Goal: Task Accomplishment & Management: Complete application form

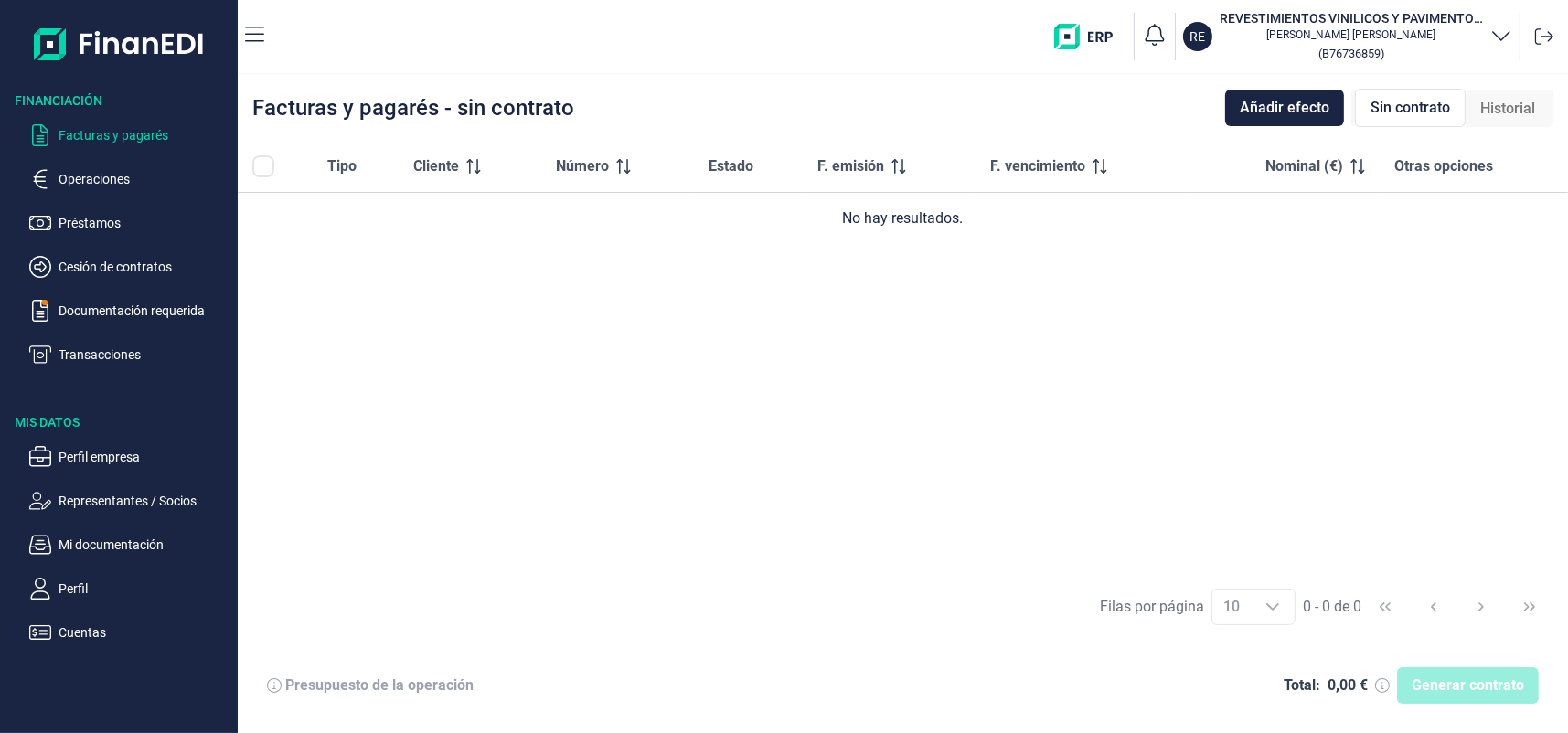
click at [277, 165] on div at bounding box center [274, 165] width 46 height 22
click at [1419, 99] on span "Sin contrato" at bounding box center [1410, 107] width 80 height 22
click at [1403, 115] on span "Sin contrato" at bounding box center [1410, 107] width 80 height 22
click at [255, 41] on icon "button" at bounding box center [255, 34] width 19 height 22
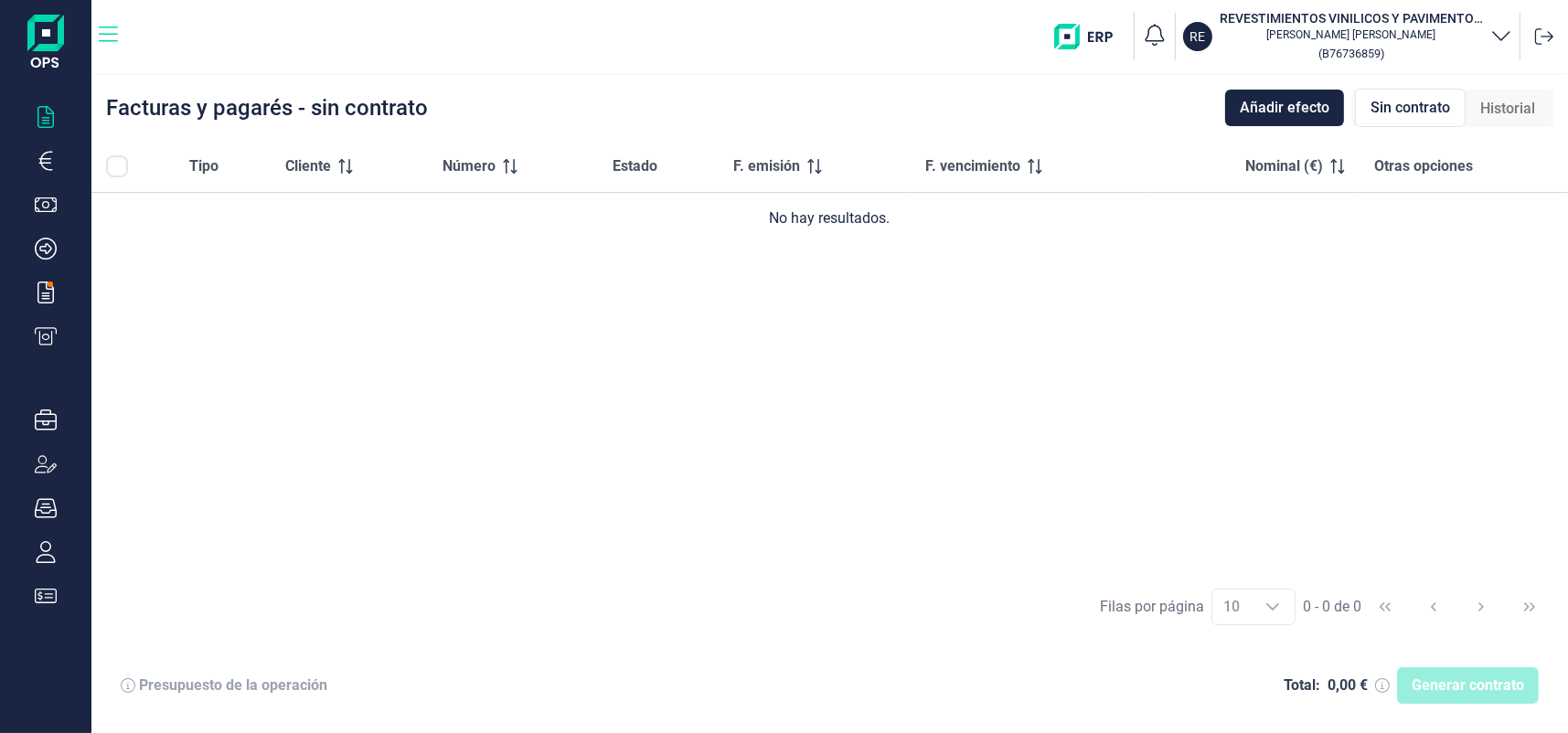
click at [106, 29] on icon "button" at bounding box center [108, 34] width 19 height 22
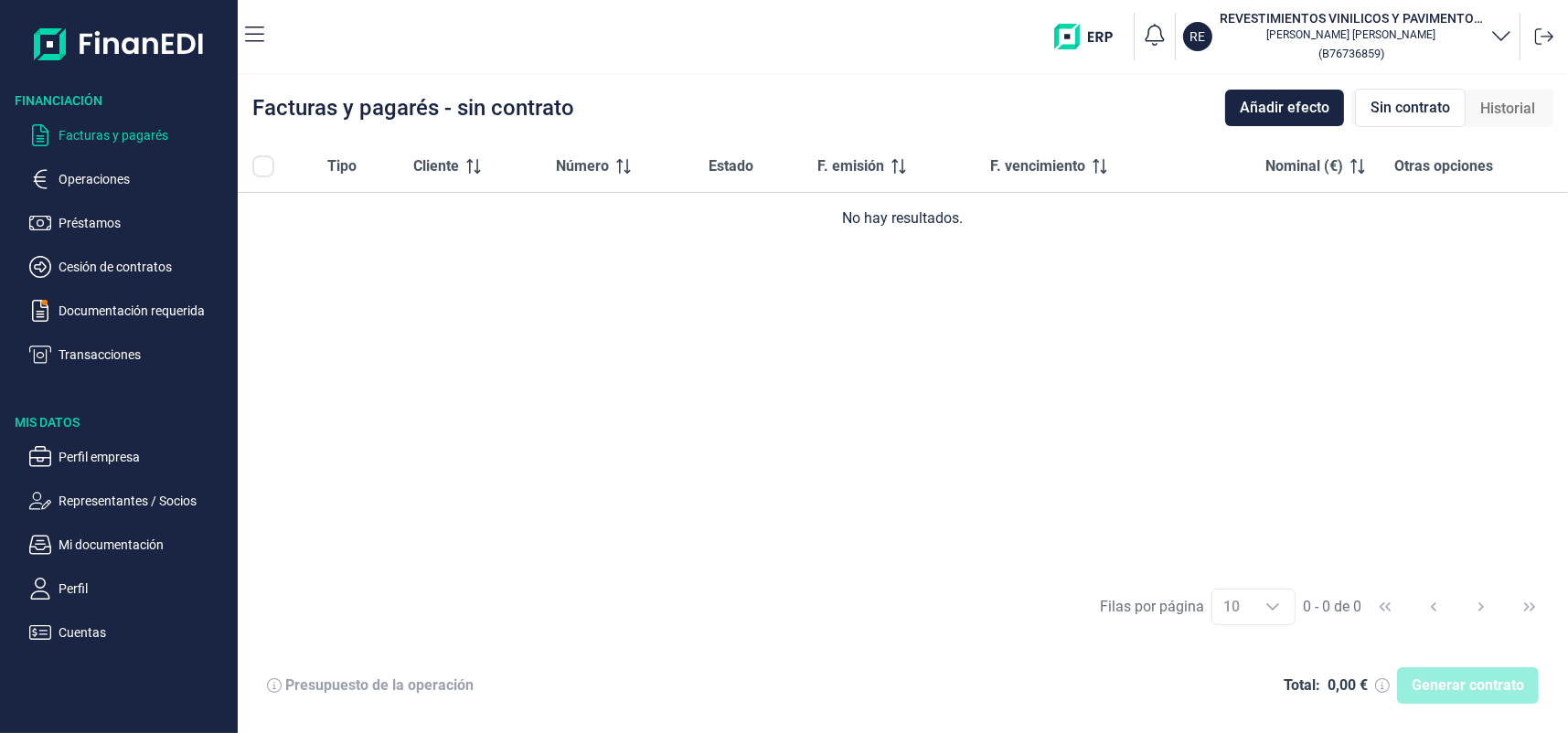
click at [1478, 694] on div "Generar contrato" at bounding box center [1467, 685] width 142 height 37
drag, startPoint x: 1356, startPoint y: 683, endPoint x: 1429, endPoint y: 677, distance: 73.2
click at [1429, 677] on div "Generar contrato" at bounding box center [1467, 685] width 142 height 37
click at [1430, 678] on div "Generar contrato" at bounding box center [1467, 685] width 142 height 37
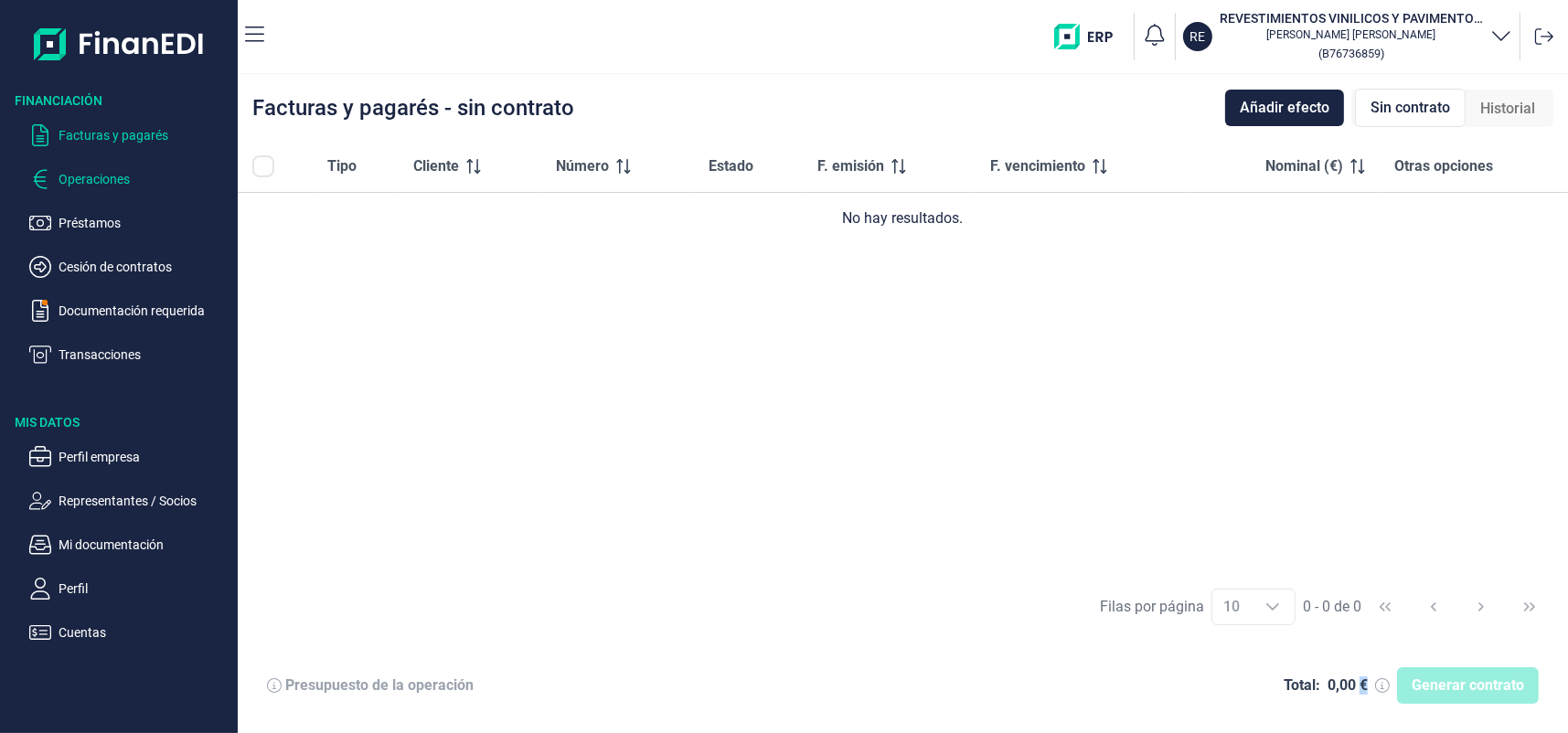
click at [112, 180] on p "Operaciones" at bounding box center [144, 179] width 172 height 22
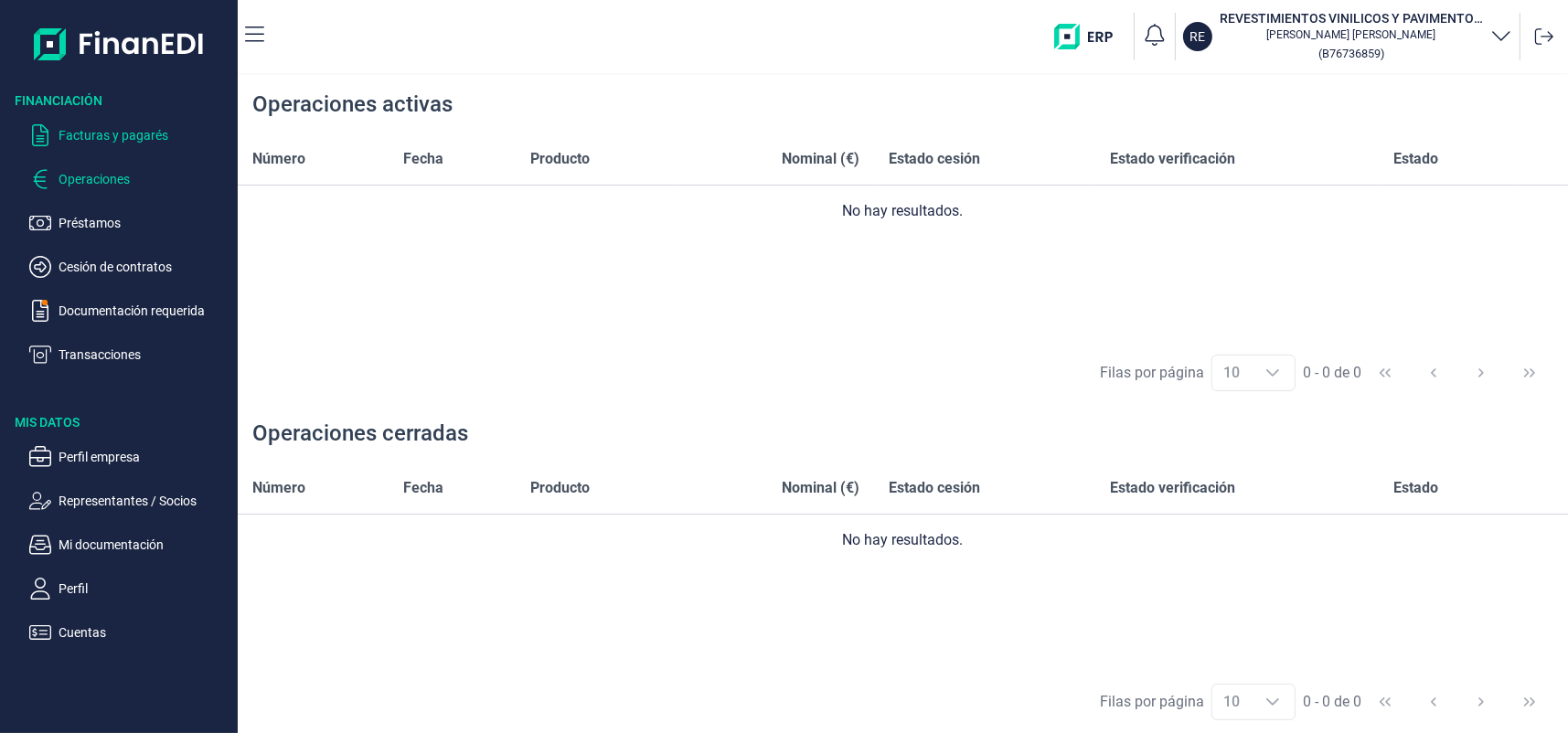
click at [93, 134] on p "Facturas y pagarés" at bounding box center [144, 134] width 172 height 22
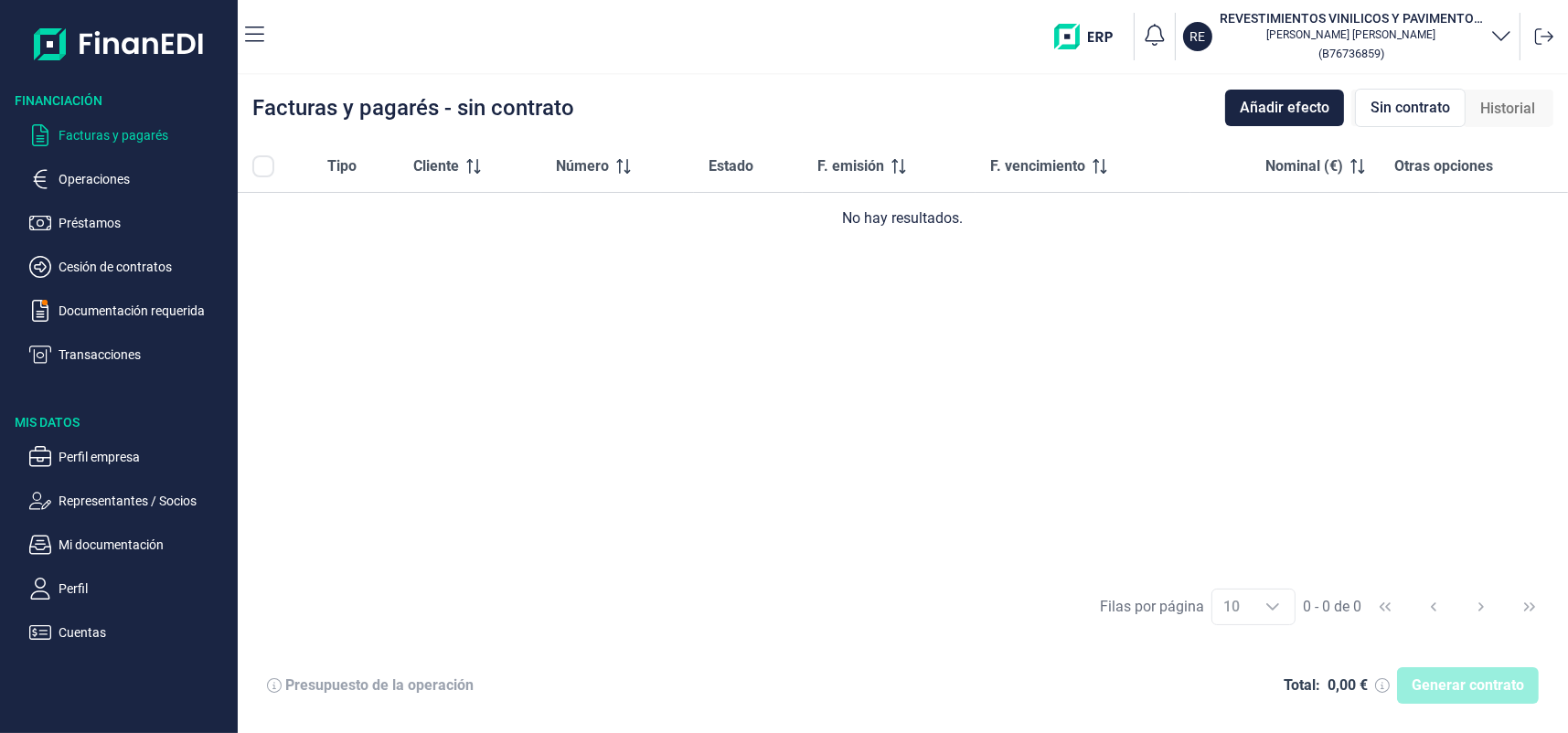
click at [1494, 679] on div "Generar contrato" at bounding box center [1467, 685] width 142 height 37
click at [1470, 166] on span "Otras opciones" at bounding box center [1444, 165] width 99 height 22
click at [1482, 117] on span "Historial" at bounding box center [1508, 108] width 55 height 22
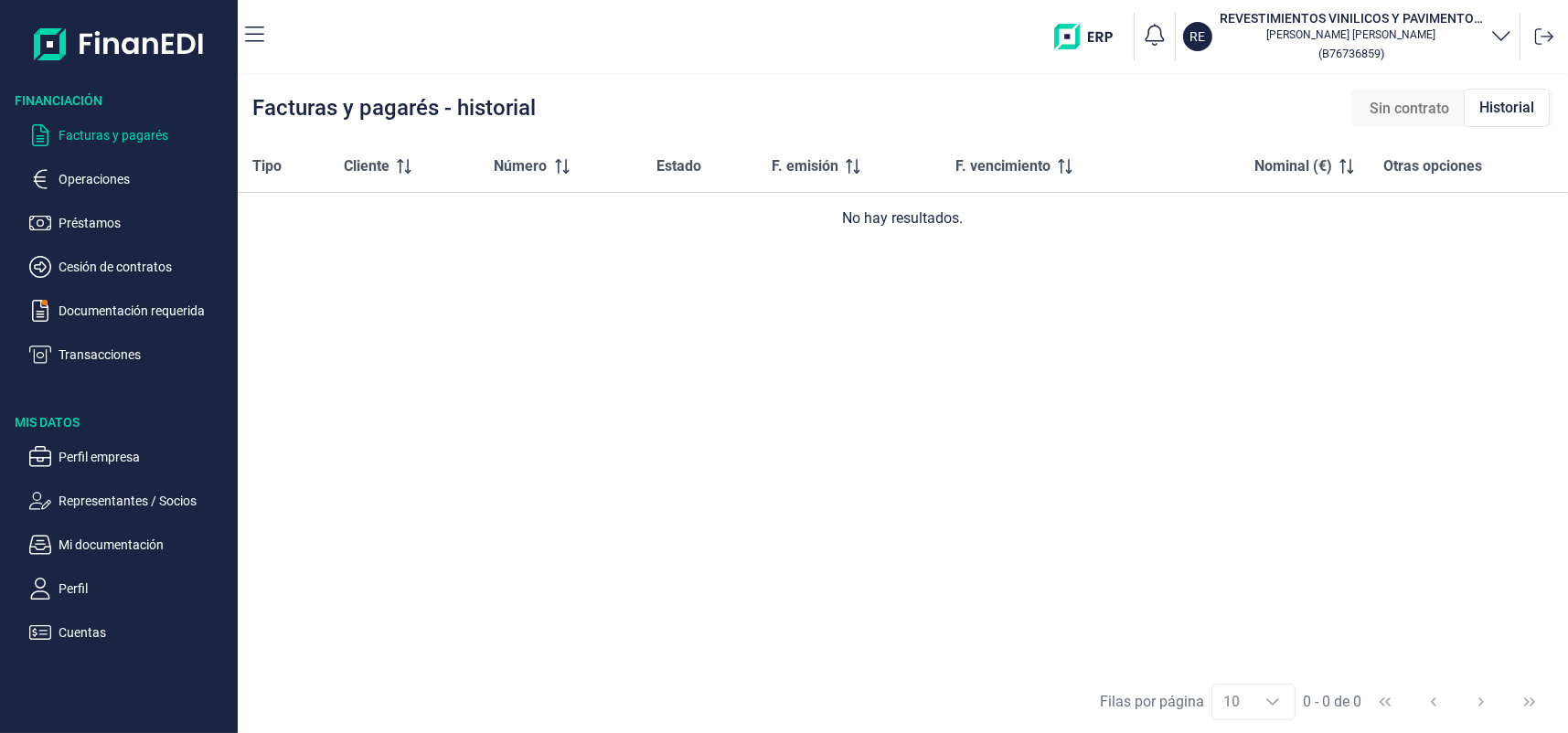
click at [1425, 110] on span "Sin contrato" at bounding box center [1409, 108] width 80 height 22
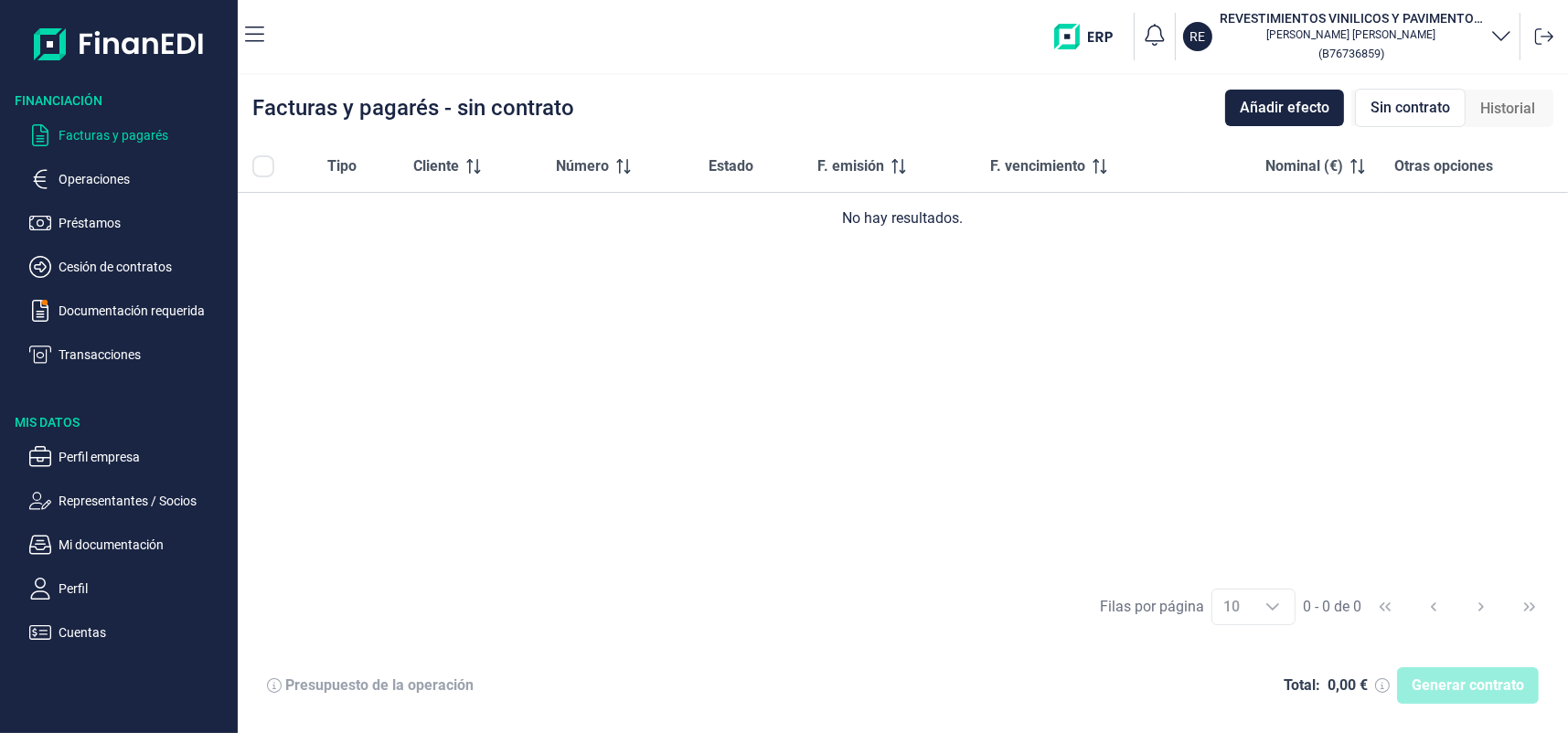
drag, startPoint x: 1425, startPoint y: 110, endPoint x: 616, endPoint y: 30, distance: 812.9
click at [616, 30] on div "RE REVESTIMIENTOS VINILICOS Y PAVIMENTOS IVANE 09 TENERIFE SL moises ivan altoi…" at bounding box center [920, 37] width 1282 height 58
click at [144, 305] on p "Documentación requerida" at bounding box center [144, 310] width 172 height 22
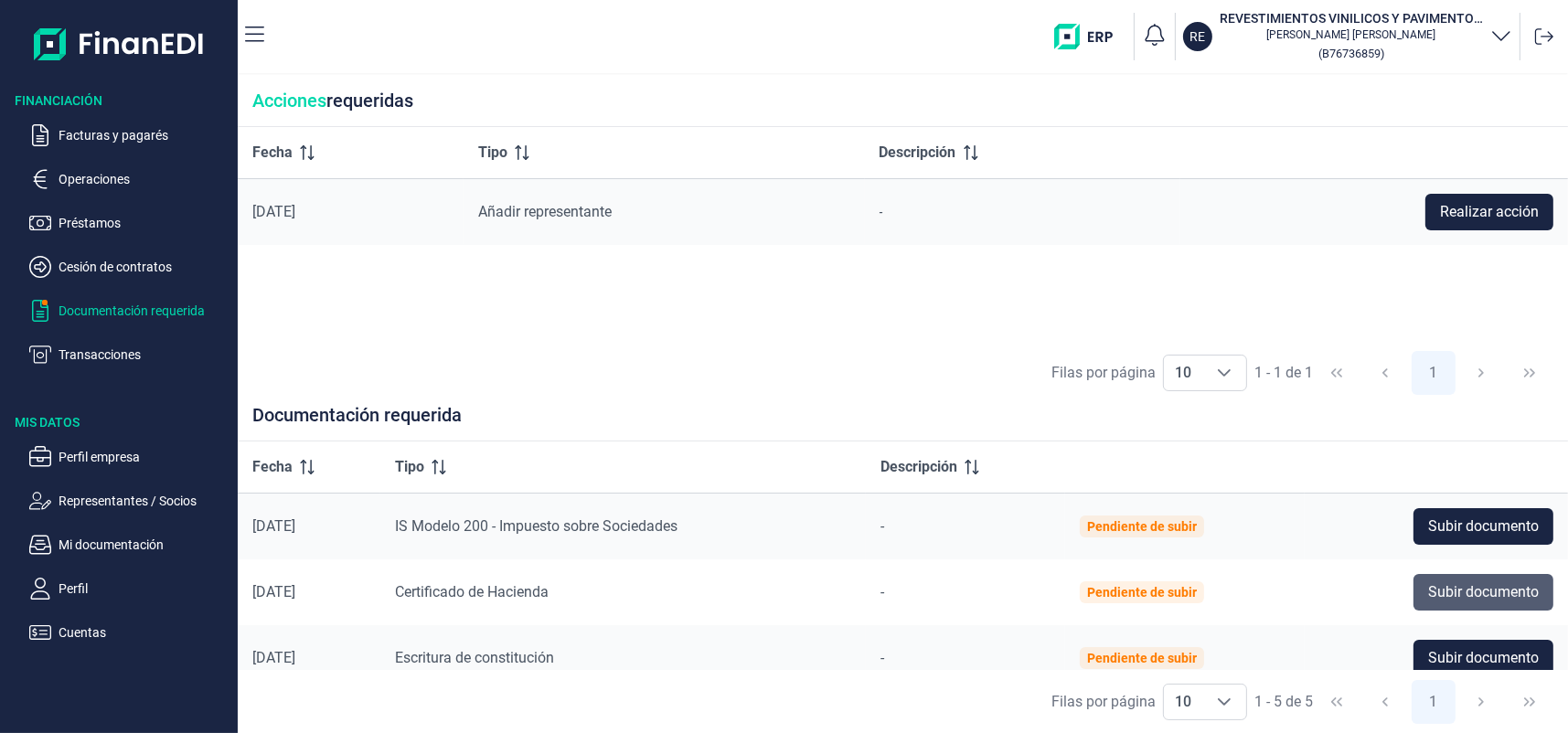
click at [1442, 582] on span "Subir documento" at bounding box center [1484, 592] width 111 height 22
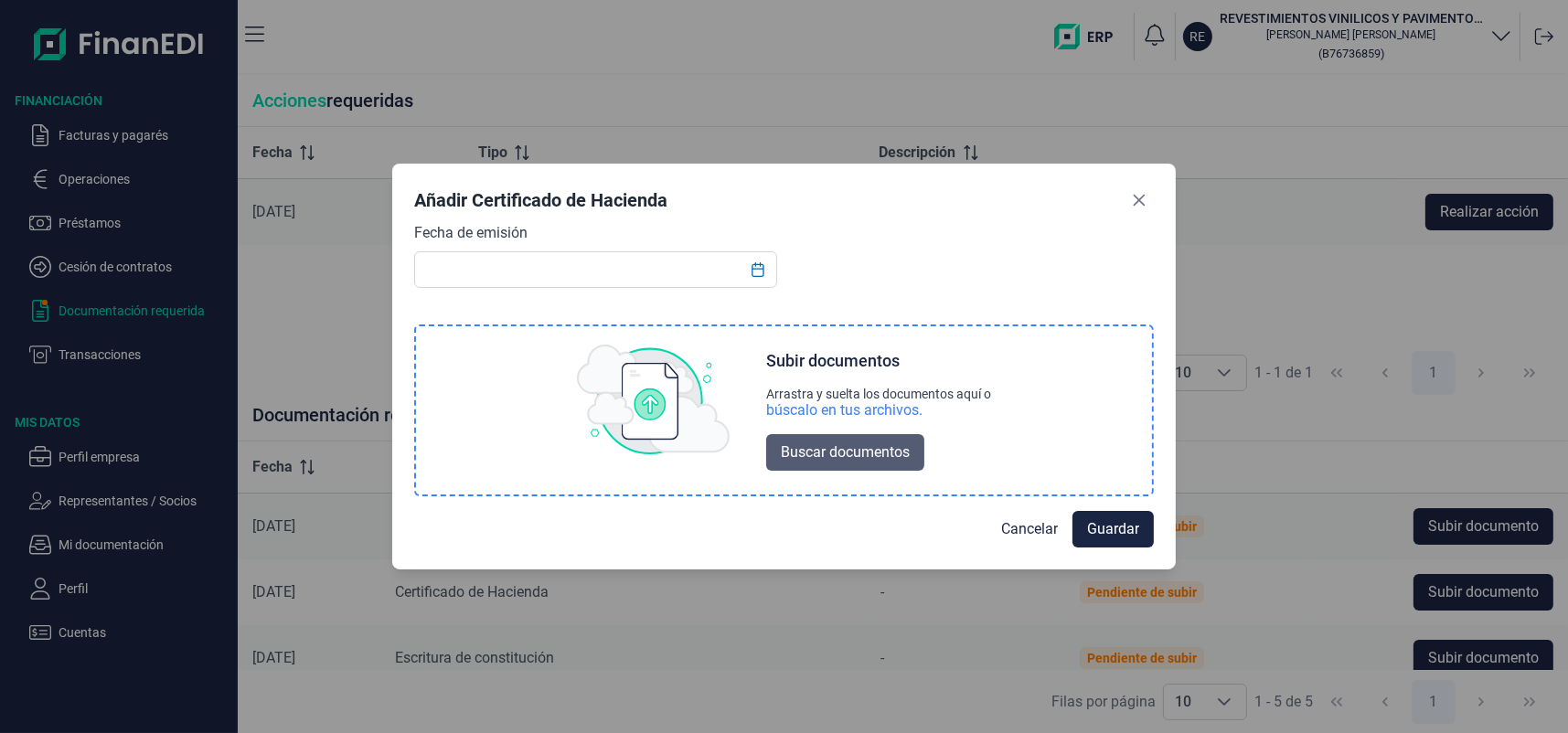
click at [828, 445] on span "Buscar documentos" at bounding box center [845, 452] width 129 height 22
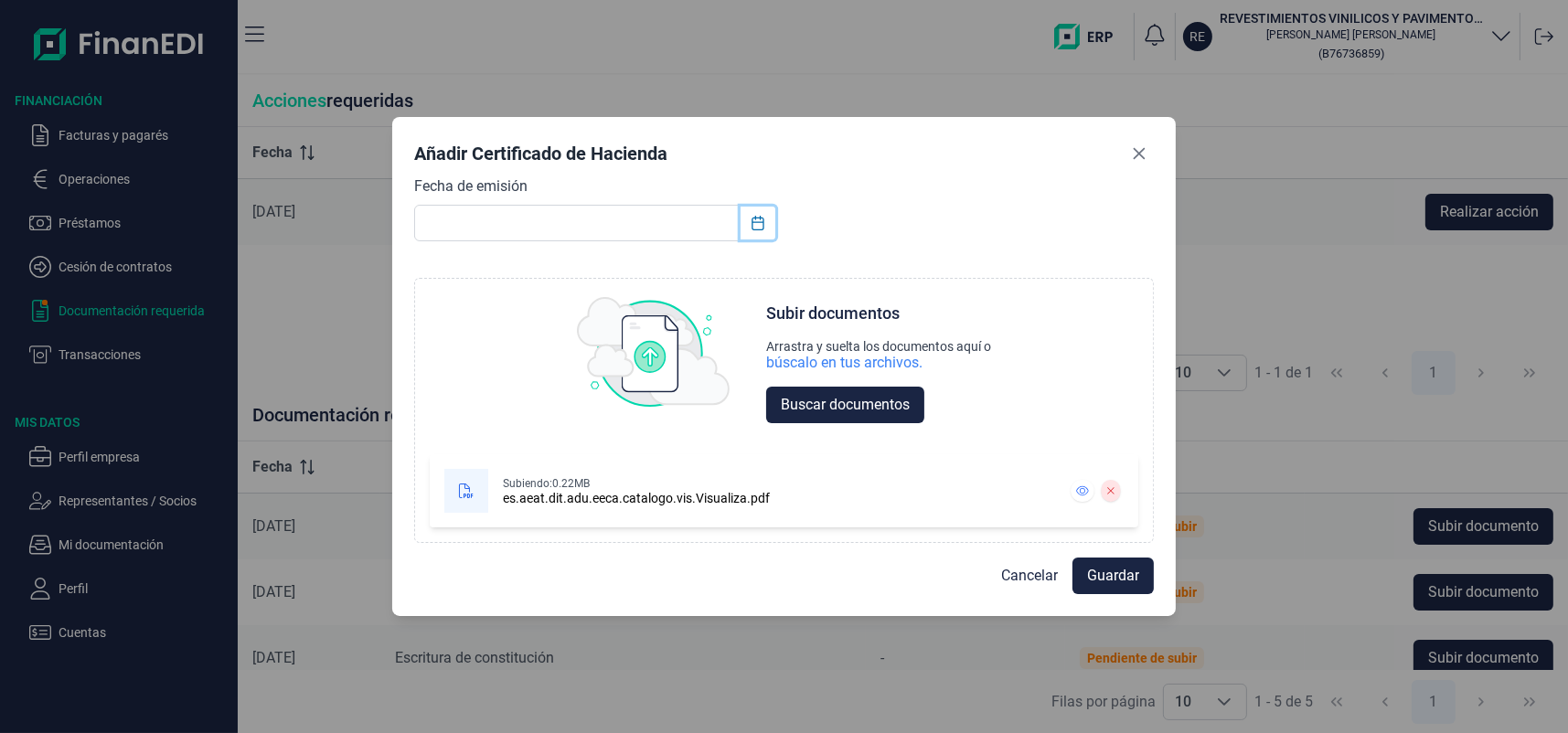
click at [761, 228] on icon "Choose Date" at bounding box center [758, 224] width 12 height 15
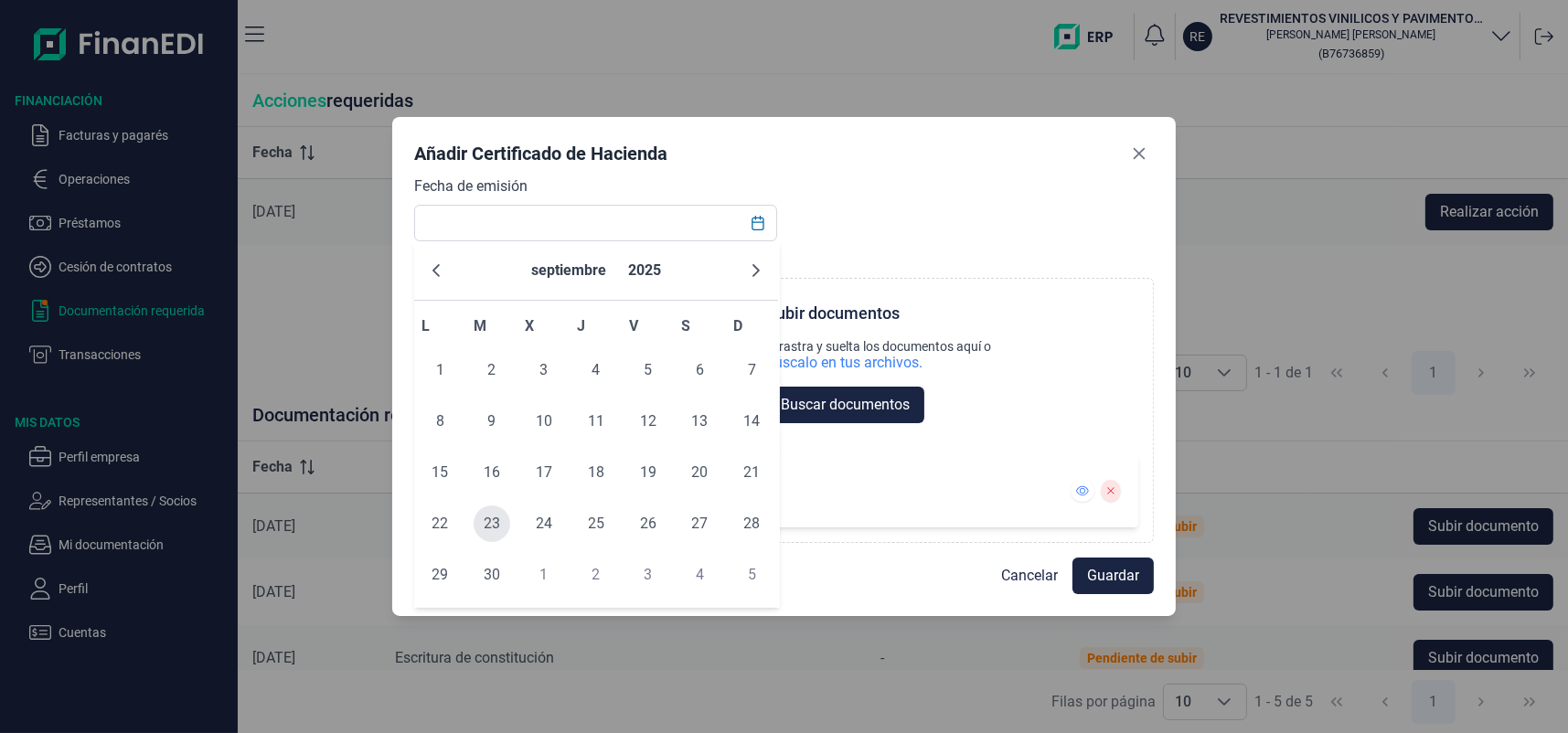
drag, startPoint x: 498, startPoint y: 503, endPoint x: 501, endPoint y: 522, distance: 19.2
click at [501, 522] on span "23" at bounding box center [492, 523] width 37 height 37
type input "[DATE]"
click at [501, 522] on div "Subiendo: 0.22MB es.aeat.dit.adu.eeca.catalogo.vis.Visualiza.pdf" at bounding box center [784, 491] width 708 height 73
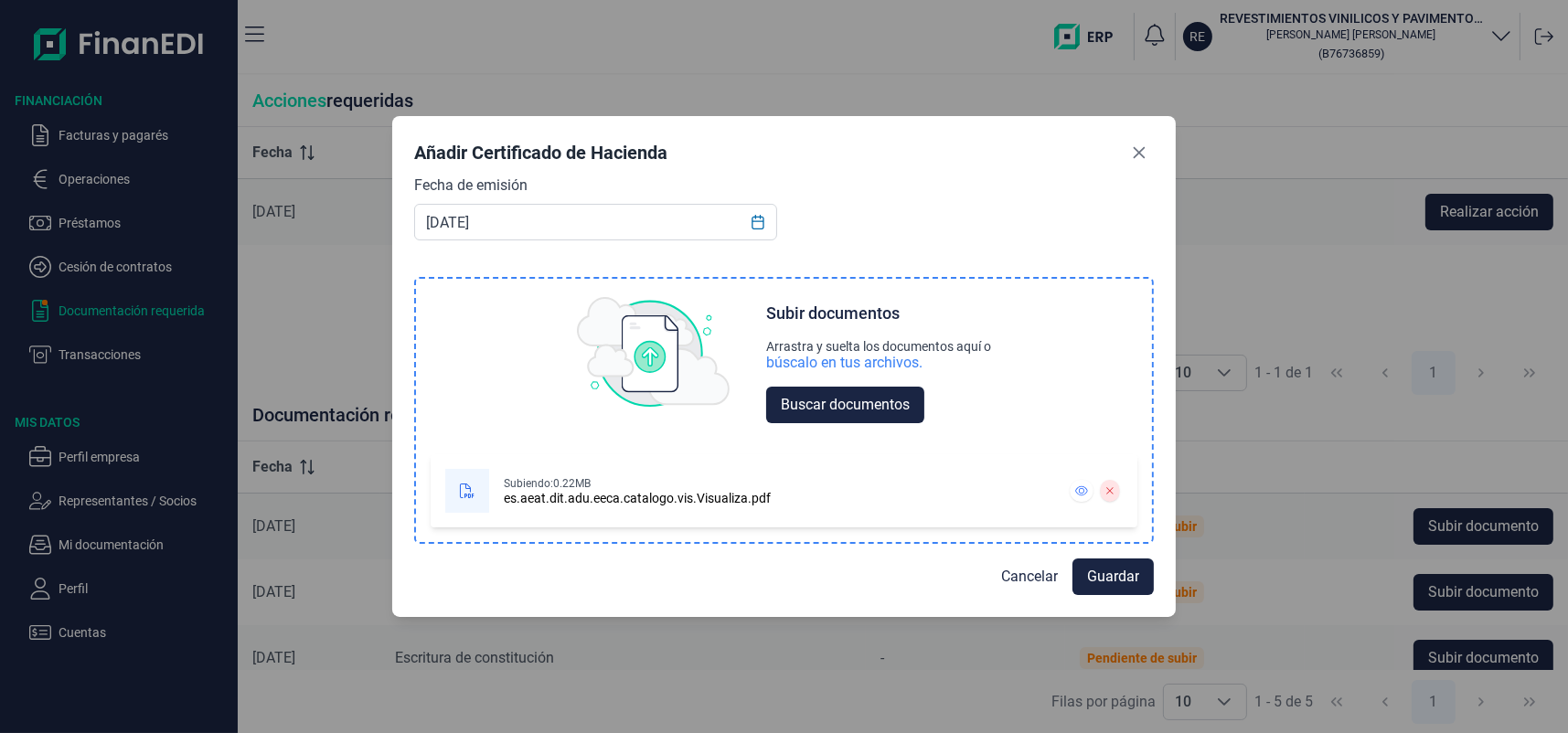
drag, startPoint x: 501, startPoint y: 522, endPoint x: 527, endPoint y: 525, distance: 26.2
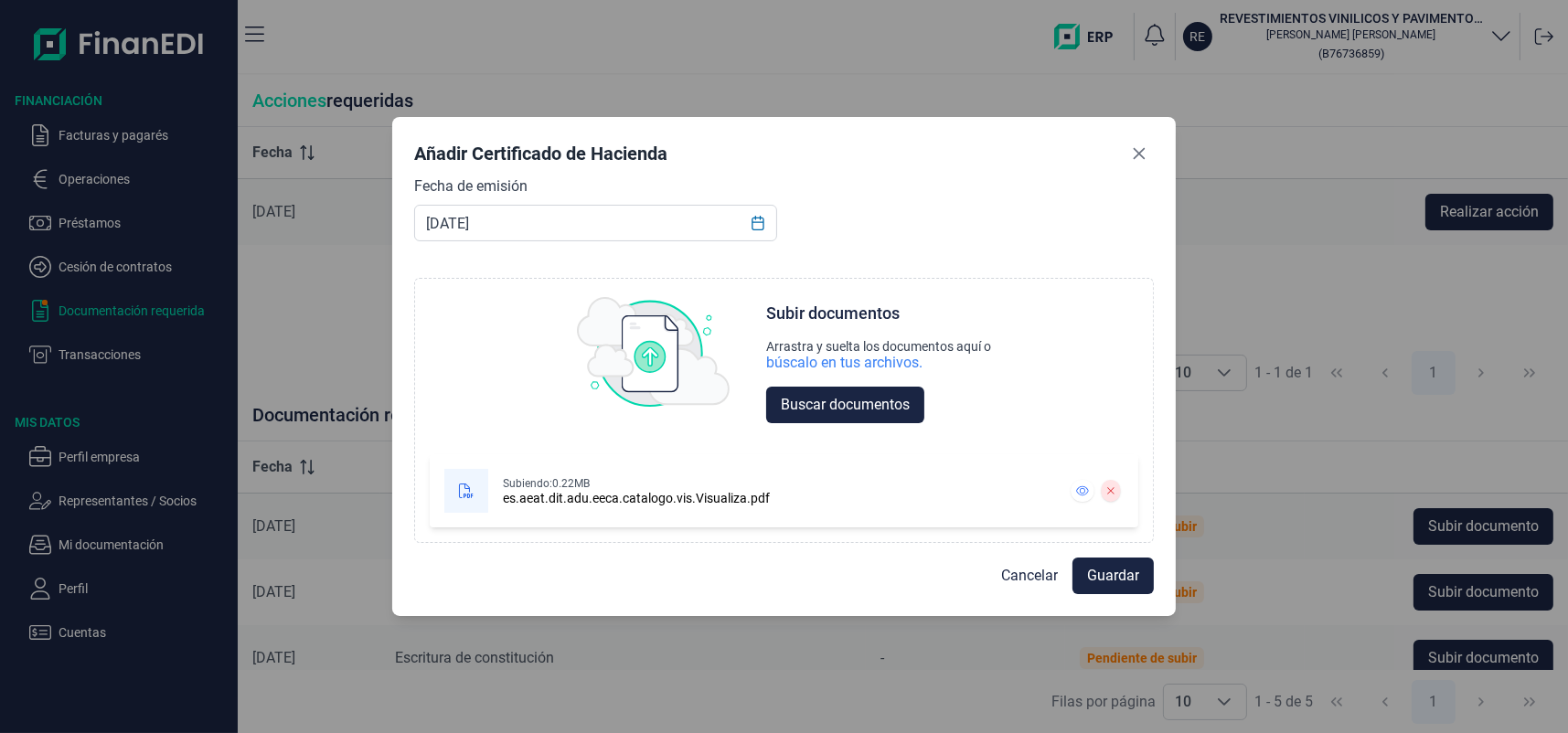
drag, startPoint x: 527, startPoint y: 525, endPoint x: 1306, endPoint y: 376, distance: 793.1
click at [1306, 376] on div "Añadir Certificado de Hacienda Fecha de emisión 23/09/2025 Choose Subir documen…" at bounding box center [784, 366] width 1568 height 733
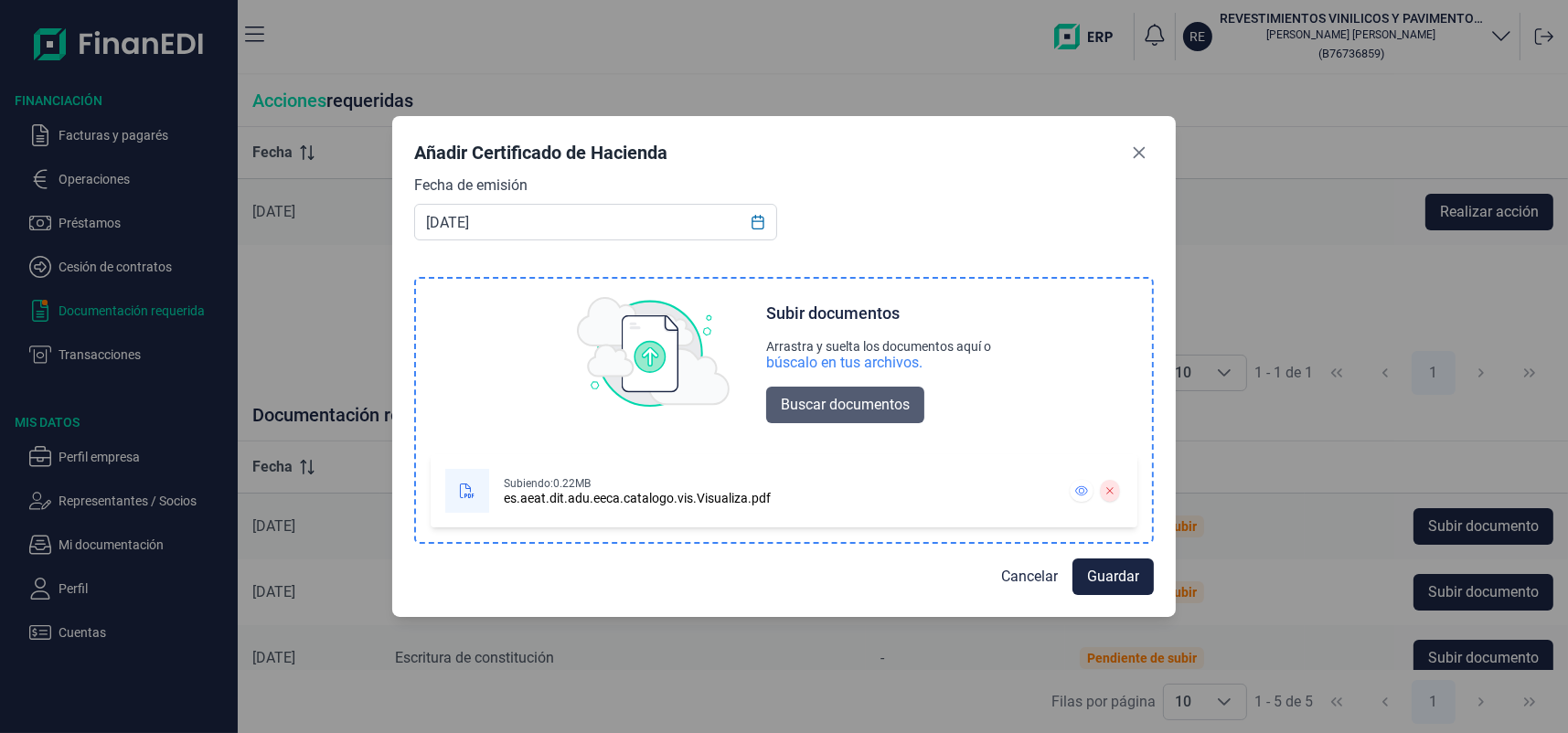
click at [896, 400] on span "Buscar documentos" at bounding box center [845, 404] width 129 height 22
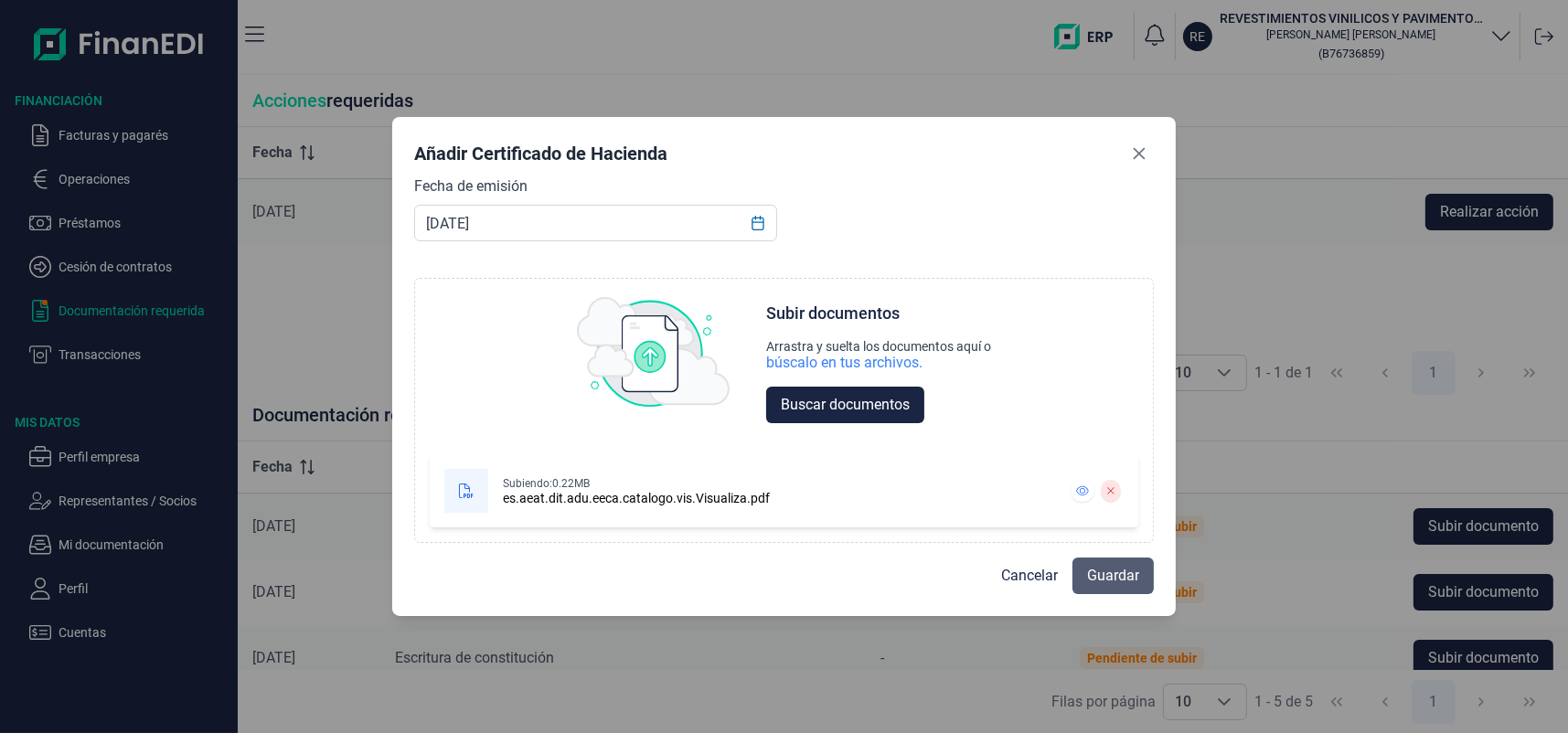
click at [1116, 588] on button "Guardar" at bounding box center [1113, 575] width 82 height 37
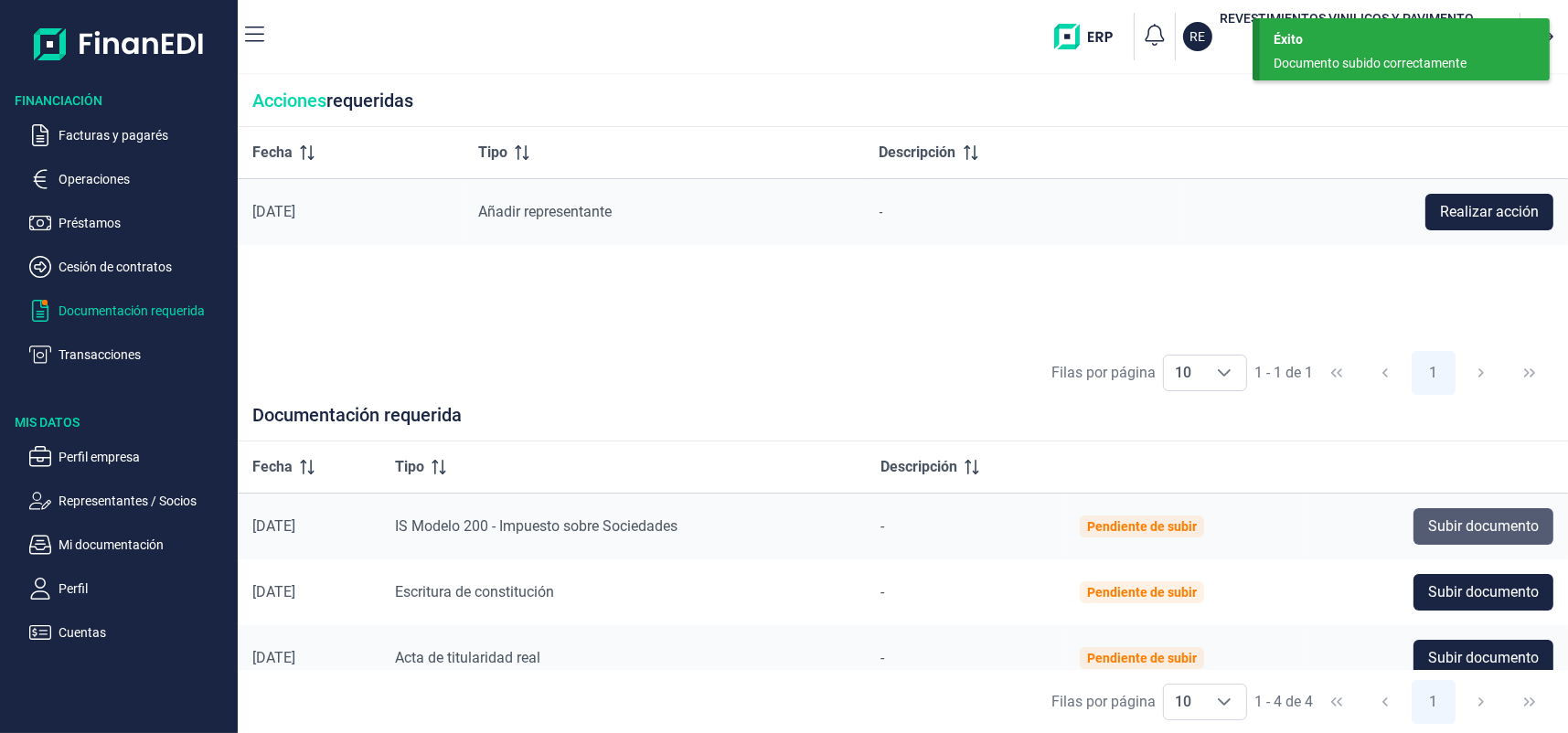
click at [1468, 537] on span "Subir documento" at bounding box center [1484, 526] width 111 height 22
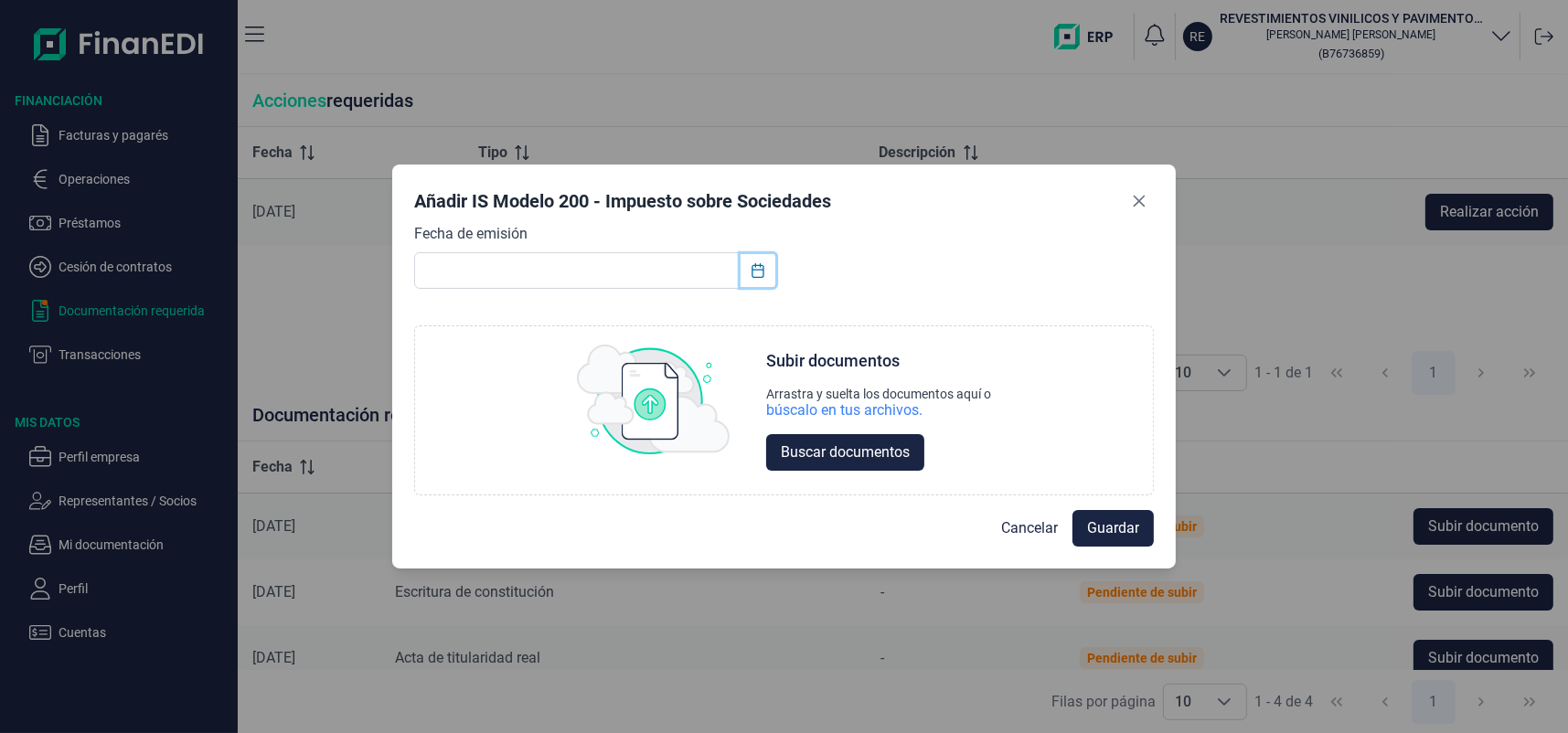
click at [749, 268] on button "Choose Date" at bounding box center [758, 270] width 35 height 33
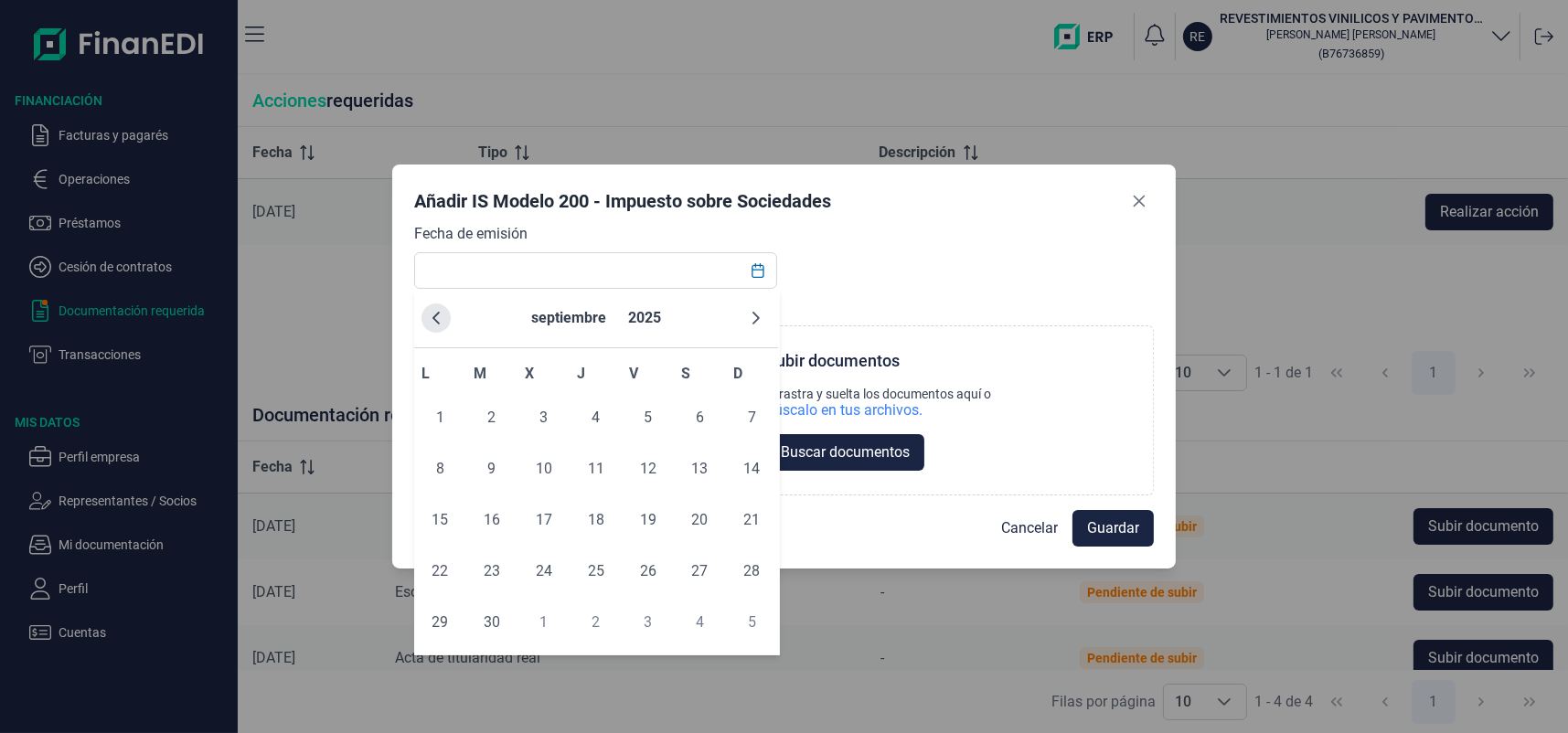
click at [437, 316] on icon "Previous Month" at bounding box center [436, 319] width 15 height 15
click at [597, 564] on span "24" at bounding box center [596, 571] width 37 height 37
type input "24/07/2025"
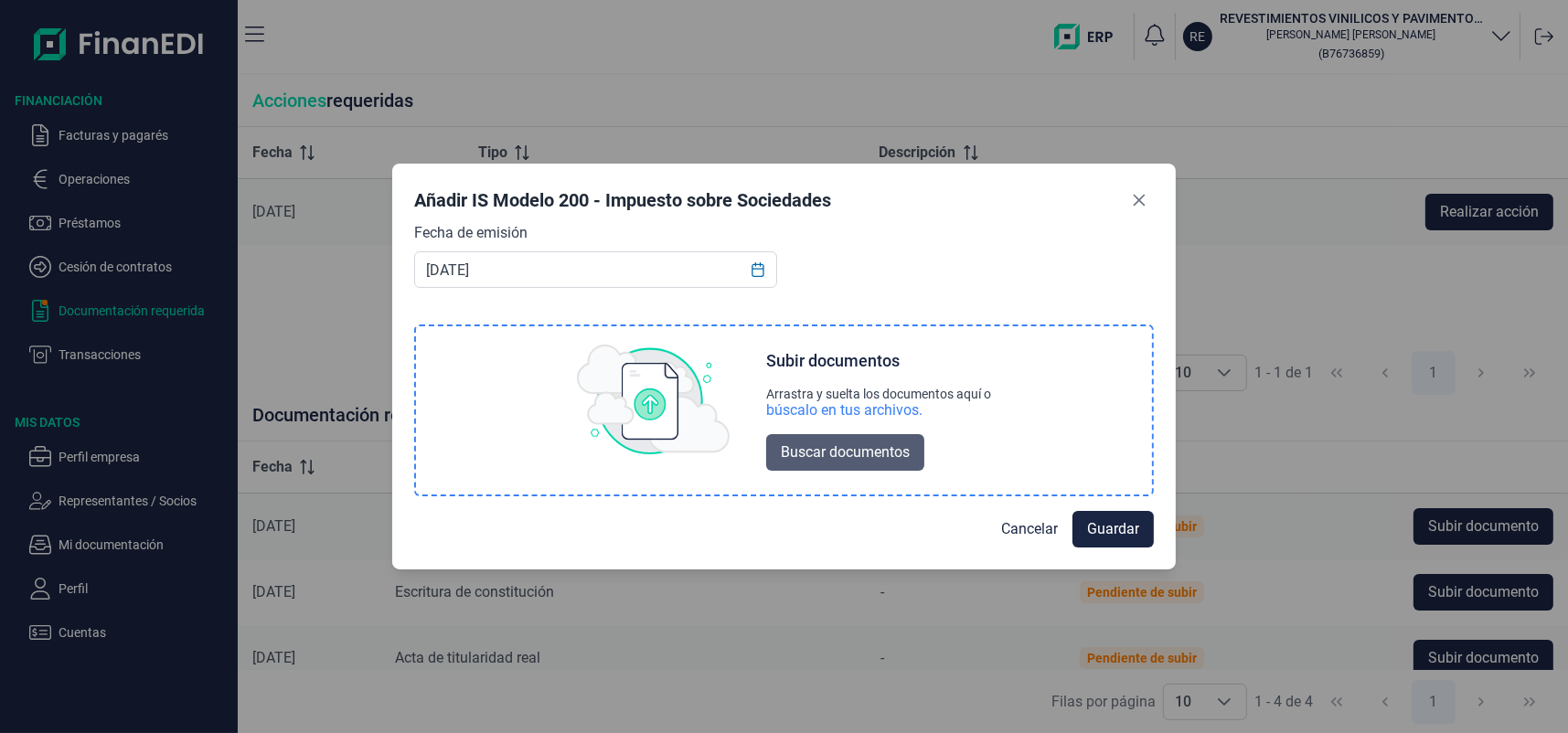
click at [848, 436] on button "Buscar documentos" at bounding box center [845, 452] width 158 height 37
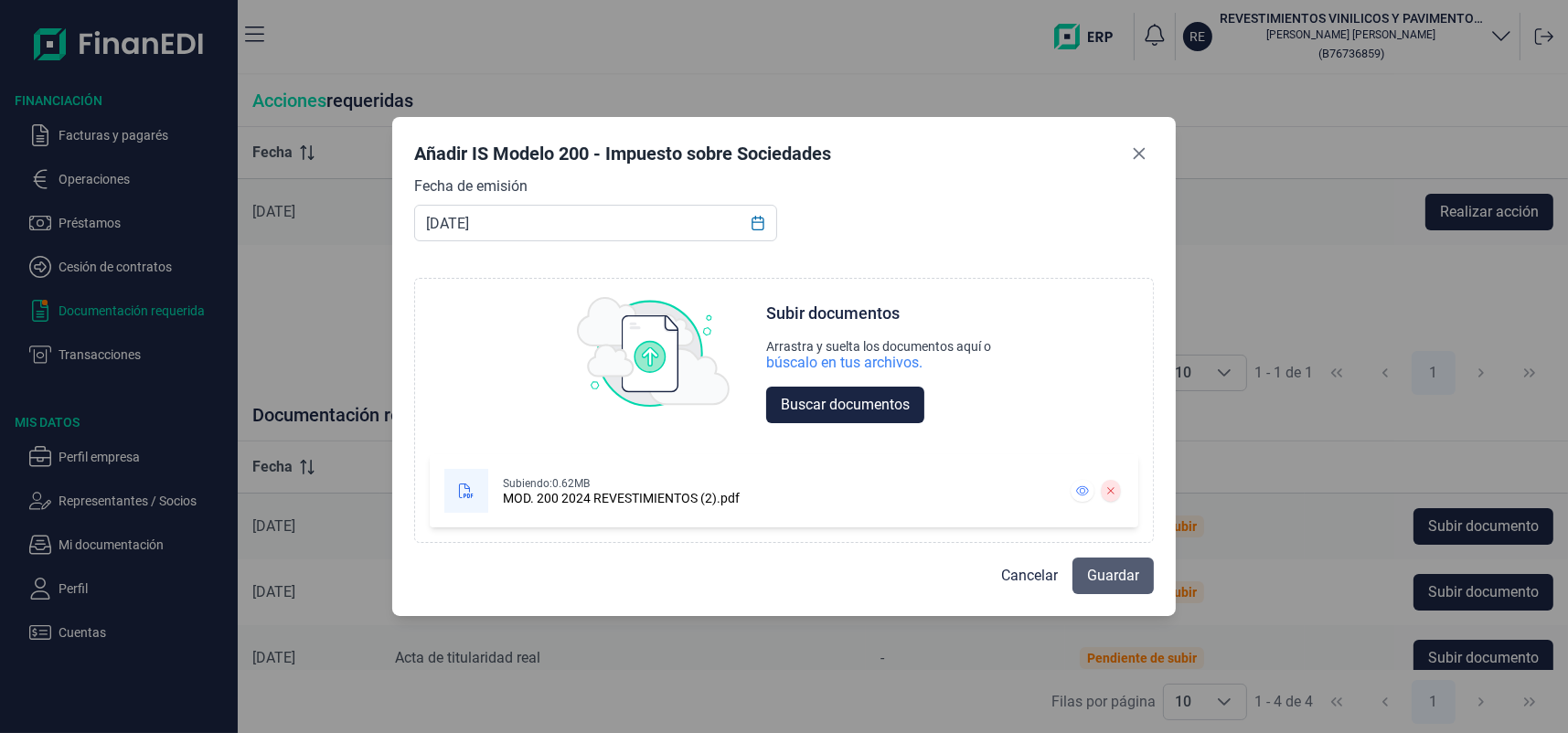
click at [1111, 585] on span "Guardar" at bounding box center [1113, 575] width 52 height 22
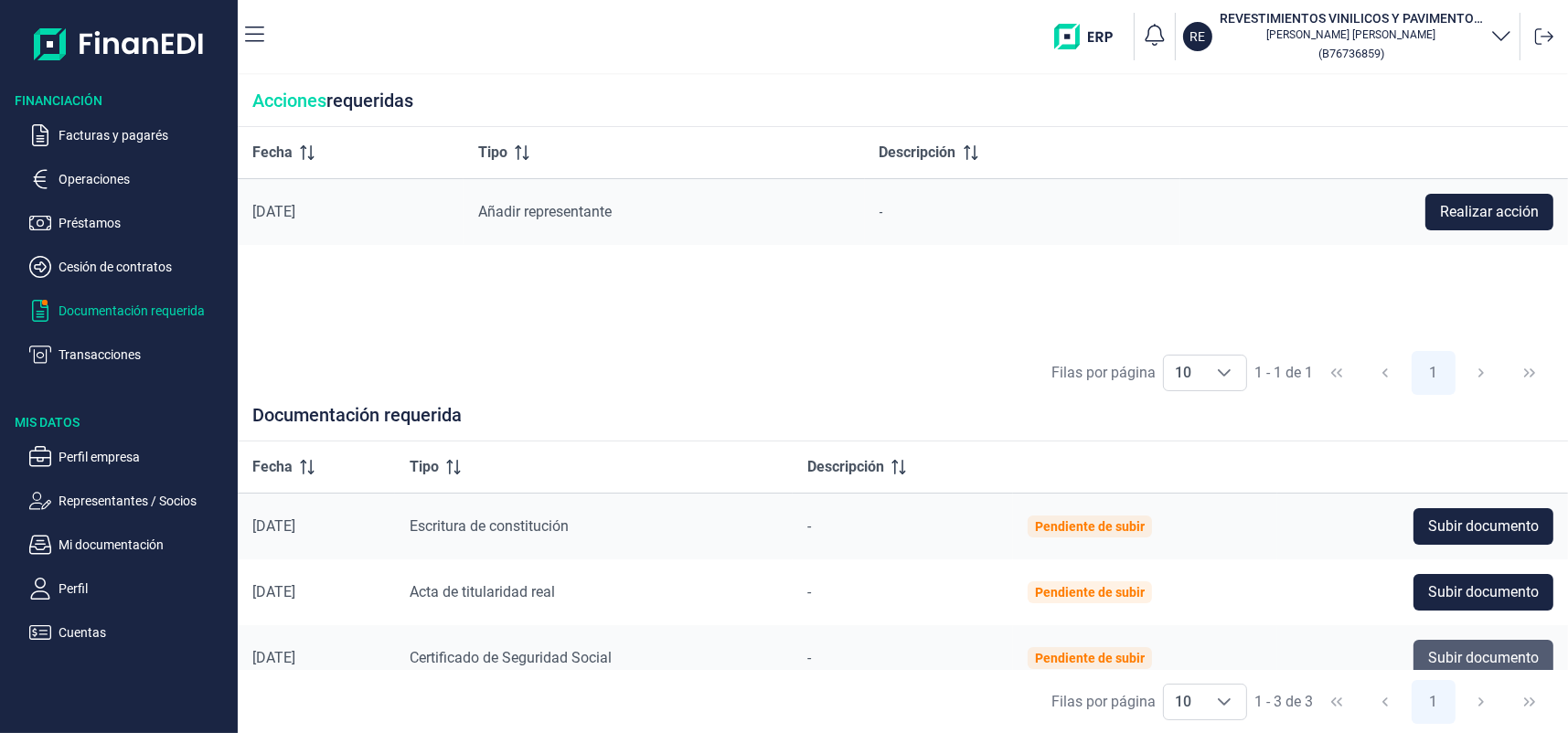
click at [1482, 647] on span "Subir documento" at bounding box center [1484, 658] width 111 height 22
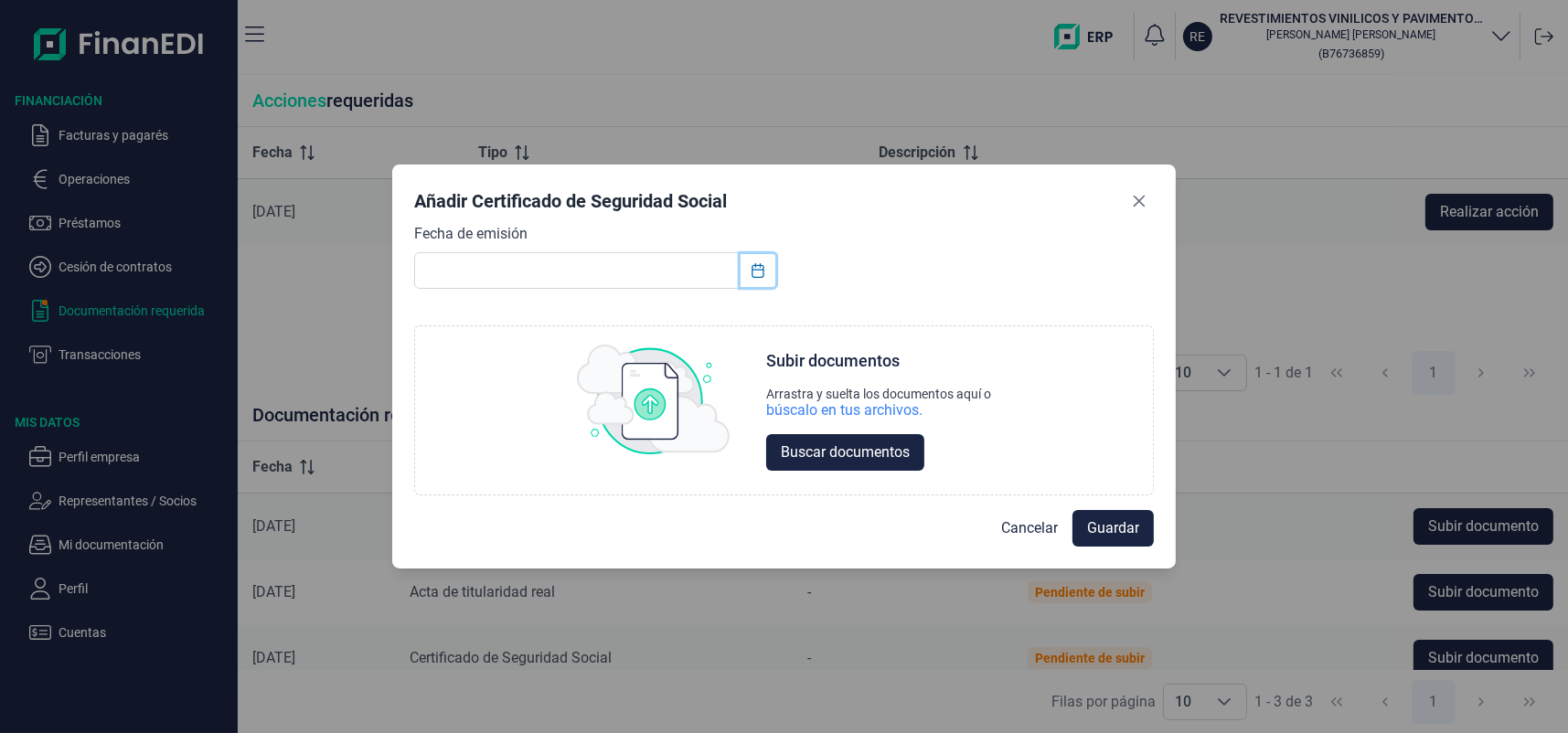
click at [752, 273] on icon "Choose Date" at bounding box center [759, 271] width 15 height 15
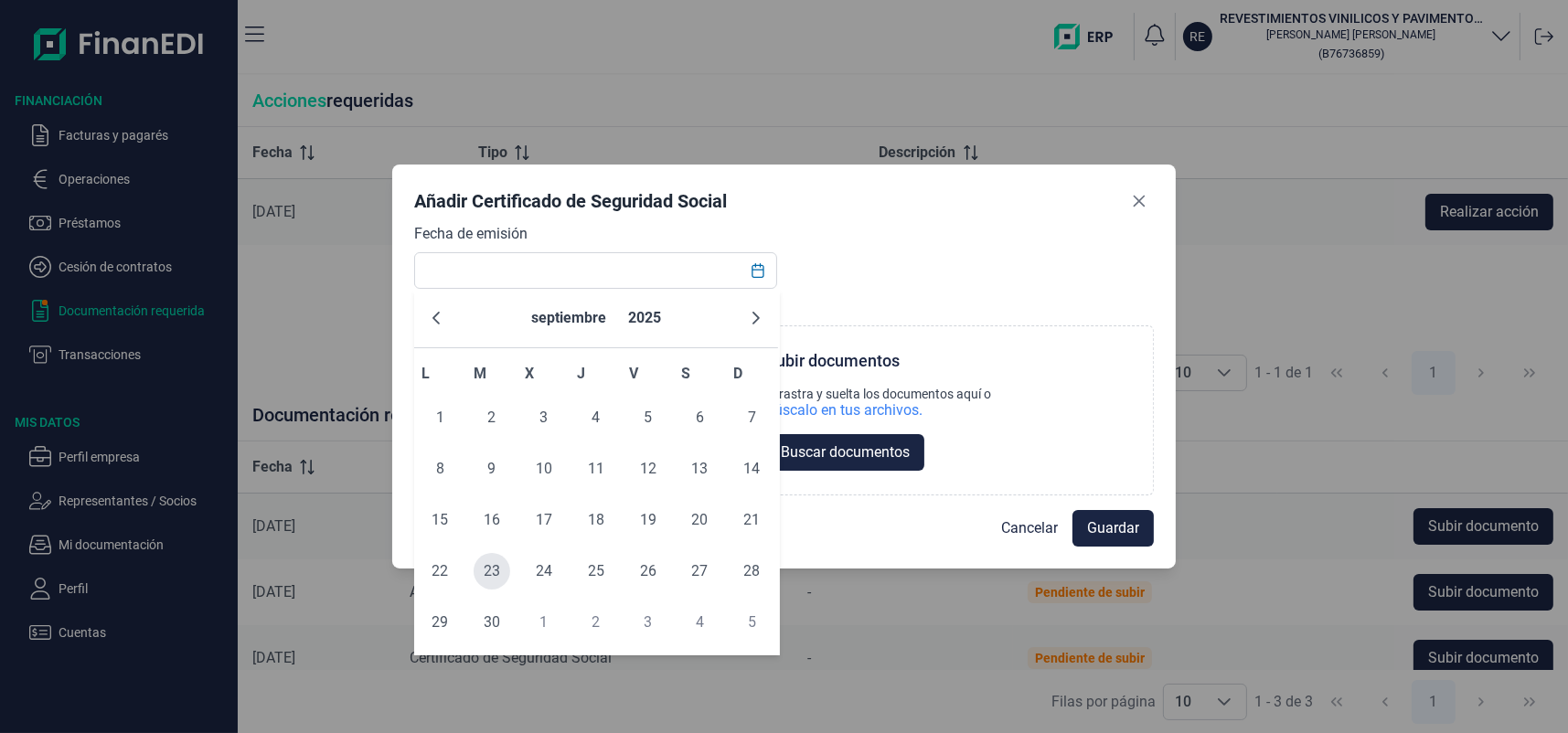
click at [503, 564] on span "23" at bounding box center [492, 571] width 37 height 37
type input "[DATE]"
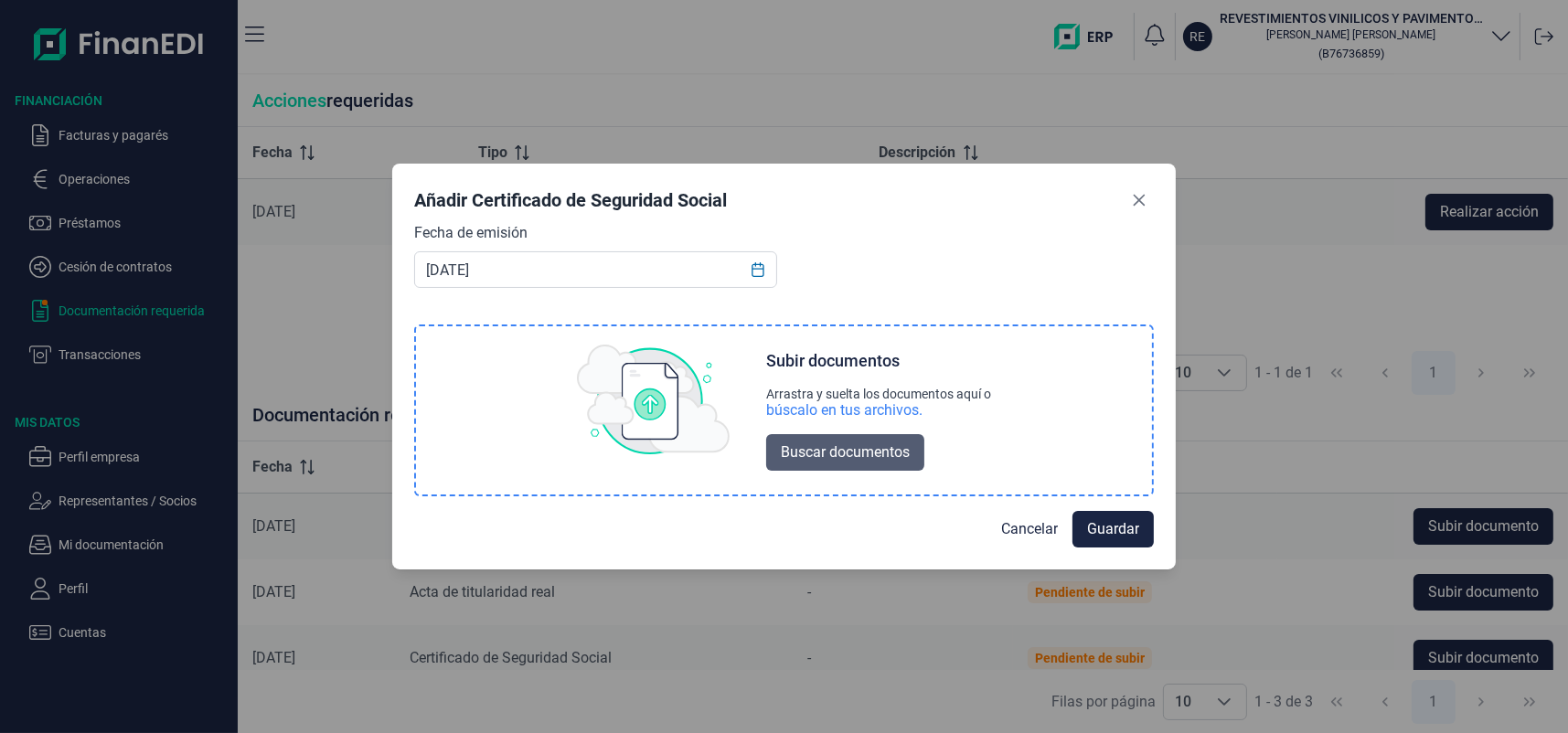
click at [799, 458] on span "Buscar documentos" at bounding box center [845, 452] width 129 height 22
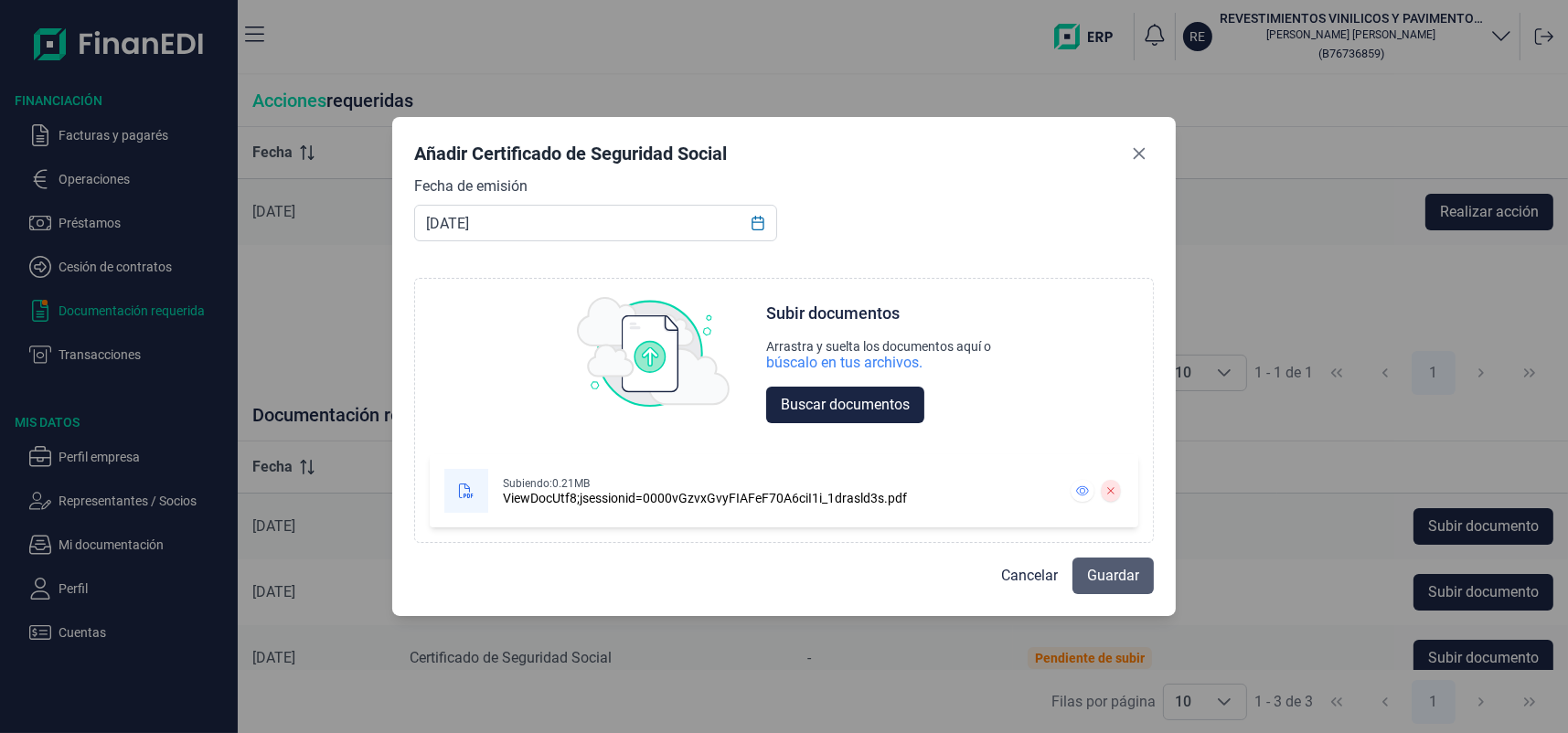
click at [1118, 574] on span "Guardar" at bounding box center [1113, 575] width 52 height 22
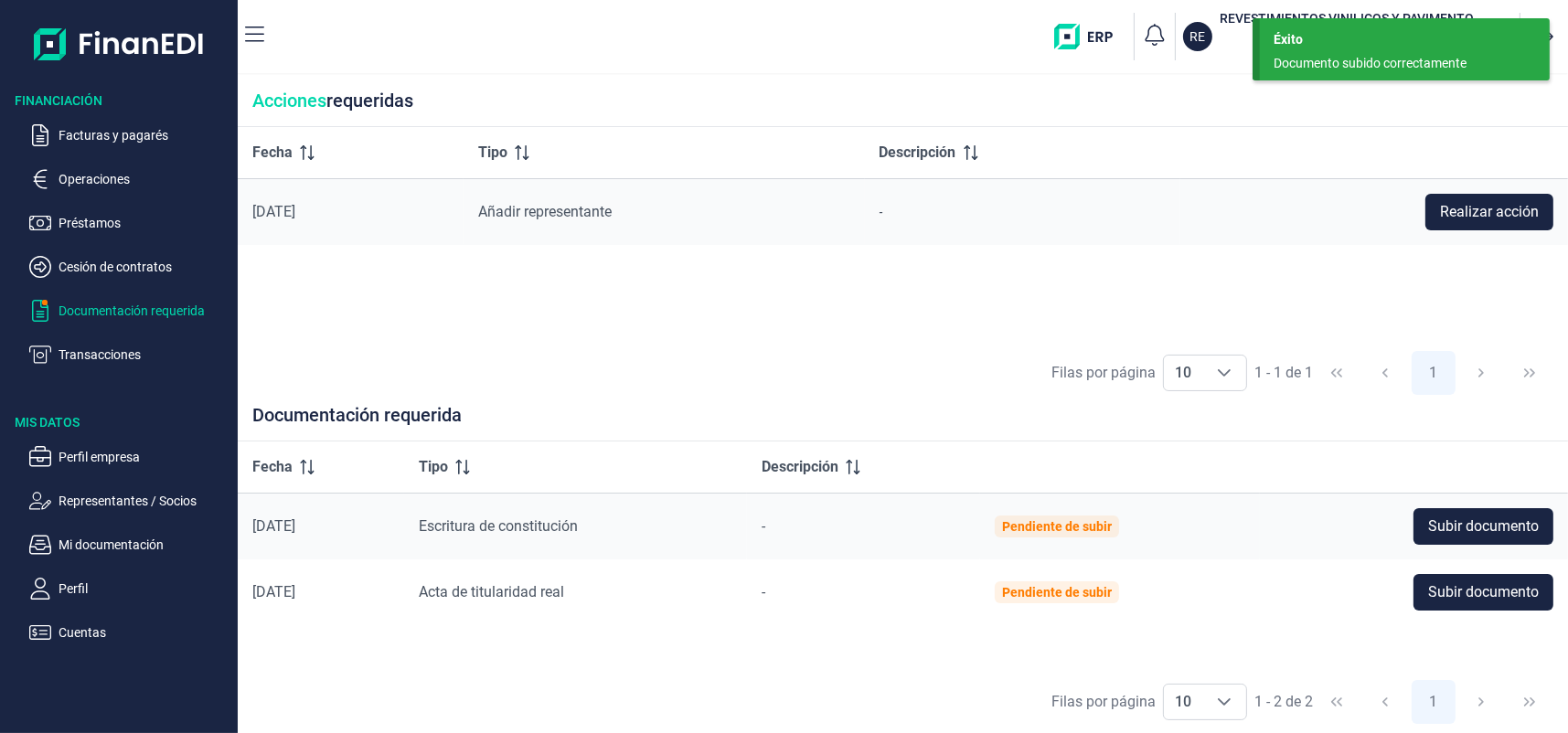
click at [553, 592] on span "Acta de titularidad real" at bounding box center [492, 592] width 146 height 17
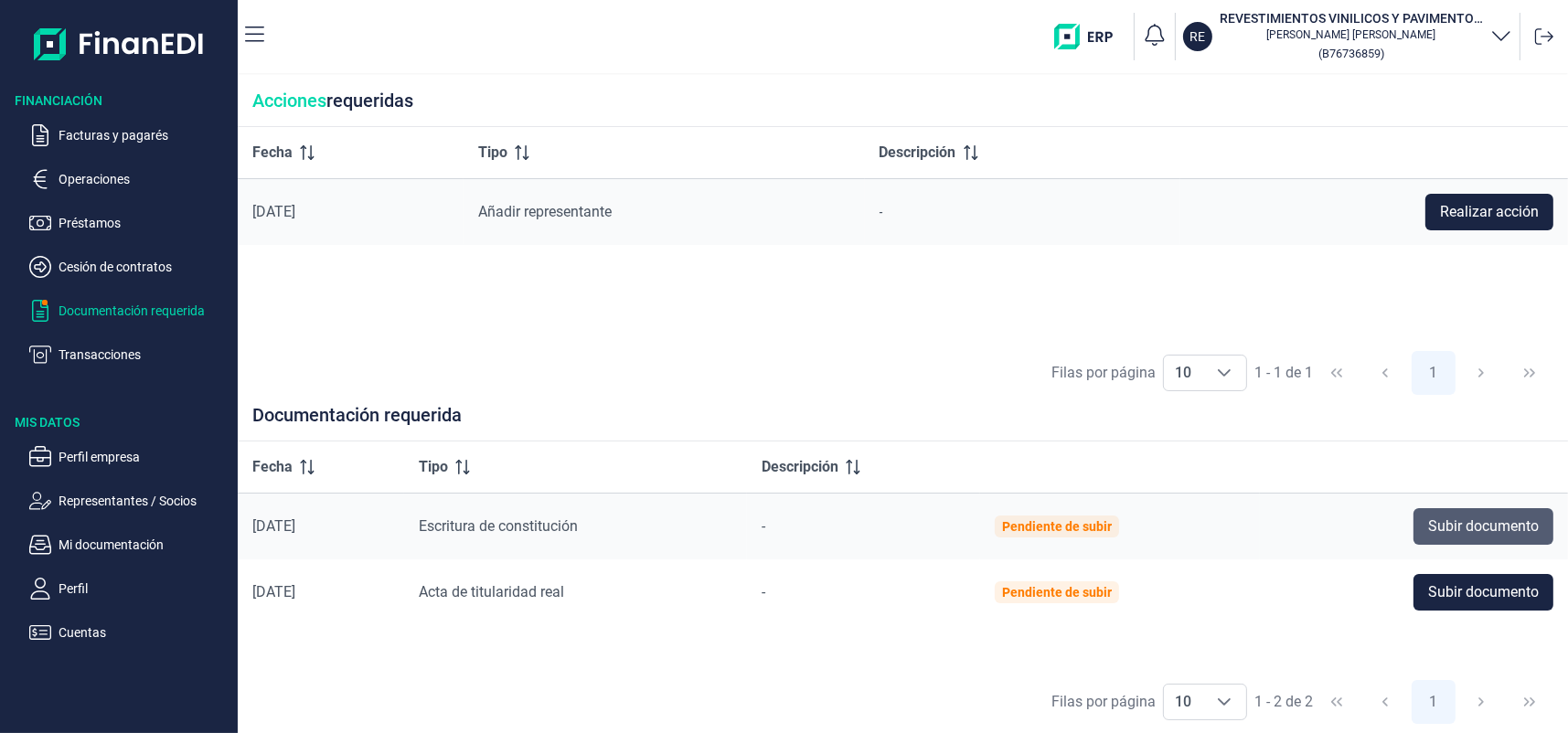
click at [1486, 521] on span "Subir documento" at bounding box center [1484, 526] width 111 height 22
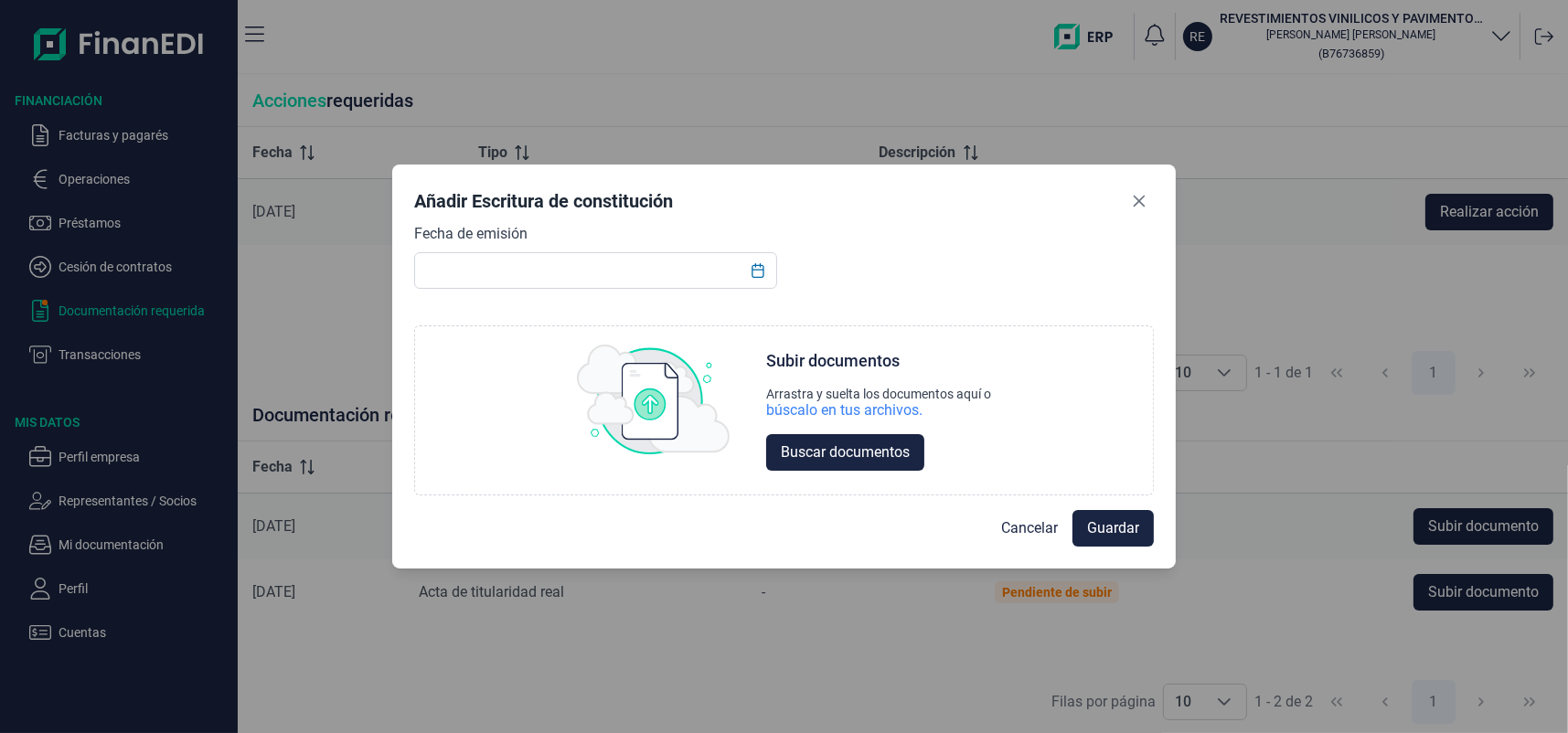
click at [757, 271] on icon "Choose Date" at bounding box center [759, 271] width 15 height 15
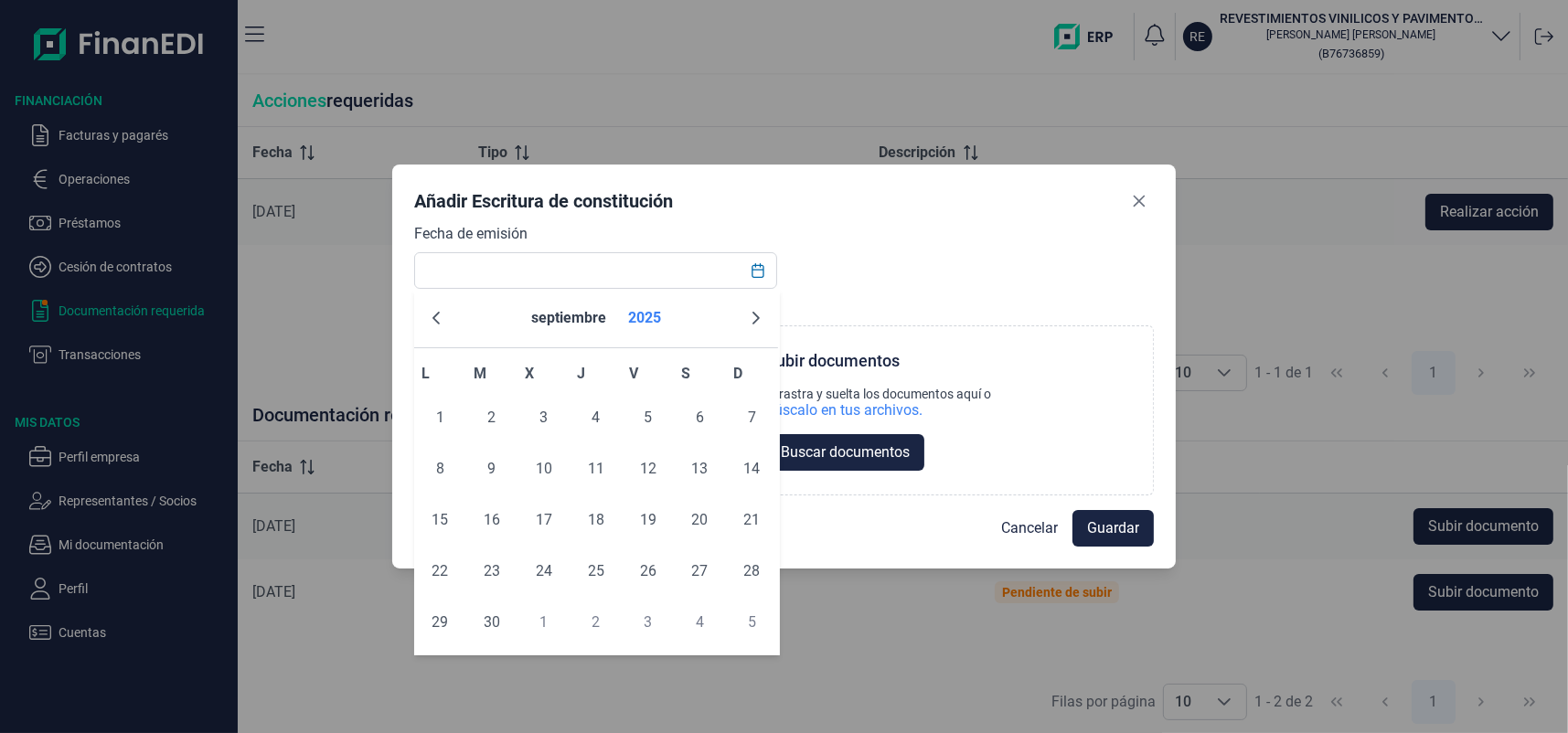
click at [654, 320] on button "2025" at bounding box center [645, 318] width 48 height 44
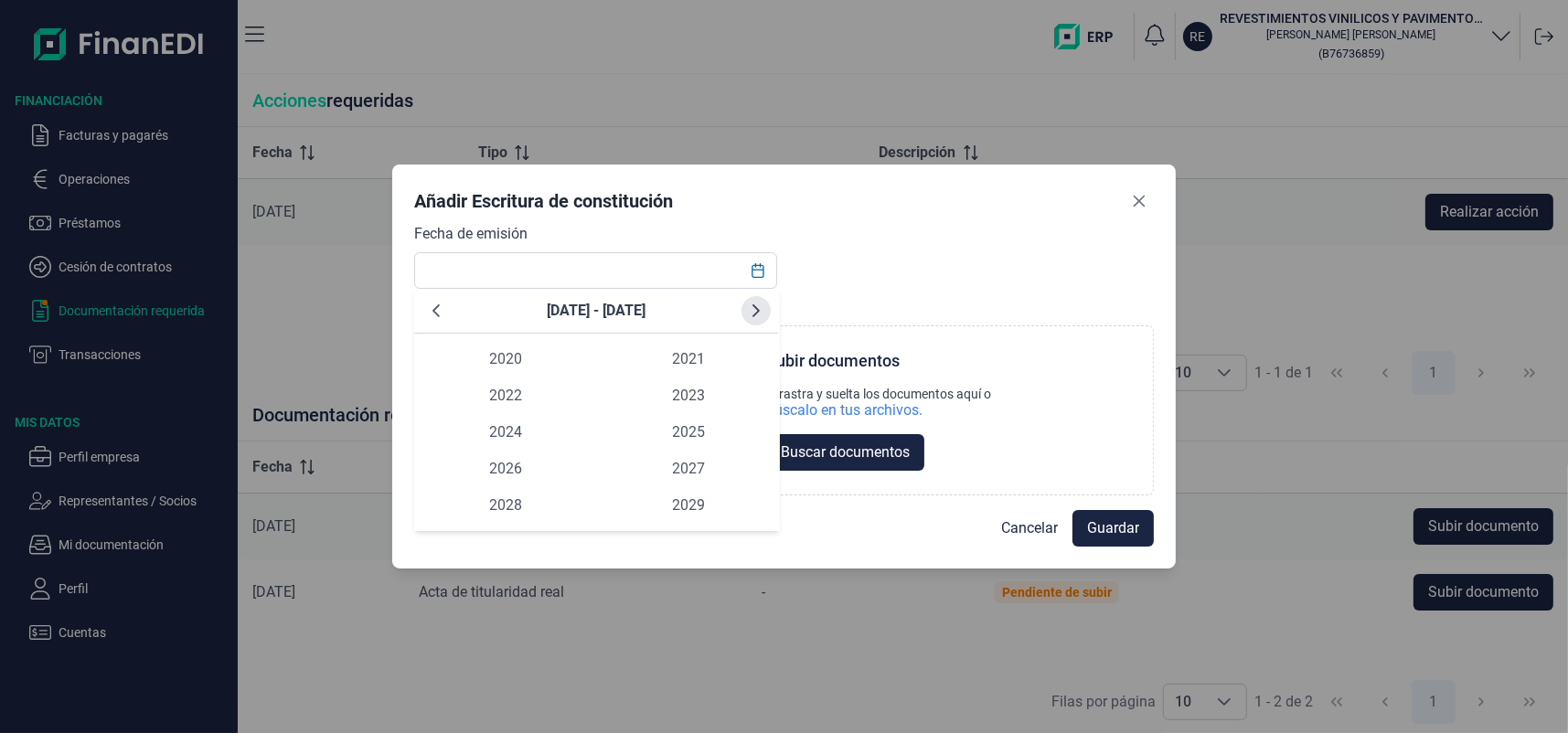
click at [765, 306] on button "Next Decade" at bounding box center [756, 310] width 29 height 29
click at [437, 311] on icon "Previous Decade" at bounding box center [436, 311] width 15 height 15
click at [441, 311] on icon "Previous Decade" at bounding box center [436, 311] width 15 height 15
click at [672, 475] on span "2017" at bounding box center [688, 469] width 183 height 37
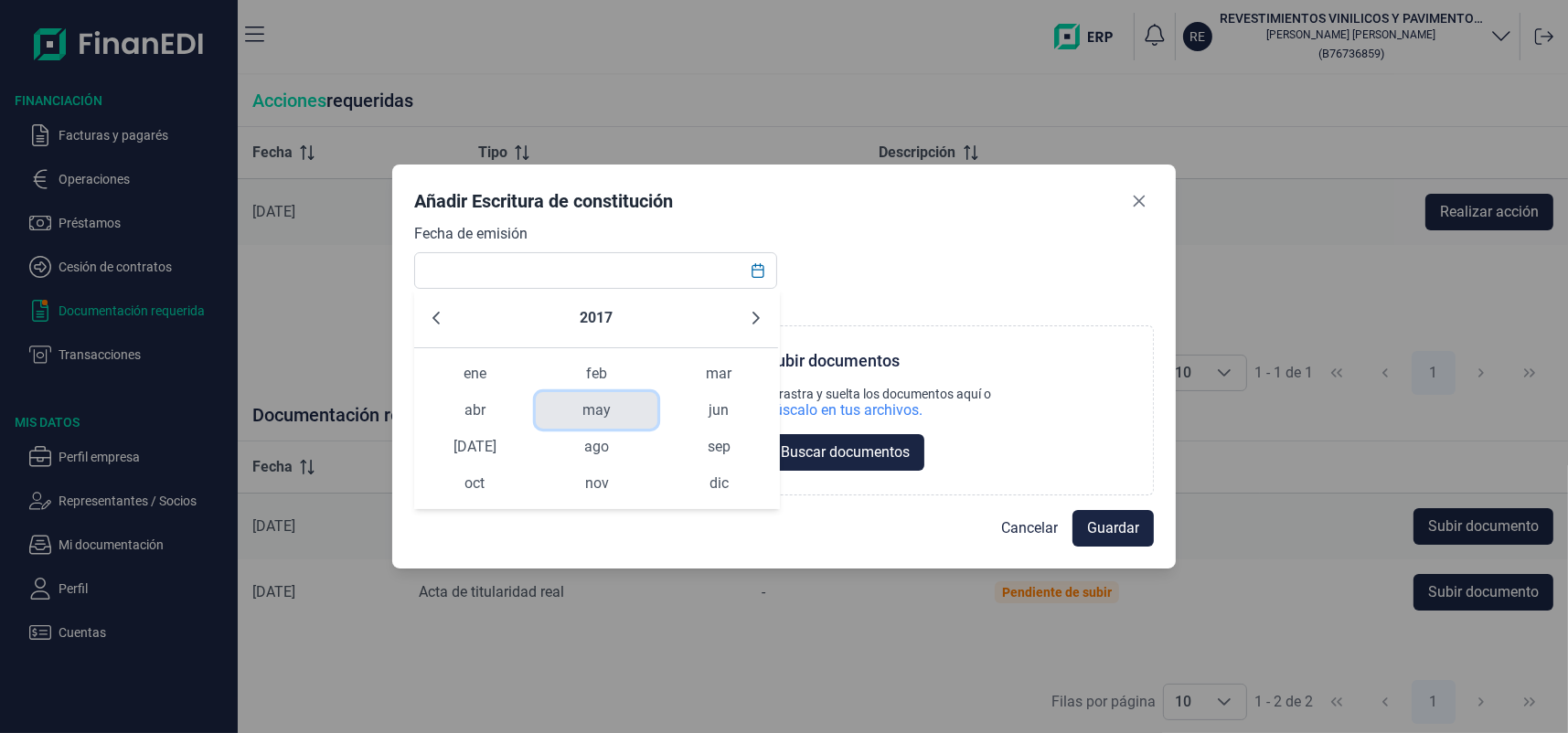
click at [606, 407] on span "may" at bounding box center [596, 410] width 121 height 37
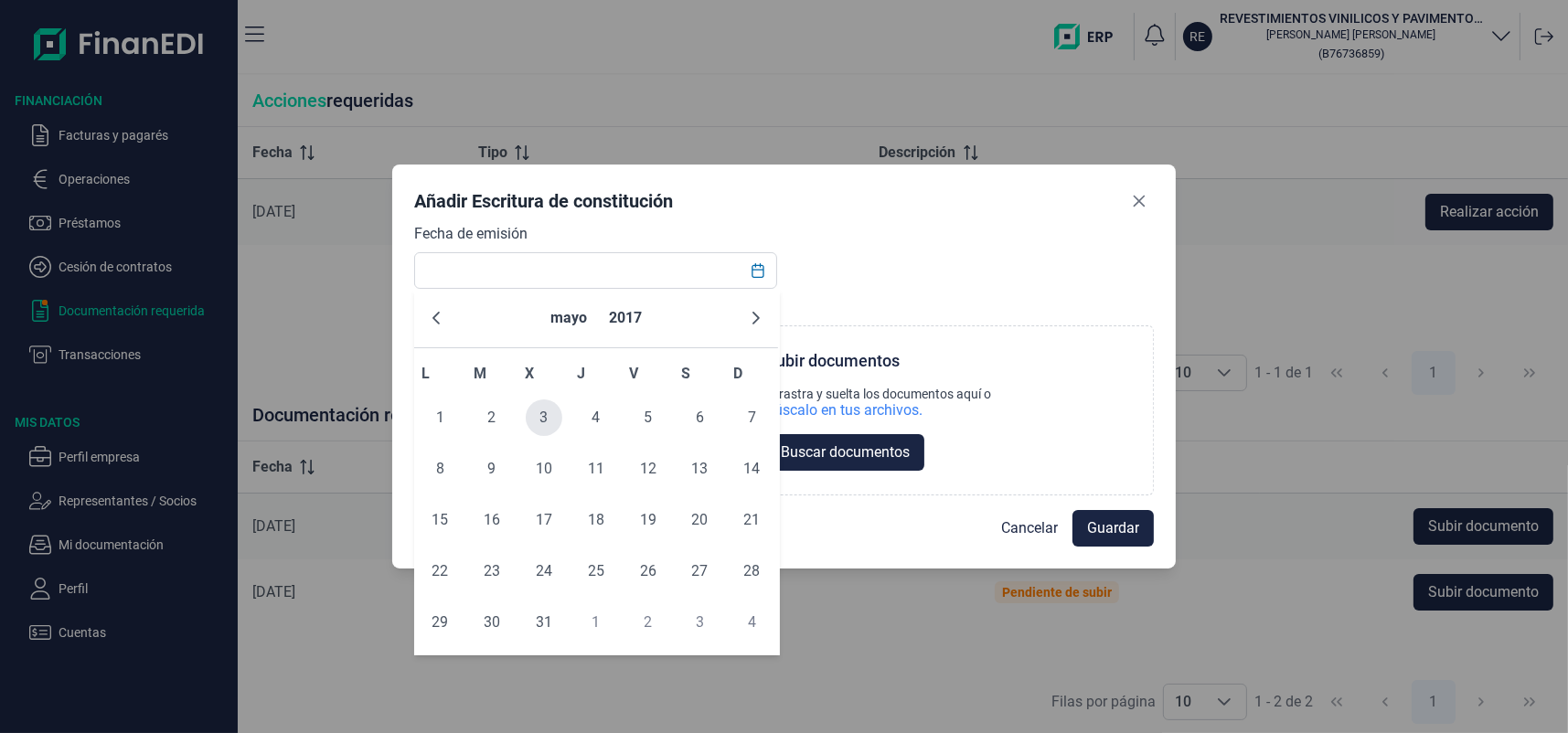
click at [542, 415] on span "3" at bounding box center [543, 417] width 37 height 37
type input "03/05/2017"
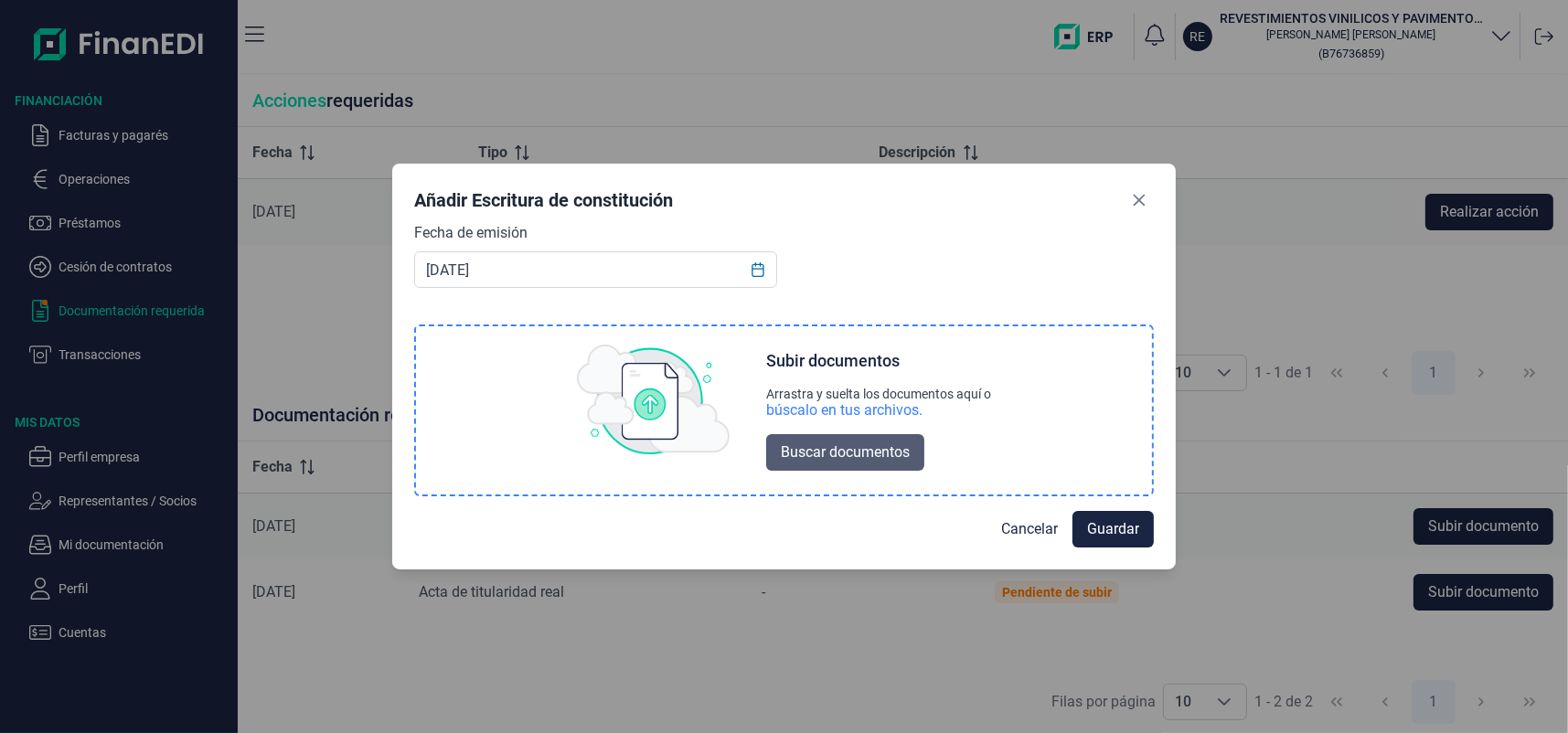
click at [835, 460] on span "Buscar documentos" at bounding box center [845, 452] width 129 height 22
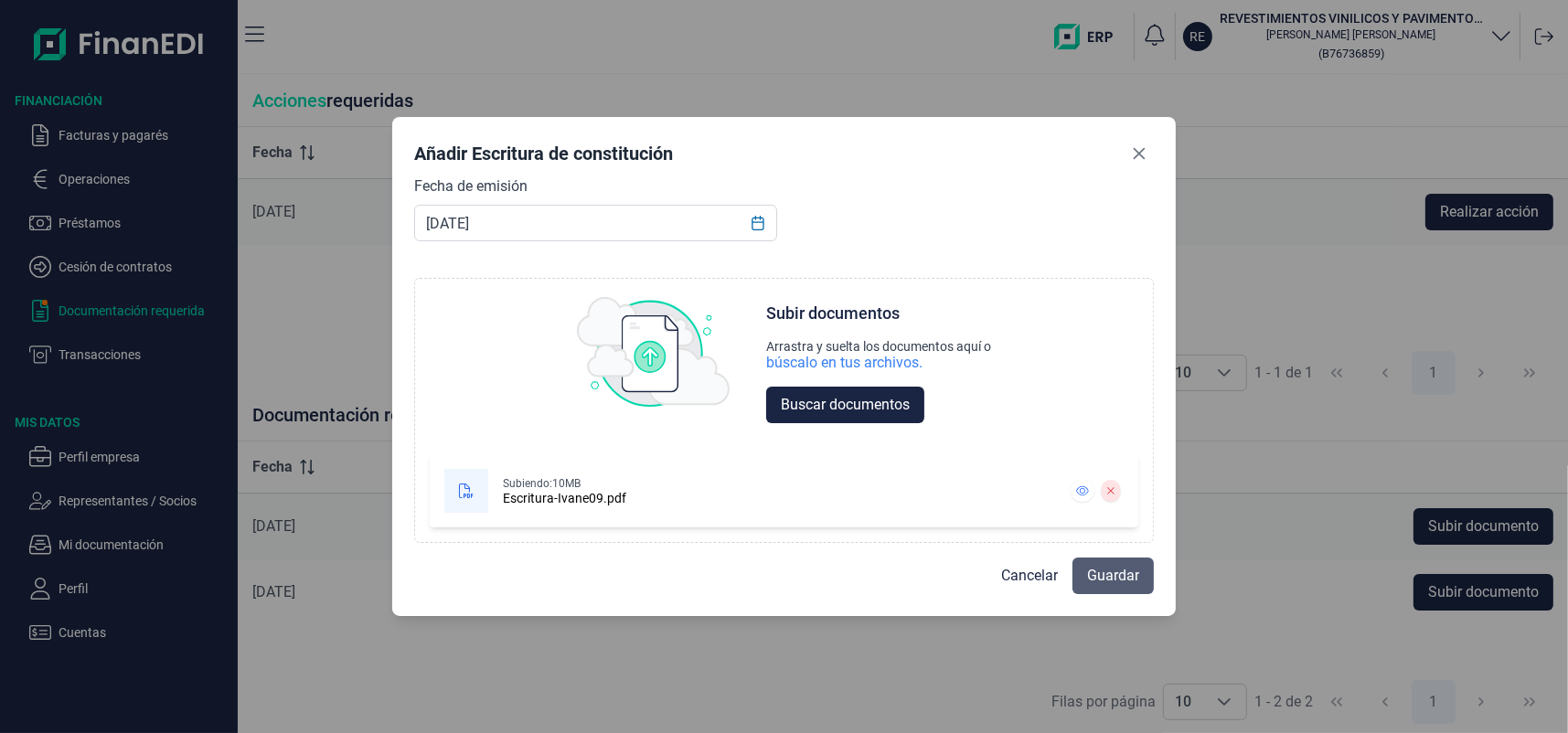
click at [1109, 570] on span "Guardar" at bounding box center [1113, 575] width 52 height 22
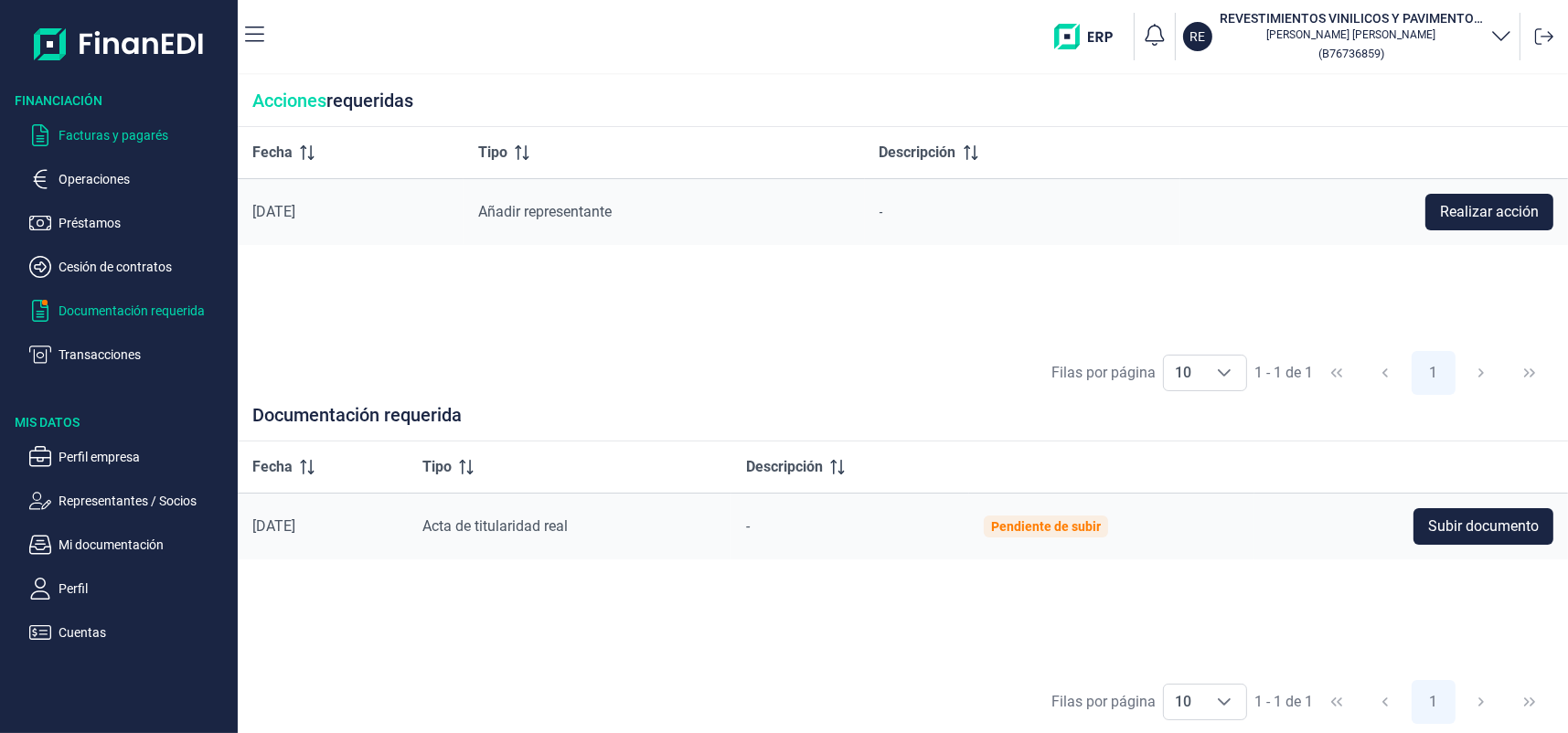
click at [155, 132] on p "Facturas y pagarés" at bounding box center [144, 134] width 172 height 22
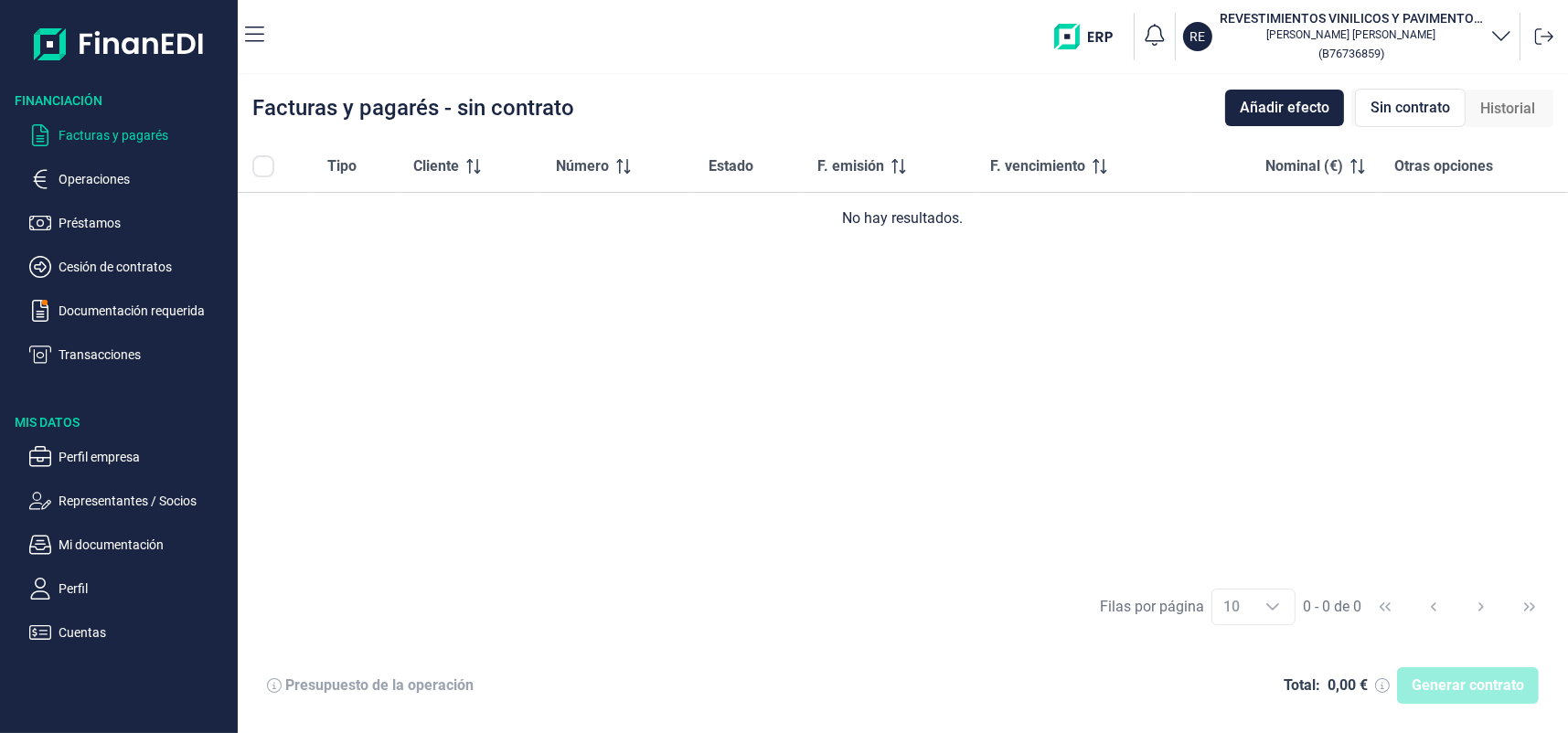
drag, startPoint x: 1033, startPoint y: 261, endPoint x: 785, endPoint y: 488, distance: 336.2
click at [785, 488] on div "Tipo Cliente Número Estado F. emisión F. vencimiento Nominal (€) Otras opciones…" at bounding box center [902, 358] width 1330 height 434
click at [1314, 117] on span "Añadir efecto" at bounding box center [1284, 107] width 89 height 22
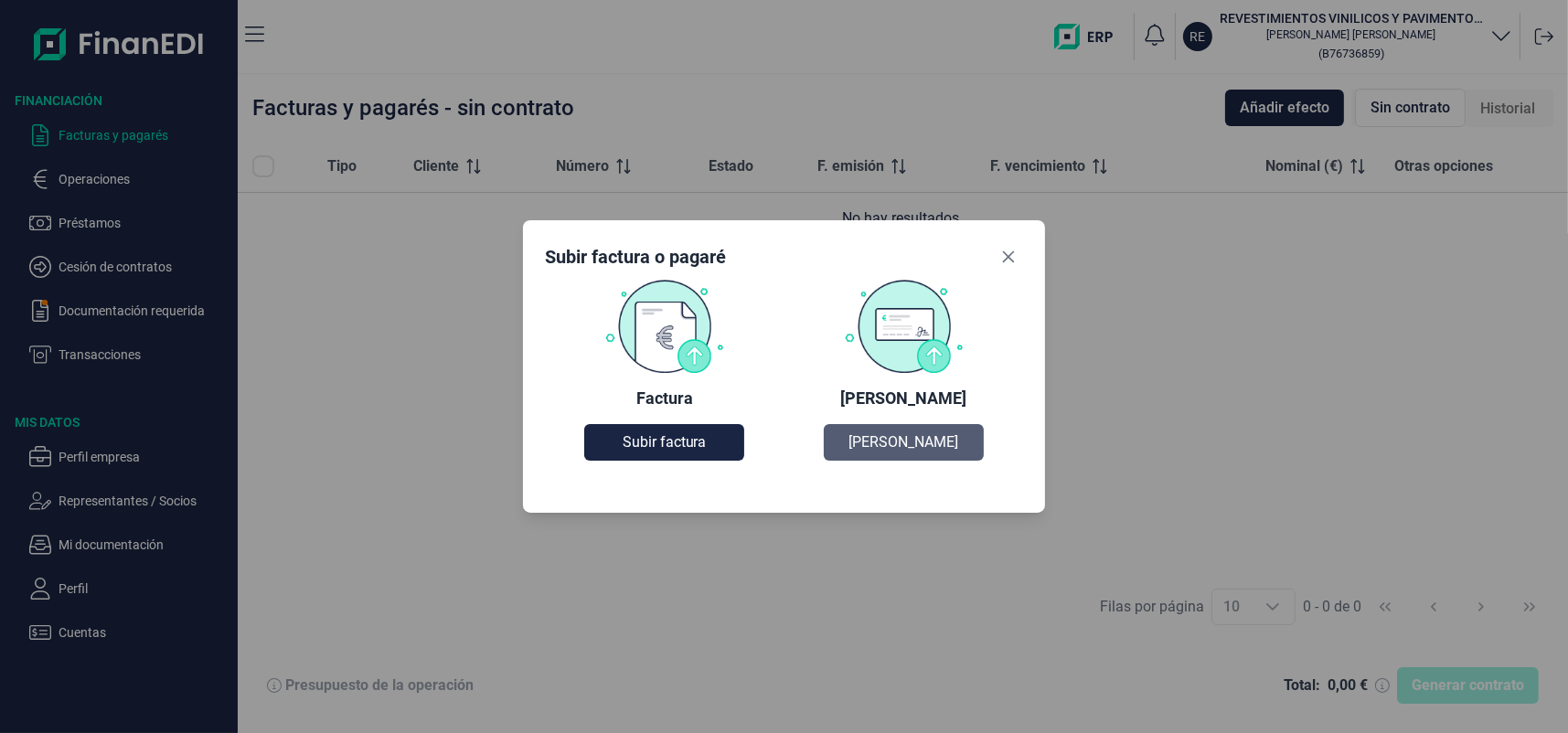
click at [921, 438] on span "[PERSON_NAME]" at bounding box center [903, 442] width 110 height 22
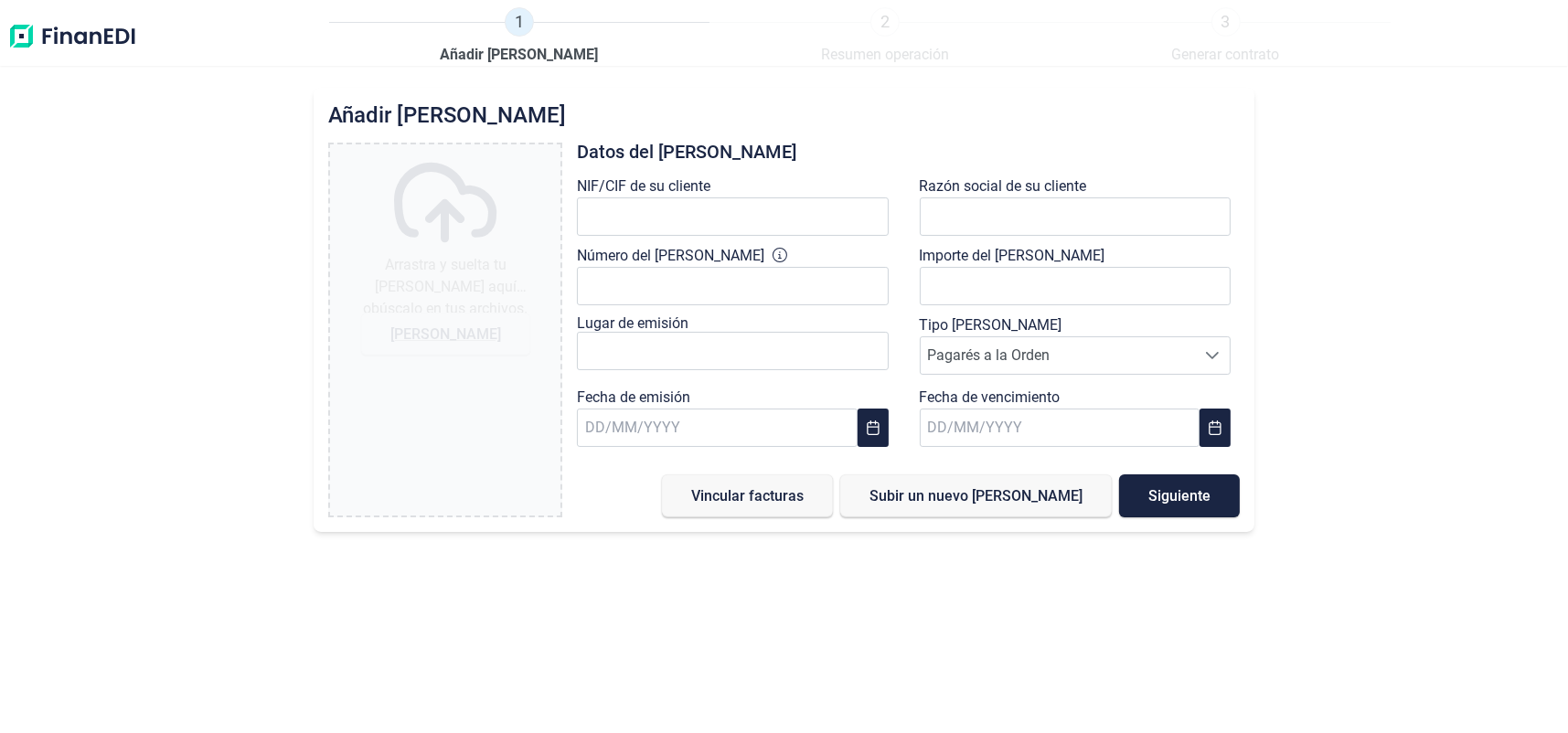
type input "0,00 €"
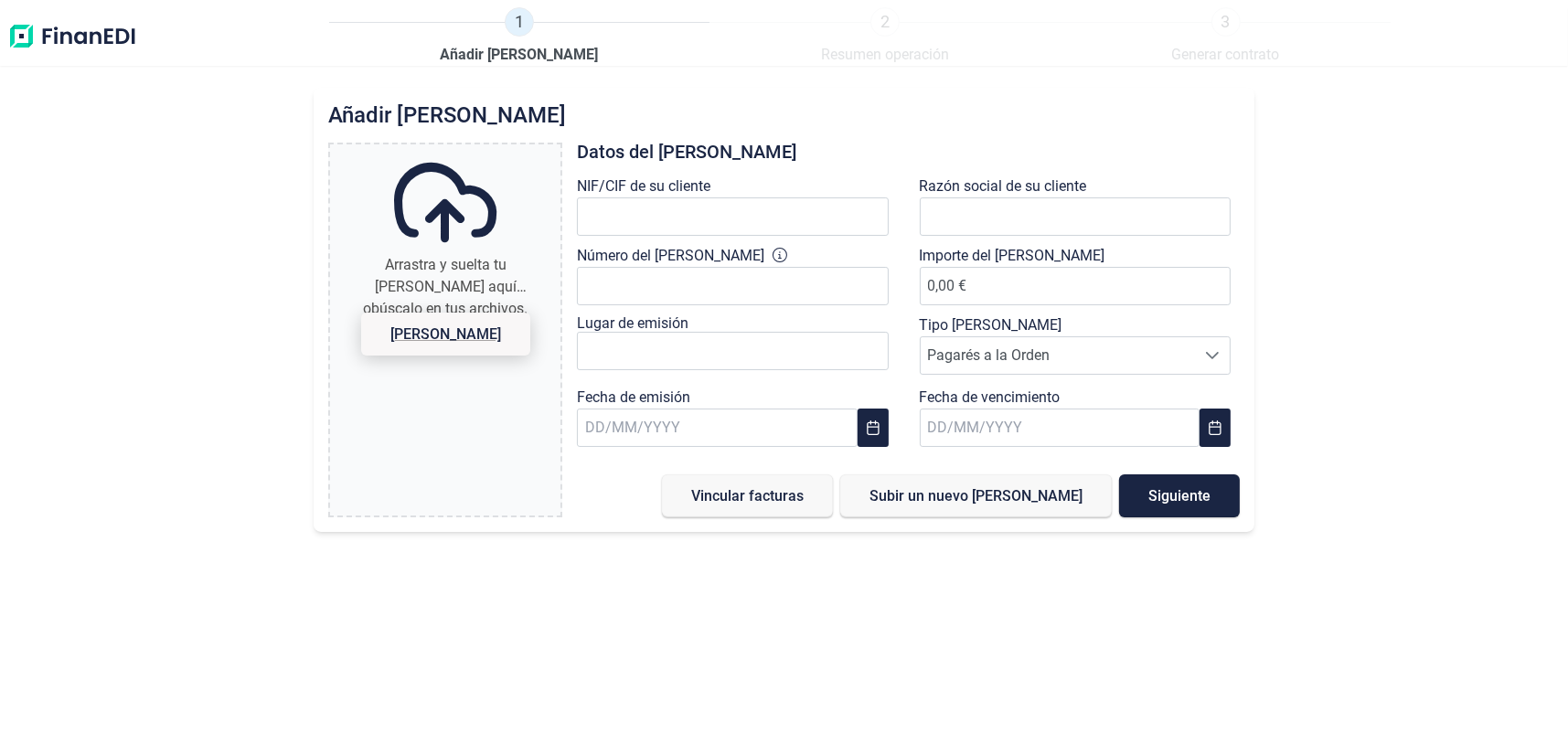
click at [428, 343] on span "[PERSON_NAME]" at bounding box center [446, 335] width 169 height 43
click at [428, 150] on input "Arrastra y suelta tu [PERSON_NAME] aquí o búscalo en tus archivos. [PERSON_NAME]" at bounding box center [445, 148] width 230 height 6
click at [420, 335] on span "[PERSON_NAME]" at bounding box center [446, 334] width 111 height 14
click at [420, 150] on input "Arrastra y suelta tu [PERSON_NAME] aquí o búscalo en tus archivos. [PERSON_NAME]" at bounding box center [445, 148] width 230 height 6
type input "C:\fakepath\[PERSON_NAME] tolimar.pdf"
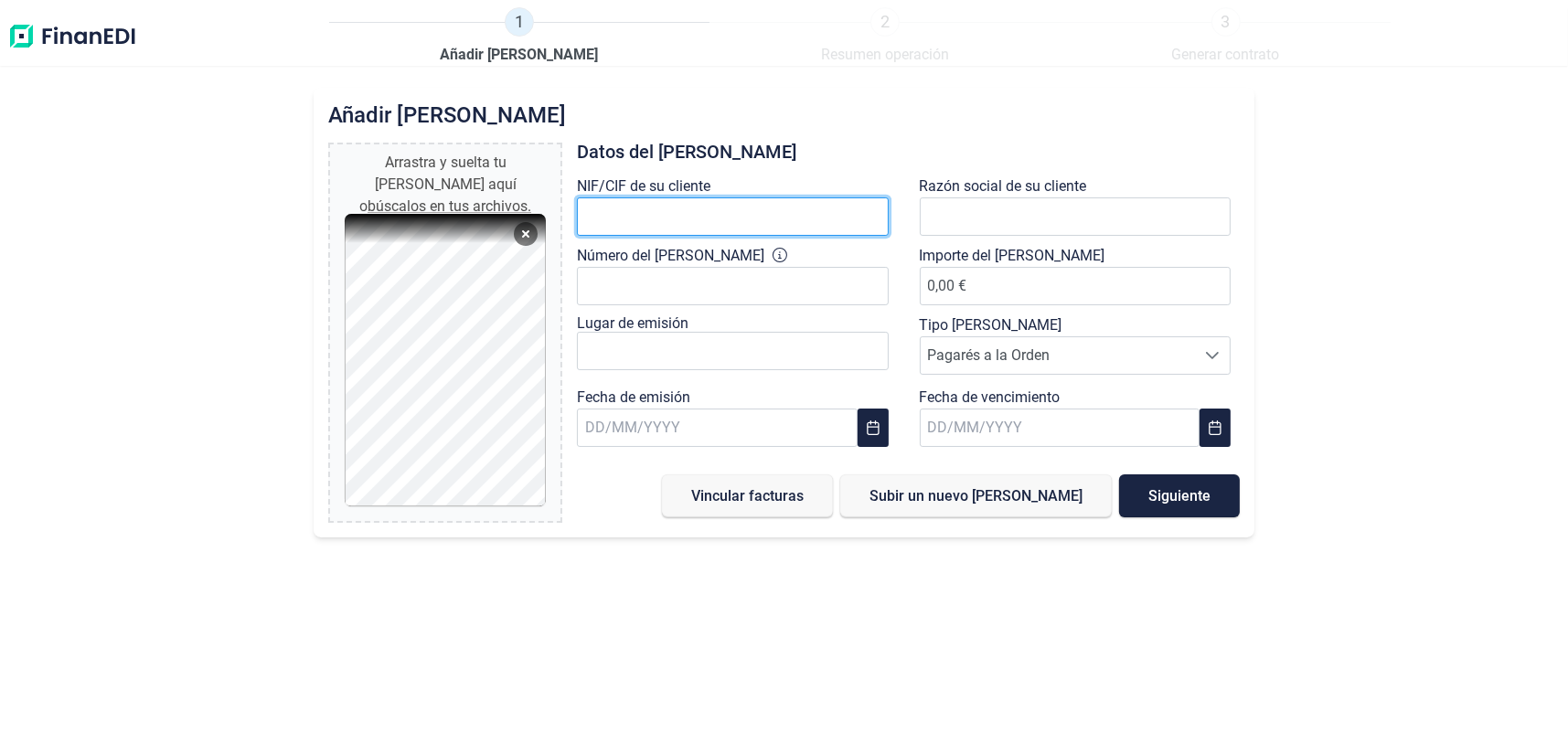
click at [681, 210] on input "text" at bounding box center [733, 216] width 312 height 39
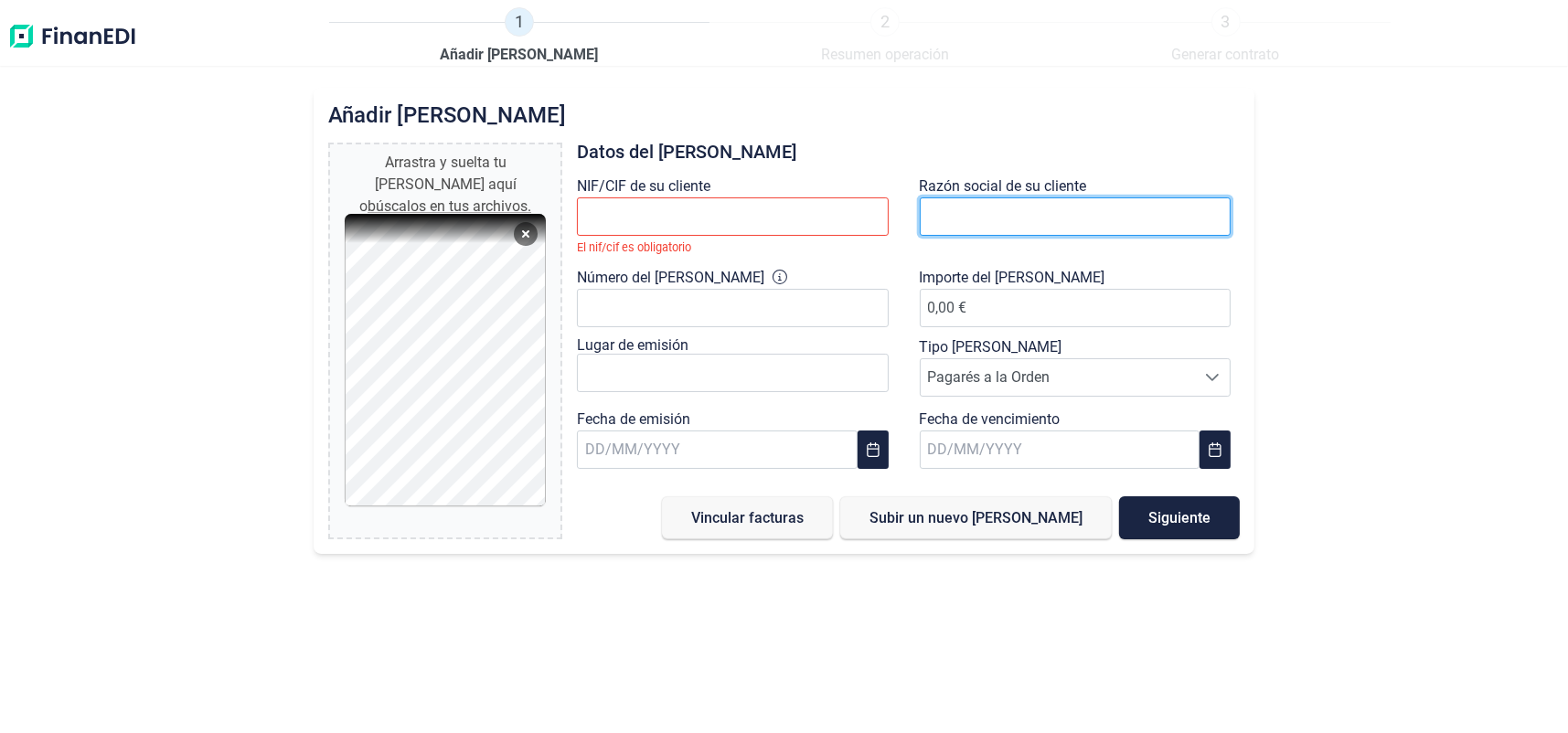
click at [954, 225] on input "text" at bounding box center [1076, 216] width 312 height 39
paste input "TOLIMAR CONSTRUCCONES SL"
click at [1078, 216] on input "TOLIMAR CONSTRUCCONES SL" at bounding box center [1076, 216] width 312 height 39
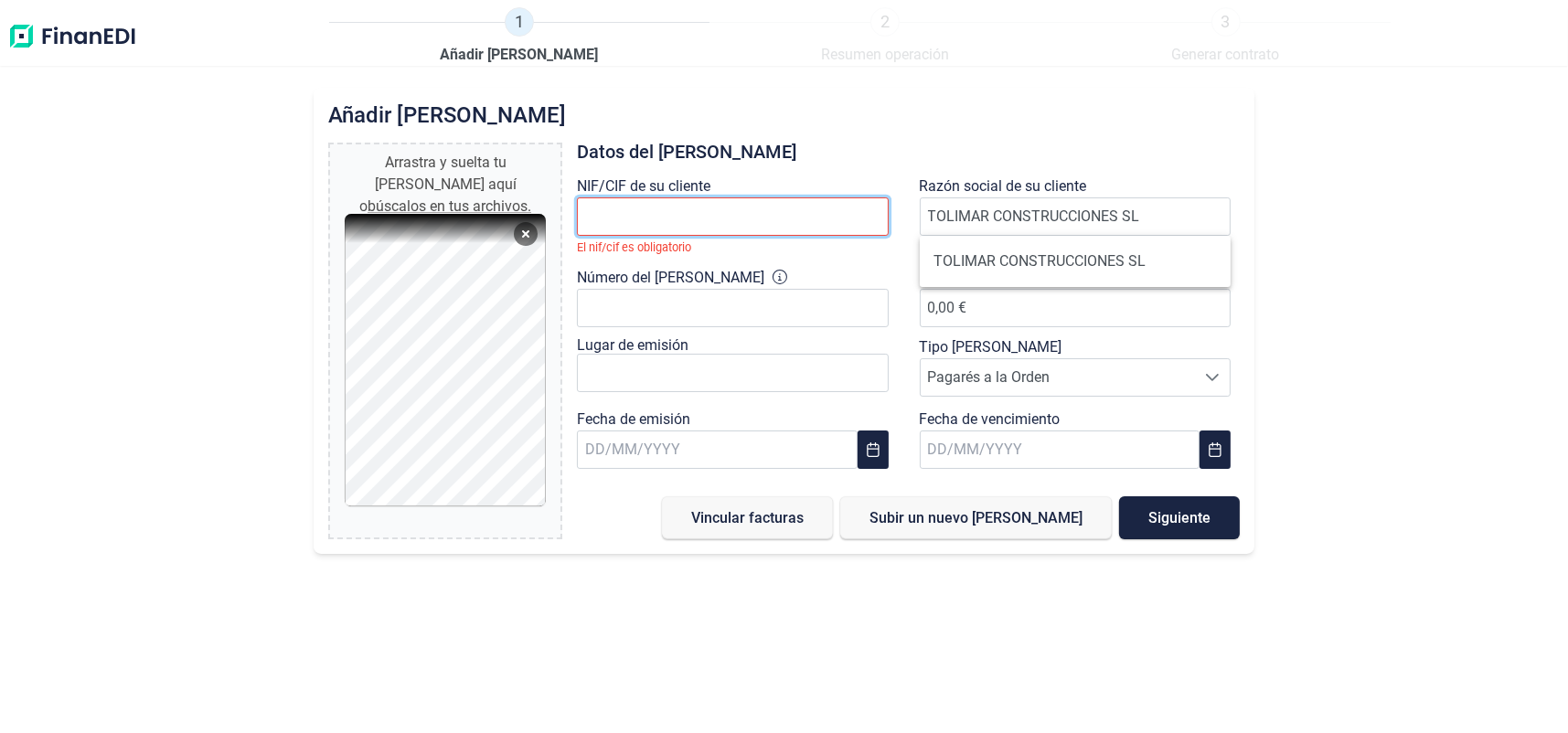
click at [656, 199] on input "text" at bounding box center [733, 216] width 312 height 39
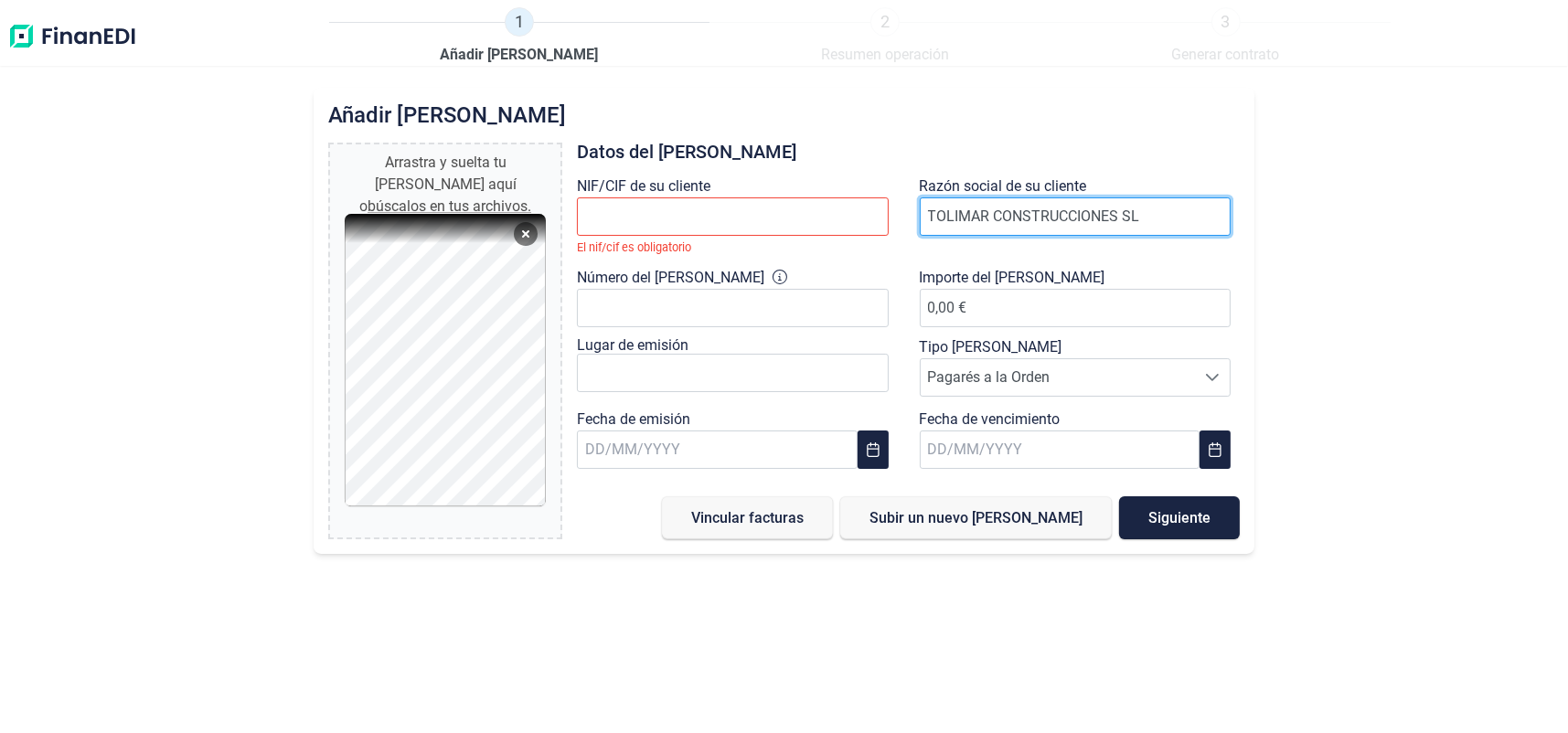
click at [1154, 210] on input "TOLIMAR CONSTRUCCIONES SL" at bounding box center [1076, 216] width 312 height 39
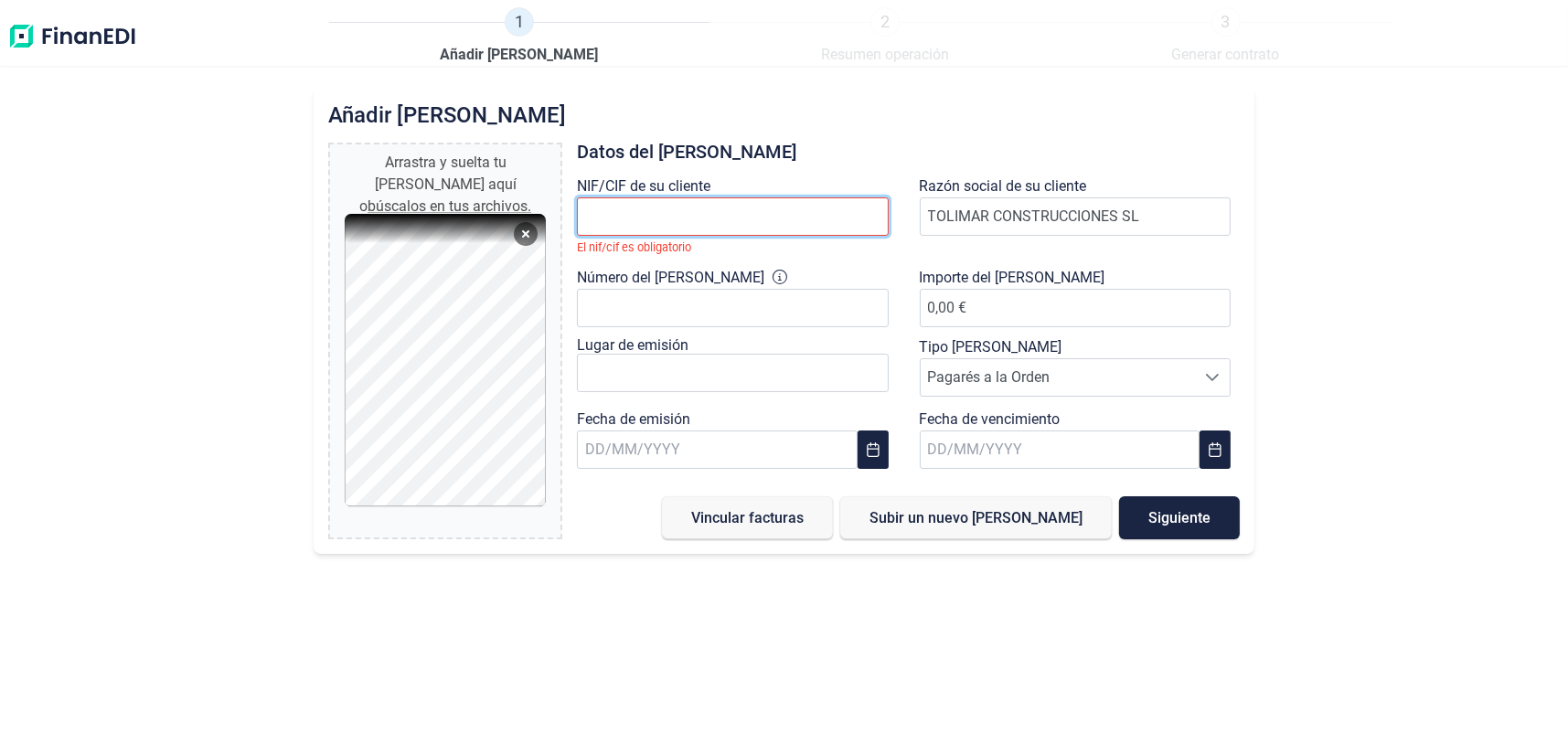
click at [605, 224] on input "text" at bounding box center [733, 216] width 312 height 39
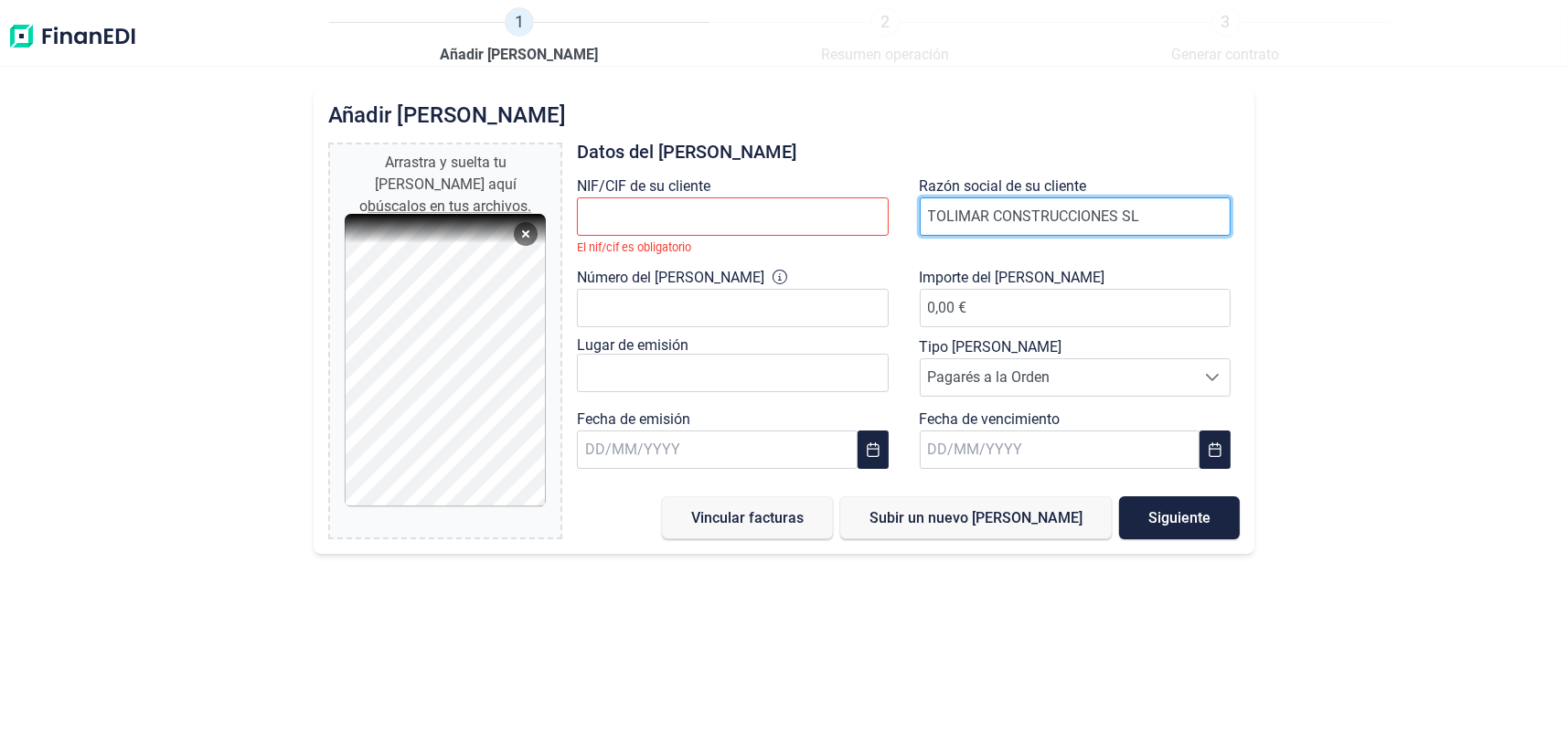
click at [1158, 219] on input "TOLIMAR CONSTRUCCIONES SL" at bounding box center [1076, 216] width 312 height 39
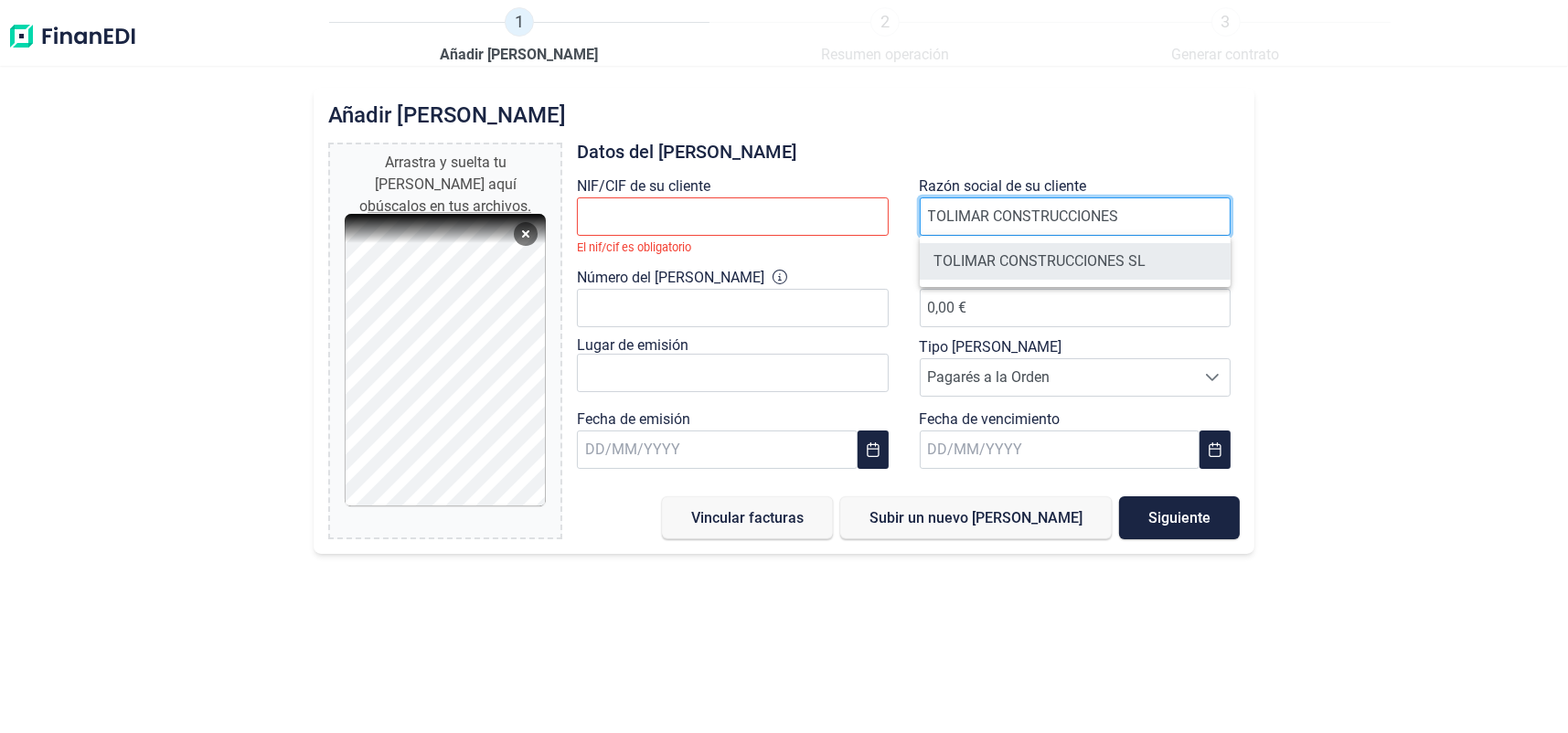
type input "TOLIMAR CONSTRUCCIONES"
click at [1120, 262] on li "TOLIMAR CONSTRUCCIONES SL" at bounding box center [1076, 261] width 312 height 37
type input "B38235123"
type input "TOLIMAR CONSTRUCCIONES SL"
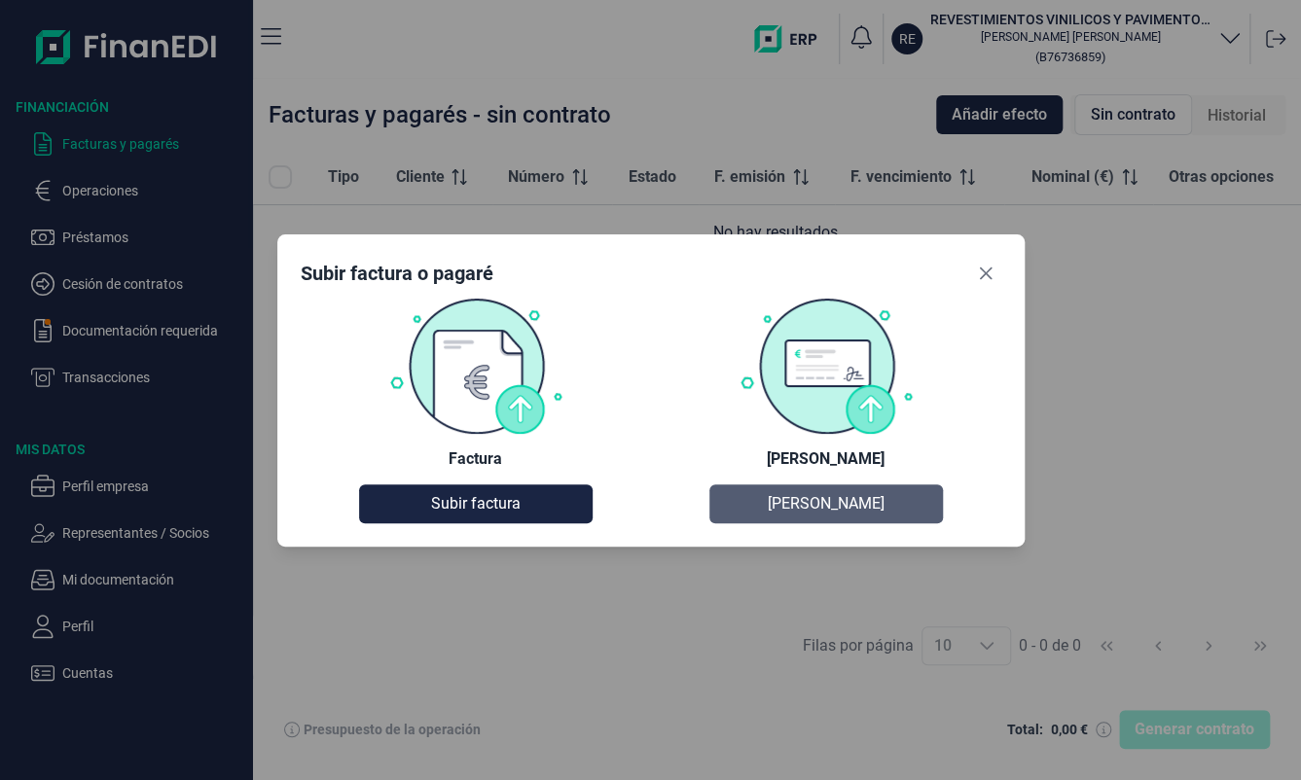
click at [858, 498] on span "[PERSON_NAME]" at bounding box center [826, 503] width 117 height 23
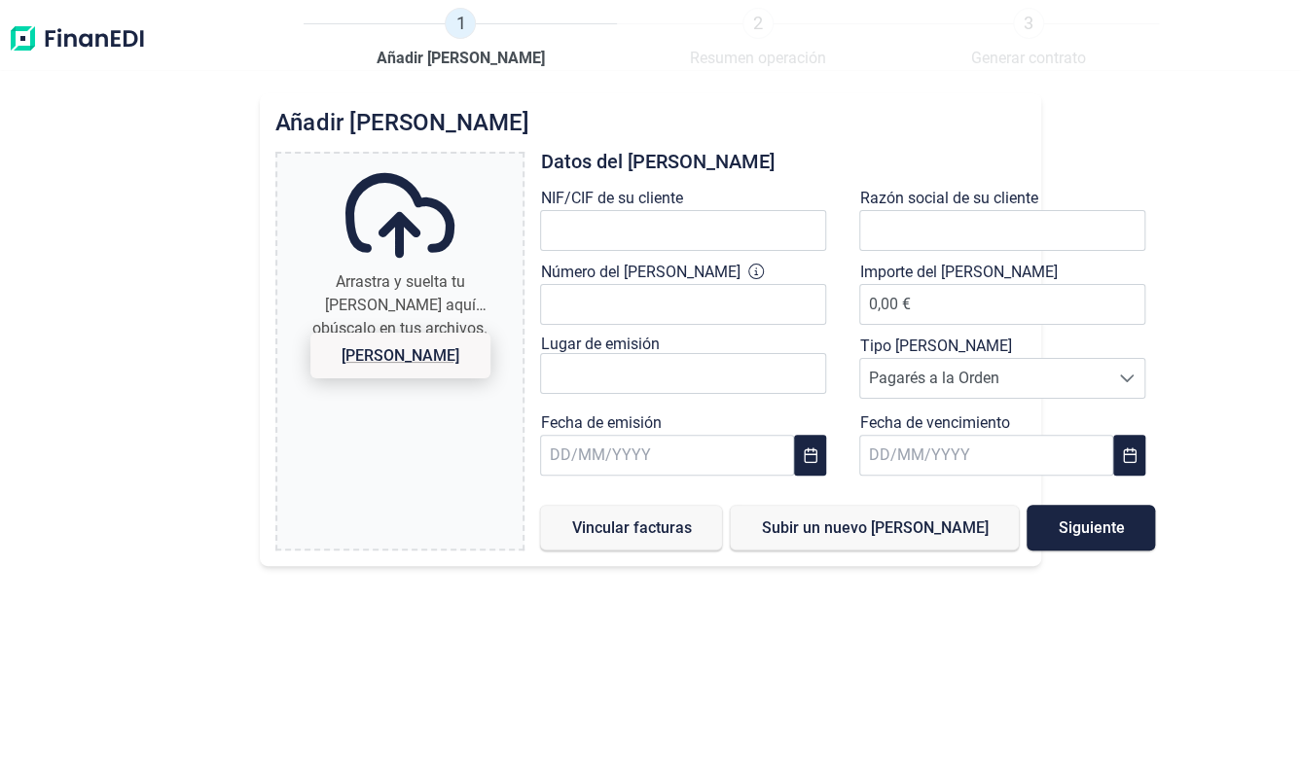
click at [376, 349] on span "[PERSON_NAME]" at bounding box center [400, 355] width 118 height 15
click at [376, 160] on input "Arrastra y suelta tu [PERSON_NAME] aquí o búscalo en tus archivos. [PERSON_NAME]" at bounding box center [399, 157] width 245 height 6
type input "C:\fakepath\[PERSON_NAME] tolimar.pdf"
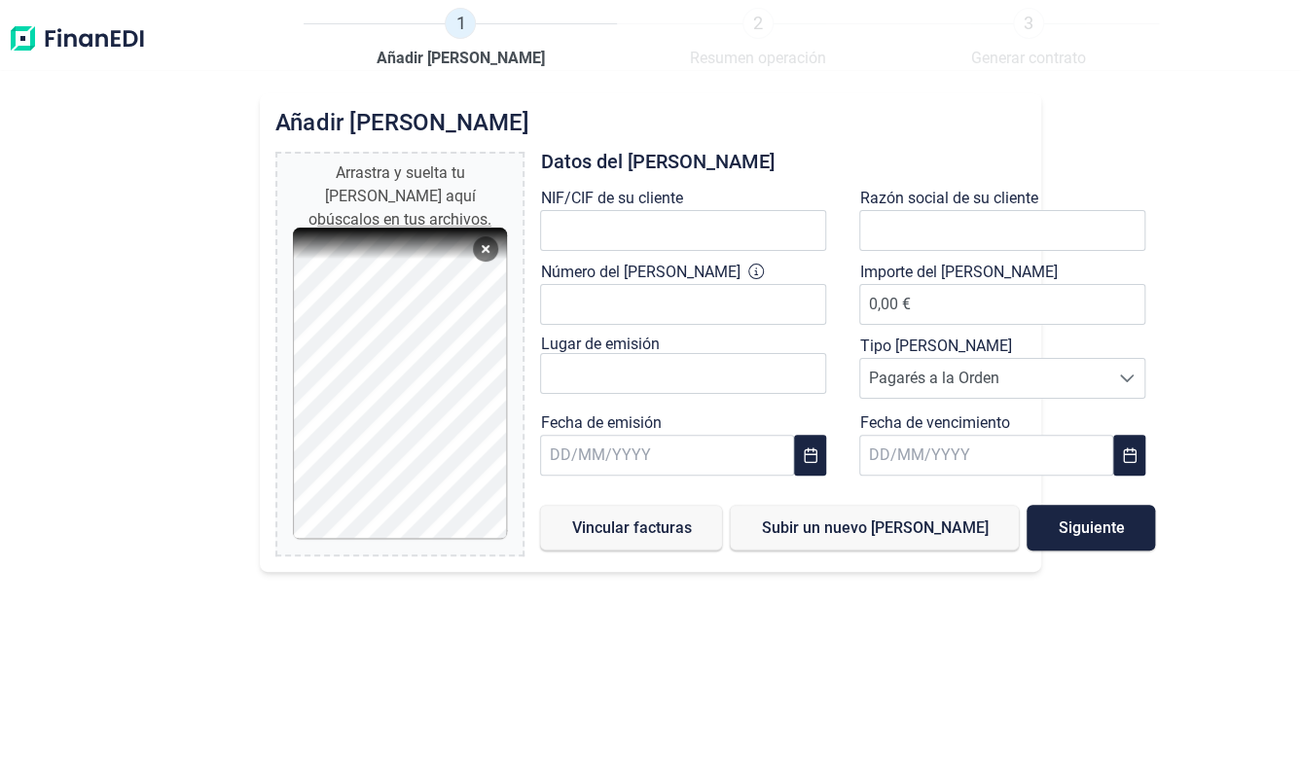
click at [889, 252] on div "Razón social de su cliente" at bounding box center [1007, 224] width 296 height 74
click at [859, 210] on input "text" at bounding box center [1002, 230] width 286 height 41
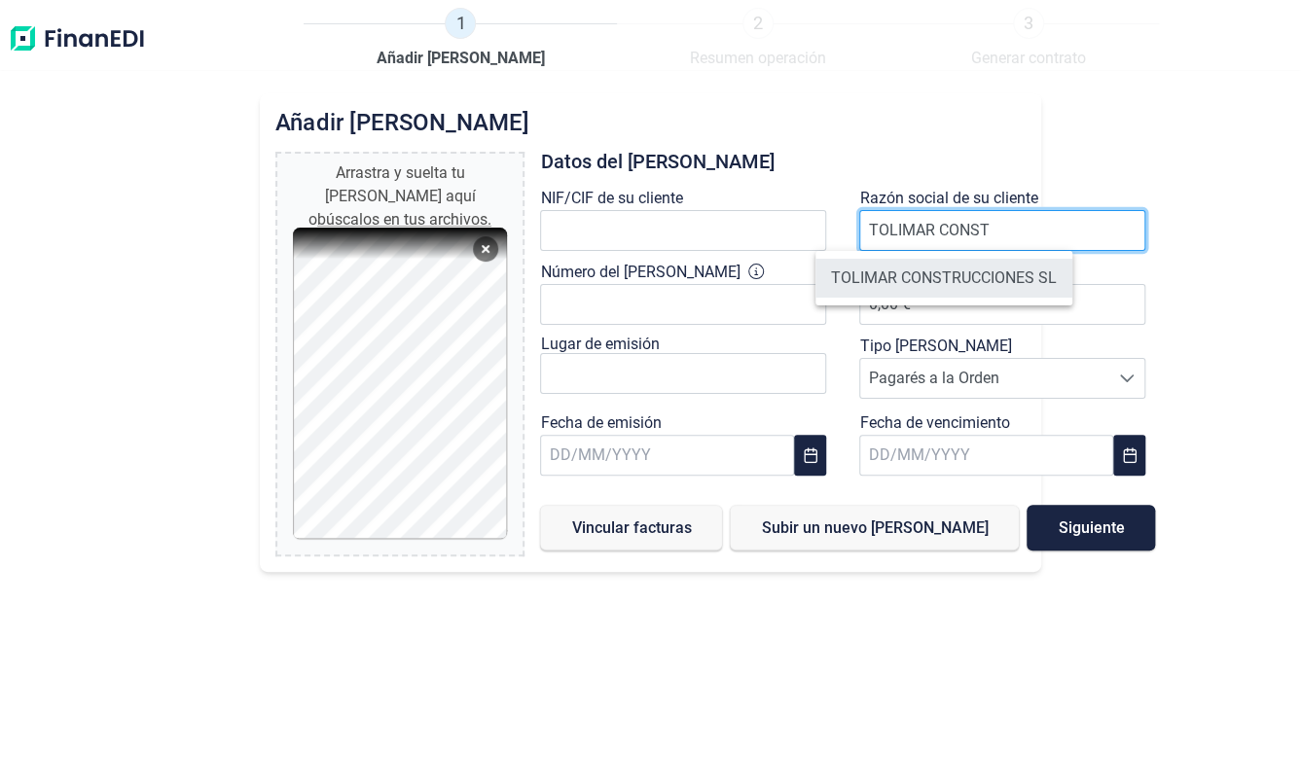
type input "TOLIMAR CONST"
click at [948, 276] on li "TOLIMAR CONSTRUCCIONES SL" at bounding box center [943, 278] width 257 height 39
type input "B38235123"
type input "TOLIMAR CONSTRUCCIONES SL"
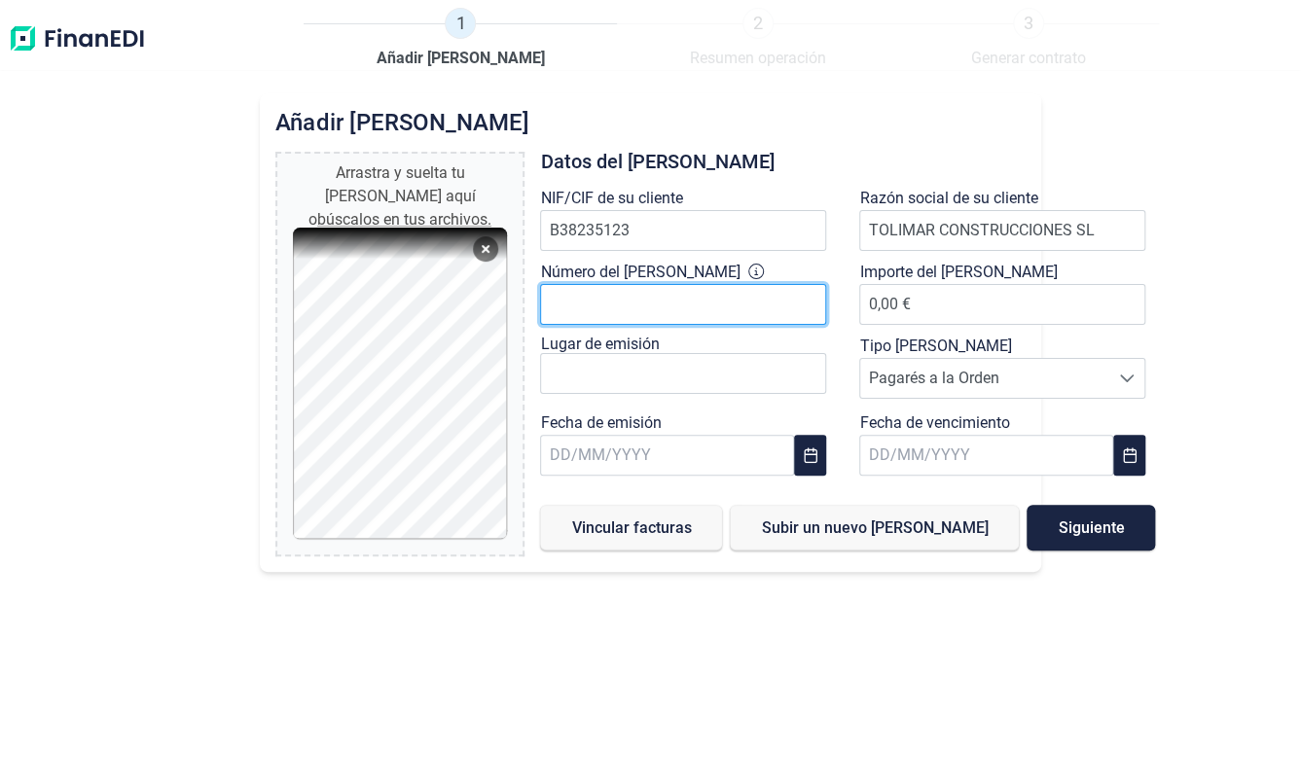
click at [586, 315] on input "Número del [PERSON_NAME]" at bounding box center [683, 304] width 286 height 41
type input "191"
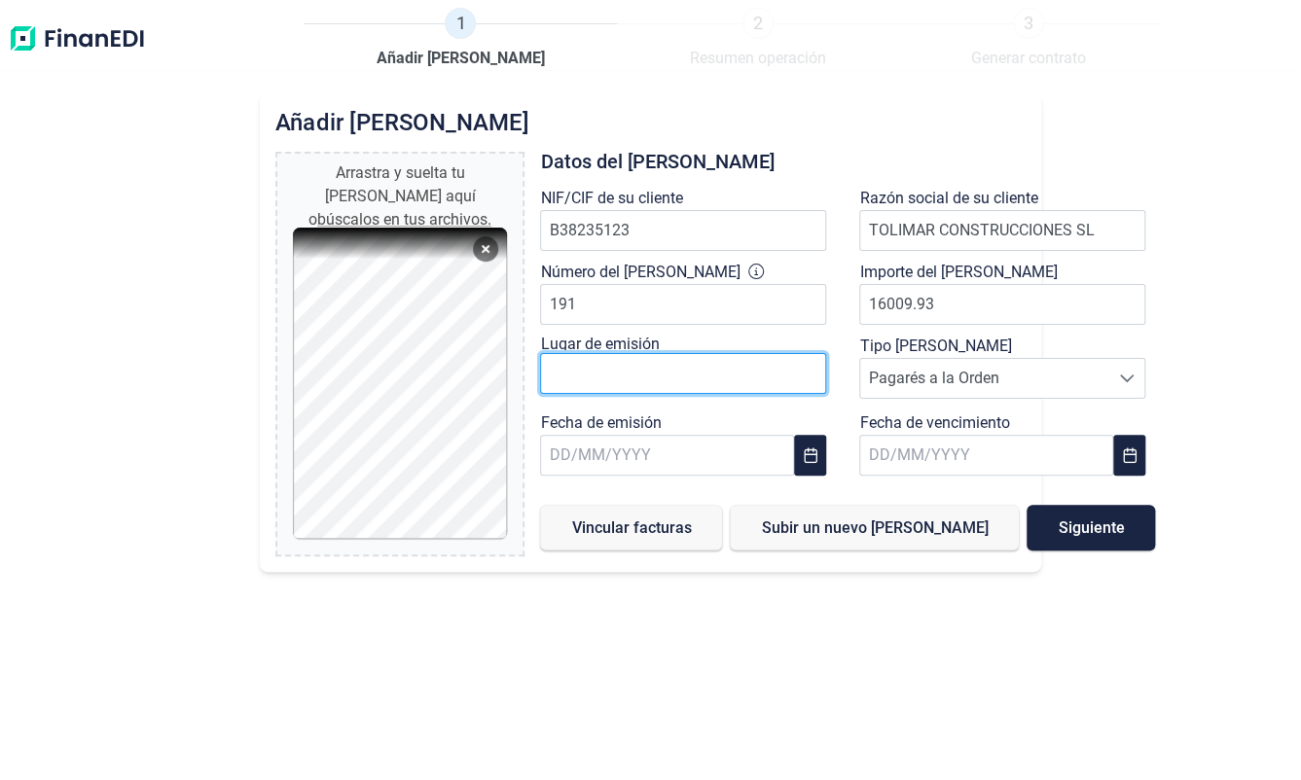
type input "16.009,93 €"
click at [622, 372] on input "text" at bounding box center [683, 373] width 286 height 41
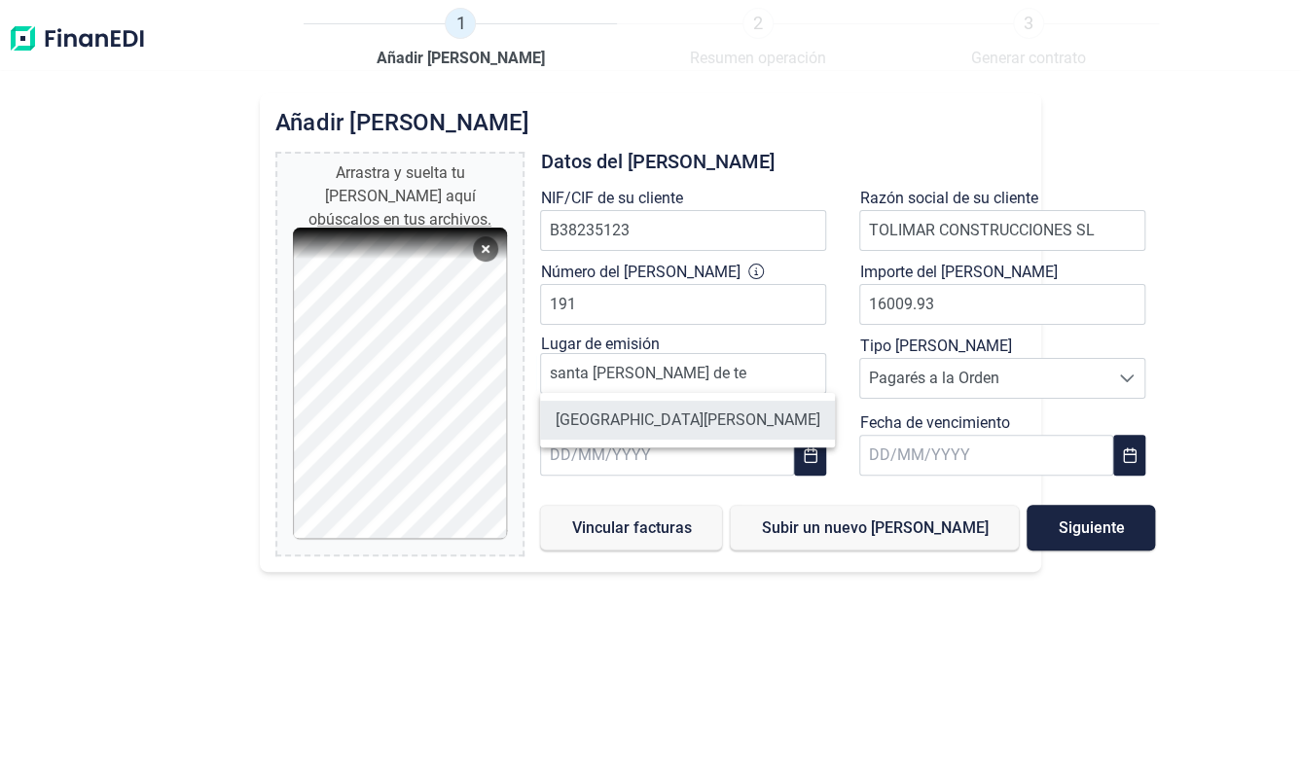
click at [676, 411] on li "[GEOGRAPHIC_DATA][PERSON_NAME]" at bounding box center [687, 420] width 295 height 39
type input "[GEOGRAPHIC_DATA][PERSON_NAME]"
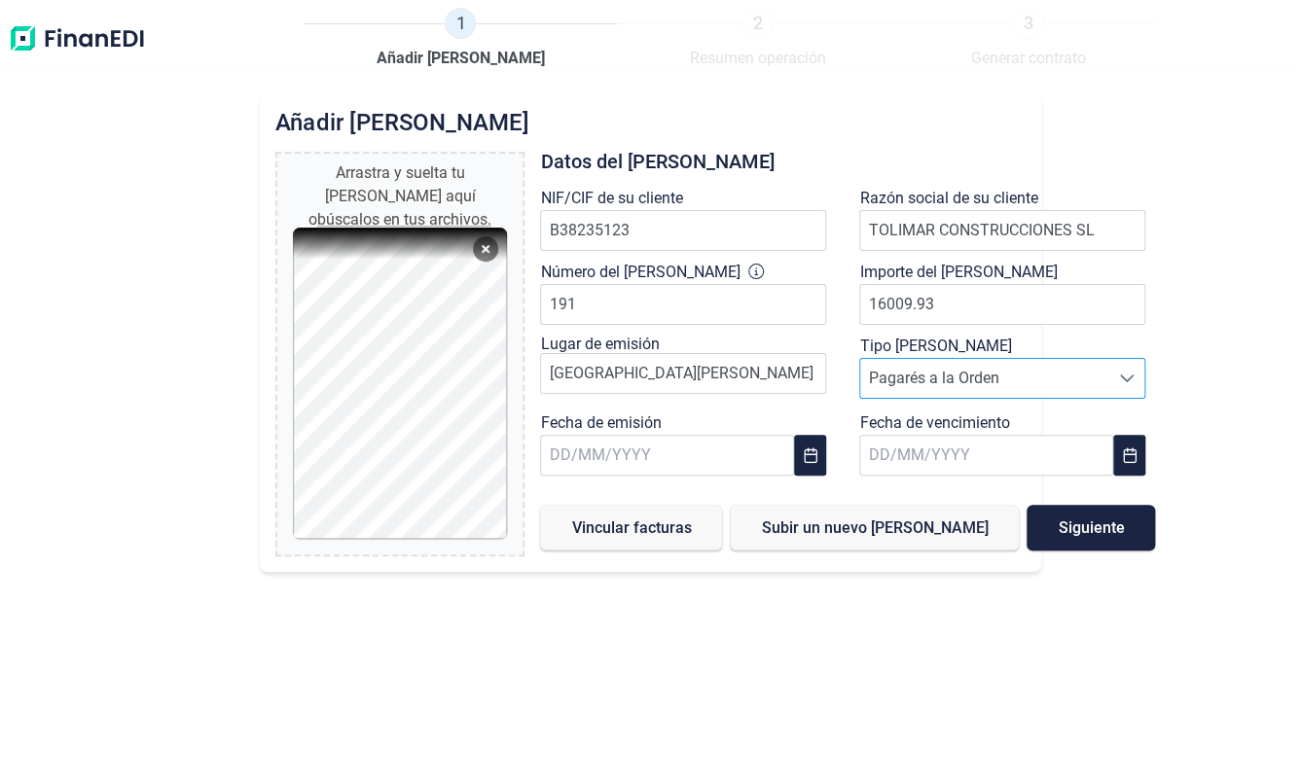
click at [1119, 376] on icon at bounding box center [1127, 379] width 16 height 16
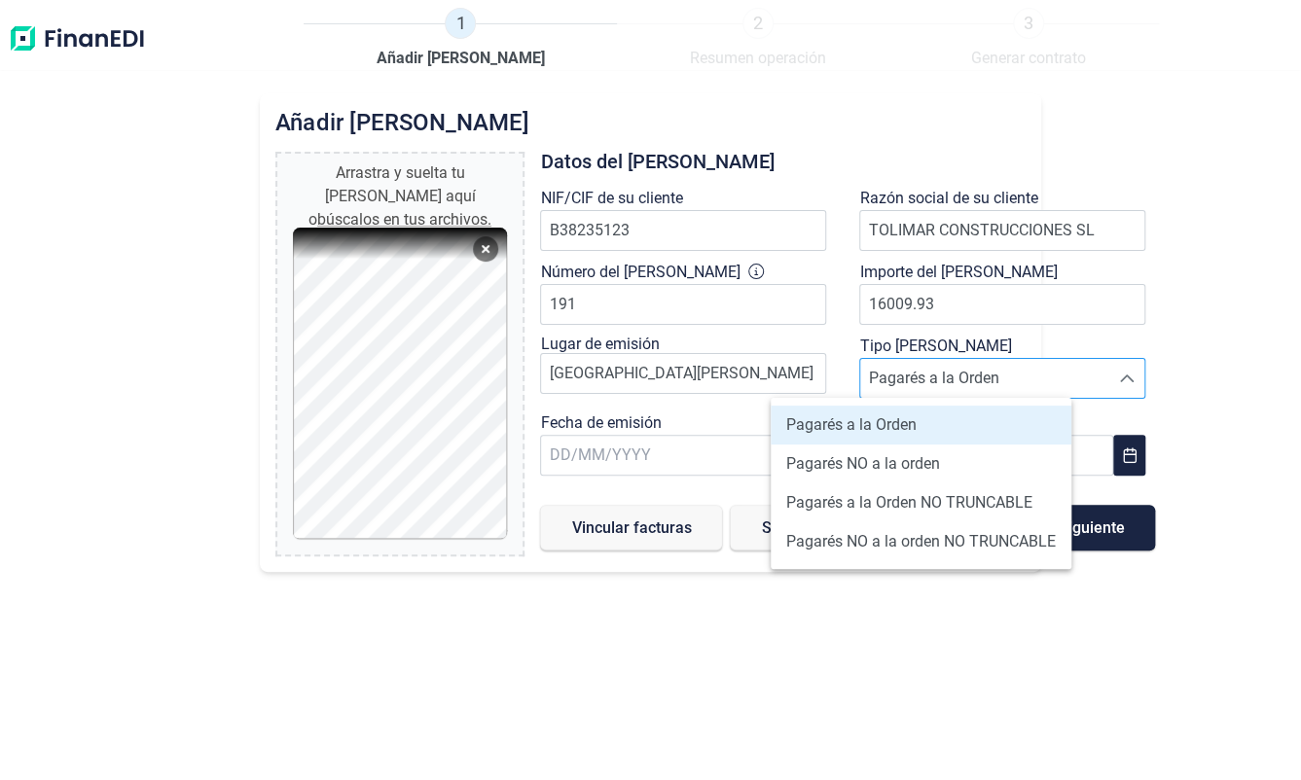
click at [873, 427] on span "Pagarés a la Orden" at bounding box center [851, 424] width 130 height 23
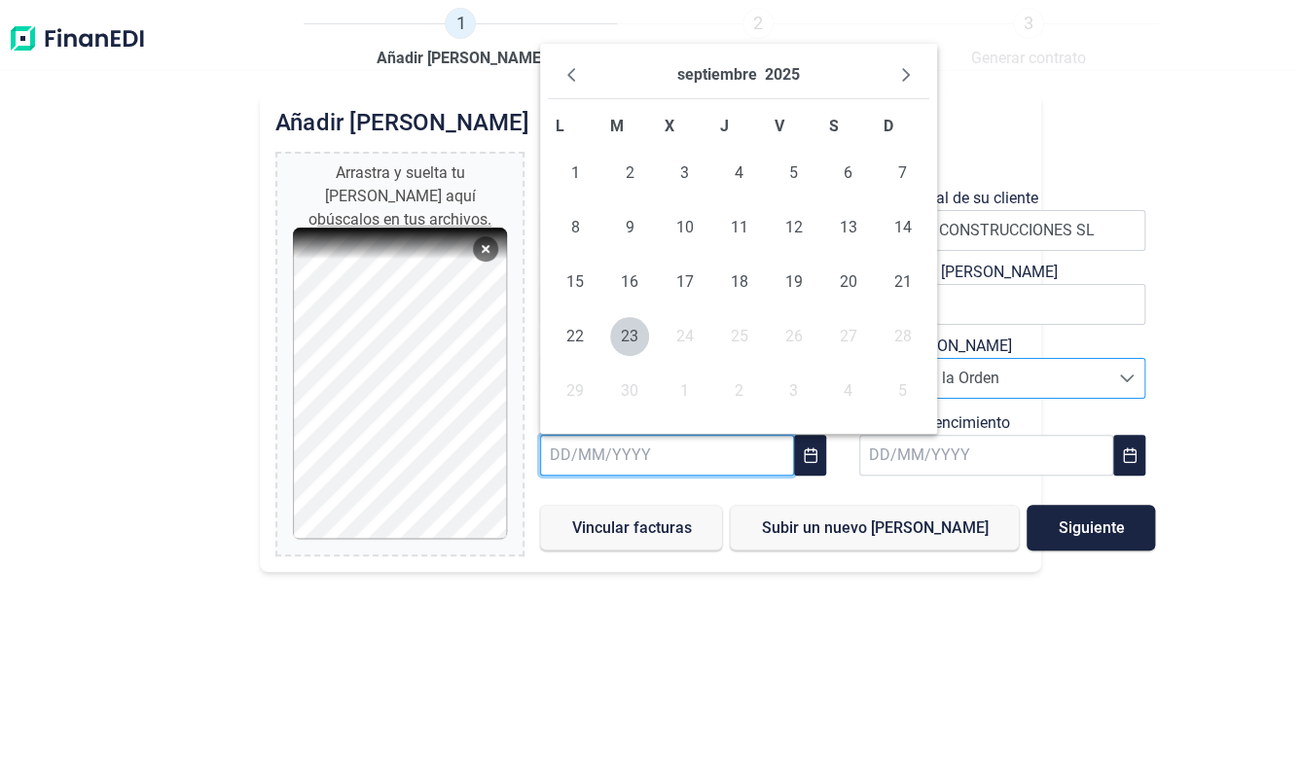
click at [587, 447] on input "text" at bounding box center [667, 455] width 254 height 41
click at [563, 336] on span "22" at bounding box center [574, 336] width 39 height 39
type input "[DATE]"
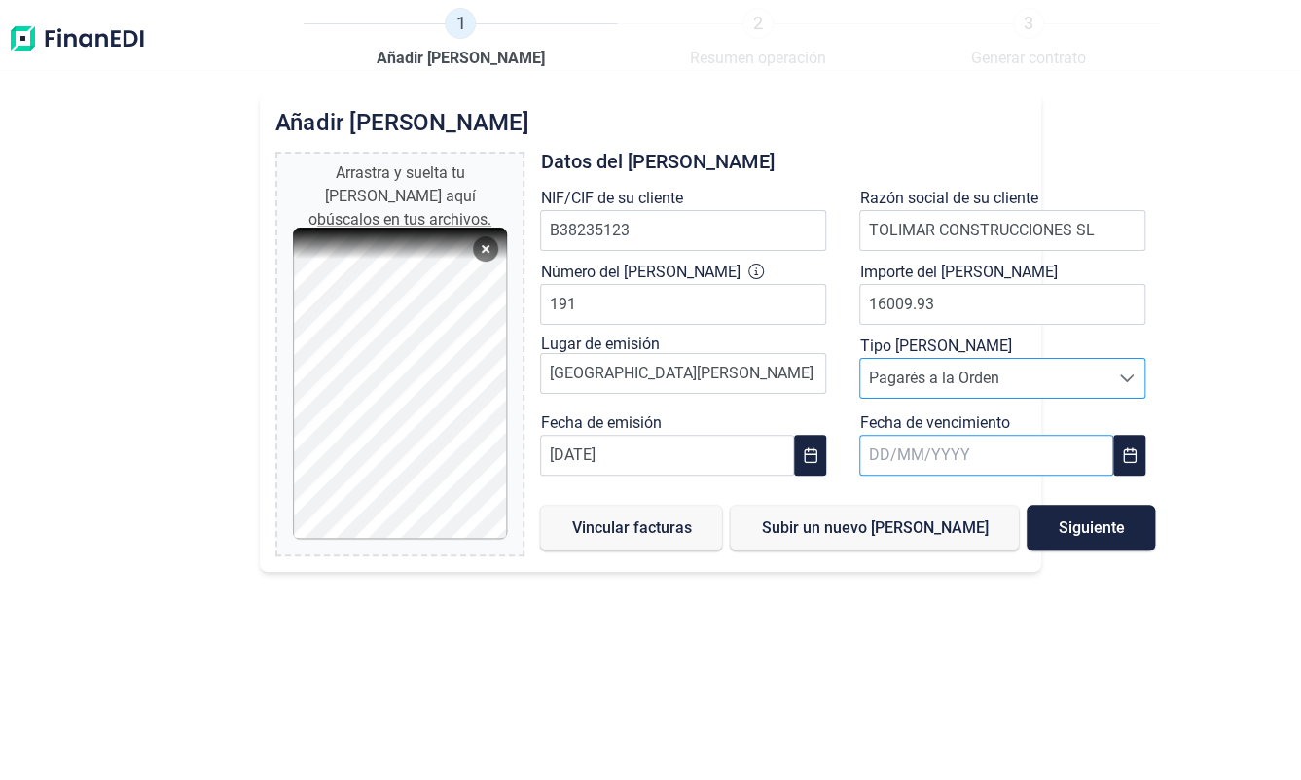
click at [885, 467] on input "text" at bounding box center [986, 455] width 254 height 41
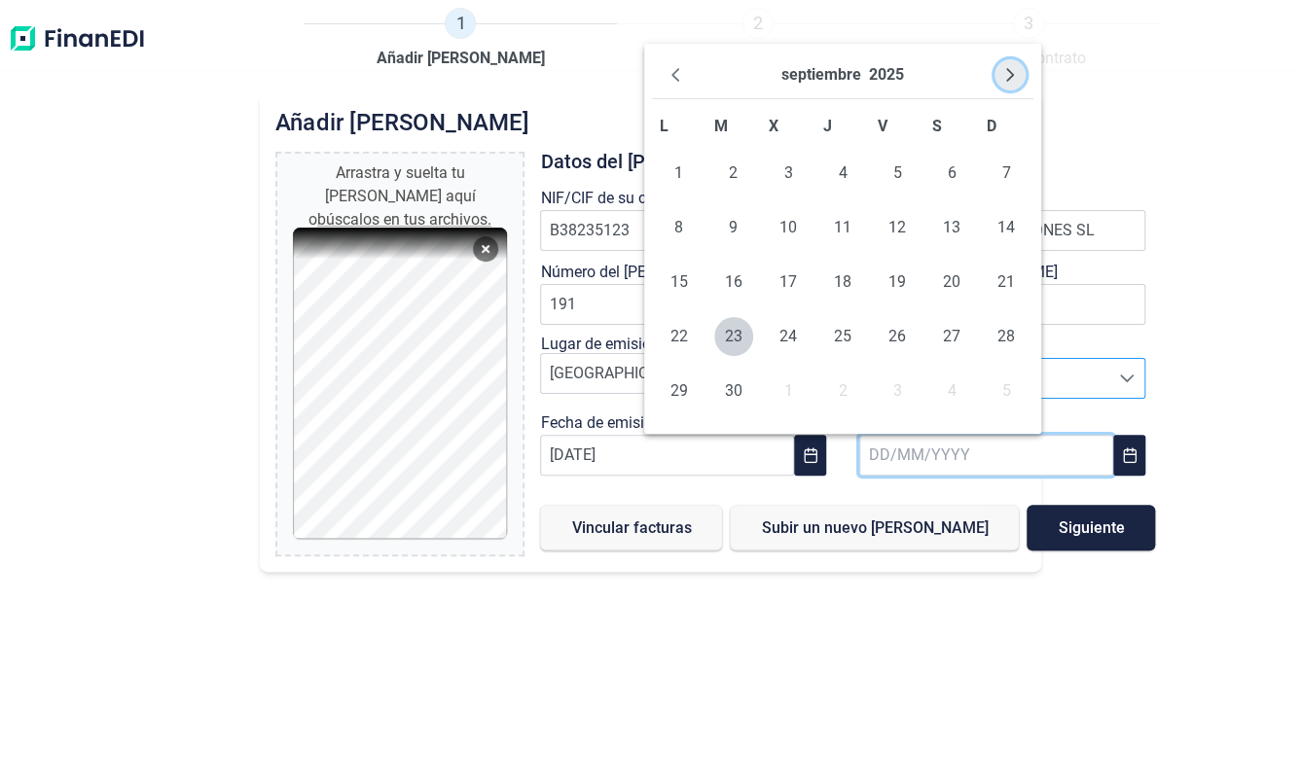
click at [1013, 82] on icon "Next Month" at bounding box center [1010, 75] width 16 height 16
click at [954, 333] on span "22" at bounding box center [951, 336] width 39 height 39
type input "[DATE]"
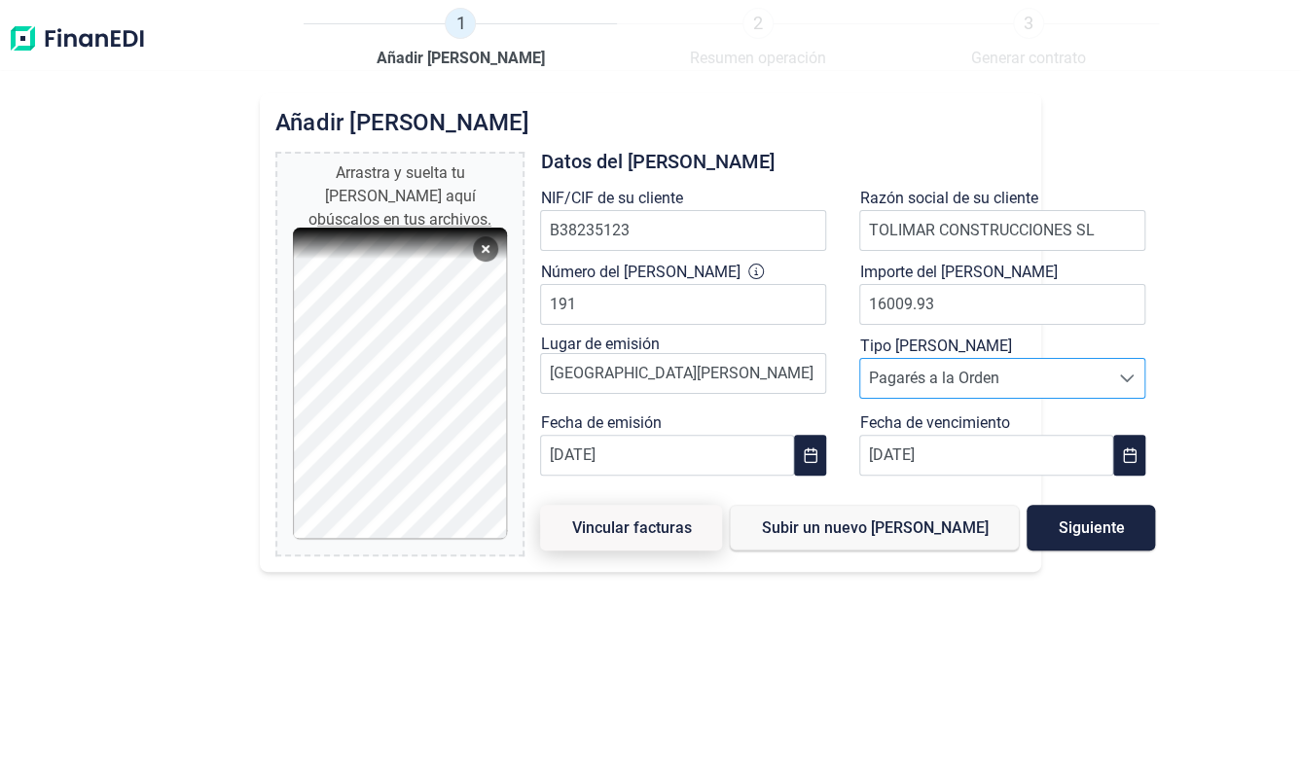
click at [649, 524] on span "Vincular facturas" at bounding box center [631, 527] width 120 height 15
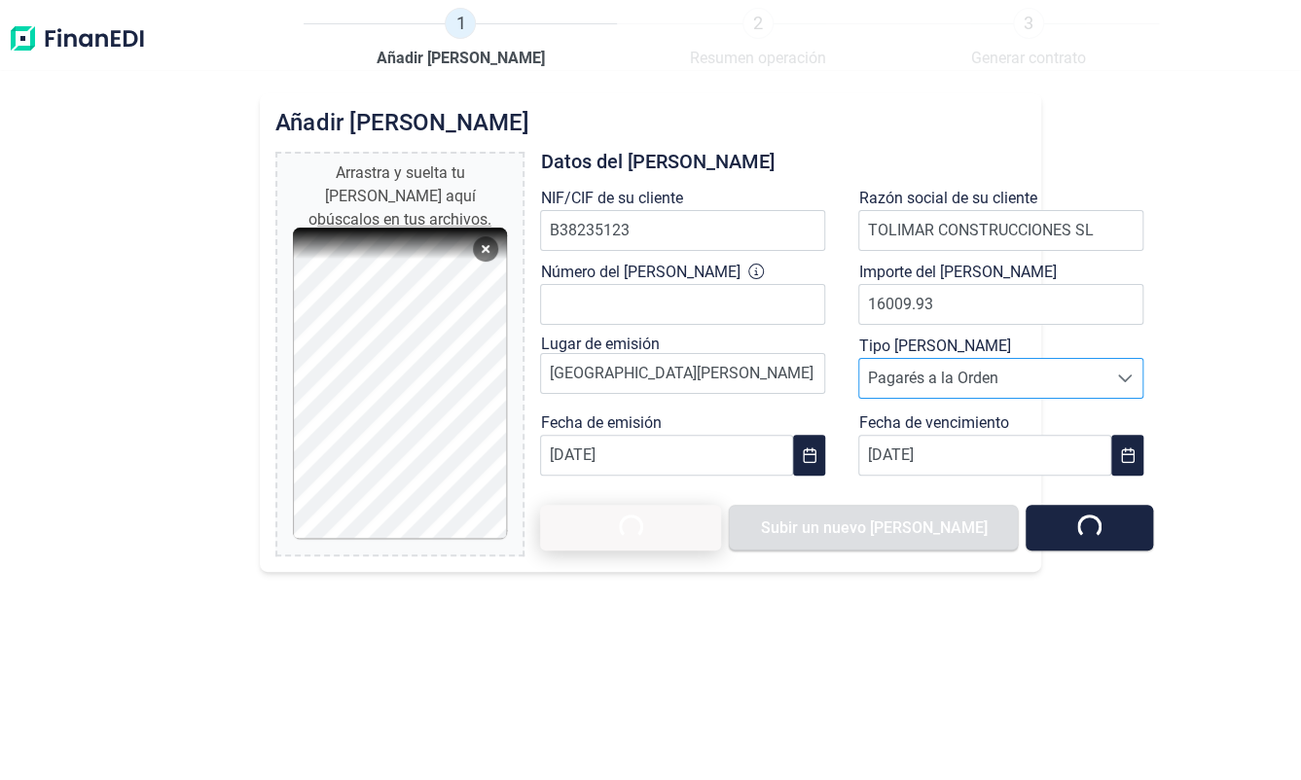
type input "0,00 €"
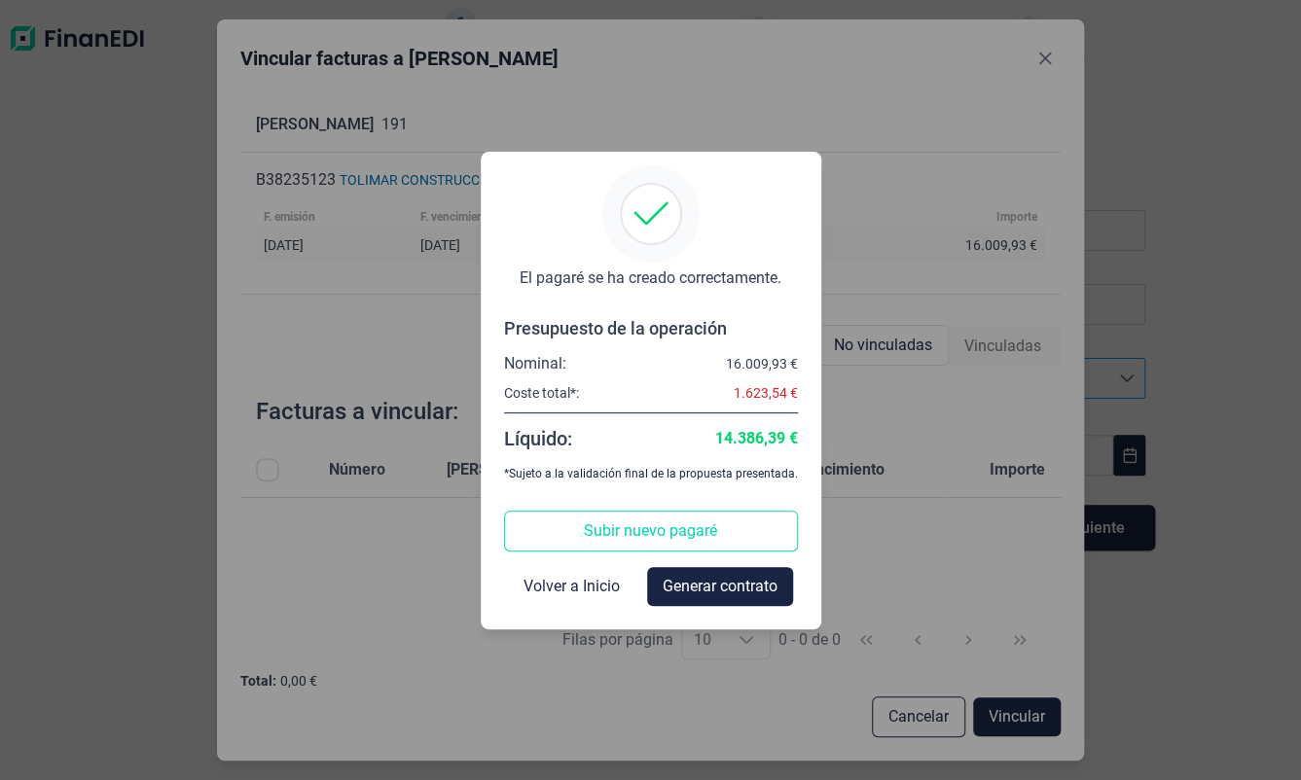
click at [730, 564] on div "Subir nuevo [PERSON_NAME] Volver a Inicio Generar contrato" at bounding box center [651, 558] width 294 height 95
drag, startPoint x: 743, startPoint y: 600, endPoint x: 747, endPoint y: 584, distance: 17.0
click at [747, 584] on button "Generar contrato" at bounding box center [720, 586] width 146 height 39
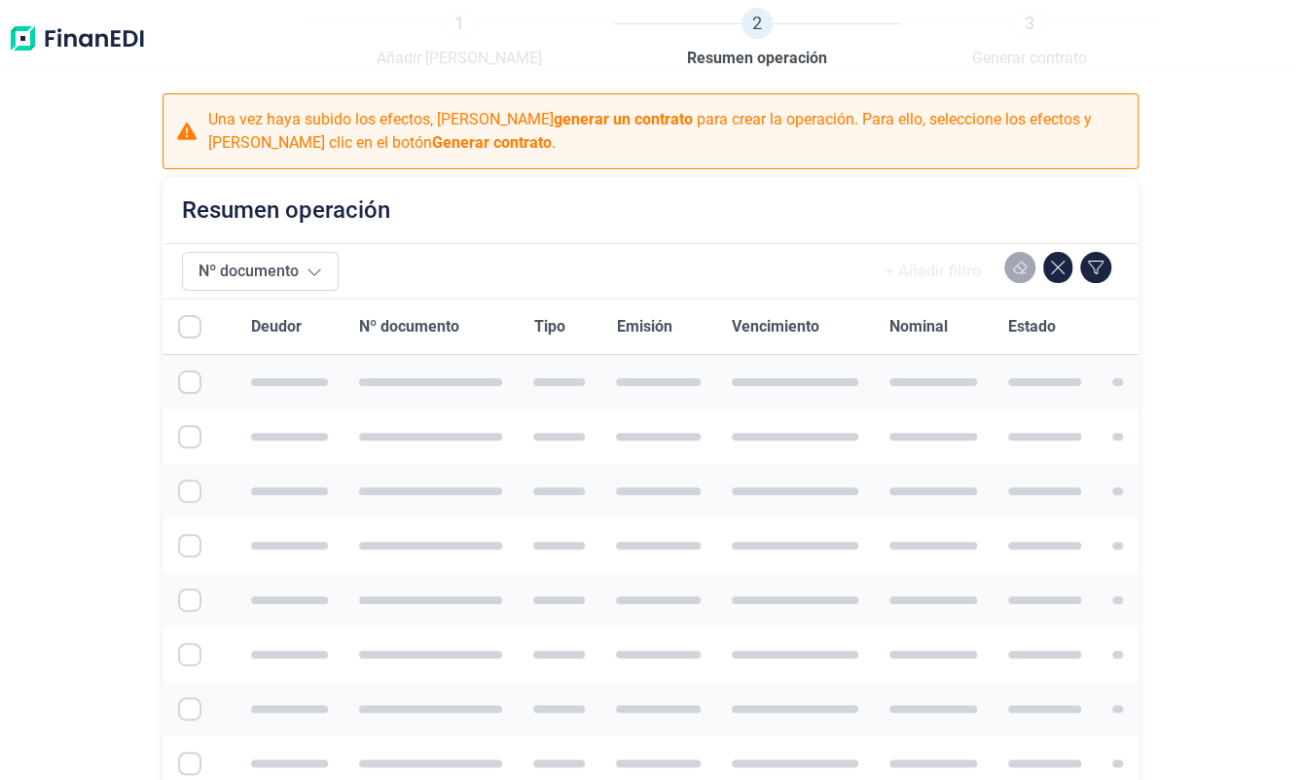
checkbox input "true"
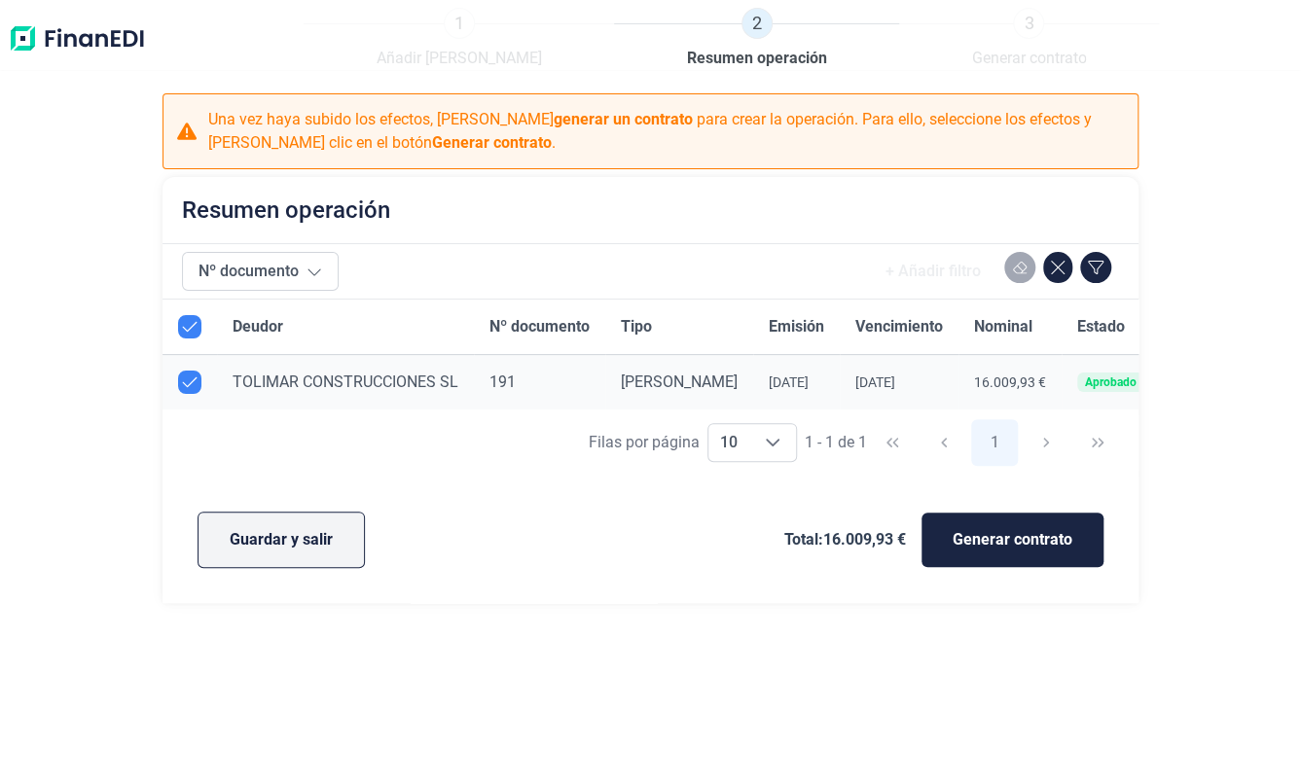
click at [302, 541] on span "Guardar y salir" at bounding box center [281, 539] width 103 height 23
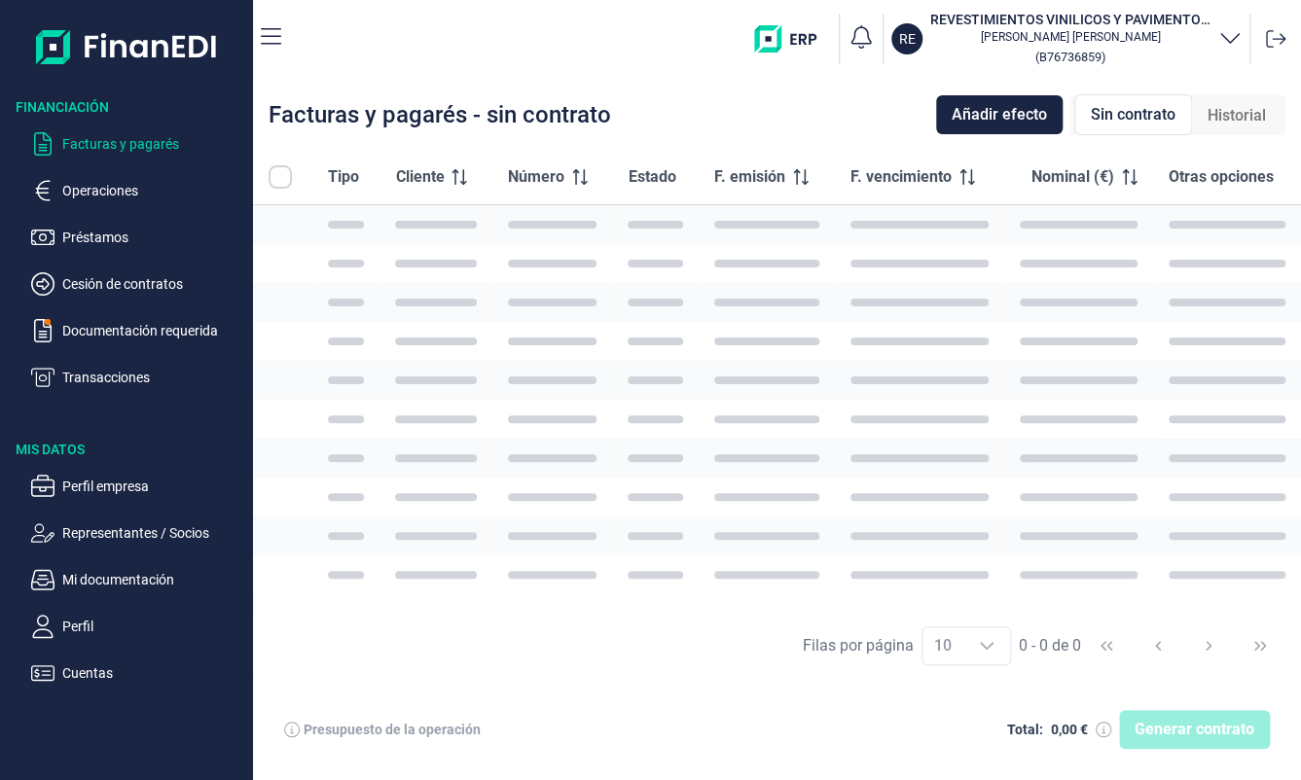
checkbox input "true"
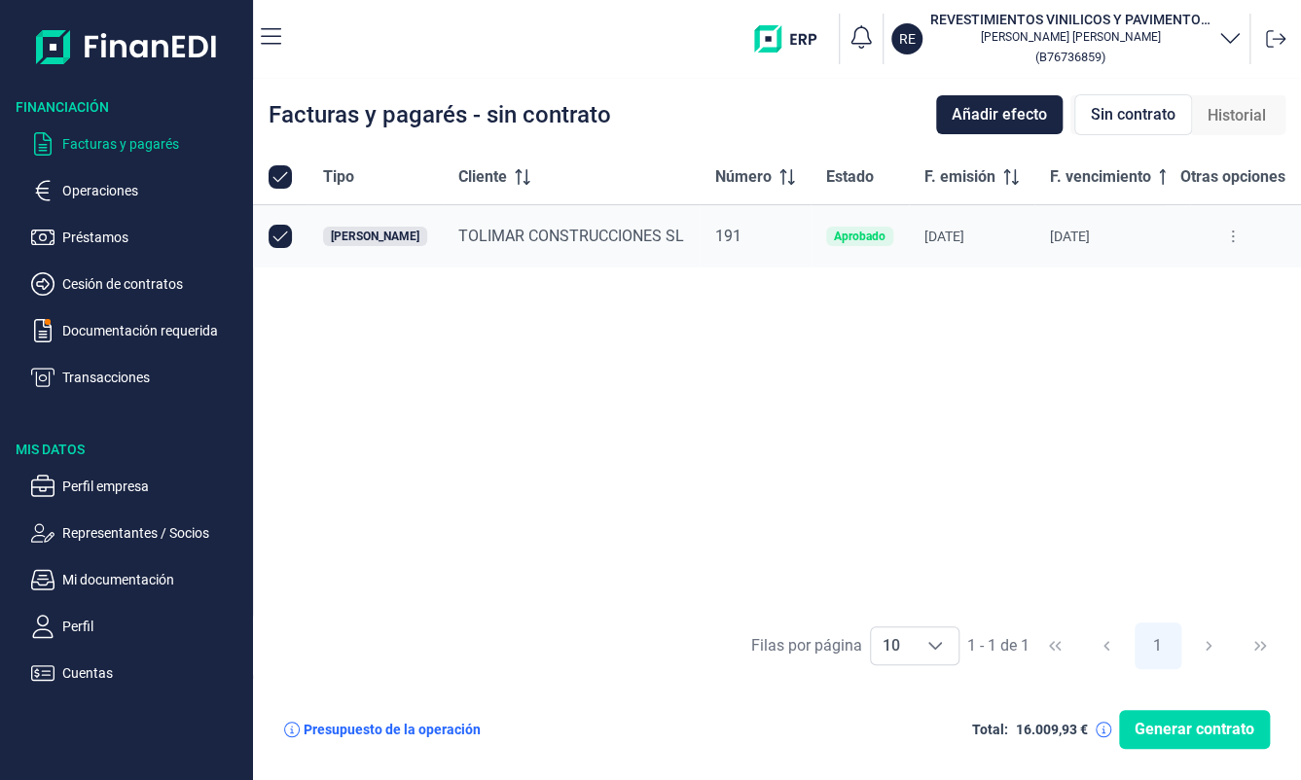
click at [610, 247] on div "TOLIMAR CONSTRUCCIONES SL" at bounding box center [571, 236] width 226 height 23
click at [1233, 236] on icon at bounding box center [1233, 237] width 4 height 16
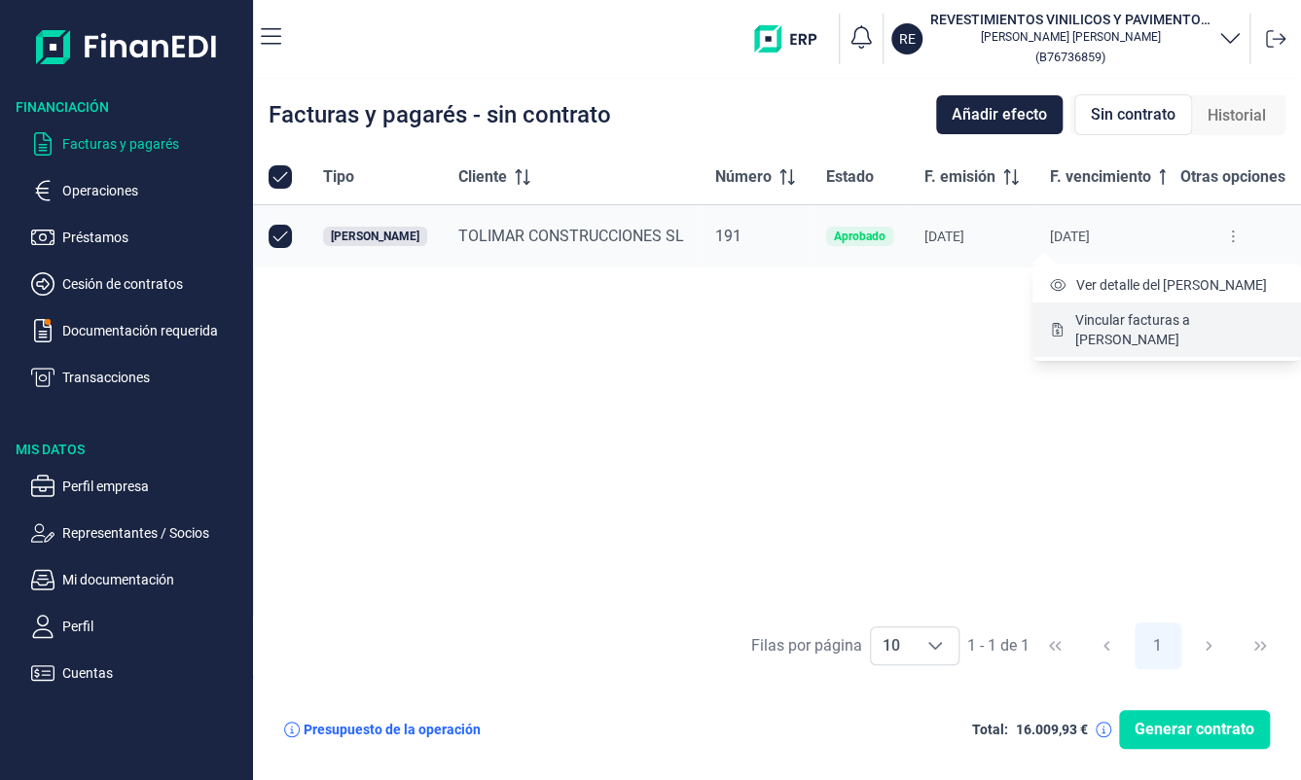
click at [1188, 314] on span "Vincular facturas a [PERSON_NAME]" at bounding box center [1179, 329] width 211 height 39
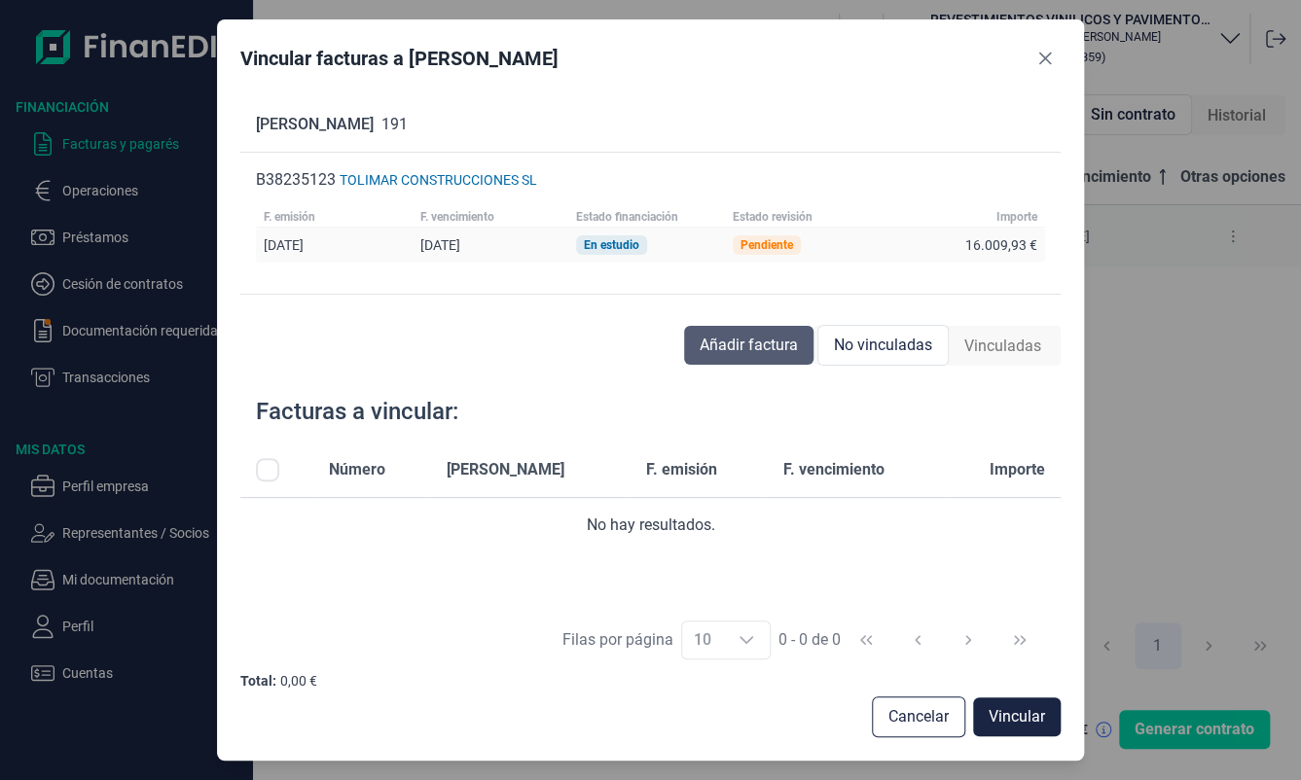
click at [757, 344] on span "Añadir factura" at bounding box center [748, 345] width 98 height 23
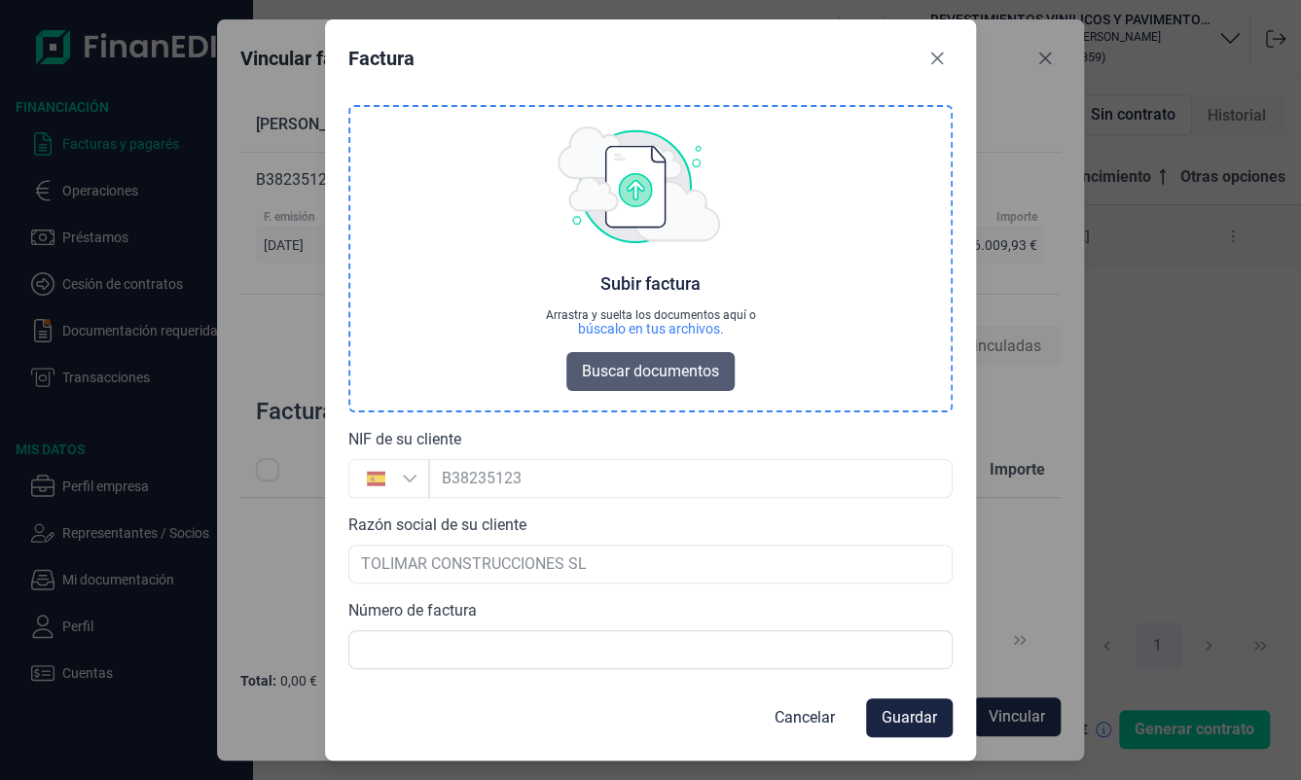
click at [635, 376] on span "Buscar documentos" at bounding box center [650, 371] width 137 height 23
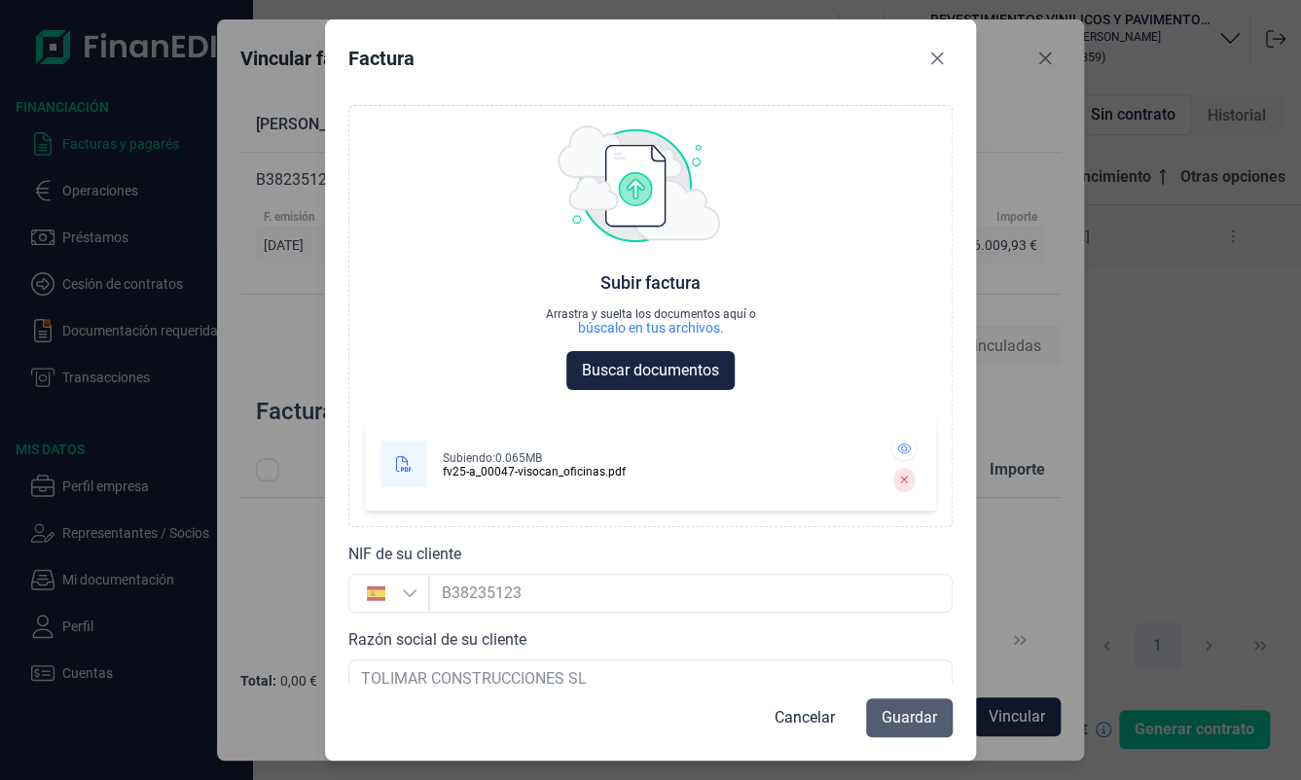
click at [912, 717] on span "Guardar" at bounding box center [908, 717] width 55 height 23
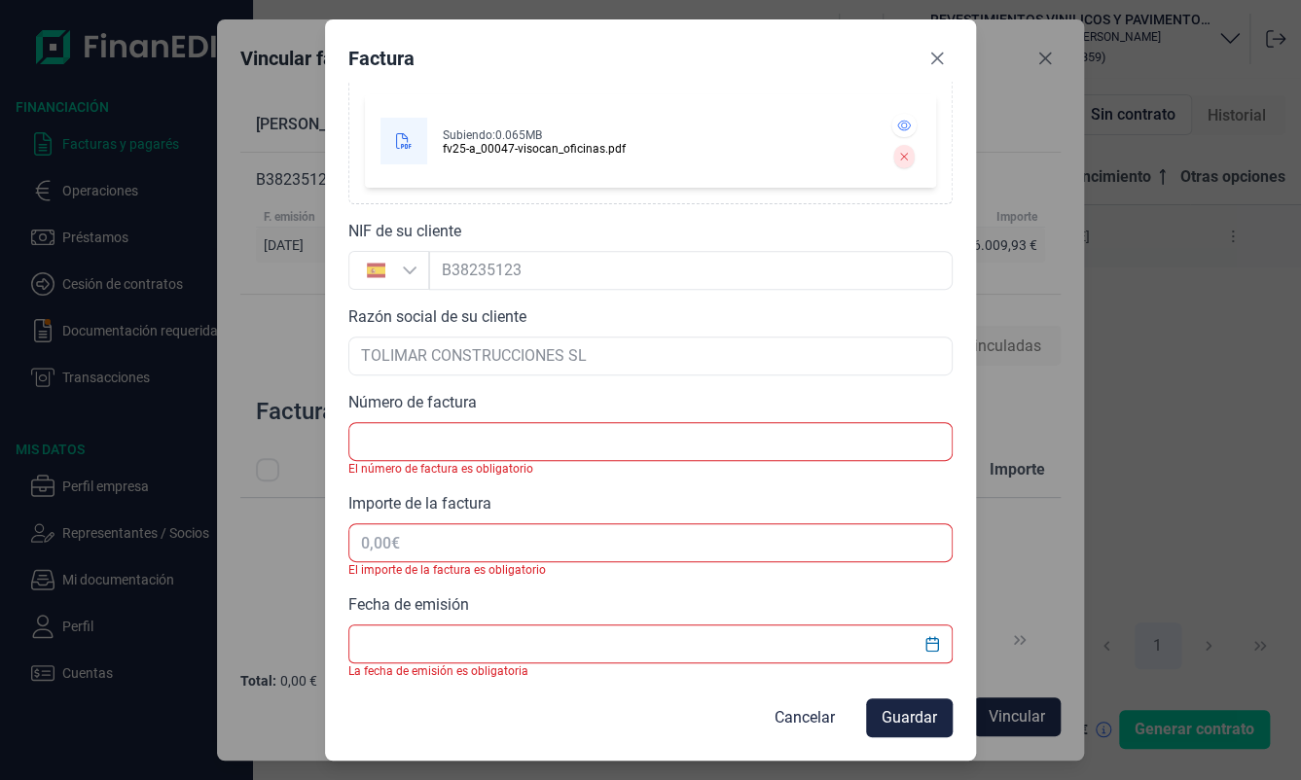
scroll to position [323, 0]
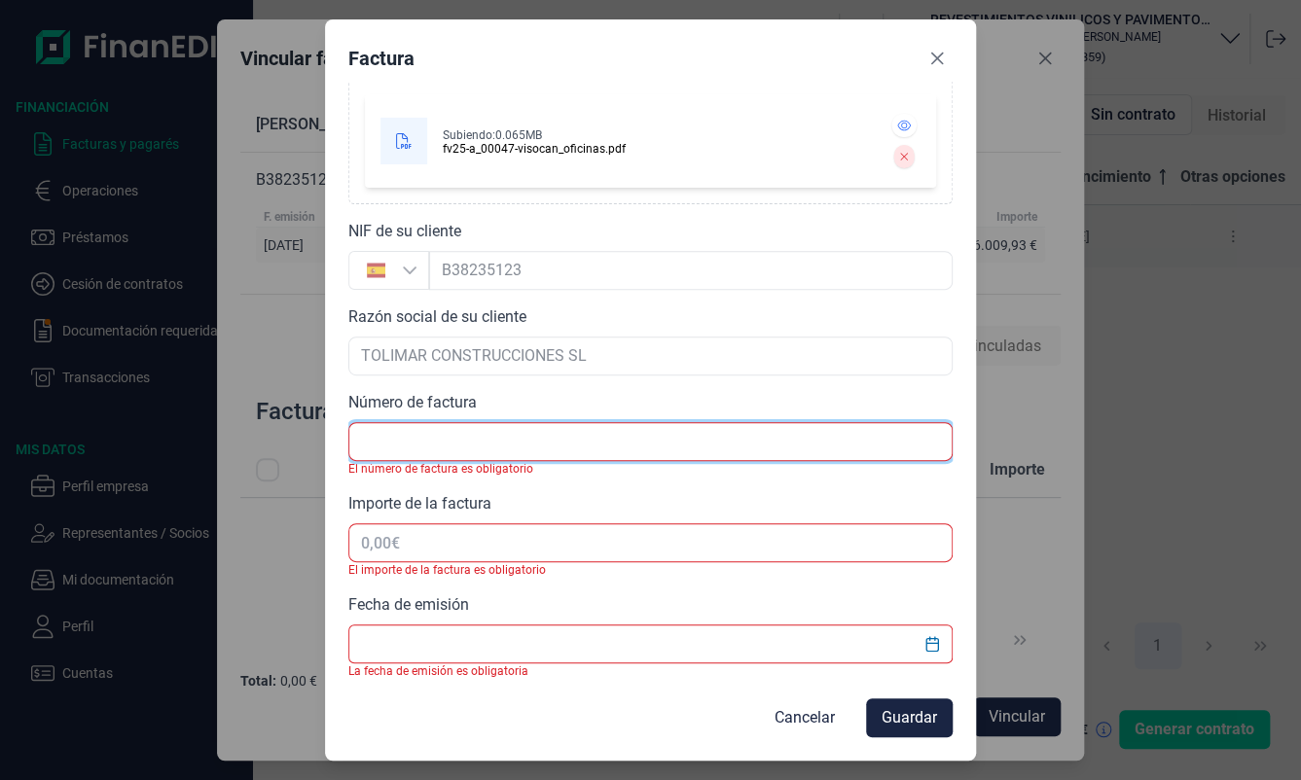
click at [559, 446] on input "text" at bounding box center [650, 441] width 604 height 39
click at [384, 456] on input "text" at bounding box center [650, 441] width 604 height 39
paste input "FV25-A/00047"
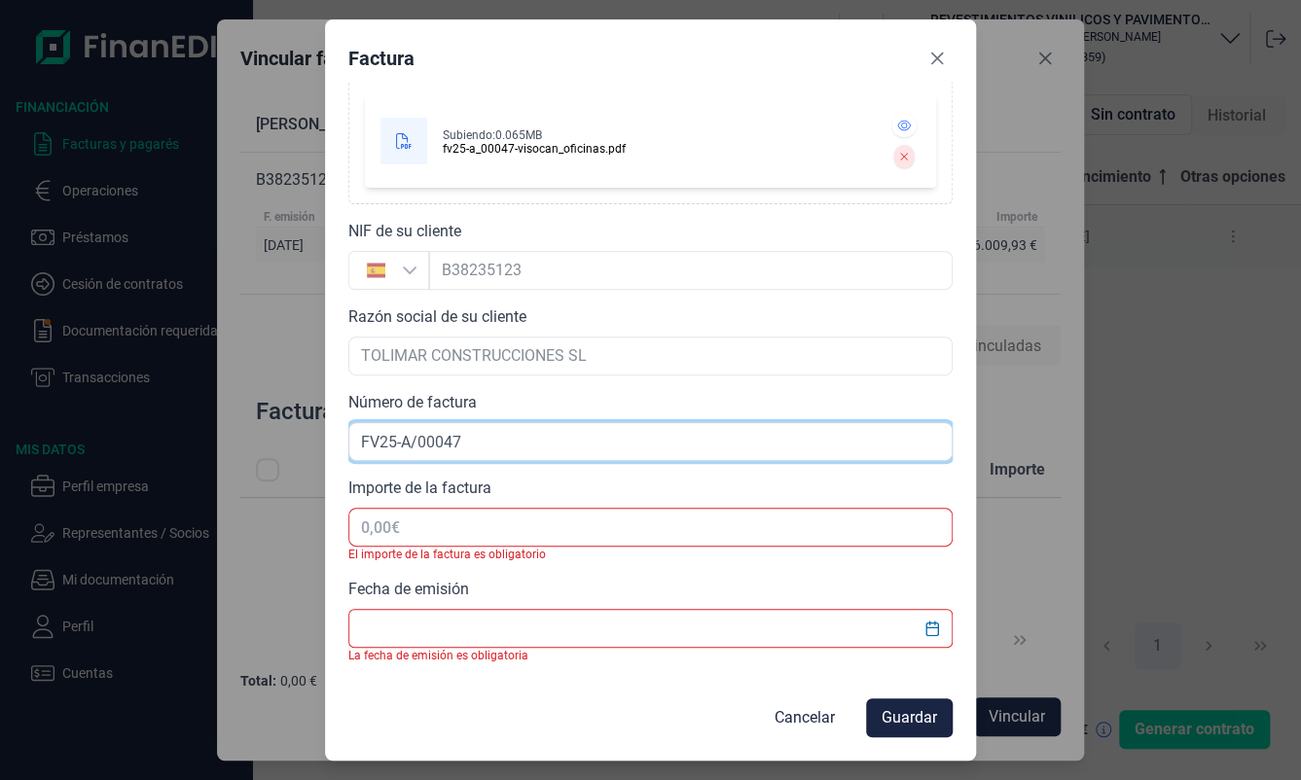
type input "FV25-A/00047"
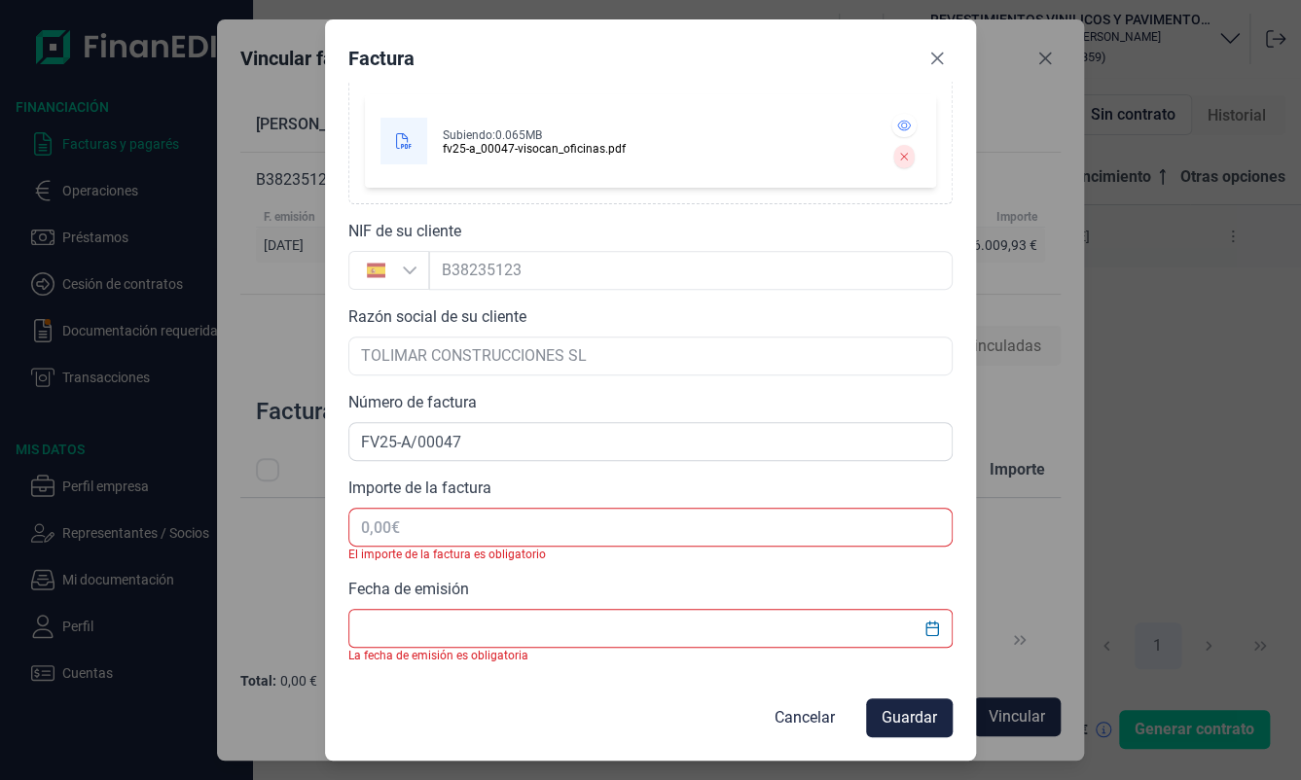
click at [436, 502] on div "Importe de la factura El importe de la factura es obligatorio" at bounding box center [650, 520] width 604 height 86
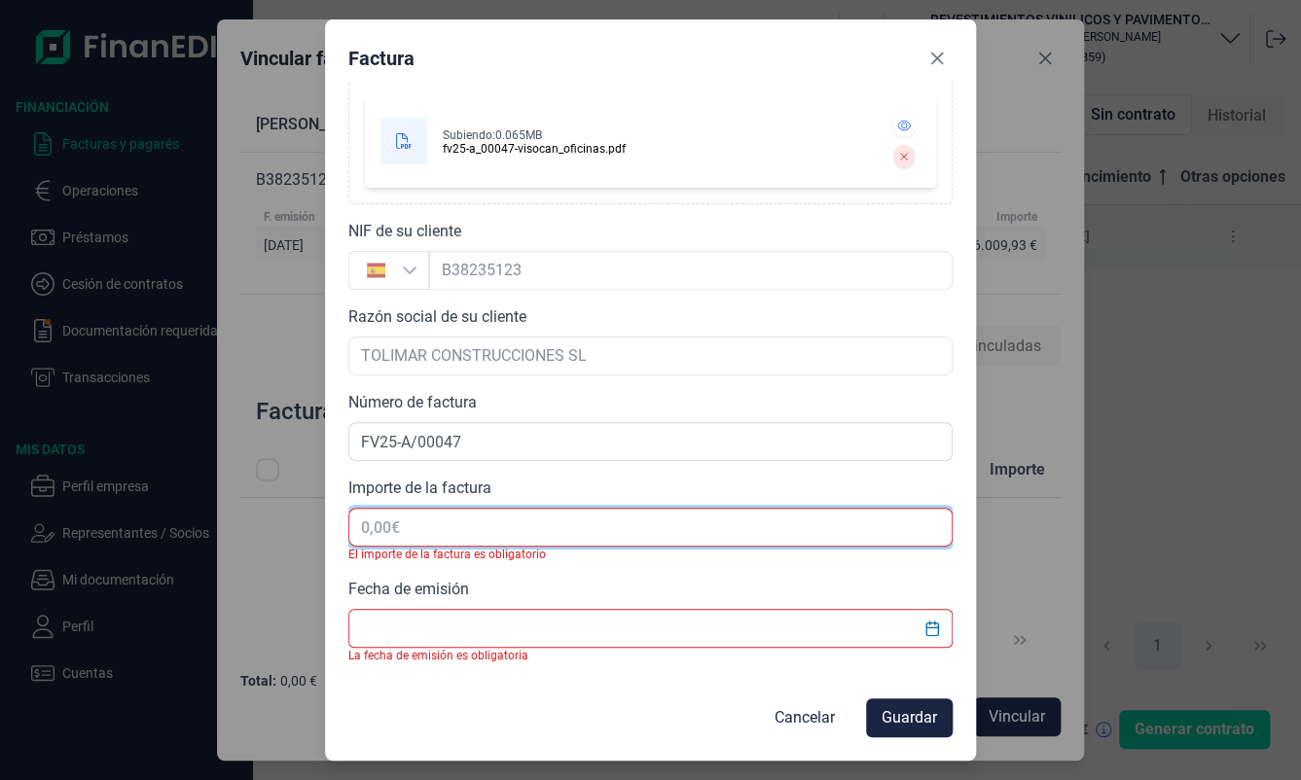
click at [403, 522] on input "text" at bounding box center [650, 527] width 604 height 39
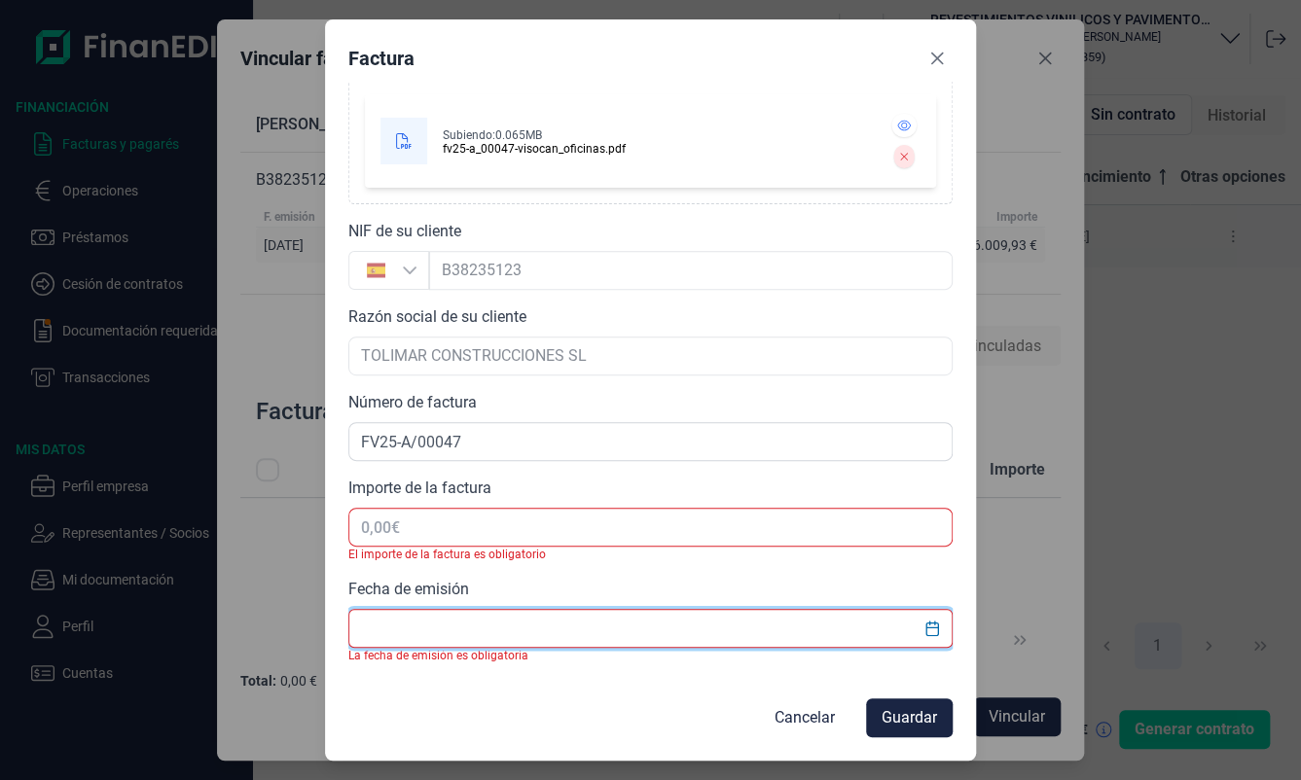
click at [422, 619] on input "text" at bounding box center [650, 628] width 604 height 39
type input "22/"
click at [928, 632] on icon "Choose Date" at bounding box center [932, 629] width 16 height 16
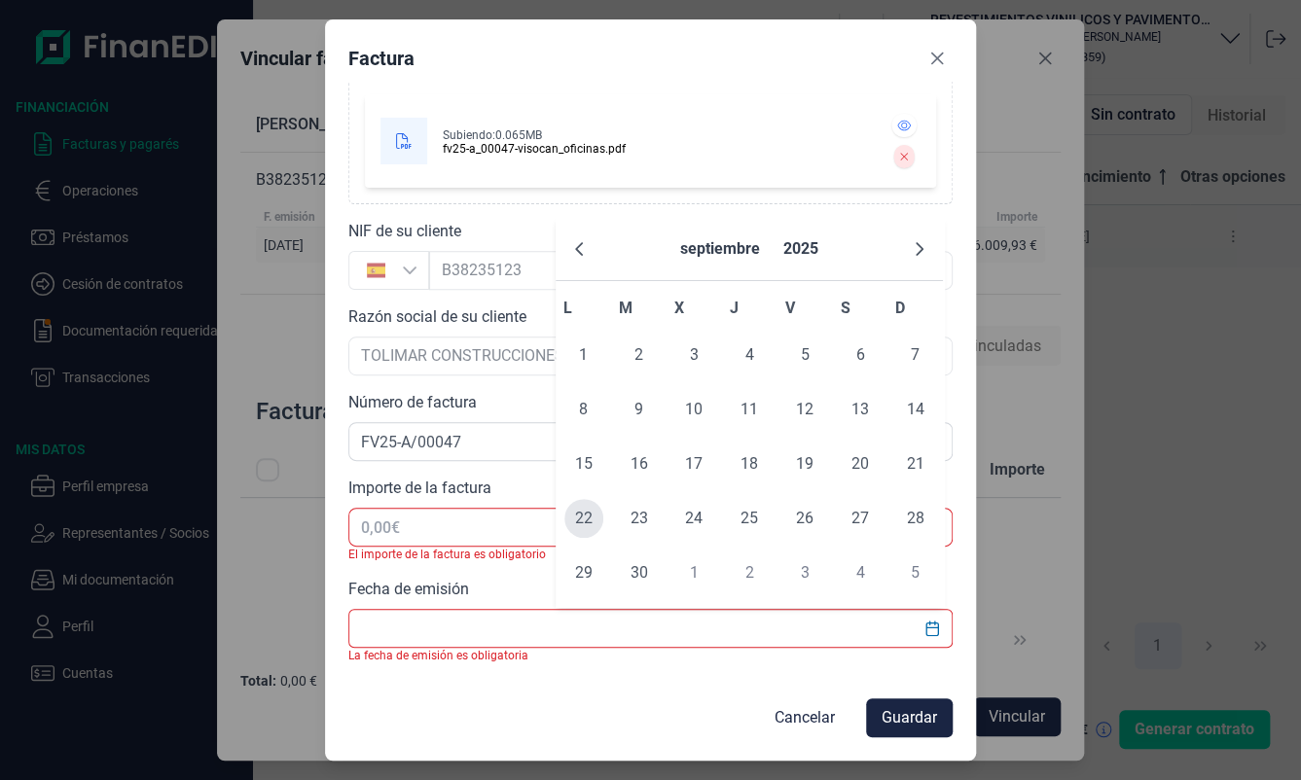
click at [593, 522] on span "22" at bounding box center [583, 518] width 39 height 39
type input "[DATE]"
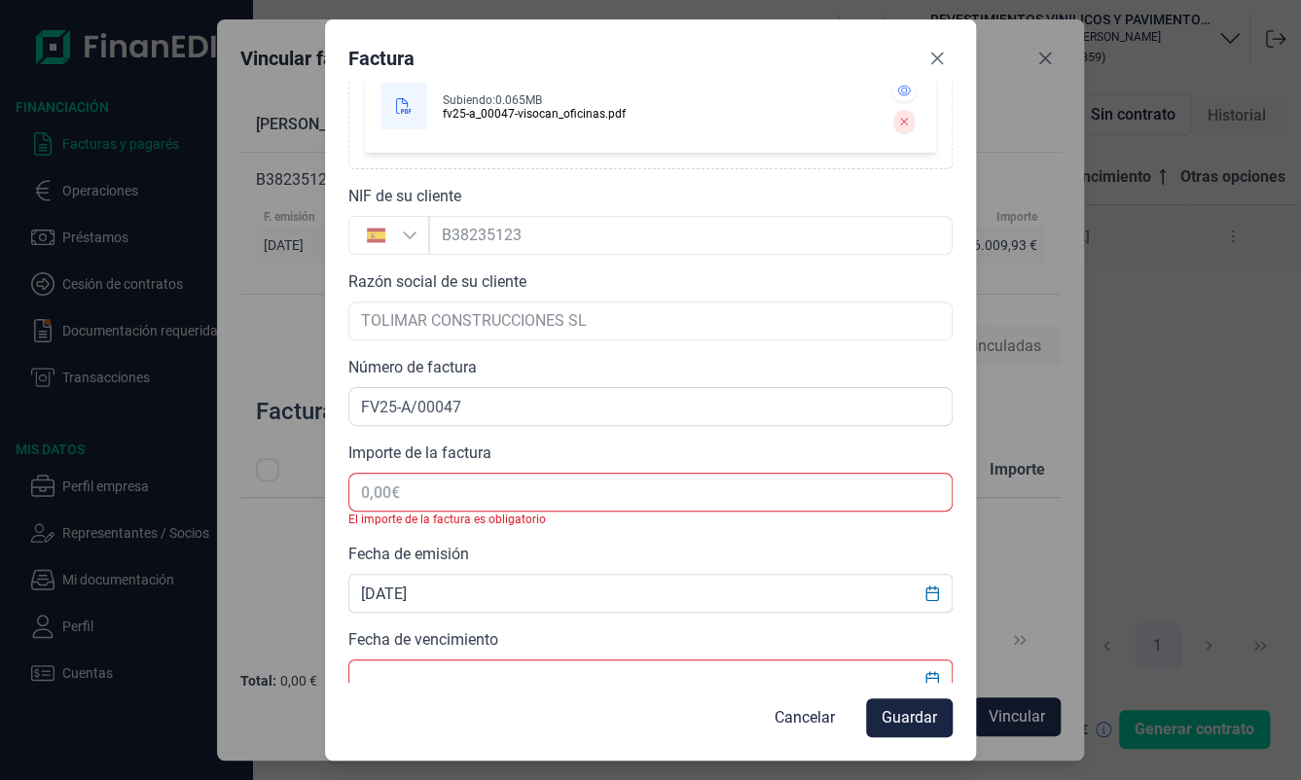
scroll to position [389, 0]
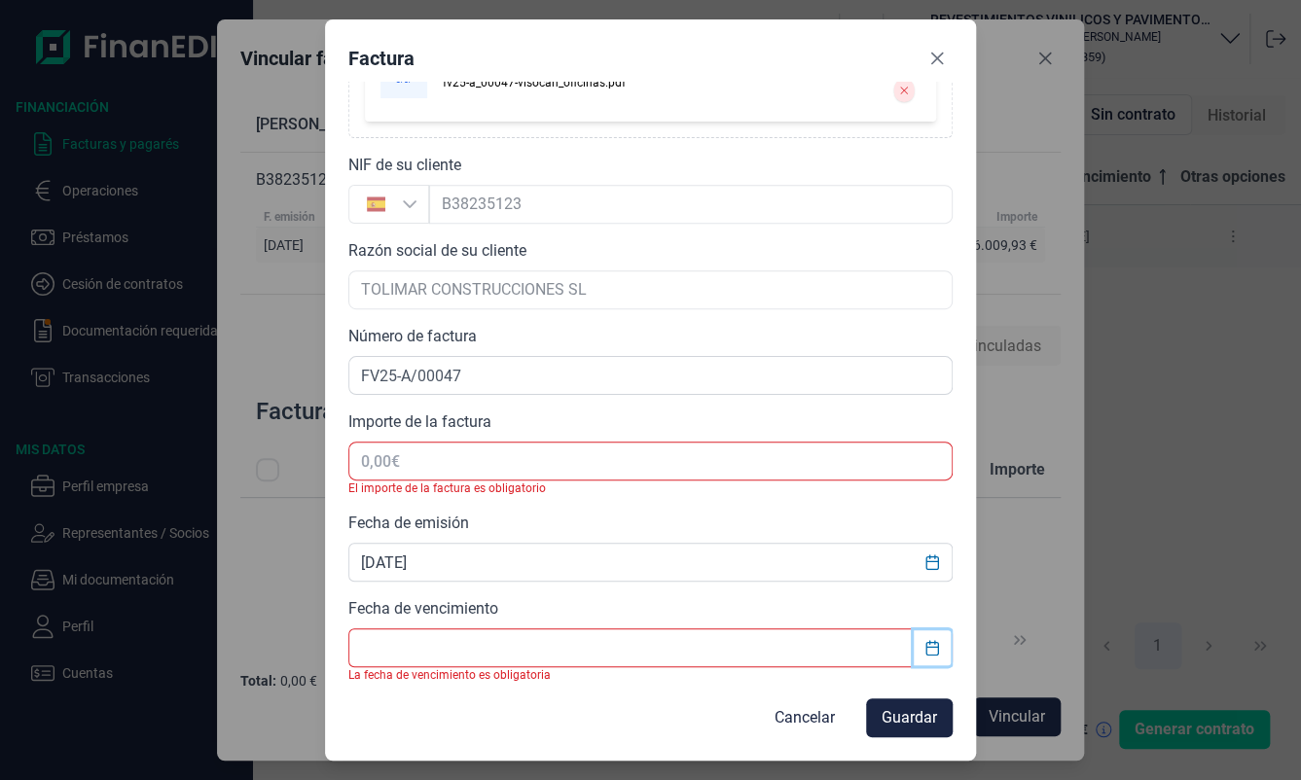
click at [925, 650] on icon "Choose Date" at bounding box center [931, 648] width 13 height 16
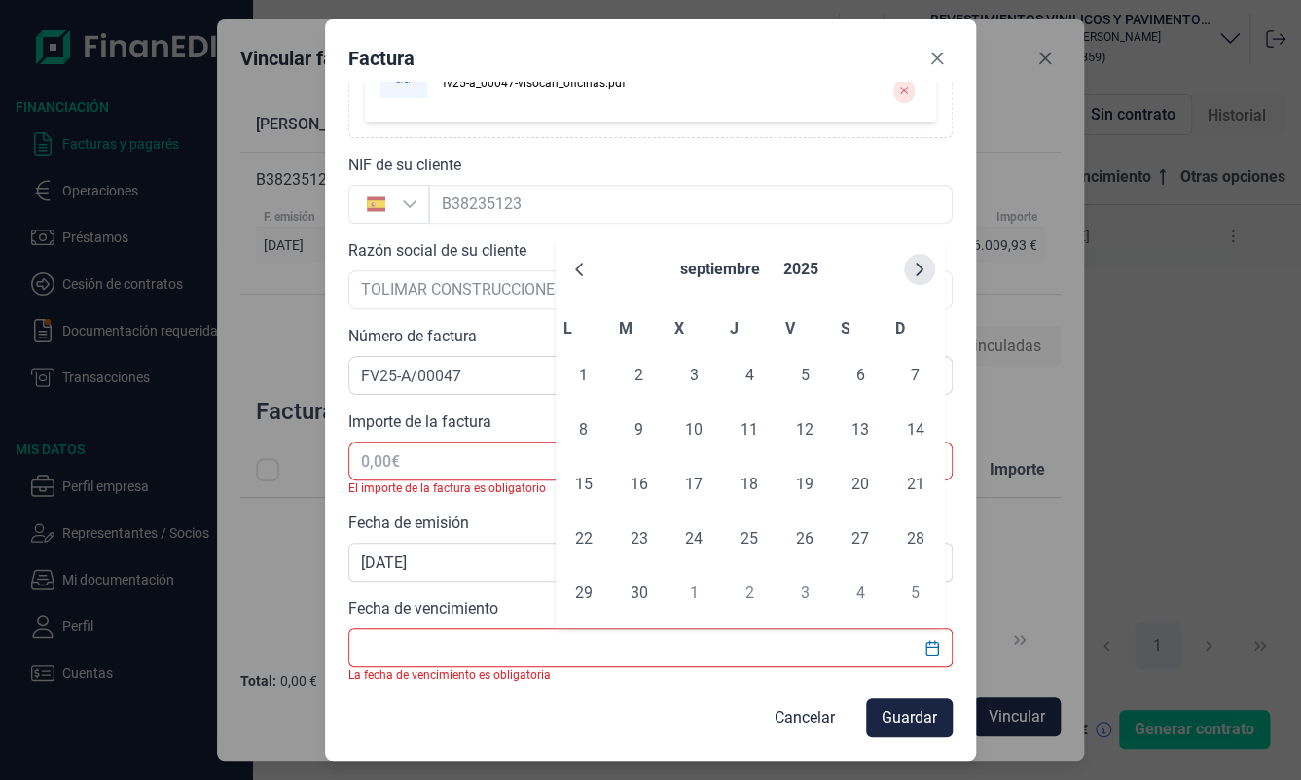
click at [922, 275] on icon "Next Month" at bounding box center [920, 270] width 16 height 16
click at [868, 536] on span "22" at bounding box center [860, 538] width 39 height 39
type input "[DATE]"
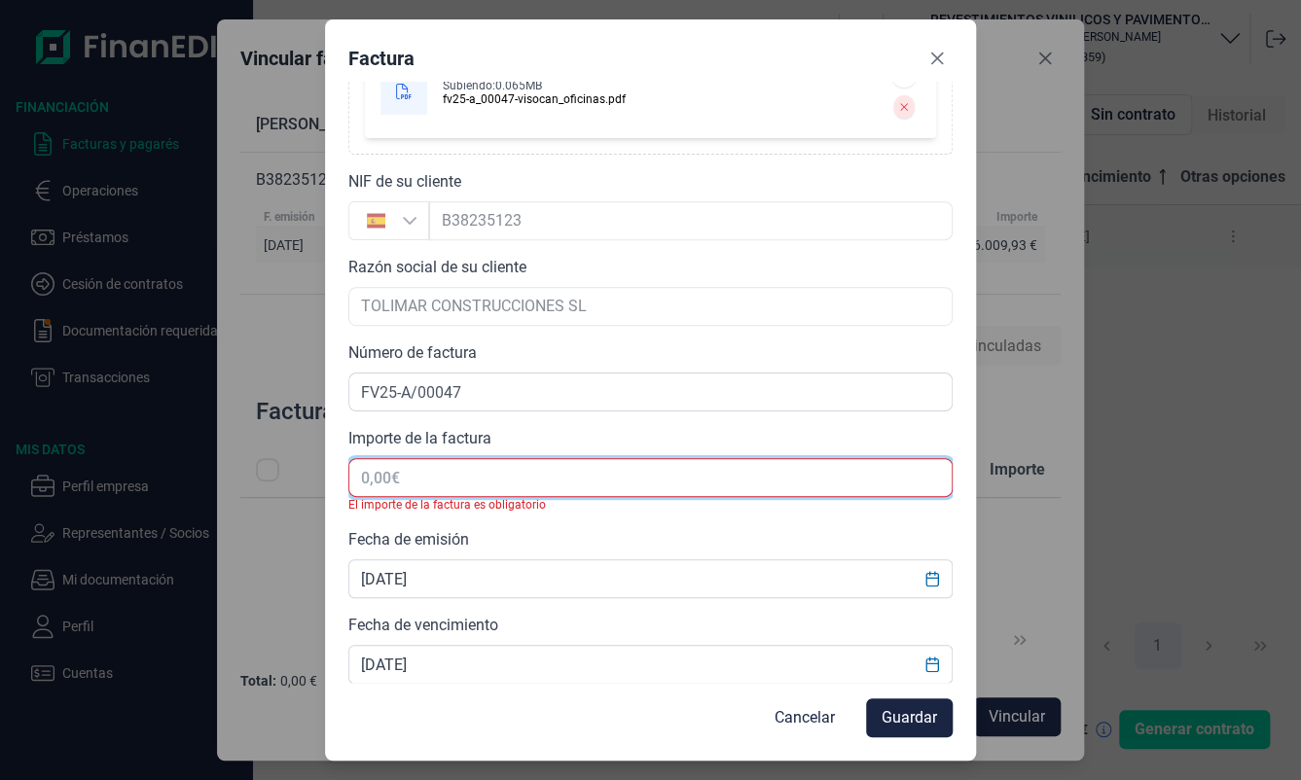
click at [434, 490] on input "text" at bounding box center [650, 477] width 604 height 39
click at [397, 485] on input "text" at bounding box center [650, 477] width 604 height 39
click at [398, 469] on input "text" at bounding box center [650, 477] width 604 height 39
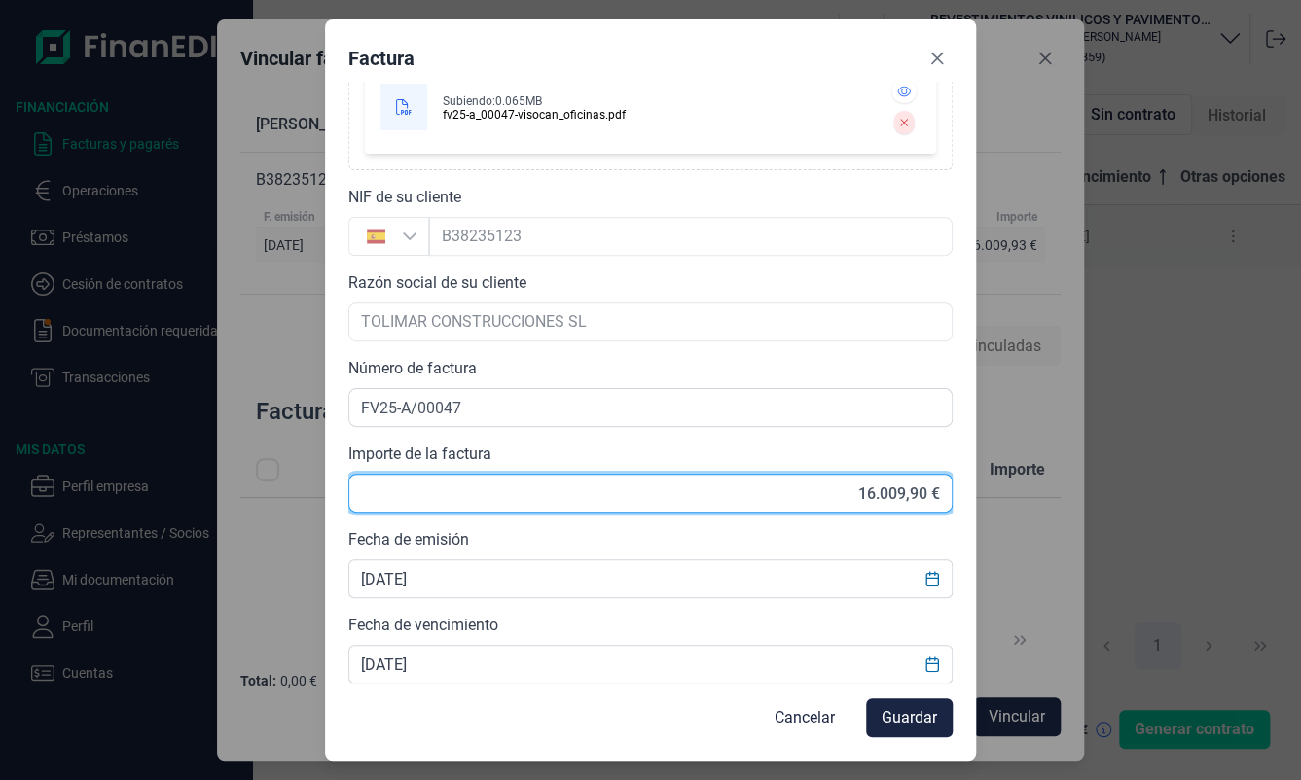
type input "16.009,93 €"
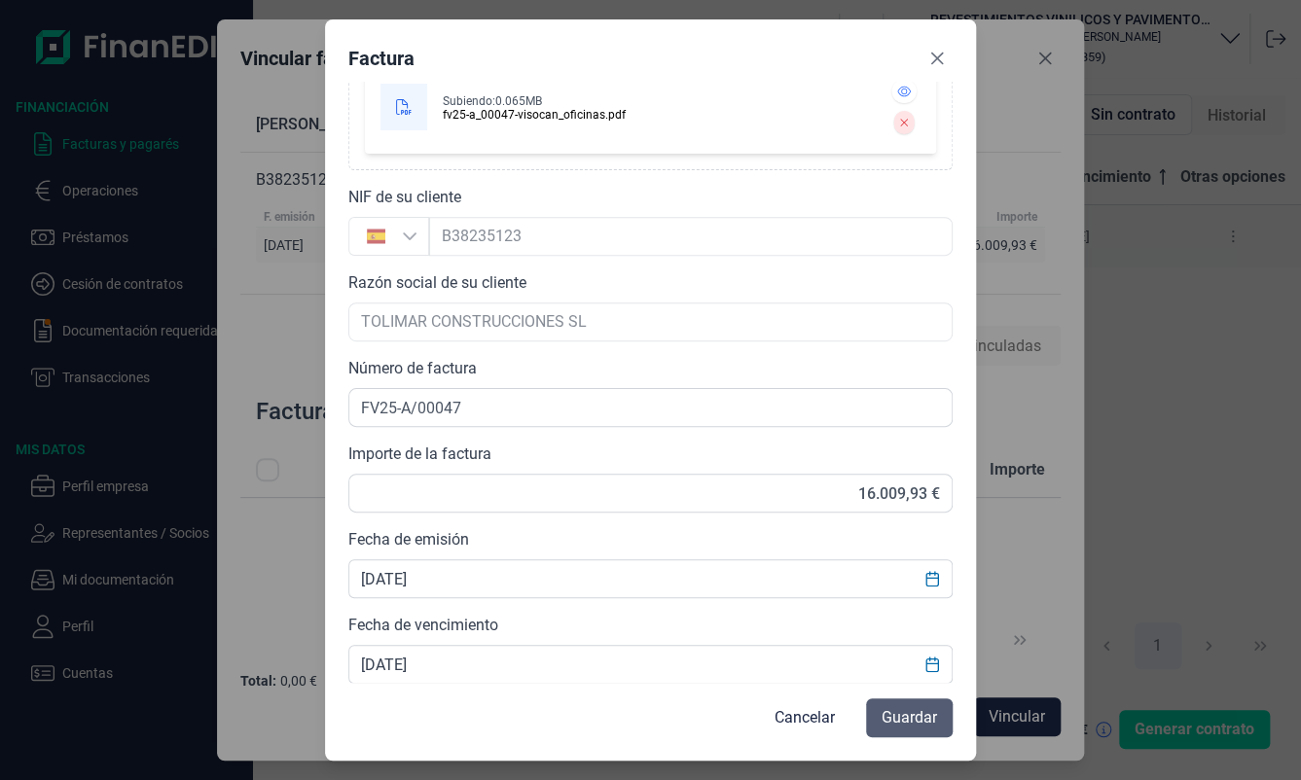
click at [940, 716] on button "Guardar" at bounding box center [909, 717] width 87 height 39
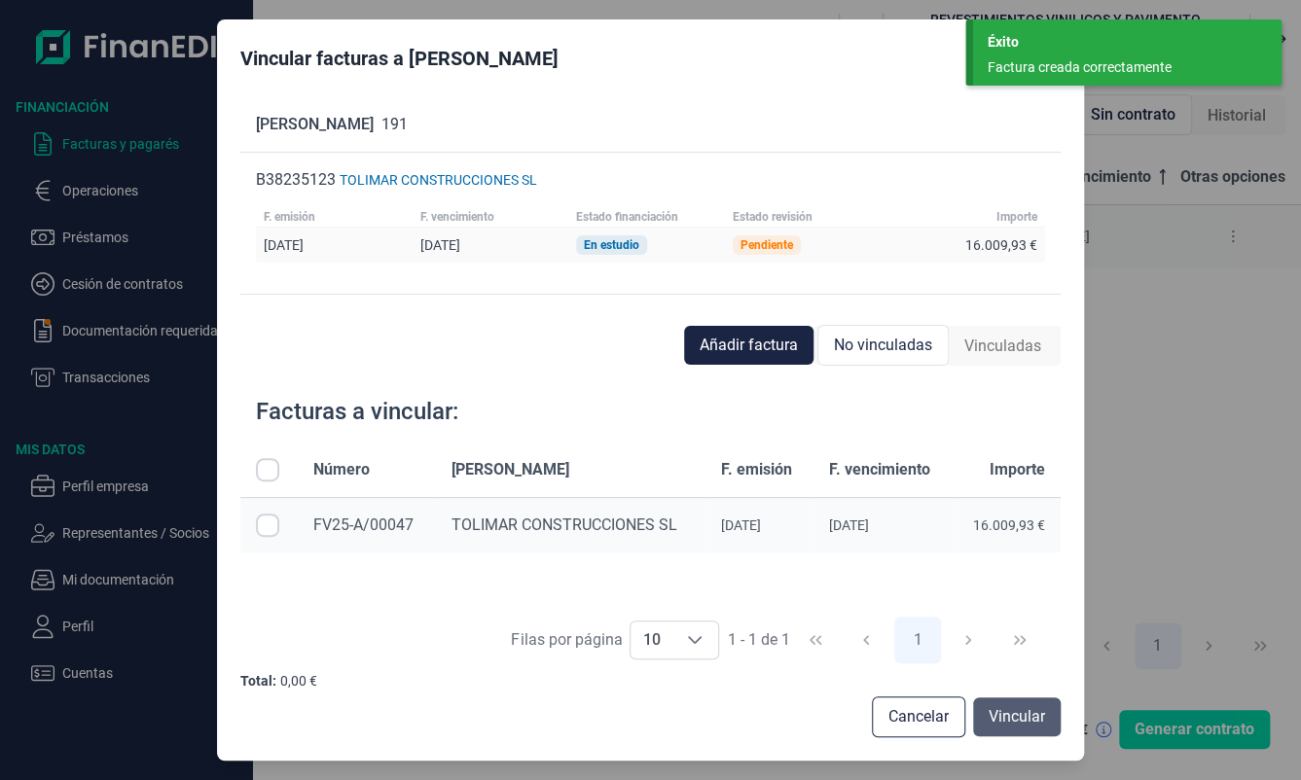
click at [1037, 721] on span "Vincular" at bounding box center [1016, 716] width 56 height 23
click at [1024, 717] on span "Vincular" at bounding box center [1016, 716] width 56 height 23
click at [270, 524] on input "Row Selected null" at bounding box center [267, 525] width 23 height 23
checkbox input "true"
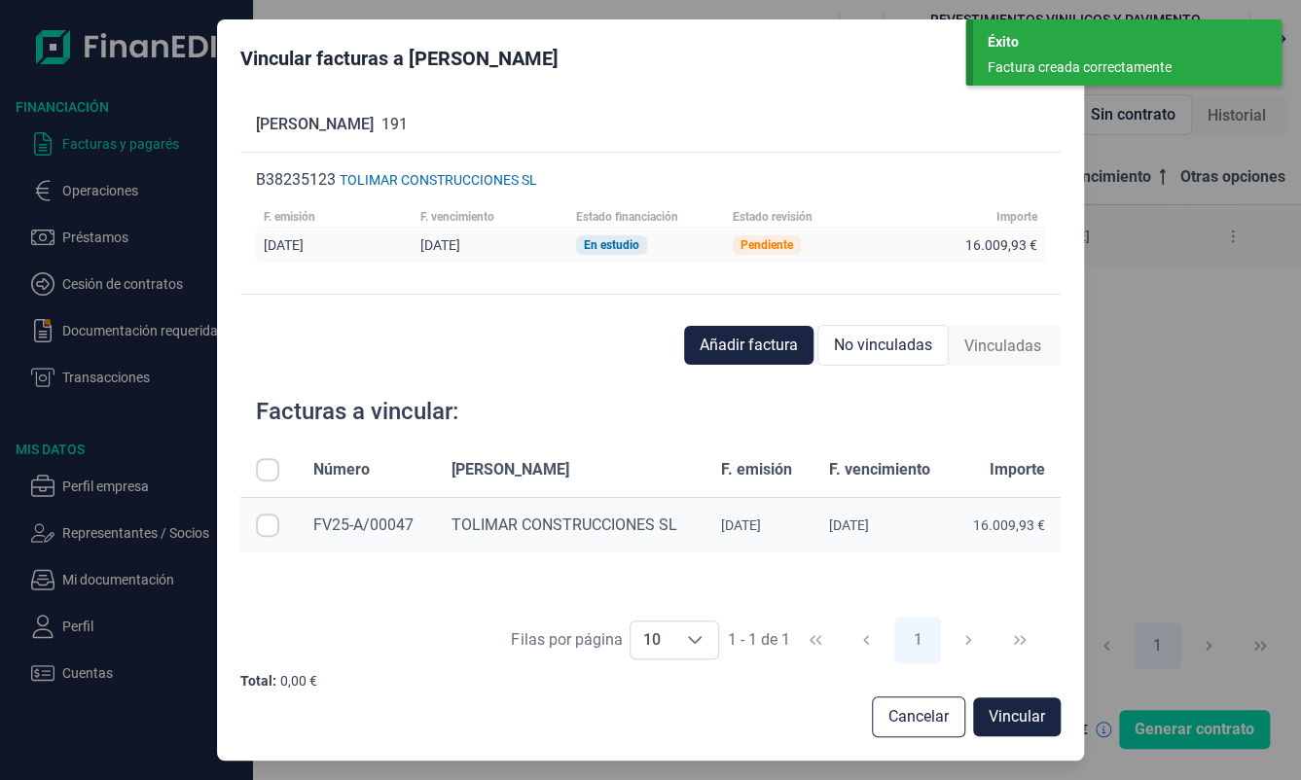
checkbox input "true"
click at [1008, 711] on span "Vincular" at bounding box center [1016, 716] width 56 height 23
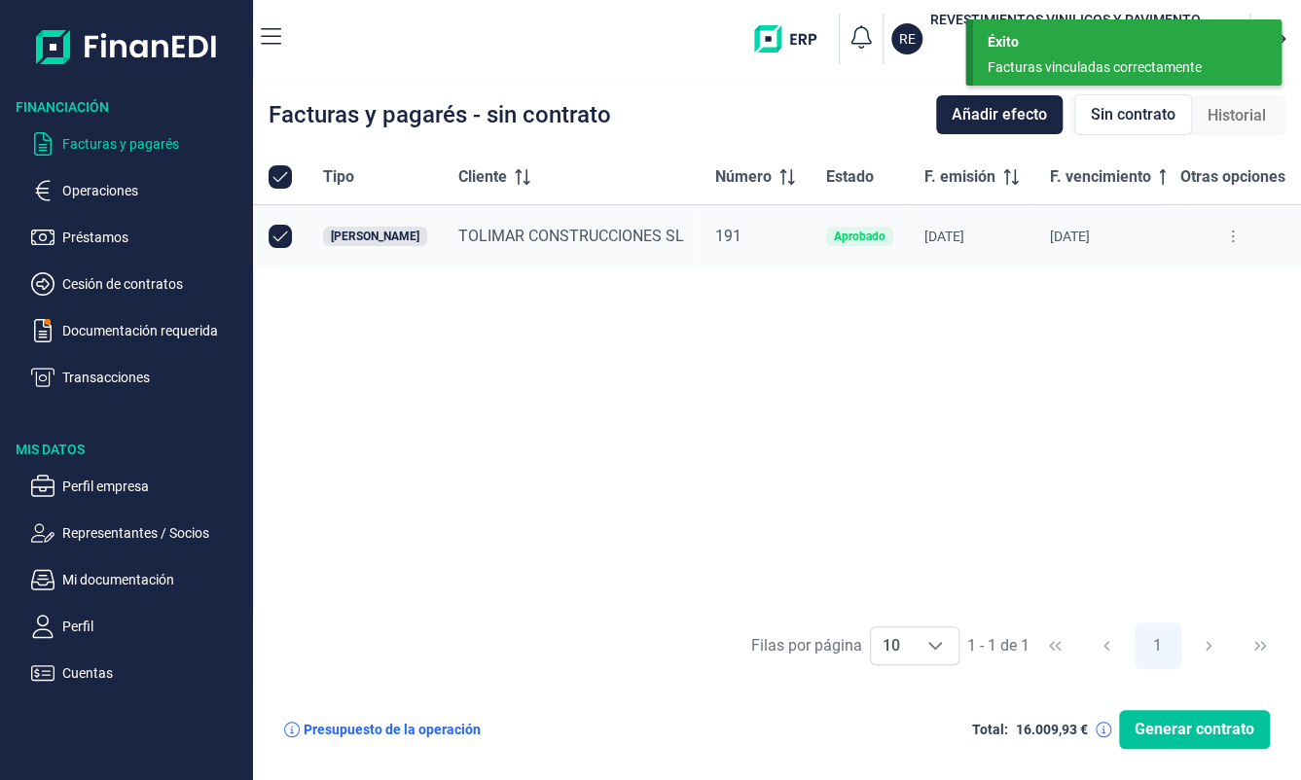
click at [1212, 733] on span "Generar contrato" at bounding box center [1194, 729] width 120 height 23
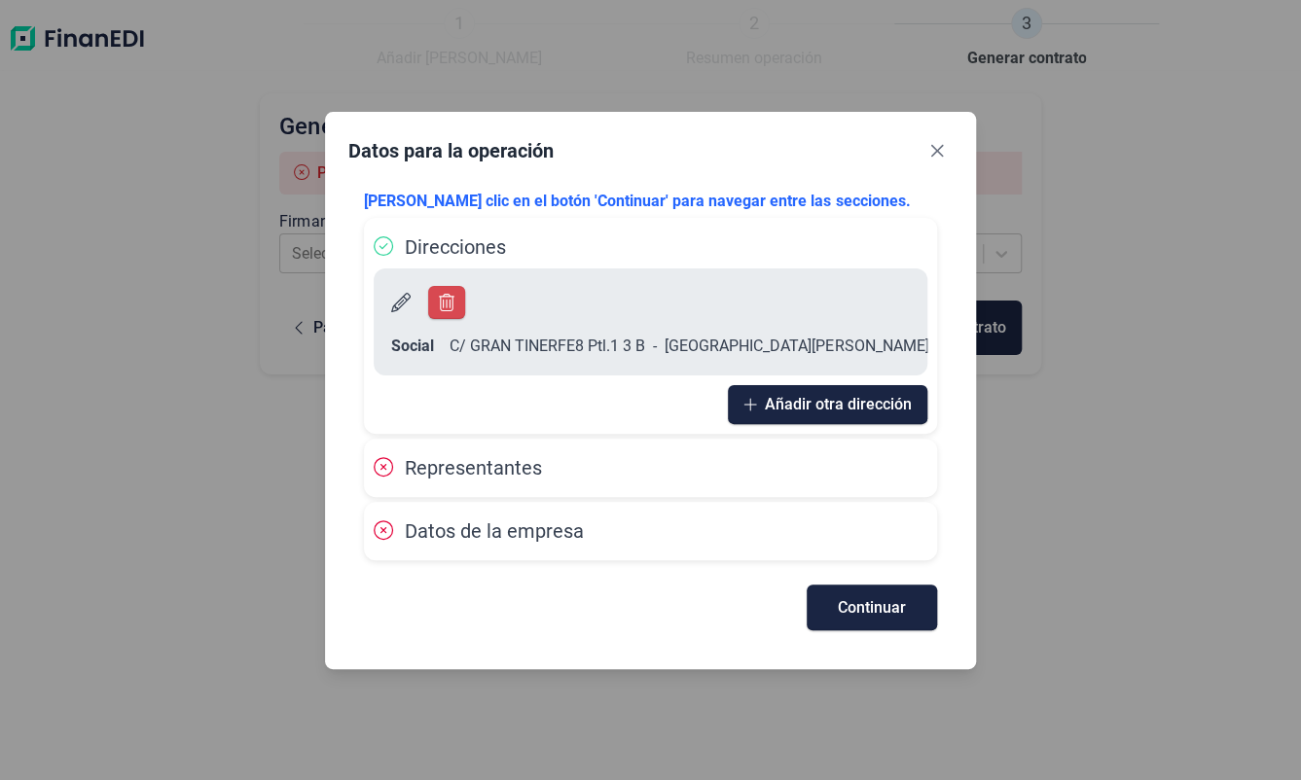
drag, startPoint x: 754, startPoint y: 378, endPoint x: 689, endPoint y: 375, distance: 65.3
click at [689, 375] on div "Social [STREET_ADDRESS][PERSON_NAME] ( 38206 ) - Sta. [PERSON_NAME][GEOGRAPHIC_…" at bounding box center [651, 321] width 554 height 107
click at [839, 398] on span "Añadir otra dirección" at bounding box center [838, 404] width 147 height 15
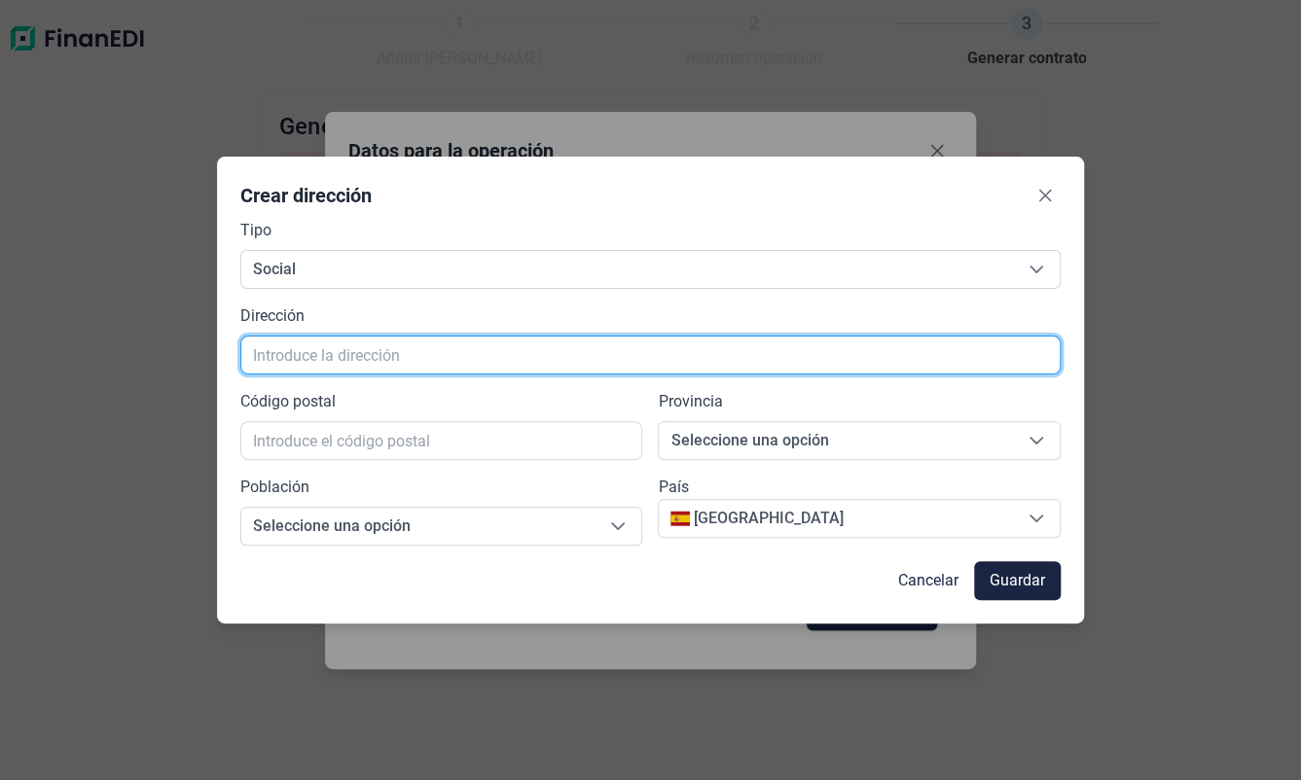
click at [380, 355] on input "text" at bounding box center [650, 355] width 820 height 39
type input "anade n1 local"
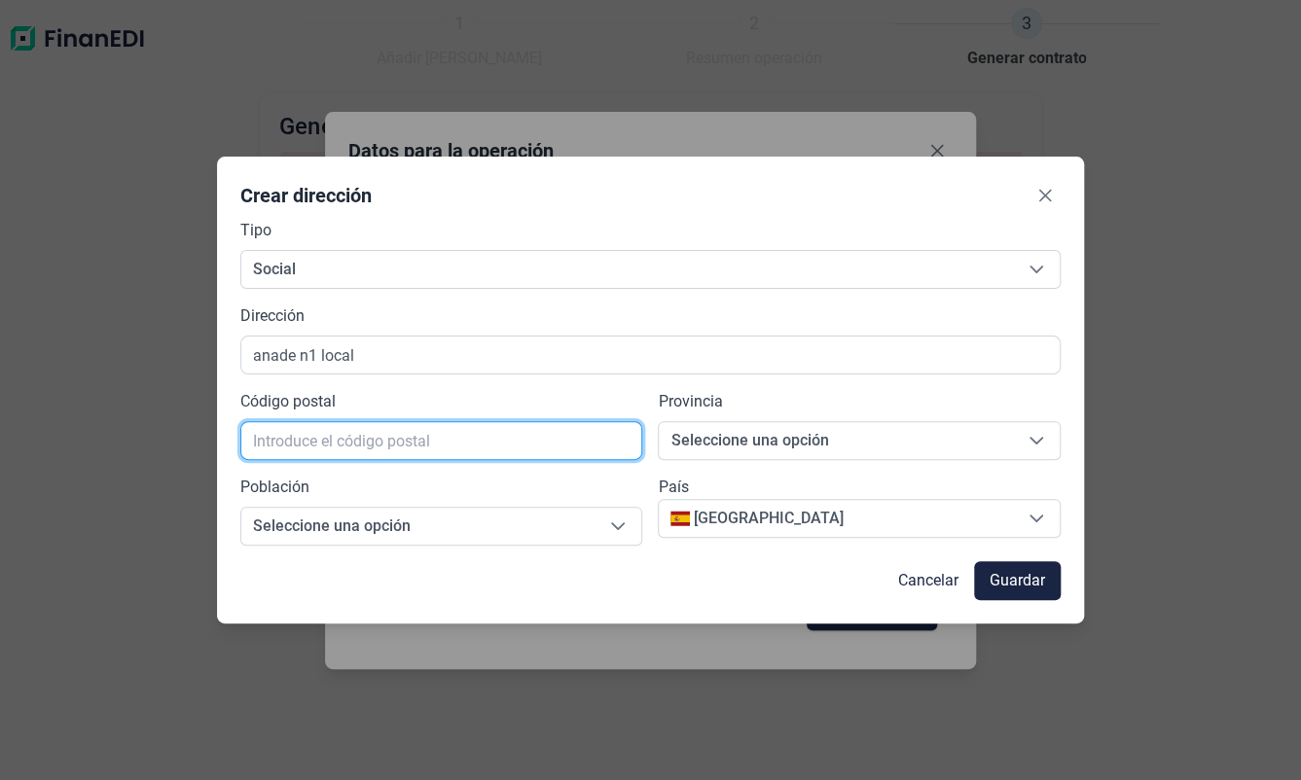
click at [287, 446] on input "text" at bounding box center [441, 440] width 403 height 39
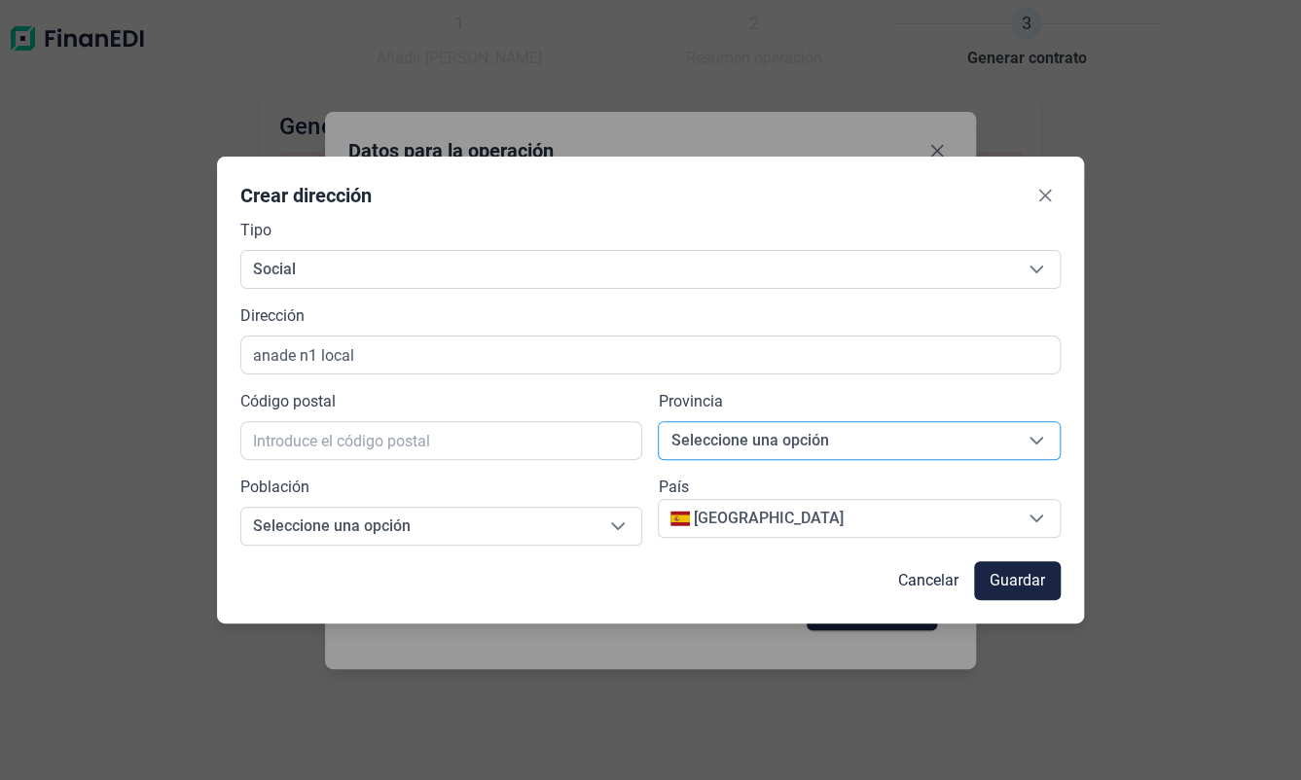
click at [907, 427] on span "Seleccione una opción" at bounding box center [836, 440] width 354 height 37
click at [843, 433] on span "Seleccione una opción" at bounding box center [836, 440] width 354 height 37
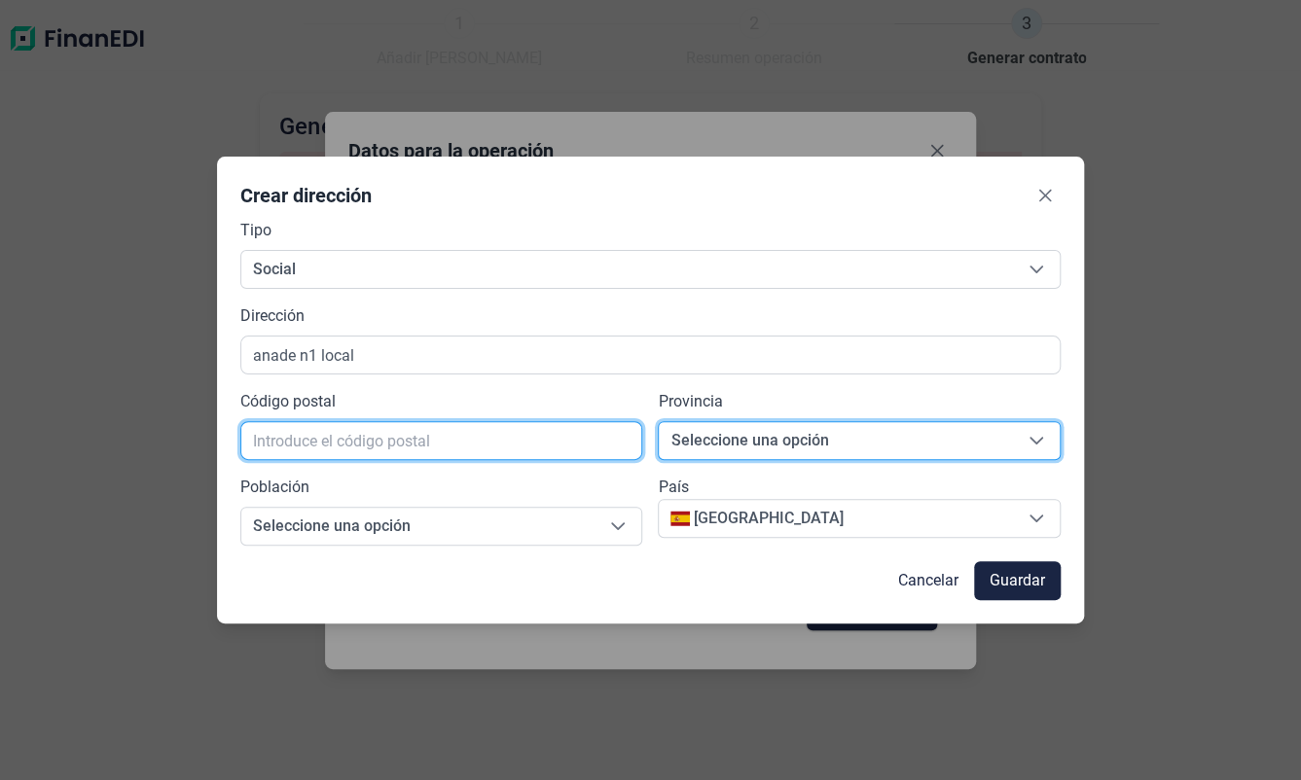
click at [295, 444] on input "text" at bounding box center [441, 440] width 403 height 39
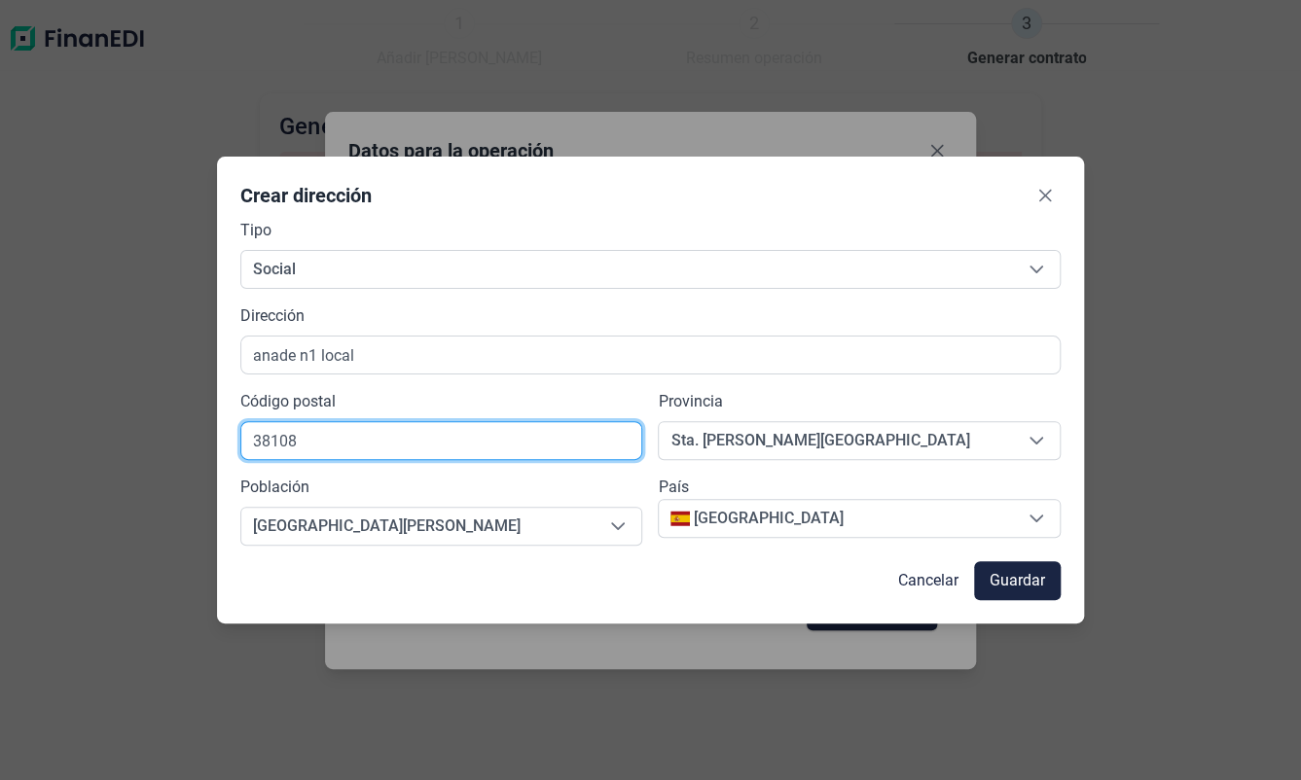
drag, startPoint x: 1151, startPoint y: 540, endPoint x: 295, endPoint y: 442, distance: 861.7
click at [295, 447] on input "38108" at bounding box center [441, 440] width 403 height 39
type input "38107"
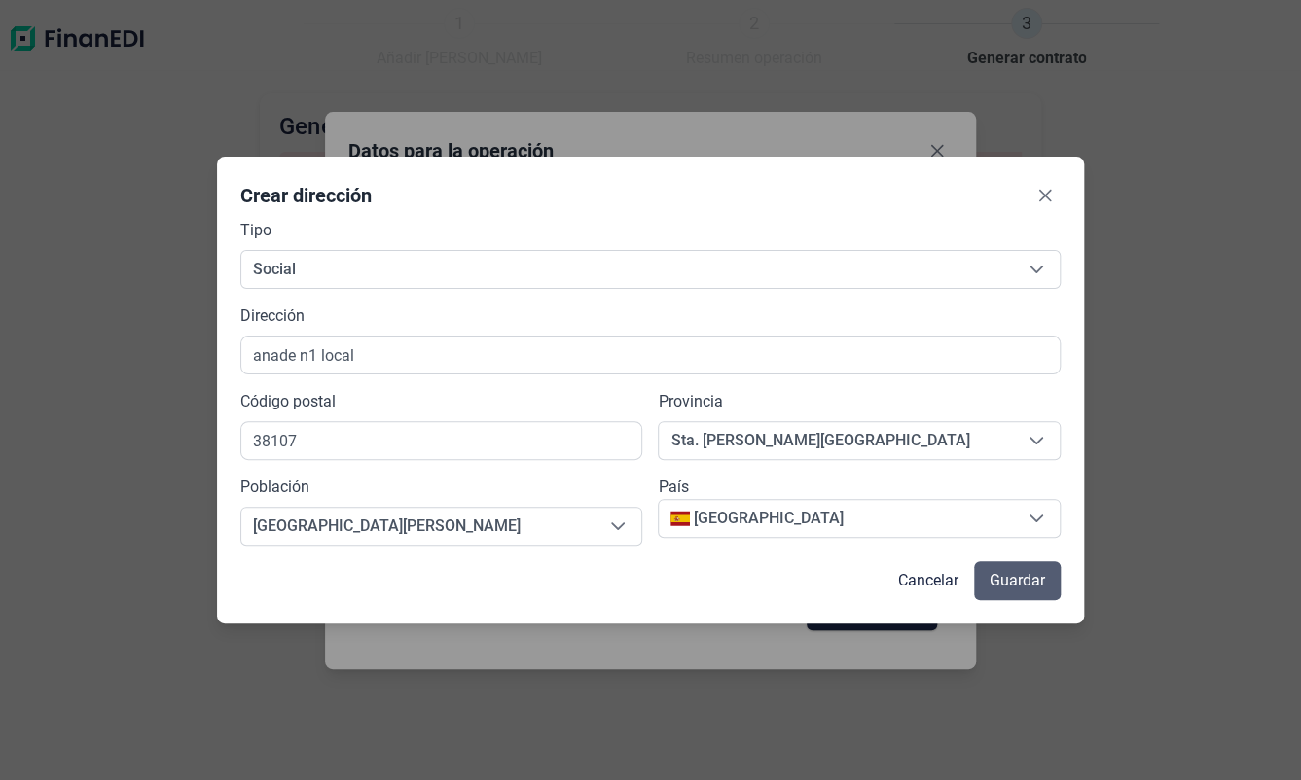
click at [1032, 589] on span "Guardar" at bounding box center [1016, 580] width 55 height 23
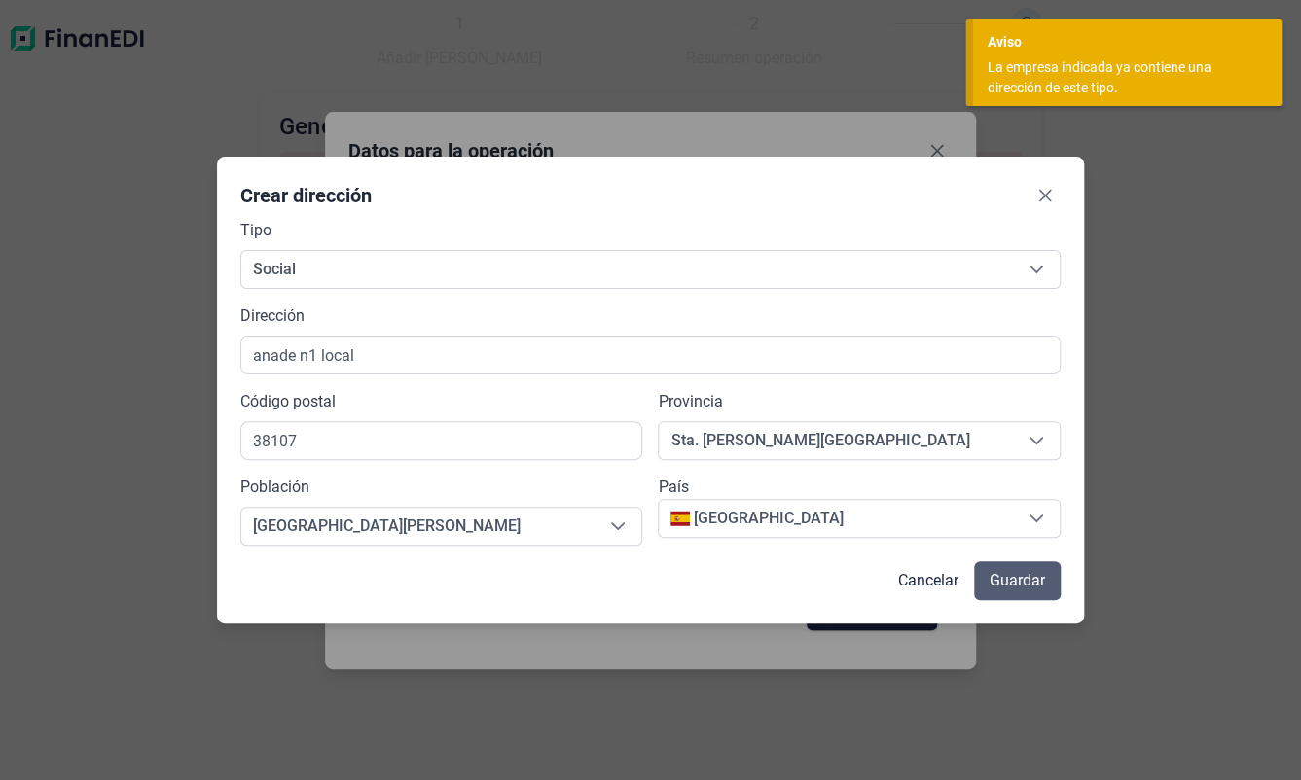
click at [1032, 589] on span "Guardar" at bounding box center [1016, 580] width 55 height 23
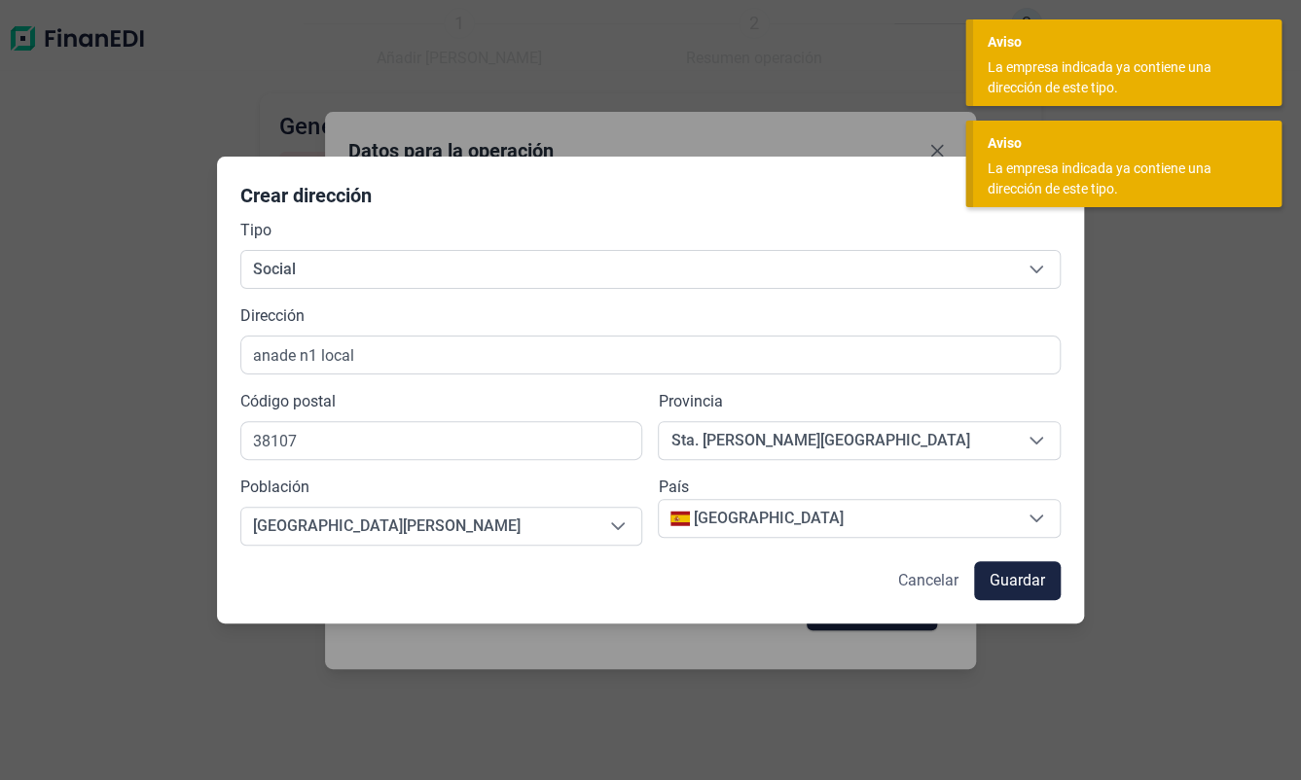
click at [948, 585] on span "Cancelar" at bounding box center [928, 580] width 60 height 23
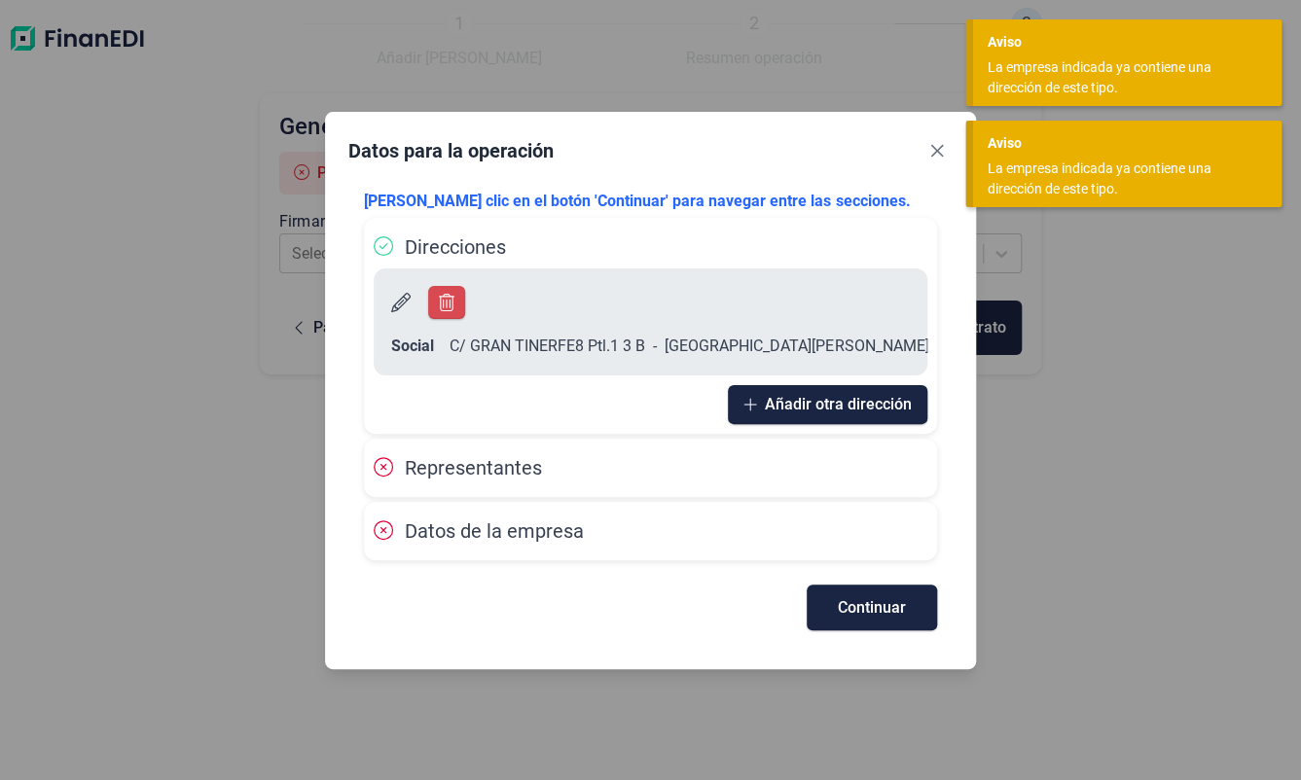
click at [507, 457] on span "Representantes" at bounding box center [473, 467] width 137 height 23
click at [388, 474] on icon at bounding box center [383, 466] width 19 height 19
click at [497, 553] on div "Datos de la empresa" at bounding box center [650, 531] width 573 height 58
click at [547, 490] on div "Representantes" at bounding box center [650, 468] width 573 height 58
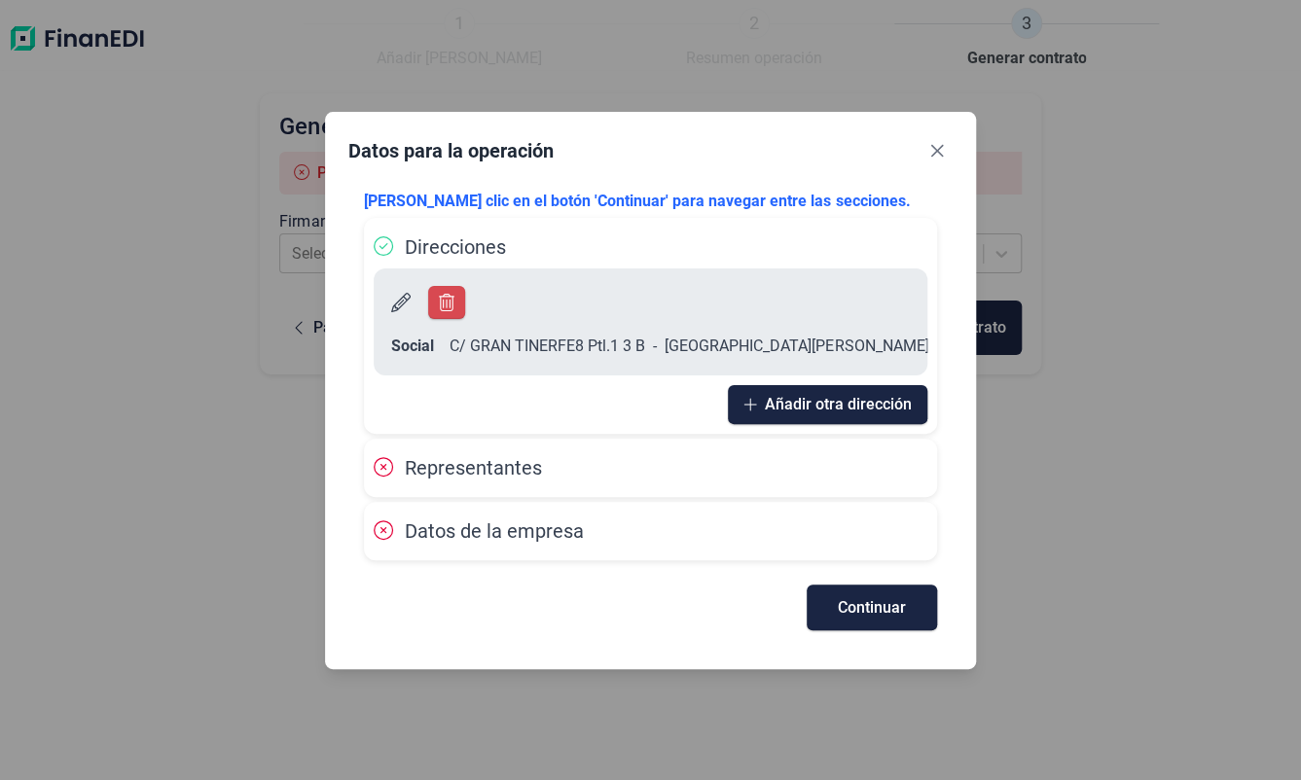
click at [412, 450] on div "Representantes" at bounding box center [651, 467] width 554 height 39
click at [508, 592] on div "Continuar" at bounding box center [650, 597] width 573 height 65
click at [838, 606] on span "Continuar" at bounding box center [872, 607] width 68 height 15
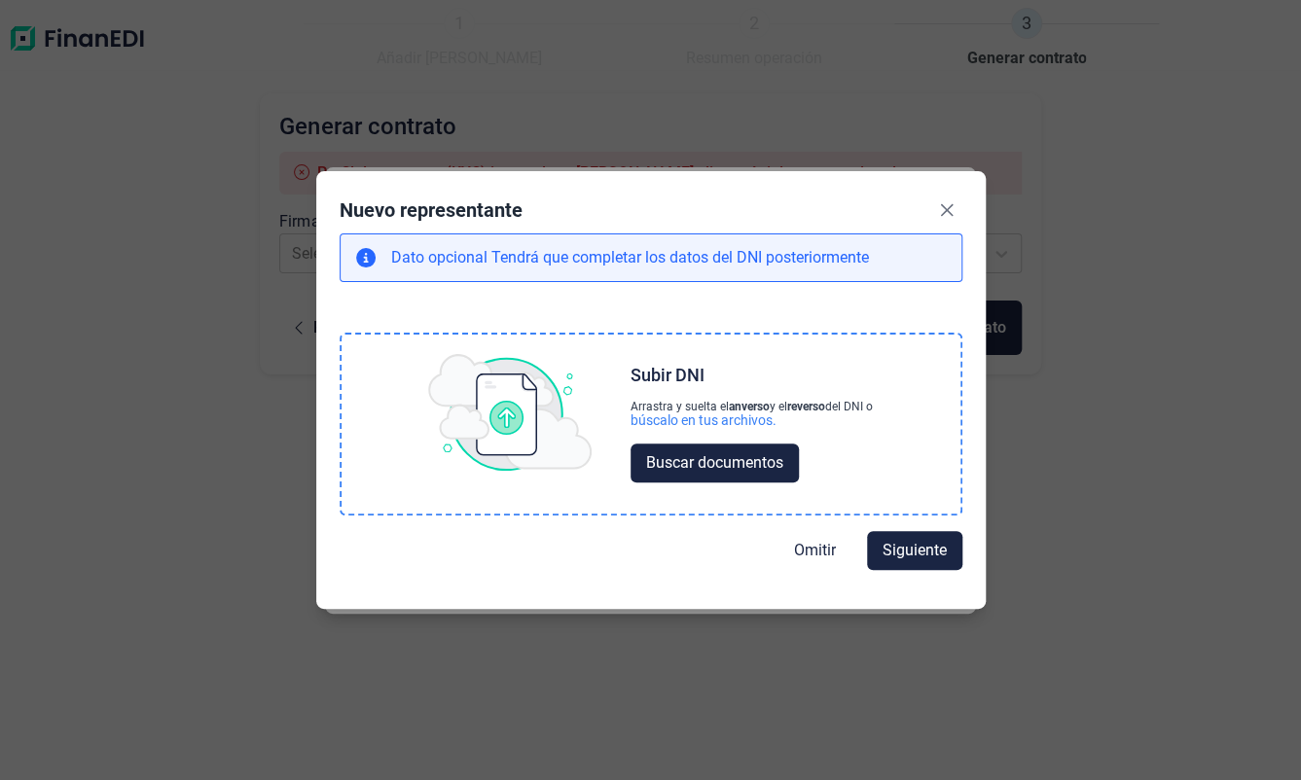
drag, startPoint x: 836, startPoint y: 606, endPoint x: 470, endPoint y: 473, distance: 389.3
click at [470, 473] on div "Subir DNI Arrastra y suelta el anverso y el reverso del DNI o búscalo en tus ar…" at bounding box center [650, 424] width 619 height 179
click at [748, 478] on button "Buscar documentos" at bounding box center [714, 463] width 168 height 39
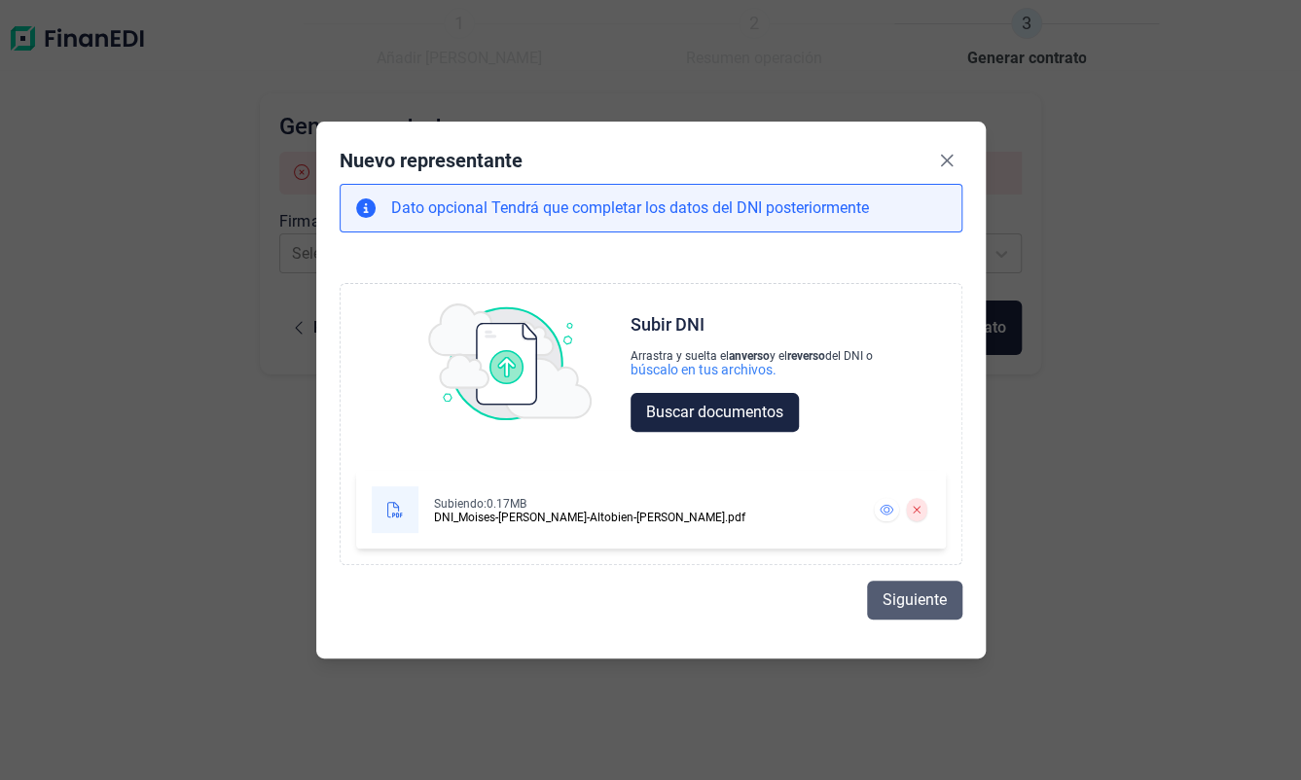
click at [922, 596] on span "Siguiente" at bounding box center [914, 600] width 64 height 23
select select "ES"
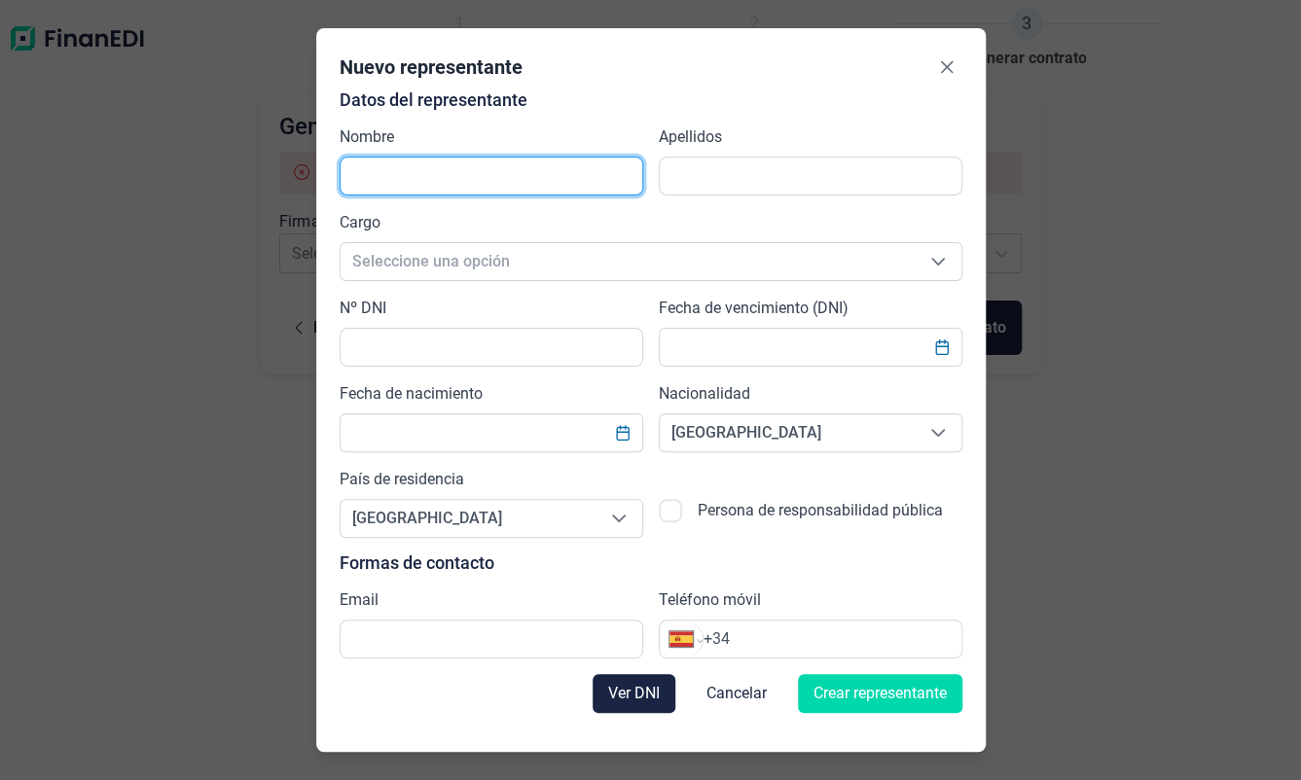
click at [362, 166] on input "text" at bounding box center [492, 176] width 304 height 39
type input "[PERSON_NAME]"
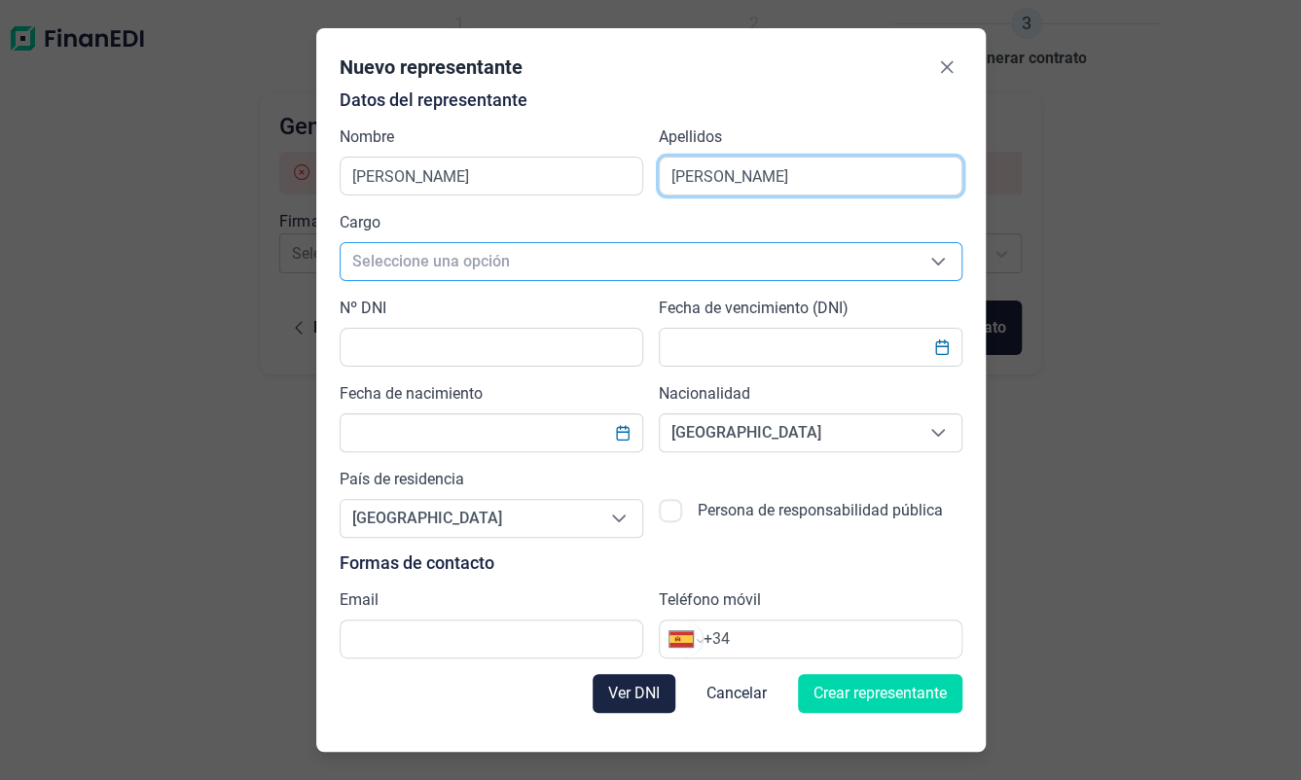
type input "[PERSON_NAME]"
click at [474, 252] on span "Seleccione una opción" at bounding box center [627, 261] width 574 height 37
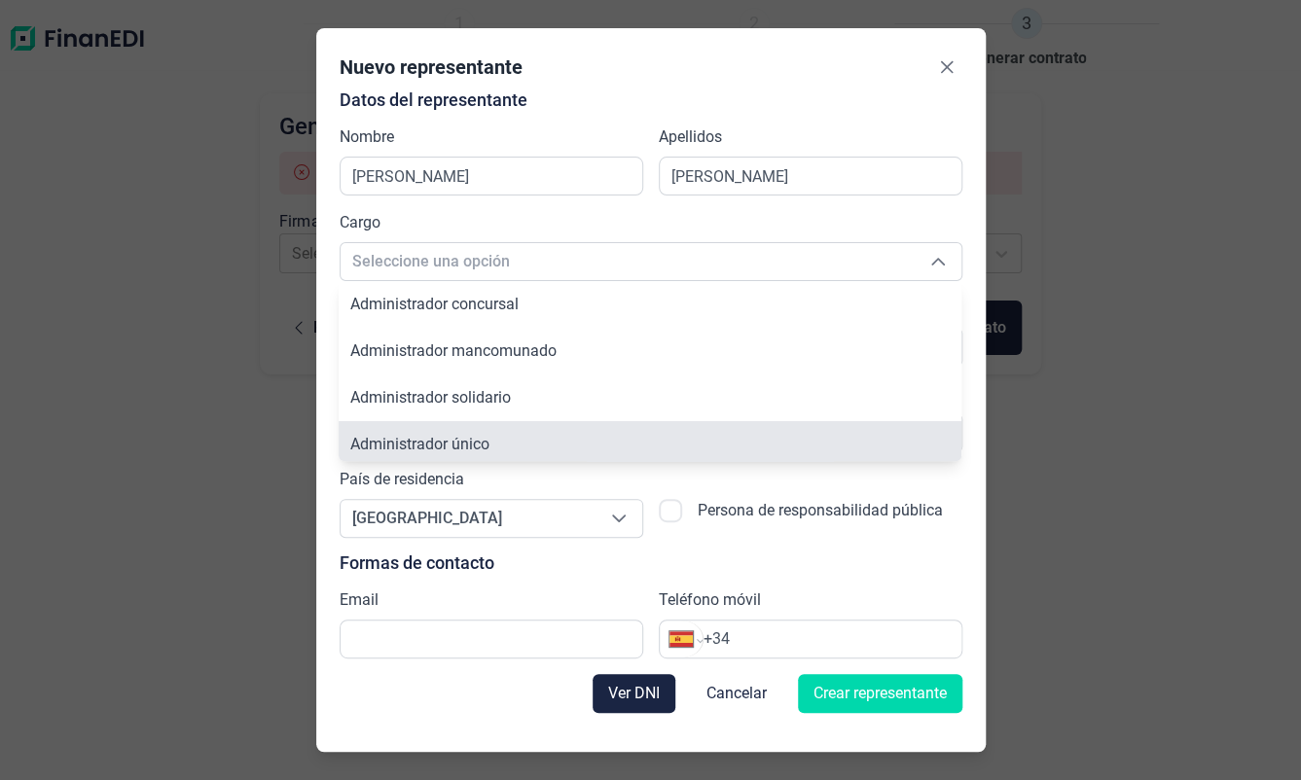
scroll to position [7, 0]
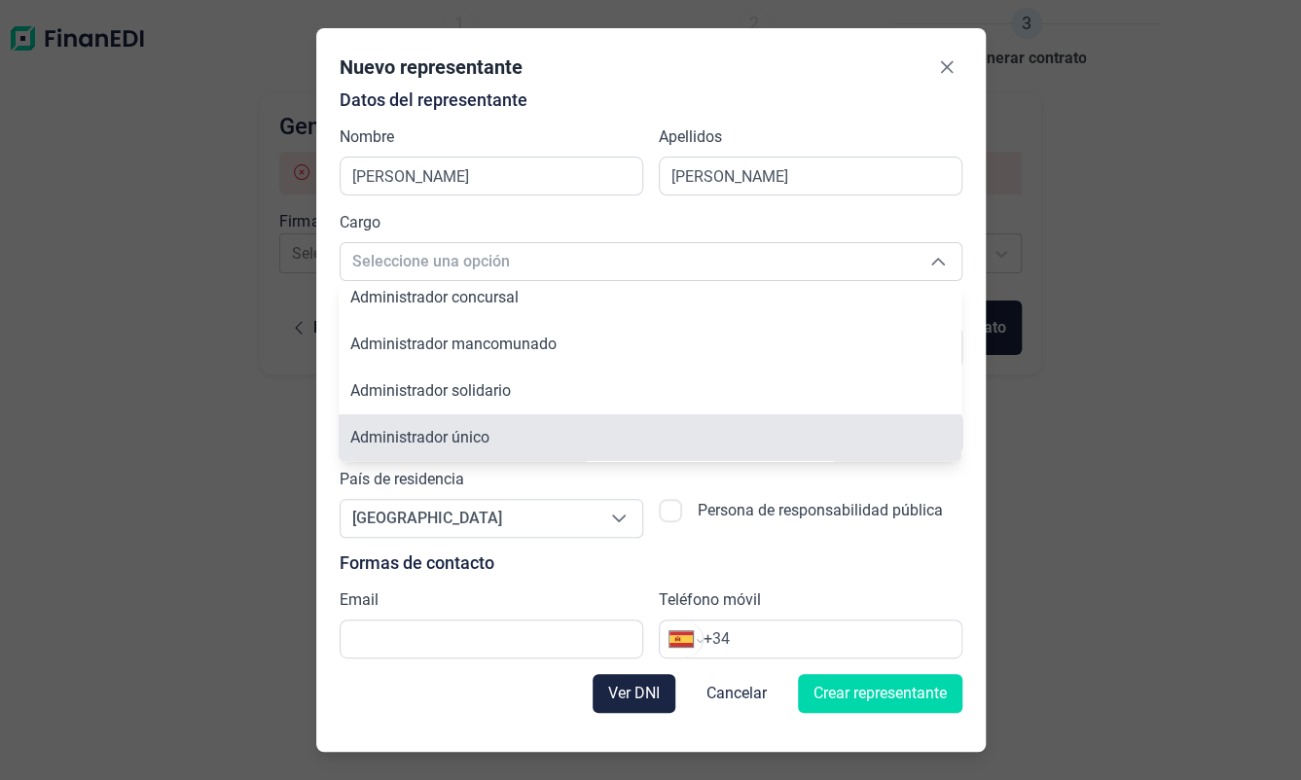
click at [472, 432] on span "Administrador único" at bounding box center [419, 437] width 139 height 18
type input "Administrador único"
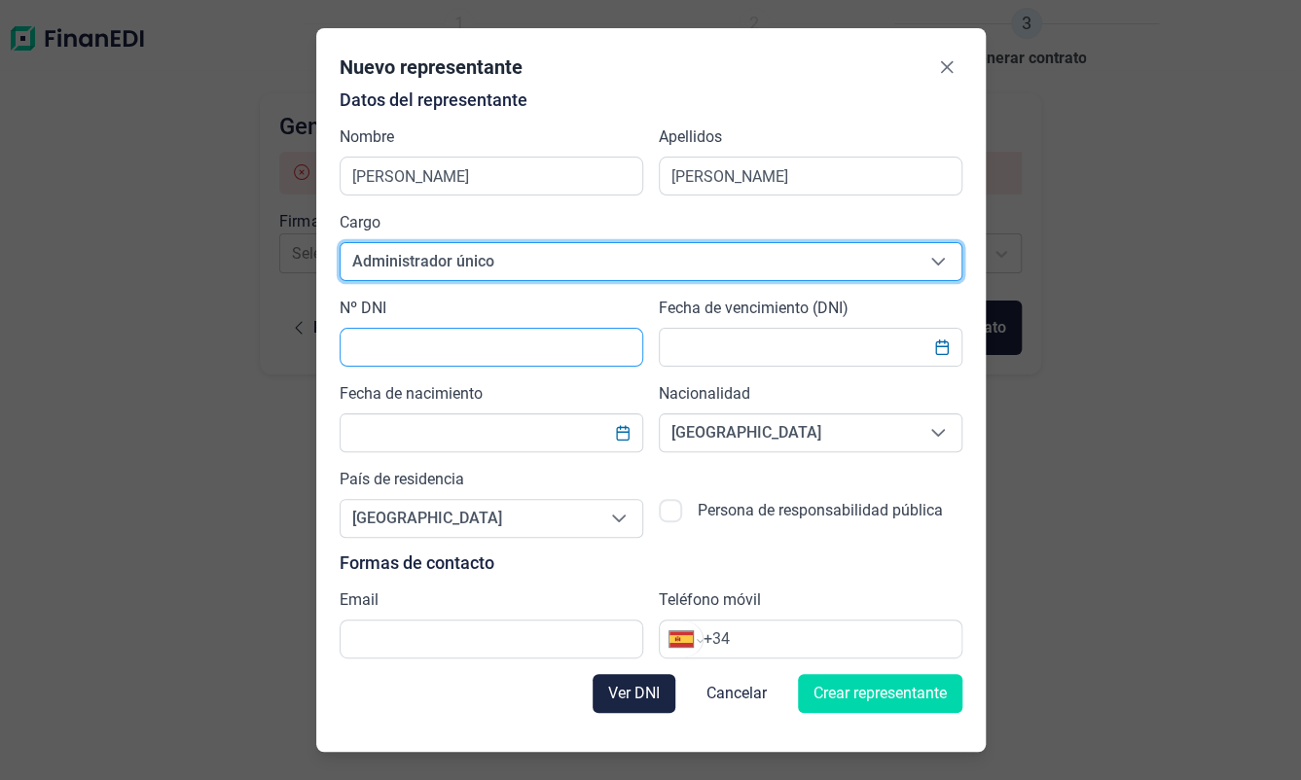
drag, startPoint x: 429, startPoint y: 318, endPoint x: 419, endPoint y: 329, distance: 14.5
click at [420, 327] on div "Nº DNI" at bounding box center [492, 332] width 304 height 70
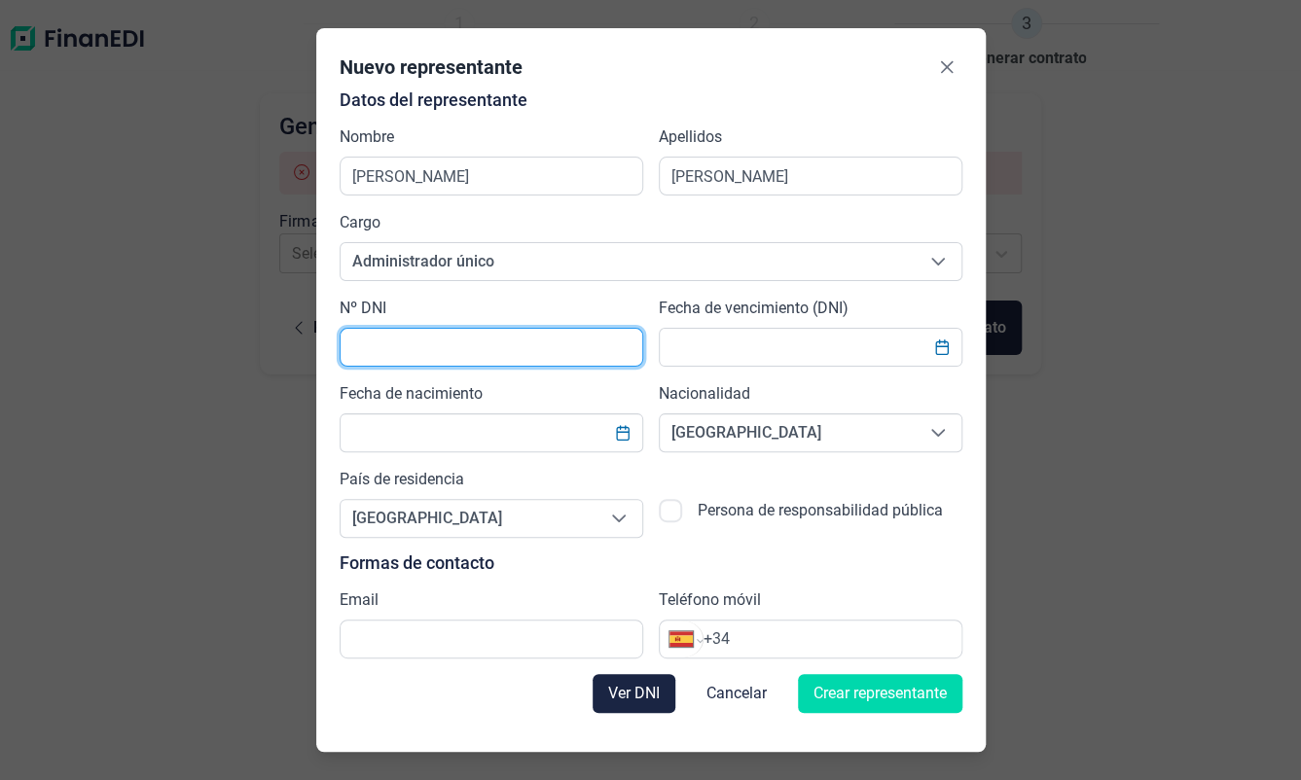
click at [413, 340] on input "text" at bounding box center [492, 347] width 304 height 39
type input "w"
click at [937, 354] on icon "Choose Date" at bounding box center [941, 348] width 13 height 16
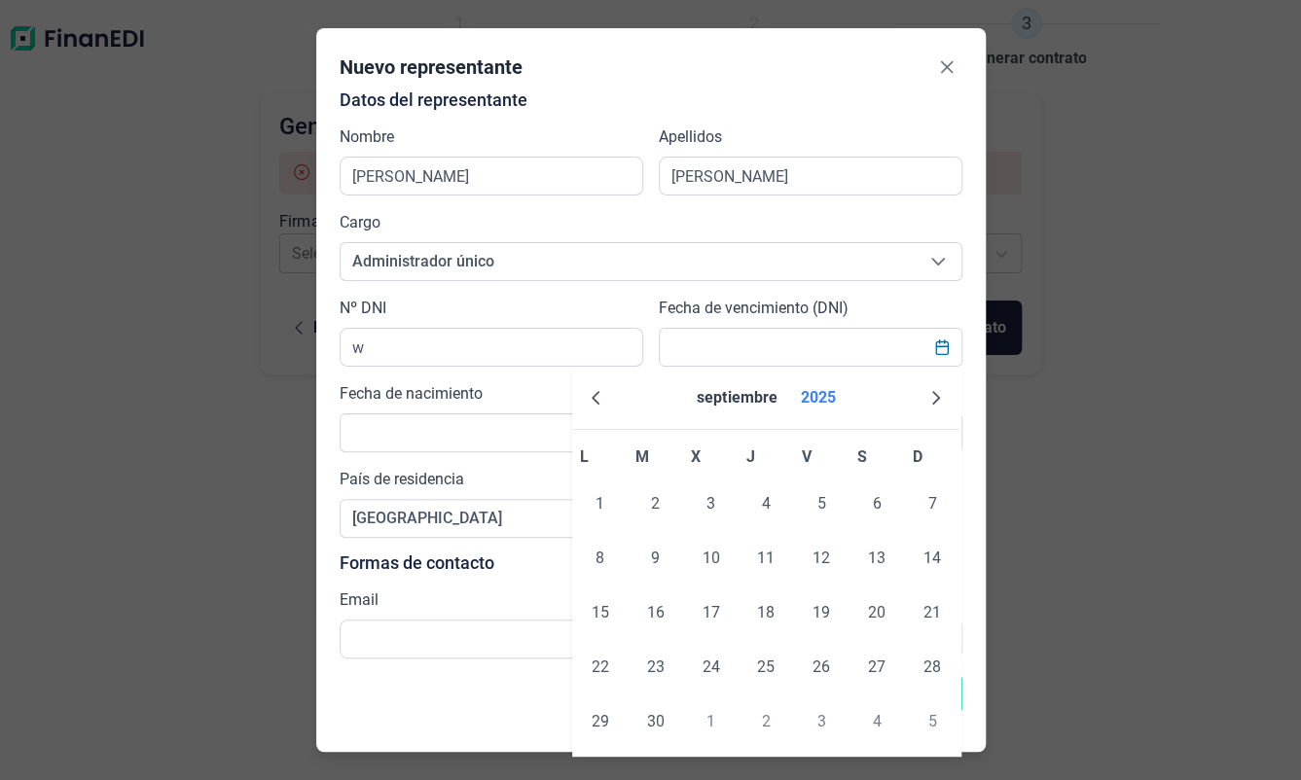
click at [808, 398] on button "2025" at bounding box center [817, 398] width 51 height 47
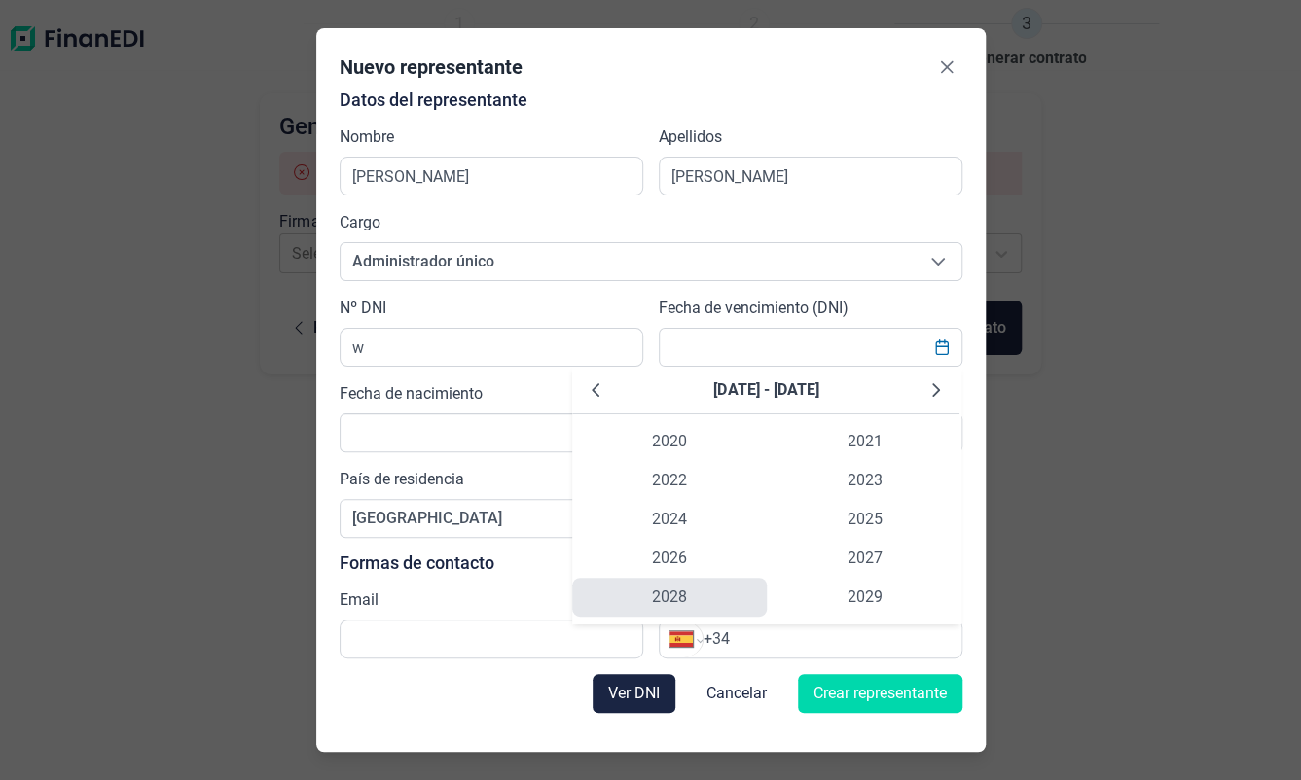
click at [676, 592] on span "2028" at bounding box center [669, 597] width 195 height 39
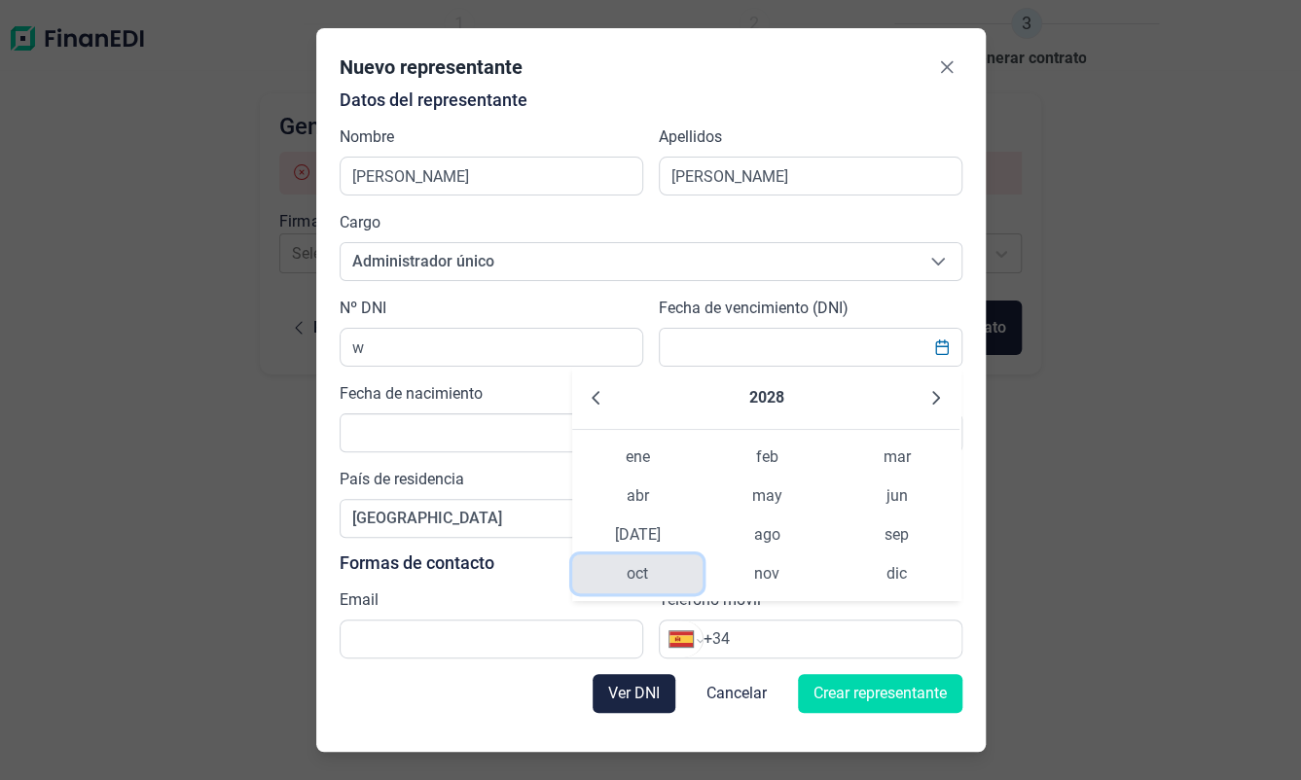
click at [648, 576] on span "oct" at bounding box center [636, 574] width 129 height 39
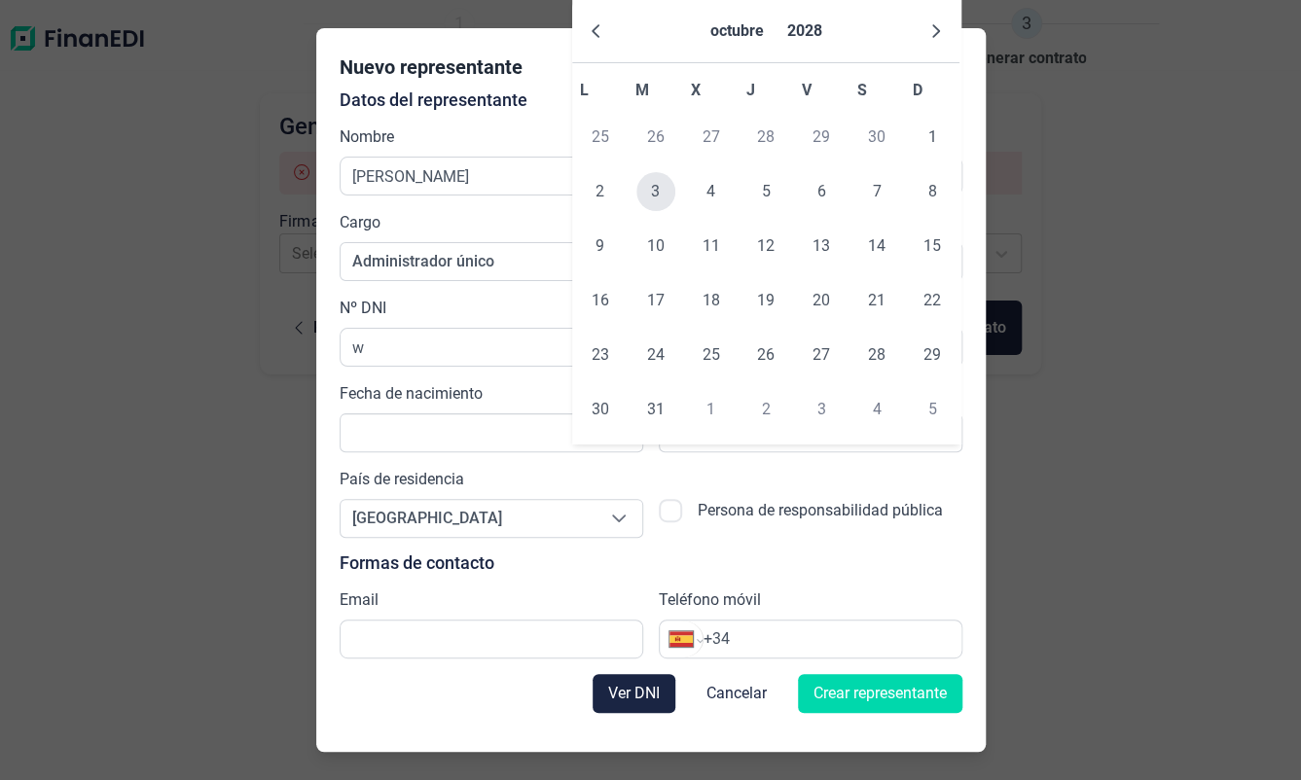
click at [655, 192] on span "3" at bounding box center [655, 191] width 39 height 39
type input "[DATE]"
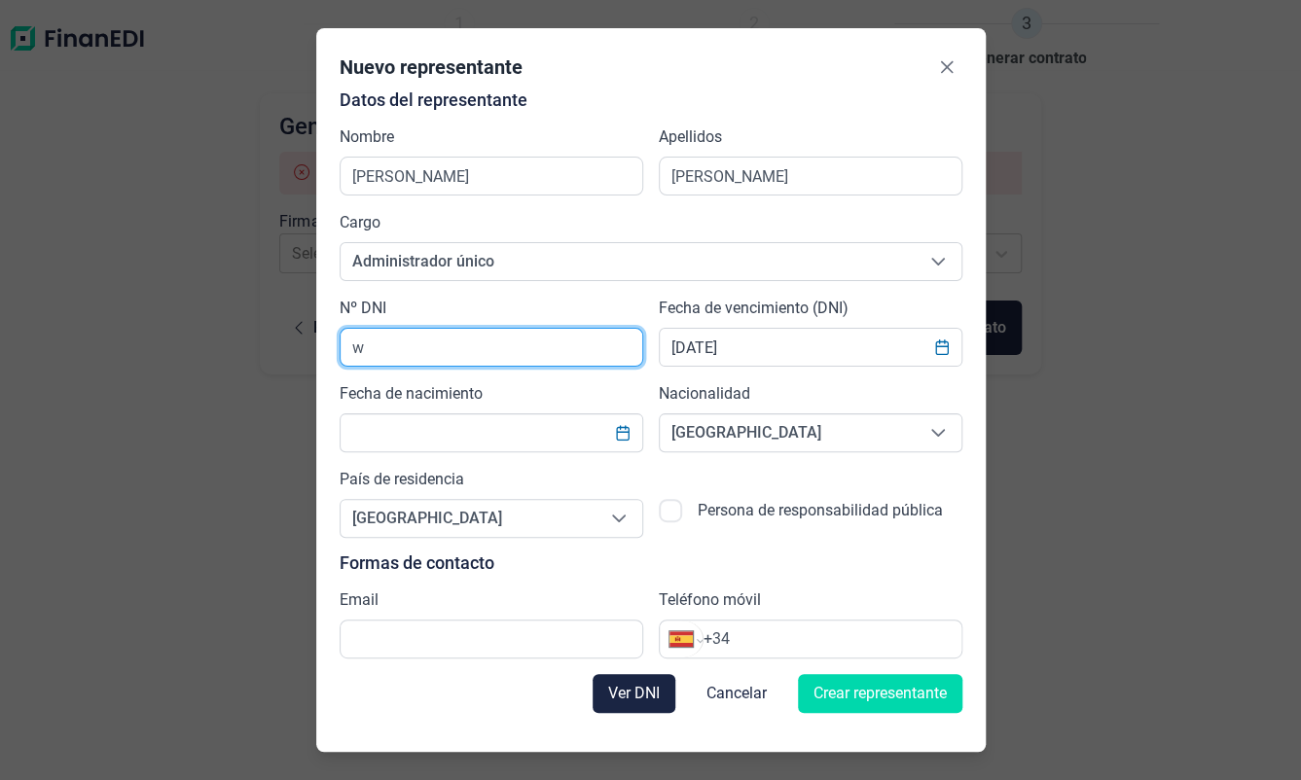
click at [369, 362] on input "w" at bounding box center [492, 347] width 304 height 39
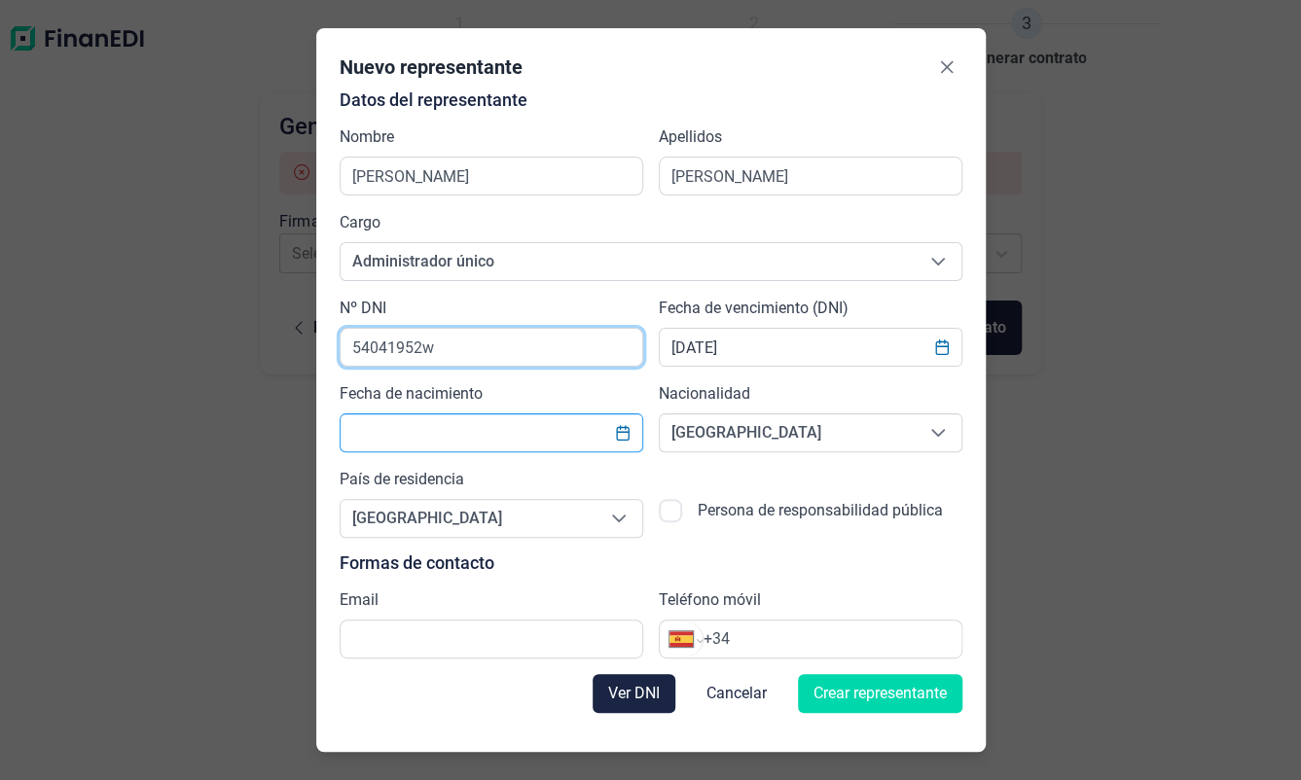
type input "54041952w"
click at [418, 446] on input "text" at bounding box center [492, 432] width 304 height 39
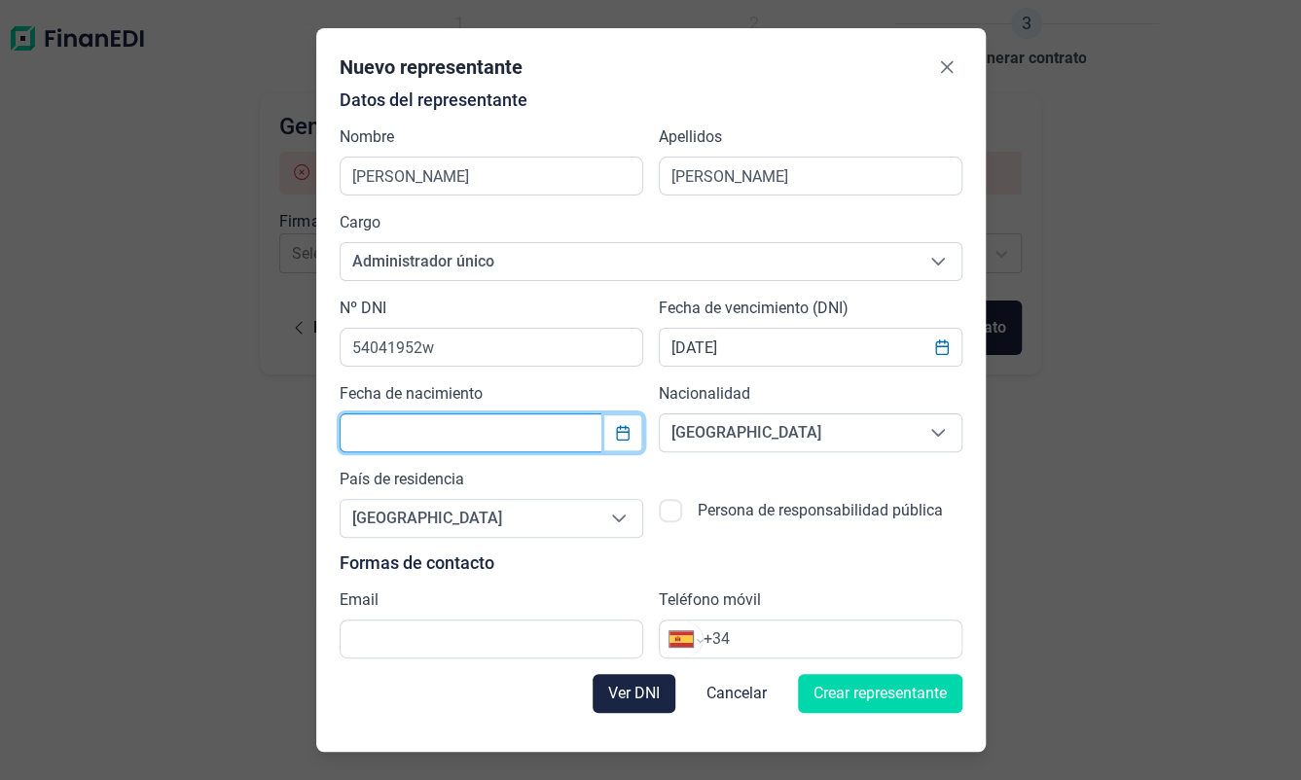
click at [626, 437] on icon "Choose Date" at bounding box center [623, 433] width 16 height 16
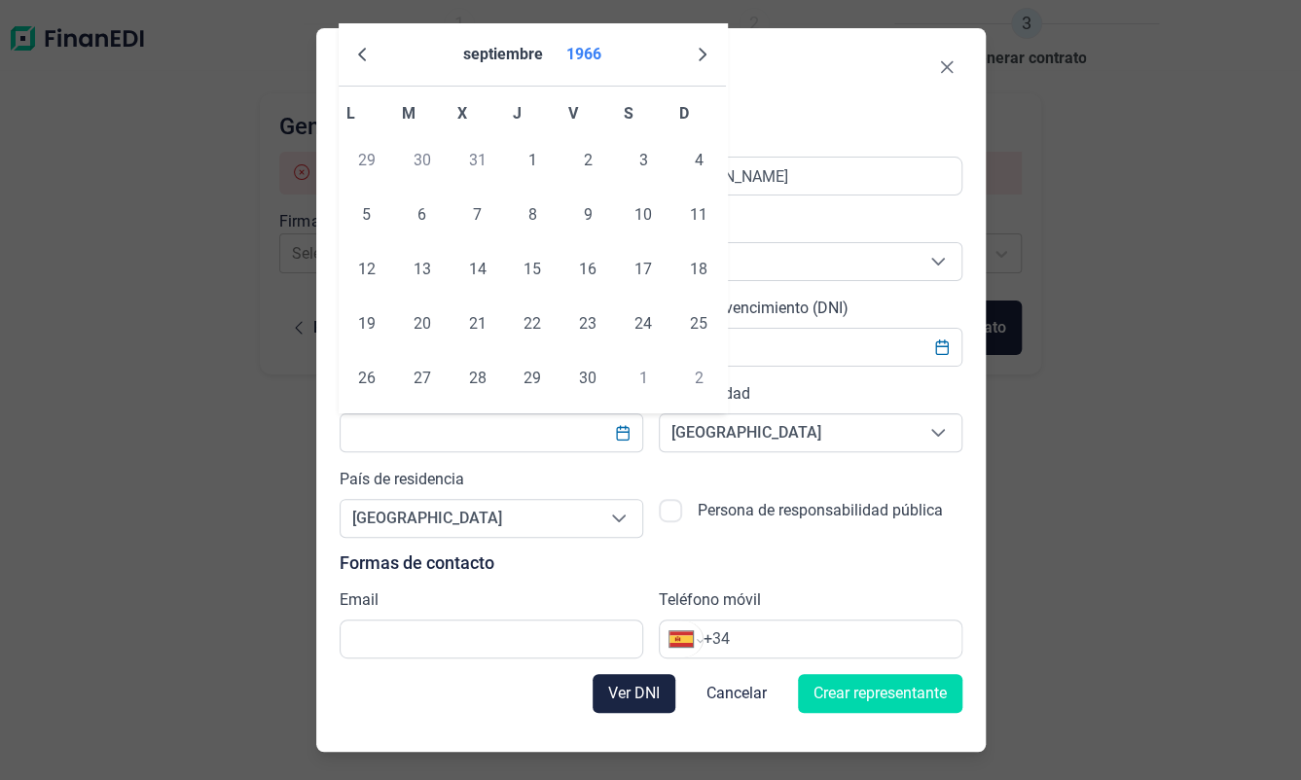
click at [587, 60] on button "1966" at bounding box center [583, 54] width 51 height 47
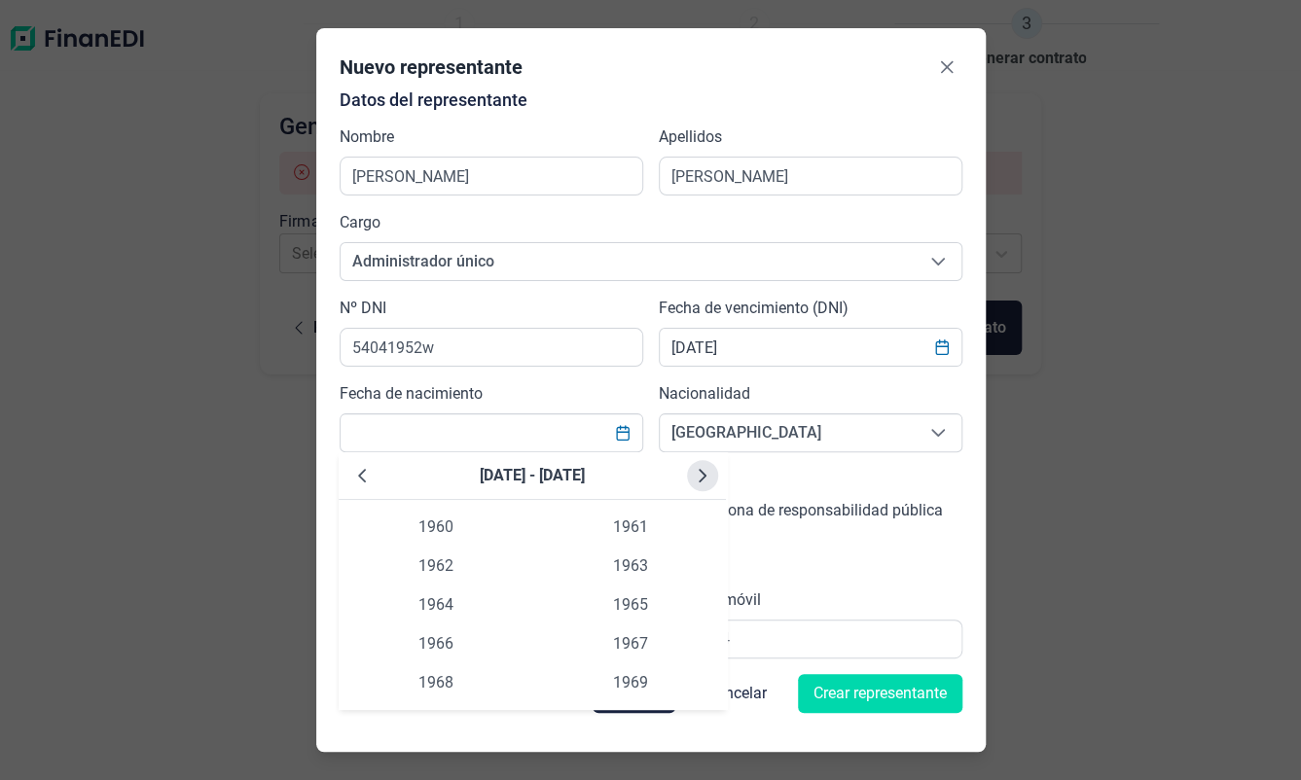
click at [704, 475] on icon "Next Decade" at bounding box center [702, 476] width 8 height 14
click at [436, 649] on span "1976" at bounding box center [436, 644] width 195 height 39
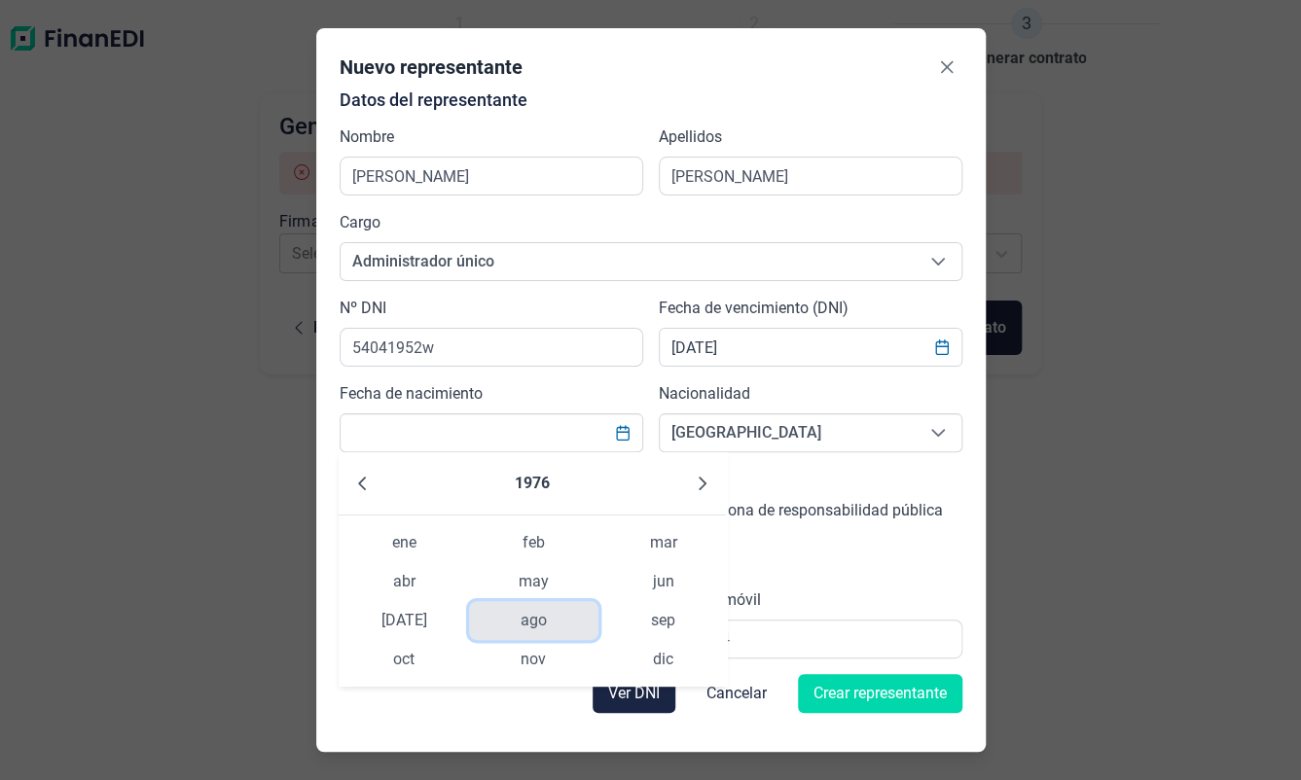
click at [525, 612] on span "ago" at bounding box center [533, 620] width 129 height 39
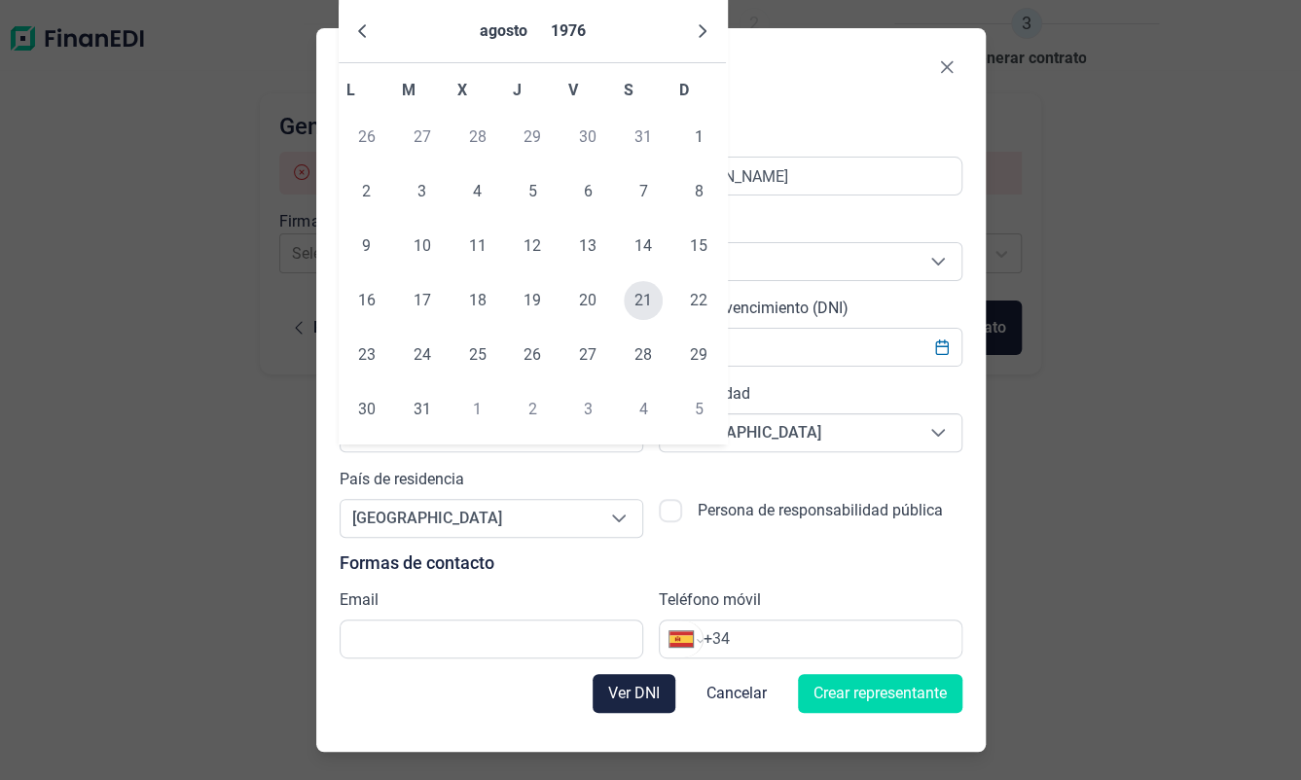
click at [636, 307] on span "21" at bounding box center [643, 300] width 39 height 39
type input "[DATE]"
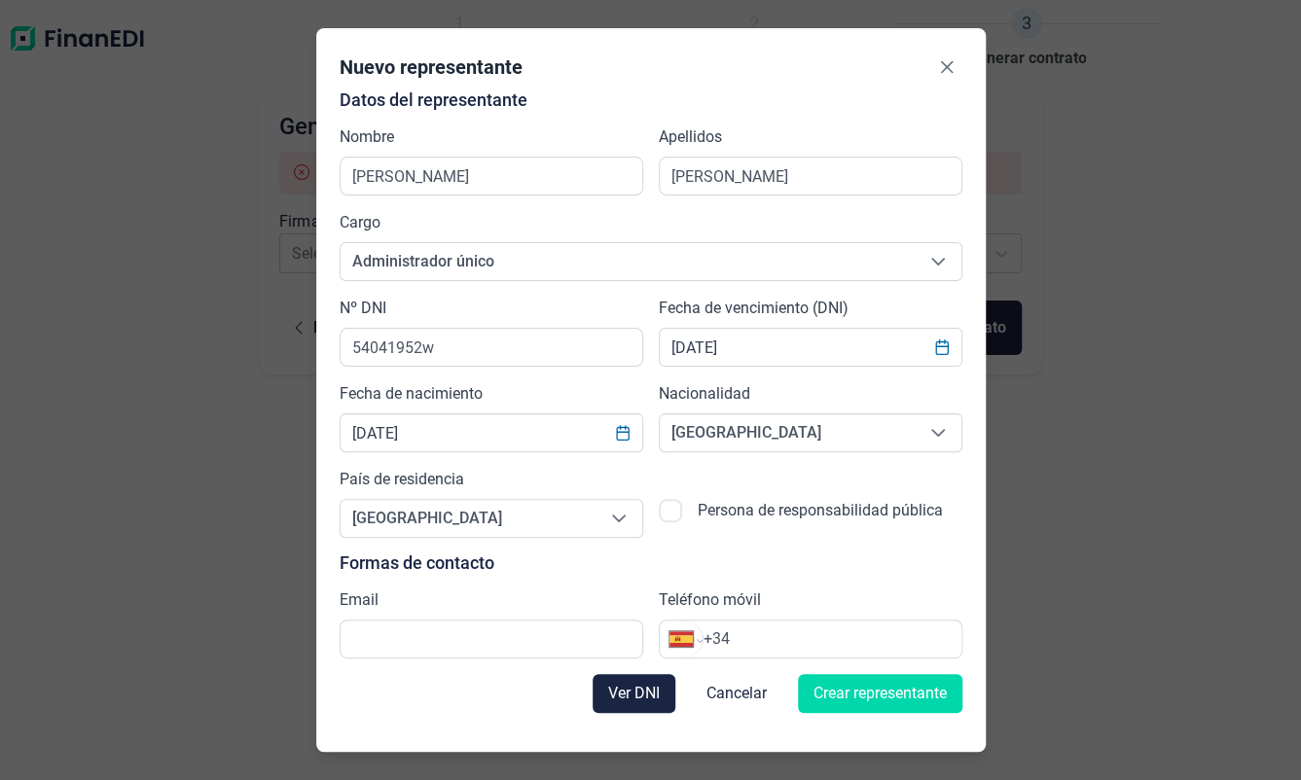
drag, startPoint x: 879, startPoint y: 466, endPoint x: 827, endPoint y: 516, distance: 72.3
drag, startPoint x: 827, startPoint y: 516, endPoint x: 810, endPoint y: 557, distance: 45.0
click at [810, 557] on p "Formas de contacto" at bounding box center [651, 563] width 623 height 19
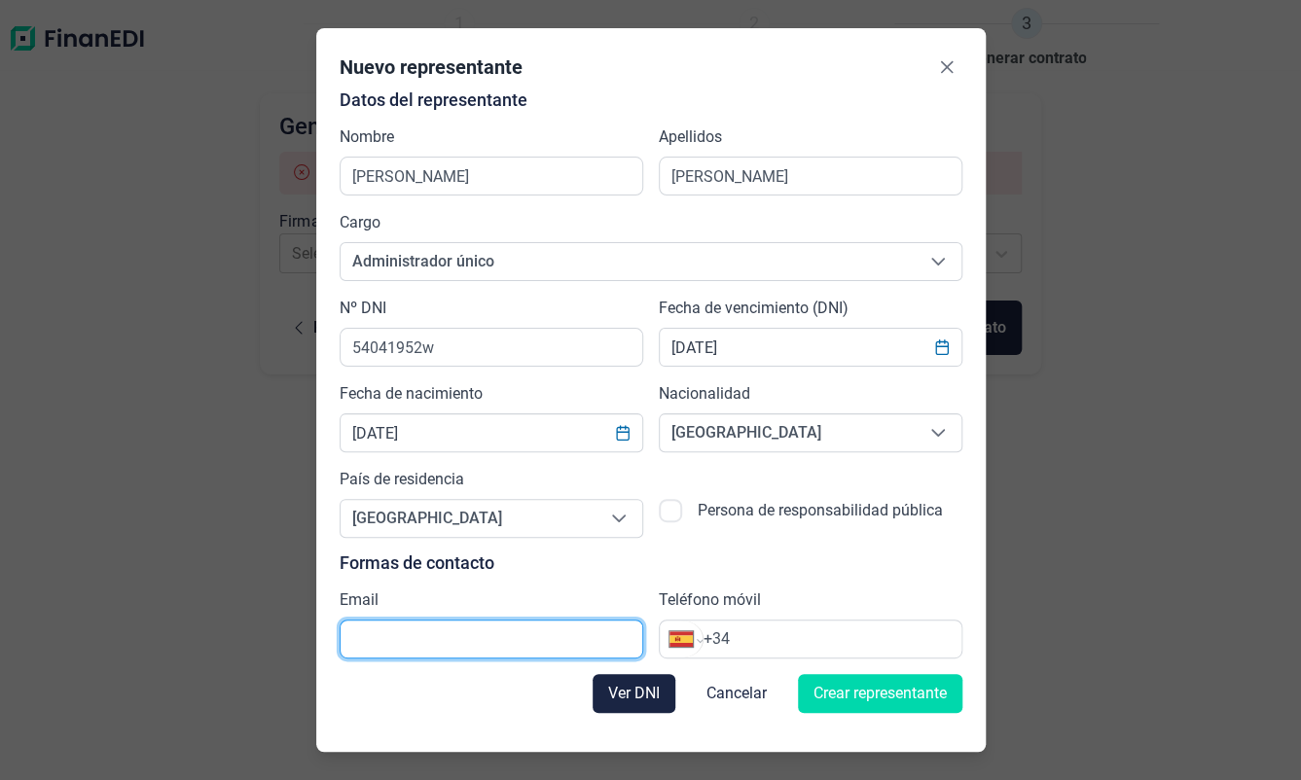
click at [402, 640] on input "text" at bounding box center [492, 639] width 304 height 39
type input "[PERSON_NAME][EMAIL_ADDRESS][DOMAIN_NAME]"
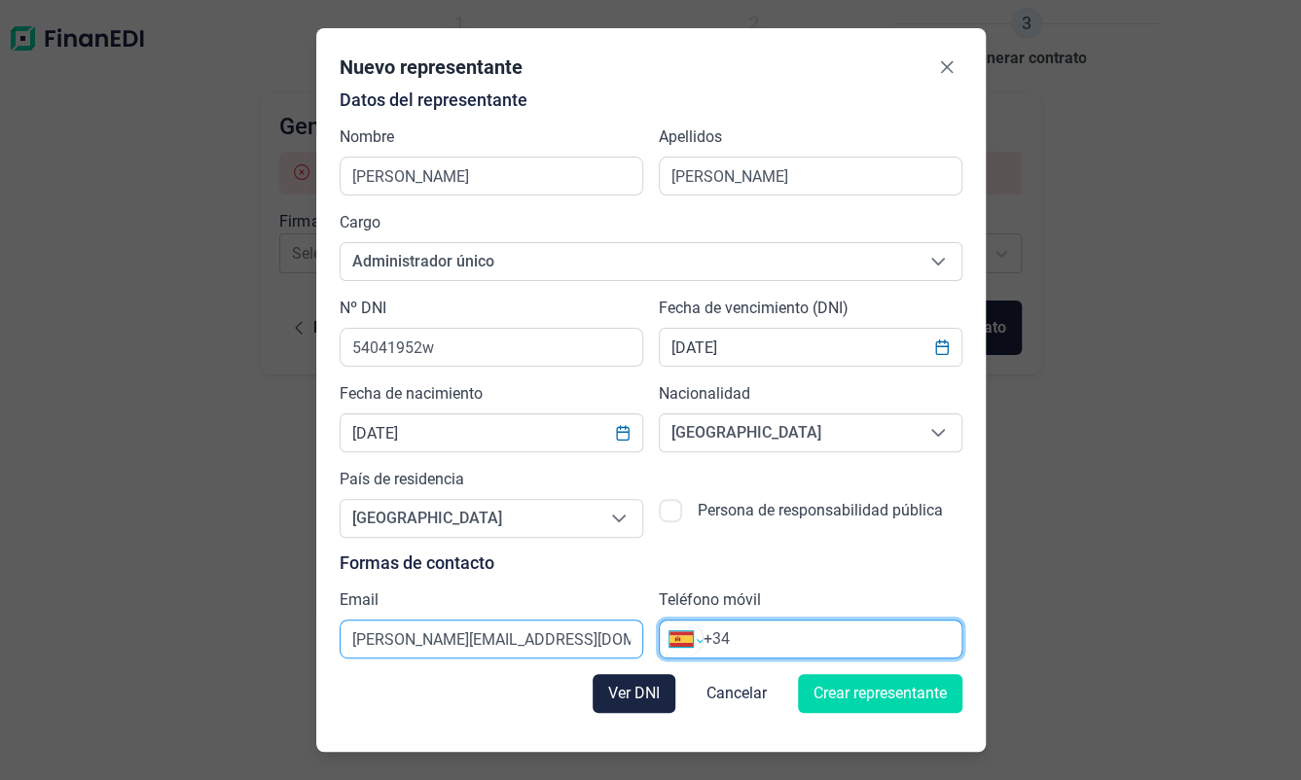
select select "US"
type input "+1"
click at [710, 636] on input "+1" at bounding box center [832, 638] width 258 height 23
select select "ZZ"
type input "+3"
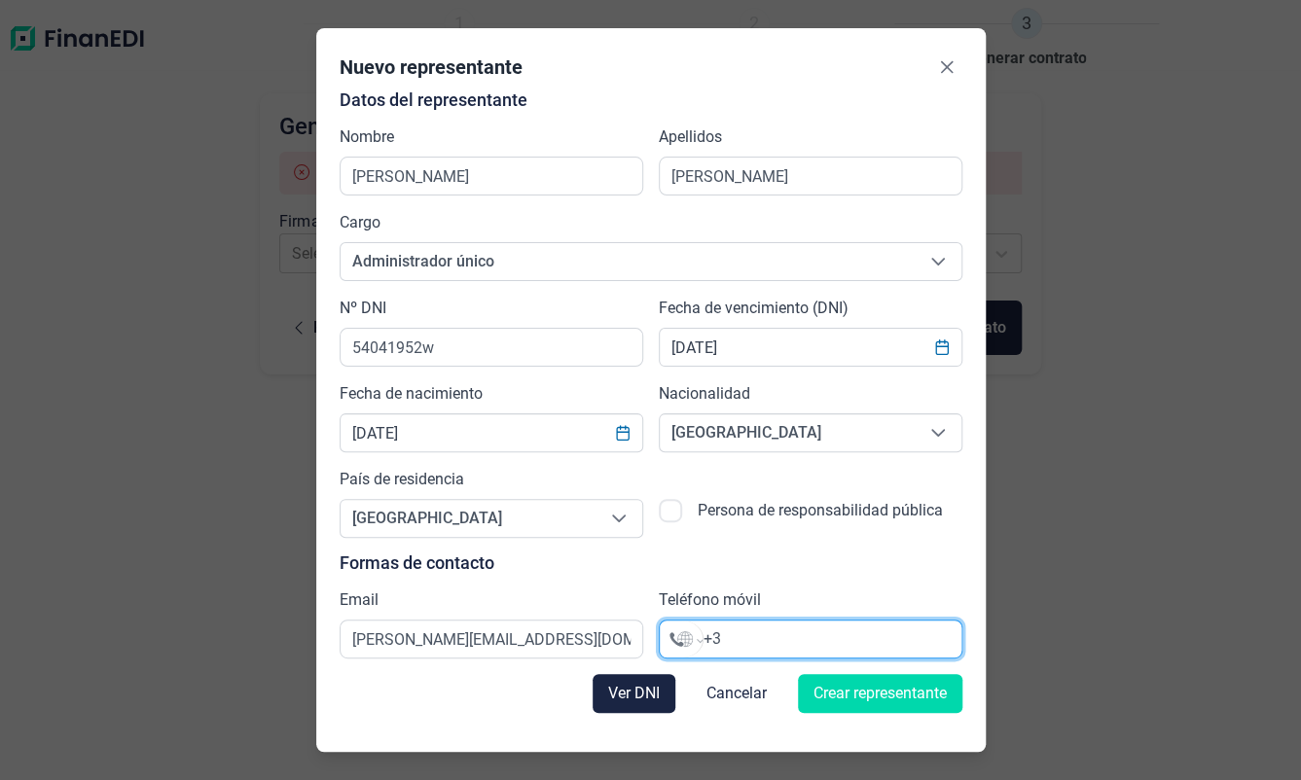
select select "ES"
type input "[PHONE_NUMBER]"
click at [670, 505] on input "checkbox" at bounding box center [670, 510] width 23 height 23
checkbox input "true"
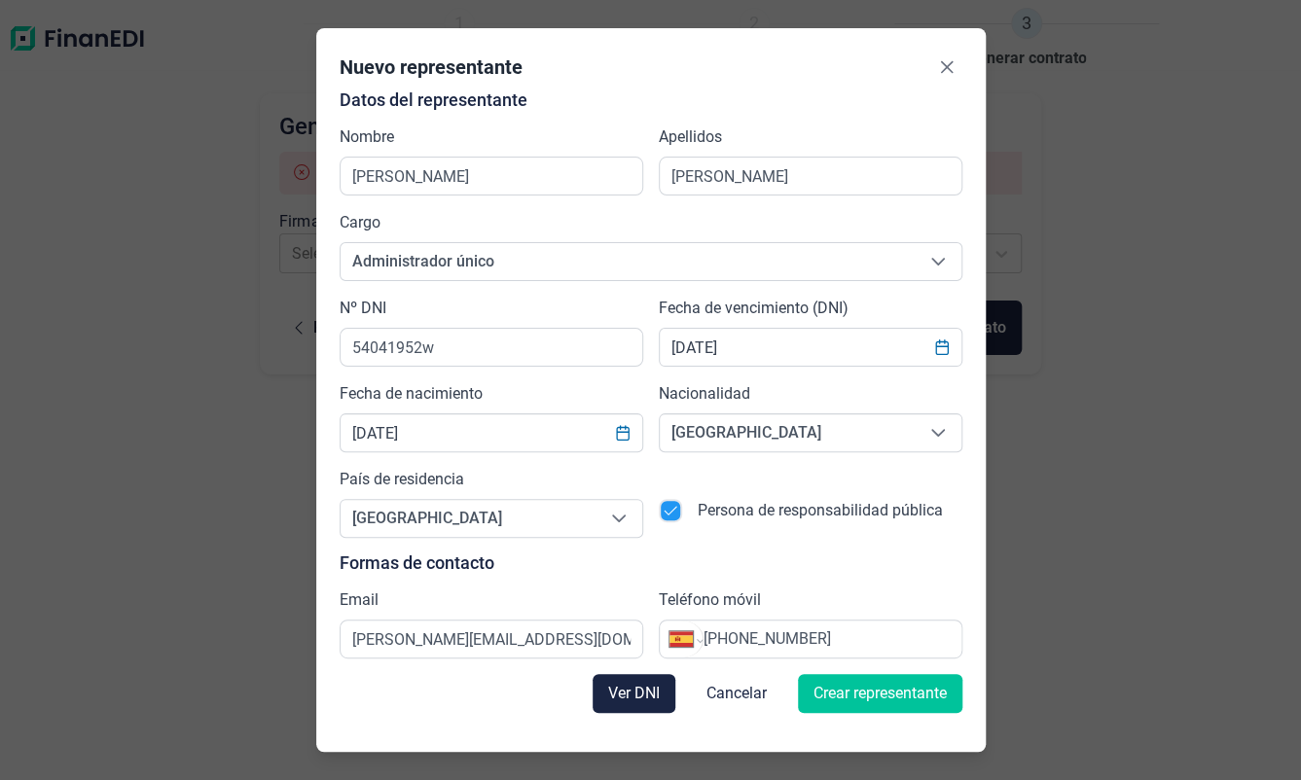
click at [876, 699] on span "Crear representante" at bounding box center [879, 693] width 133 height 23
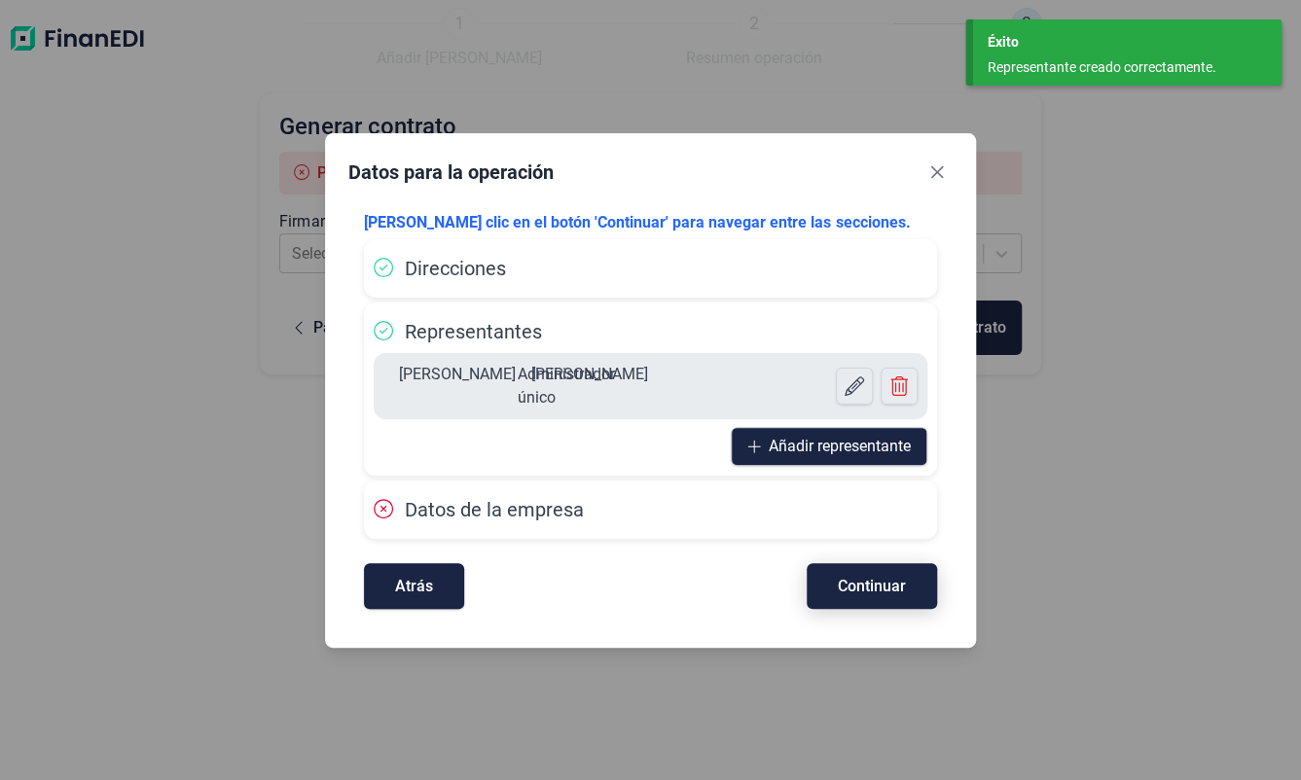
click at [871, 593] on span "Continuar" at bounding box center [872, 586] width 68 height 15
select select "ES"
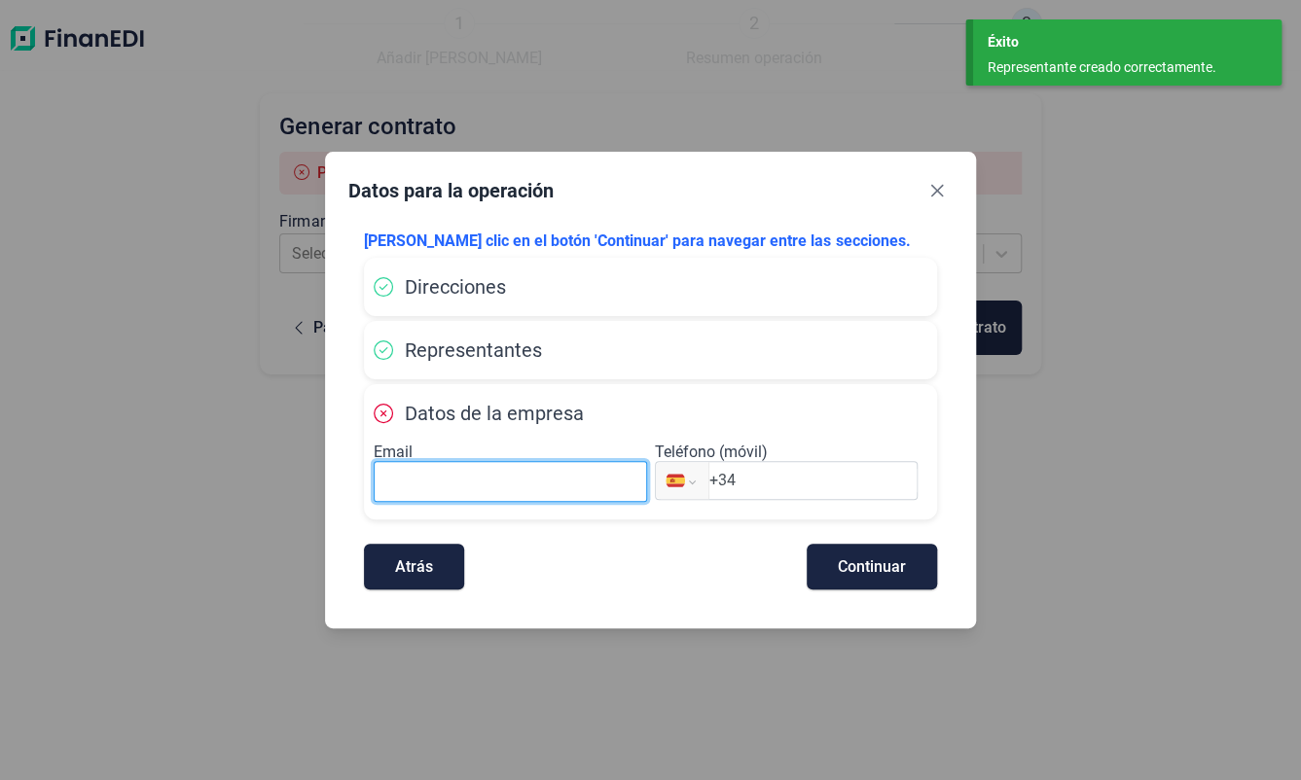
click at [476, 493] on input at bounding box center [510, 481] width 272 height 41
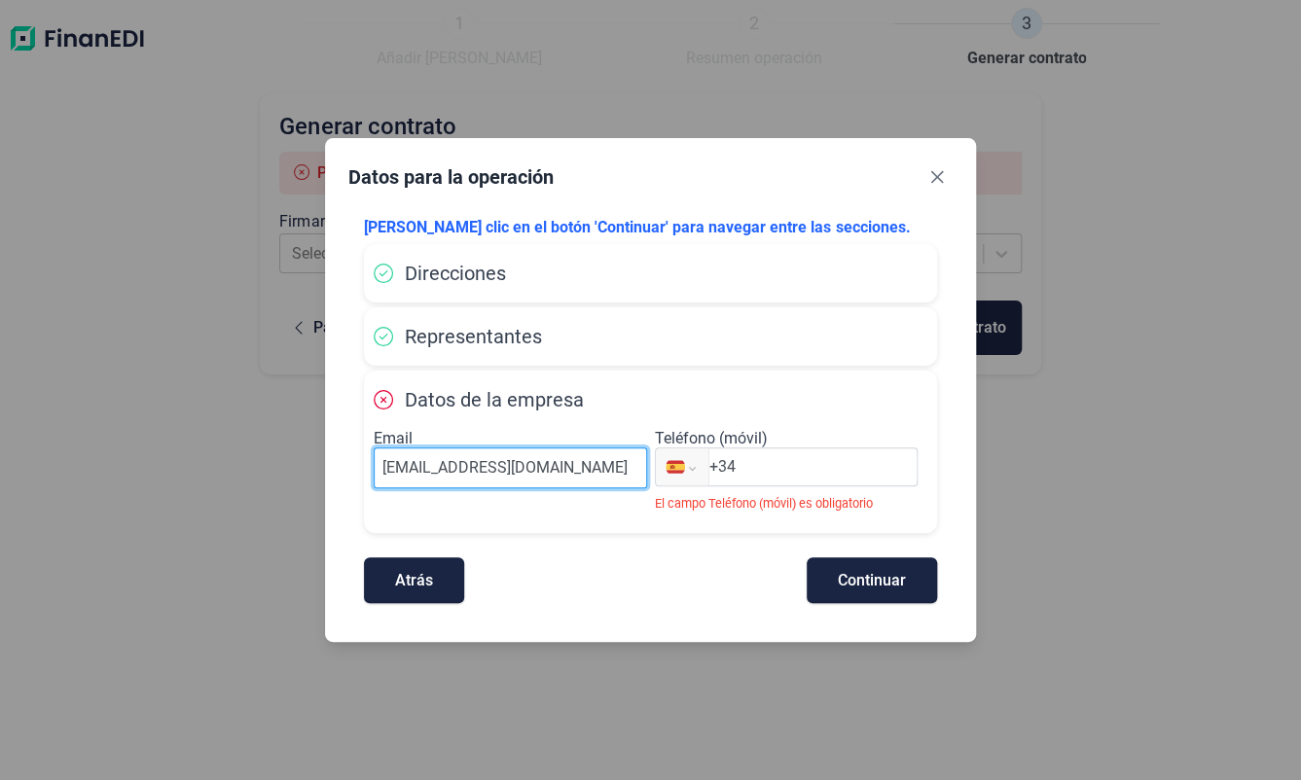
type input "[EMAIL_ADDRESS][DOMAIN_NAME]"
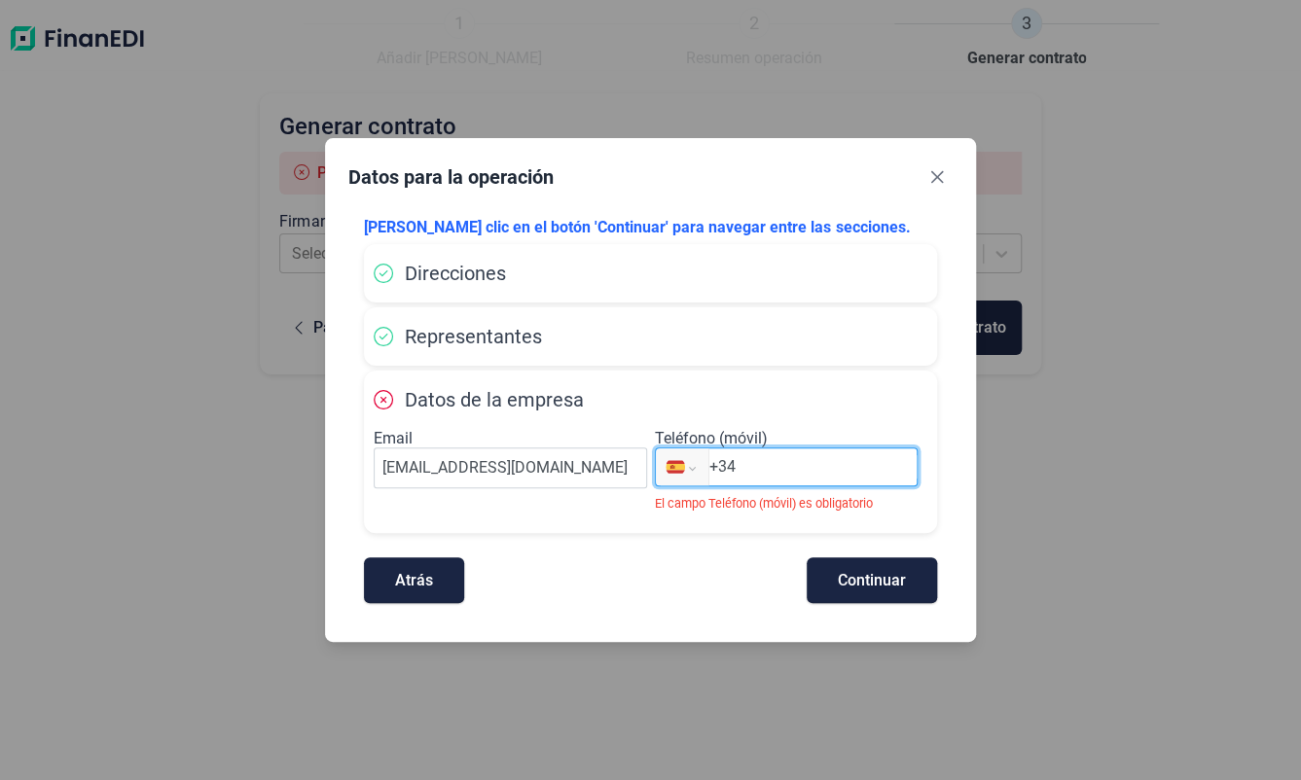
click at [779, 467] on input "+34" at bounding box center [812, 466] width 207 height 23
type input "+3"
select select "ZZ"
type input "+3"
select select "ES"
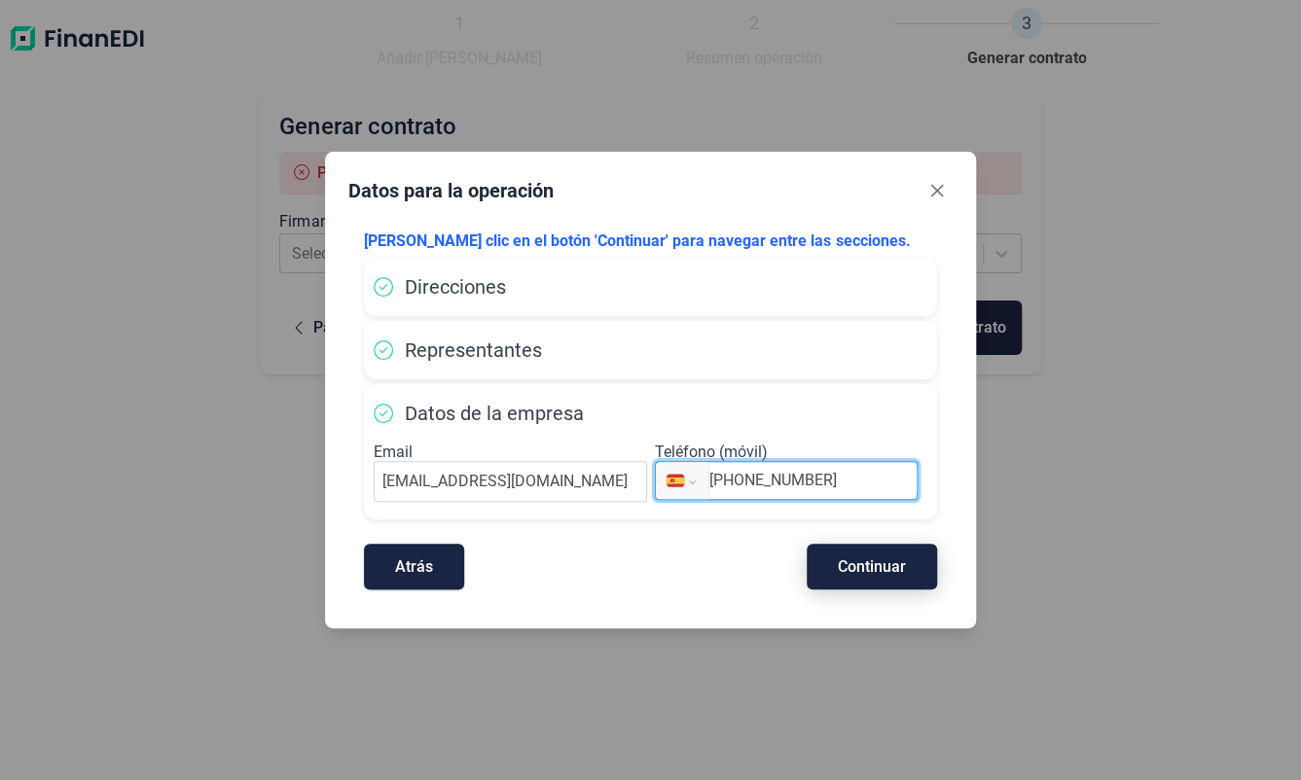
type input "[PHONE_NUMBER]"
click at [857, 565] on span "Continuar" at bounding box center [872, 566] width 68 height 15
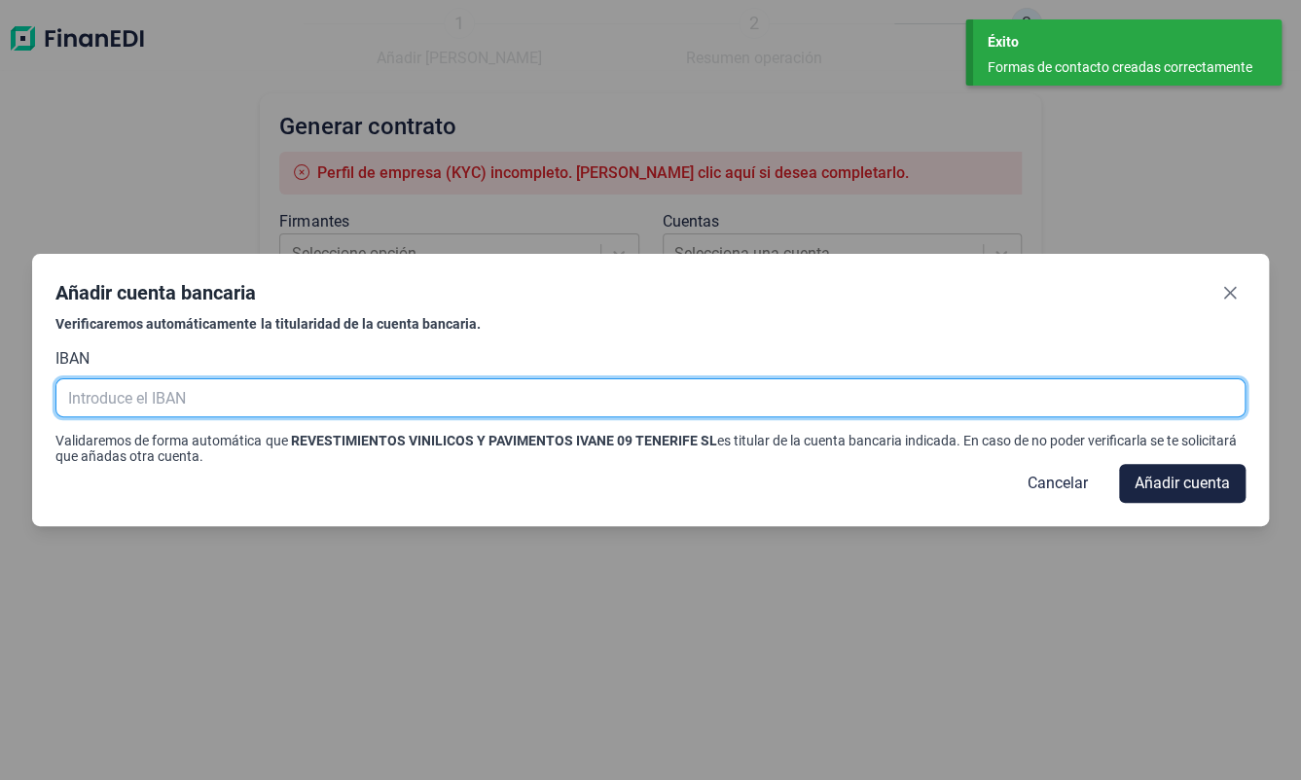
click at [236, 406] on input "text" at bounding box center [649, 397] width 1189 height 39
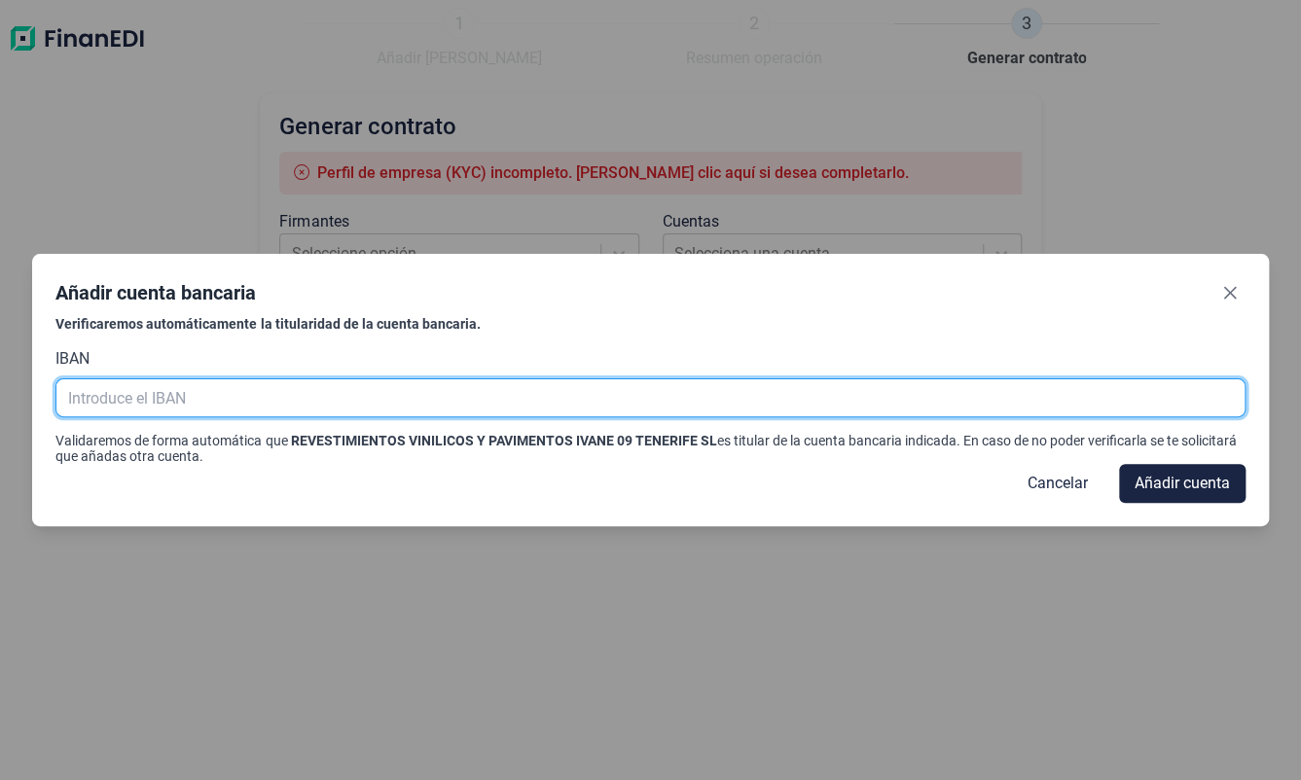
click at [180, 402] on input "text" at bounding box center [649, 397] width 1189 height 39
paste input "[FINANCIAL_ID]"
type input "[FINANCIAL_ID]"
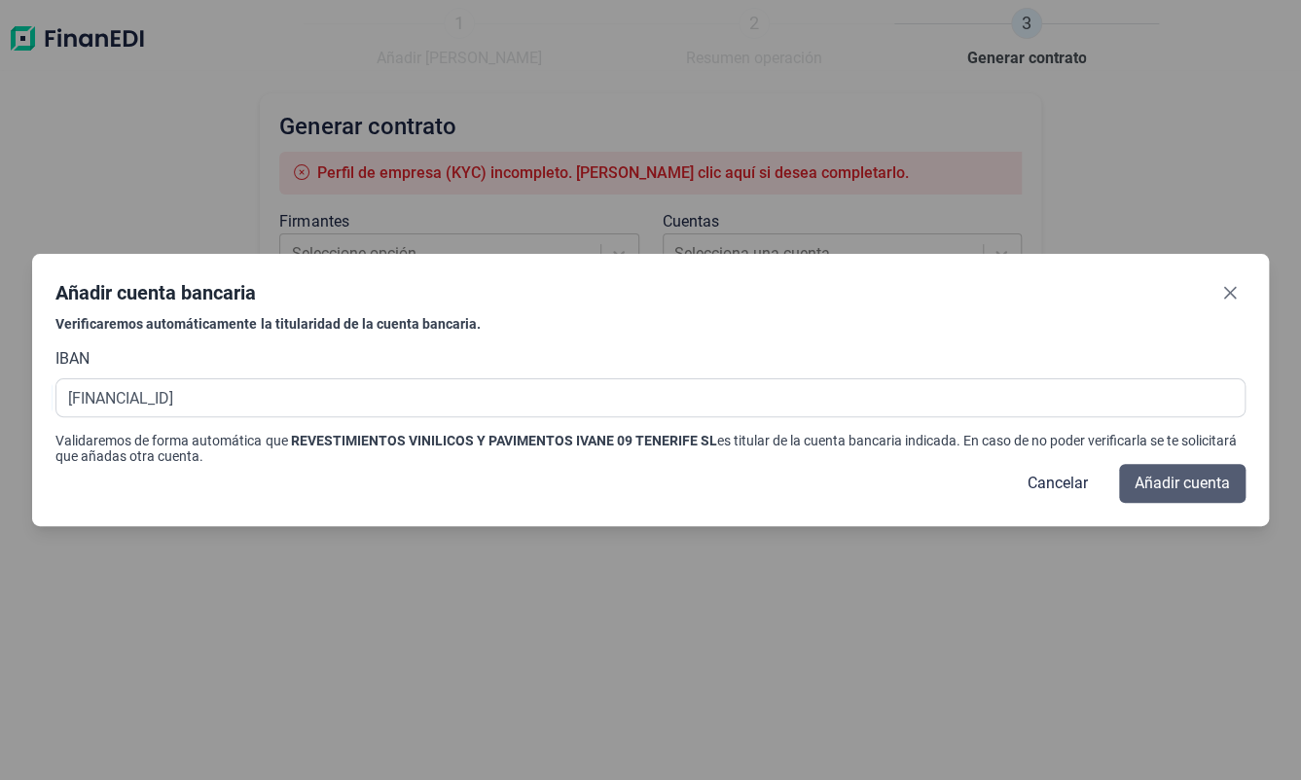
click at [1176, 486] on span "Añadir cuenta" at bounding box center [1181, 483] width 95 height 23
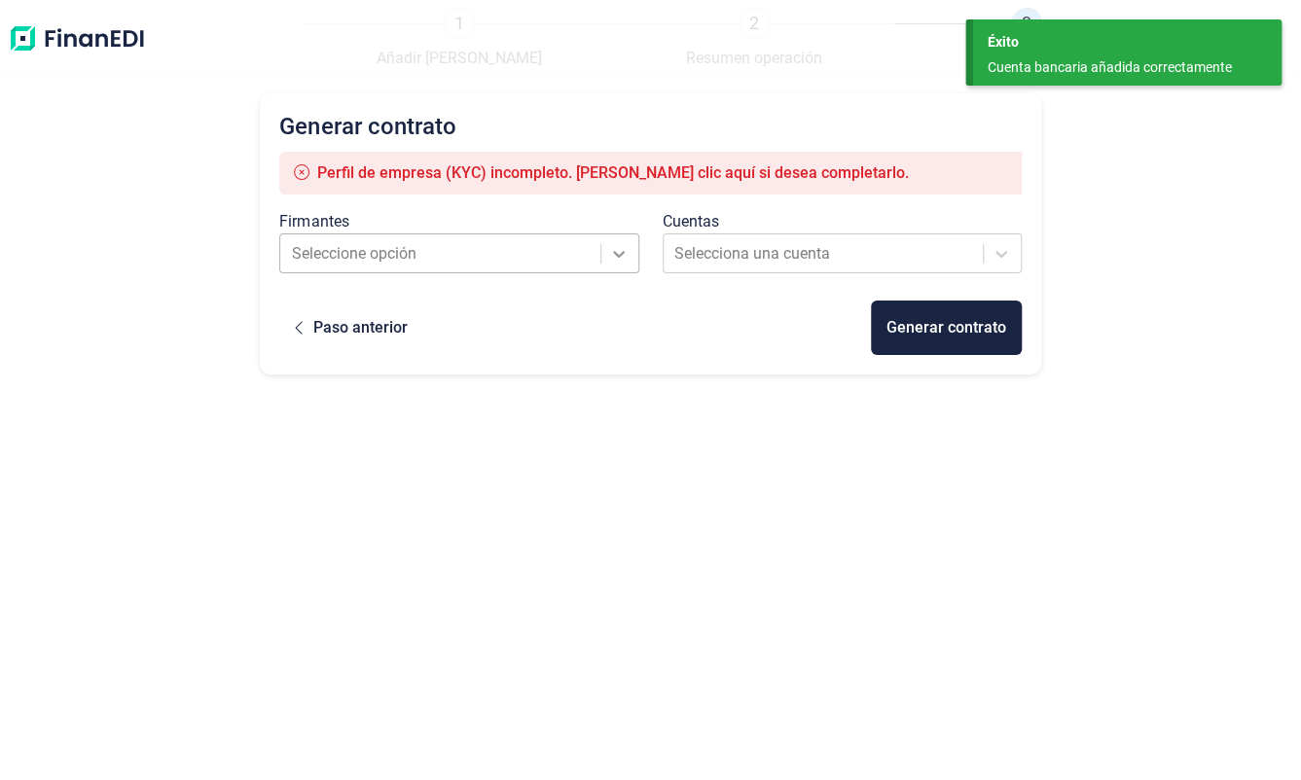
click at [618, 249] on icon at bounding box center [618, 253] width 19 height 19
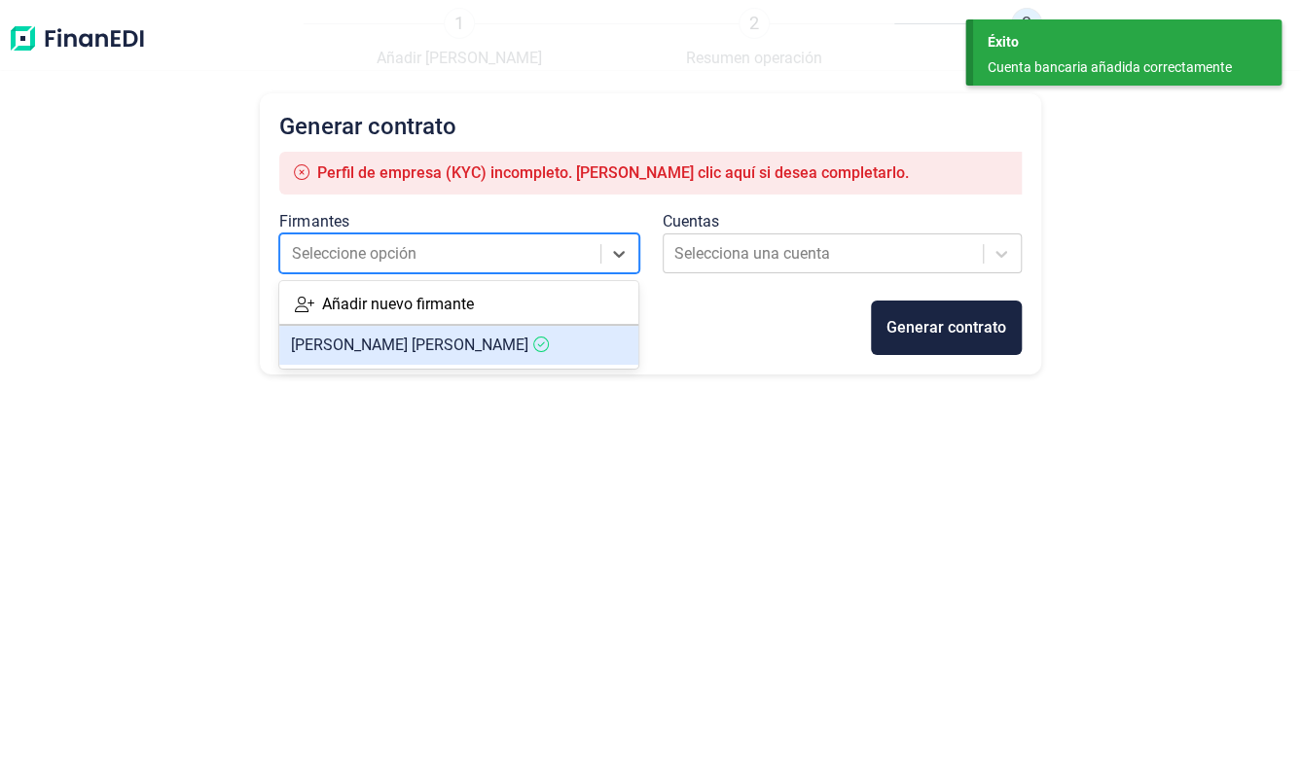
click at [399, 346] on span "[PERSON_NAME] ALTOBIEN [PERSON_NAME]" at bounding box center [409, 345] width 237 height 18
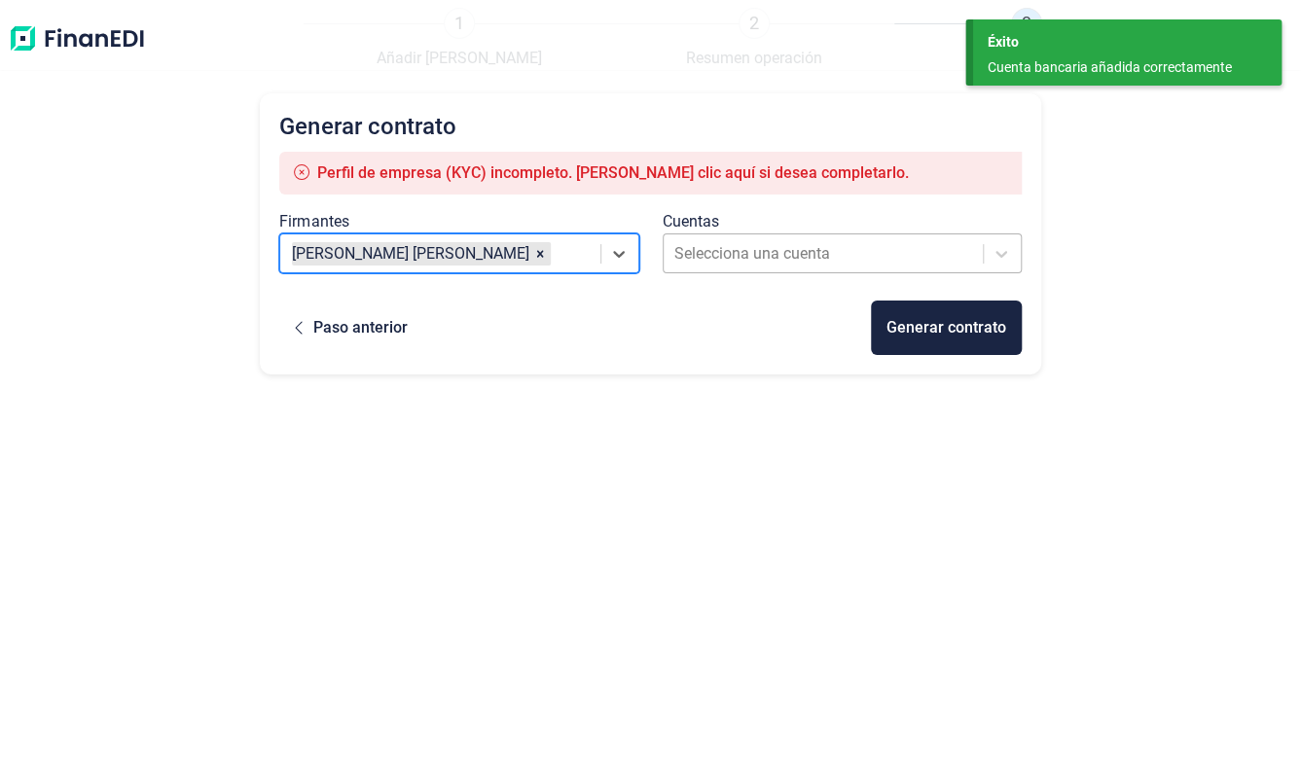
click at [897, 249] on div at bounding box center [823, 253] width 299 height 27
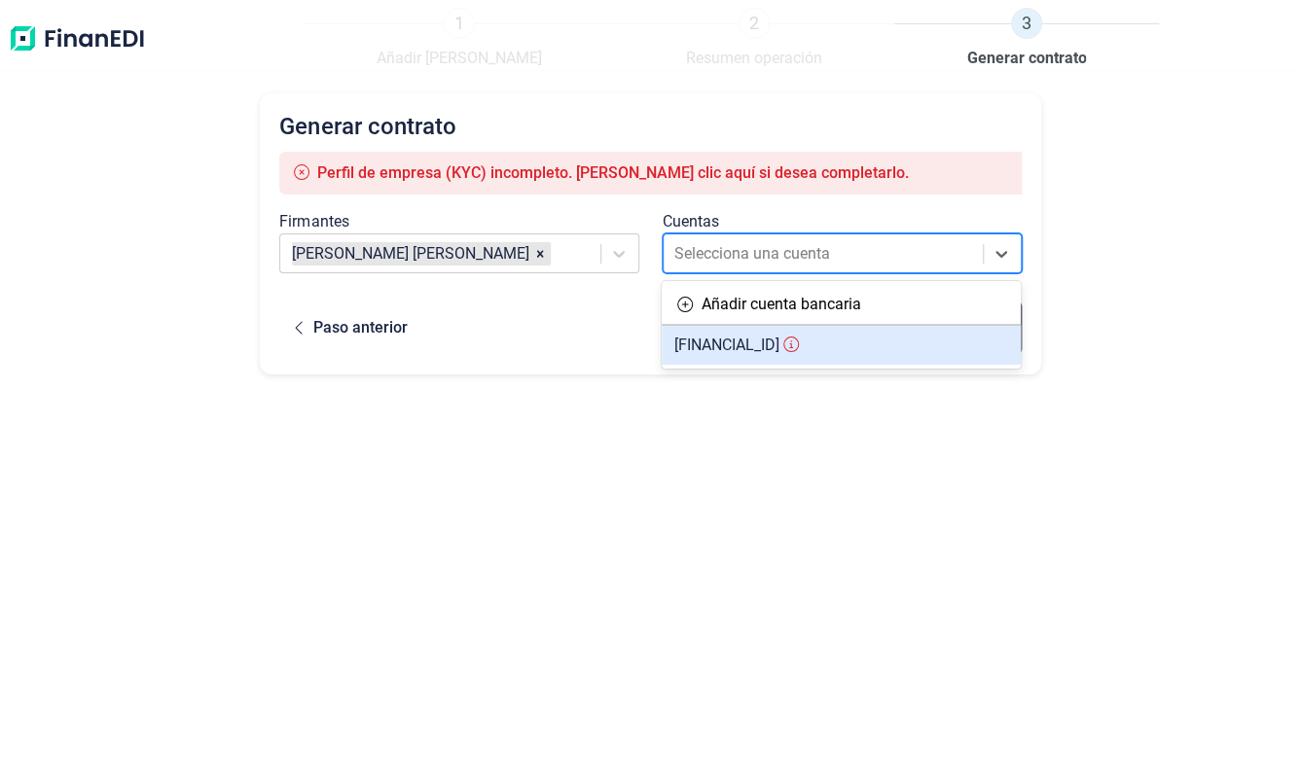
click at [778, 336] on span "[FINANCIAL_ID]" at bounding box center [725, 345] width 105 height 18
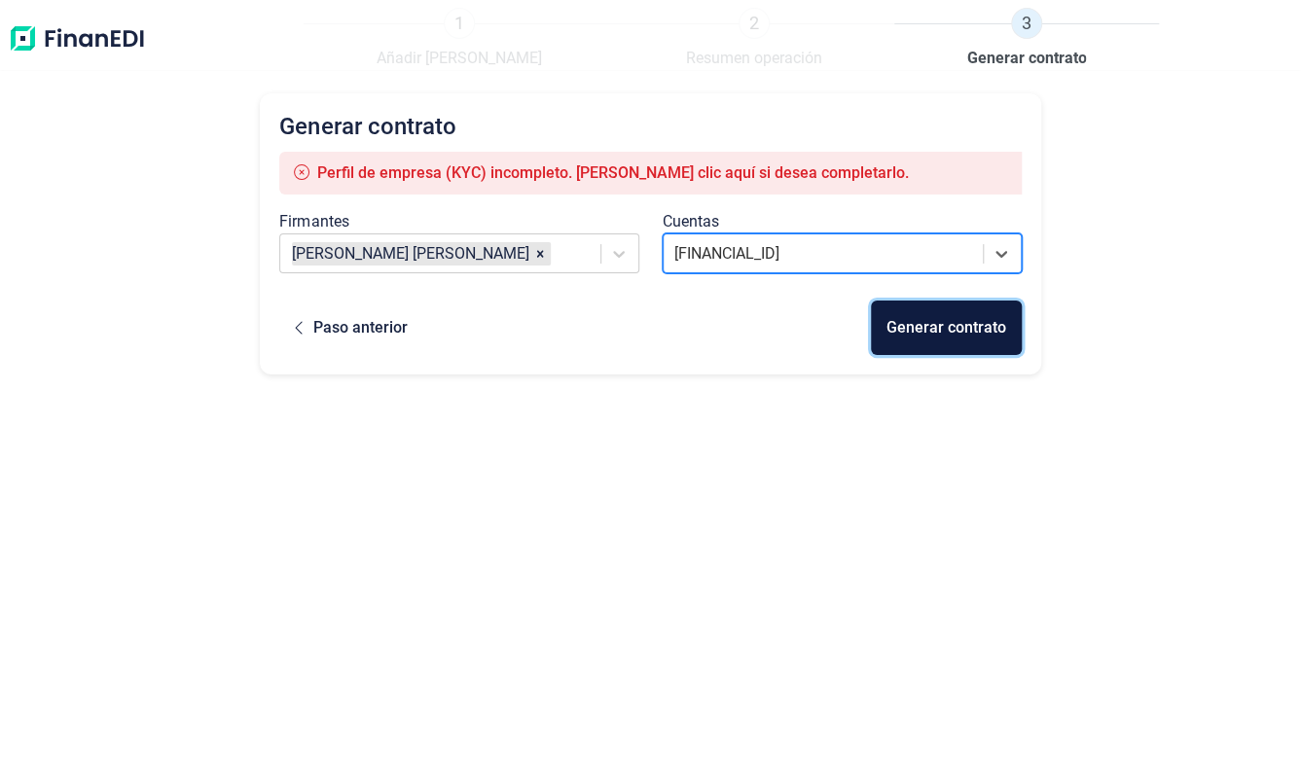
click at [948, 334] on div "Generar contrato" at bounding box center [946, 327] width 120 height 23
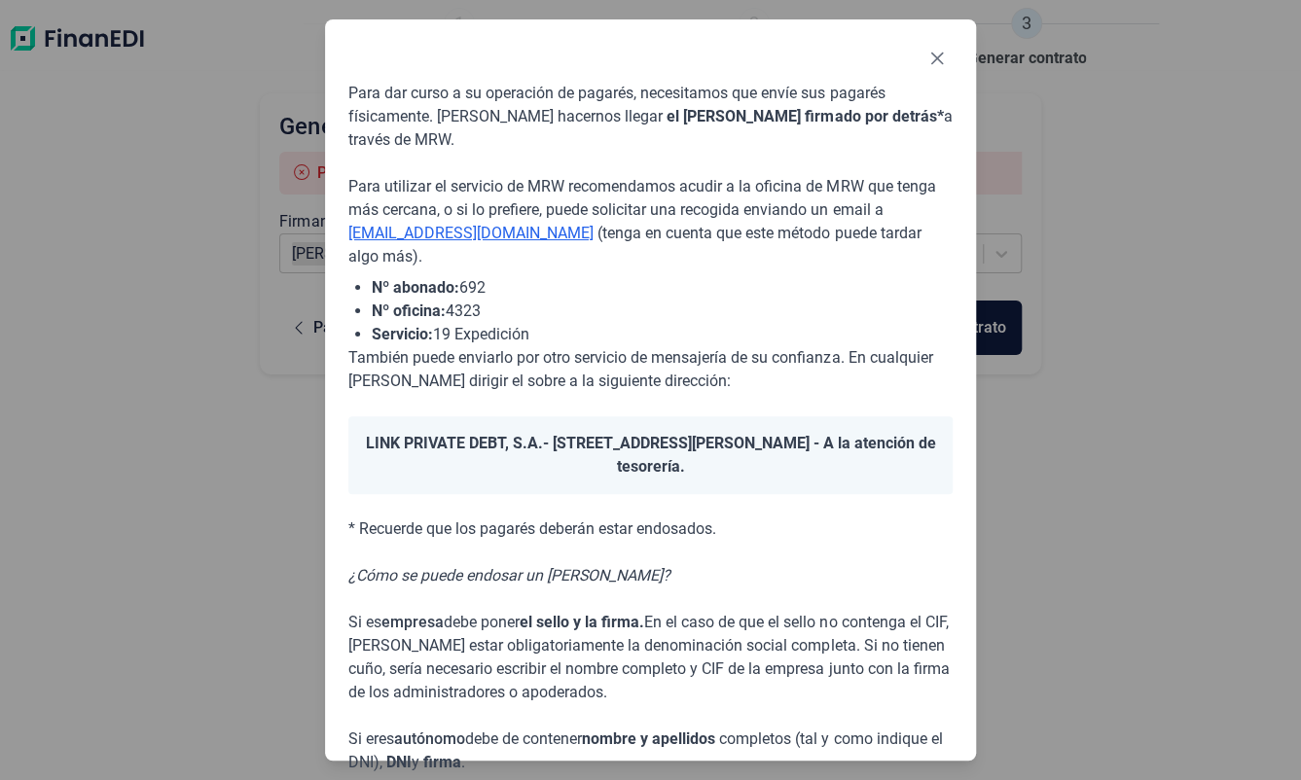
drag, startPoint x: 802, startPoint y: 444, endPoint x: 659, endPoint y: 298, distance: 204.3
click at [659, 300] on li "Nº oficina: 4323" at bounding box center [662, 311] width 581 height 23
click at [937, 59] on icon "Close" at bounding box center [936, 59] width 13 height 13
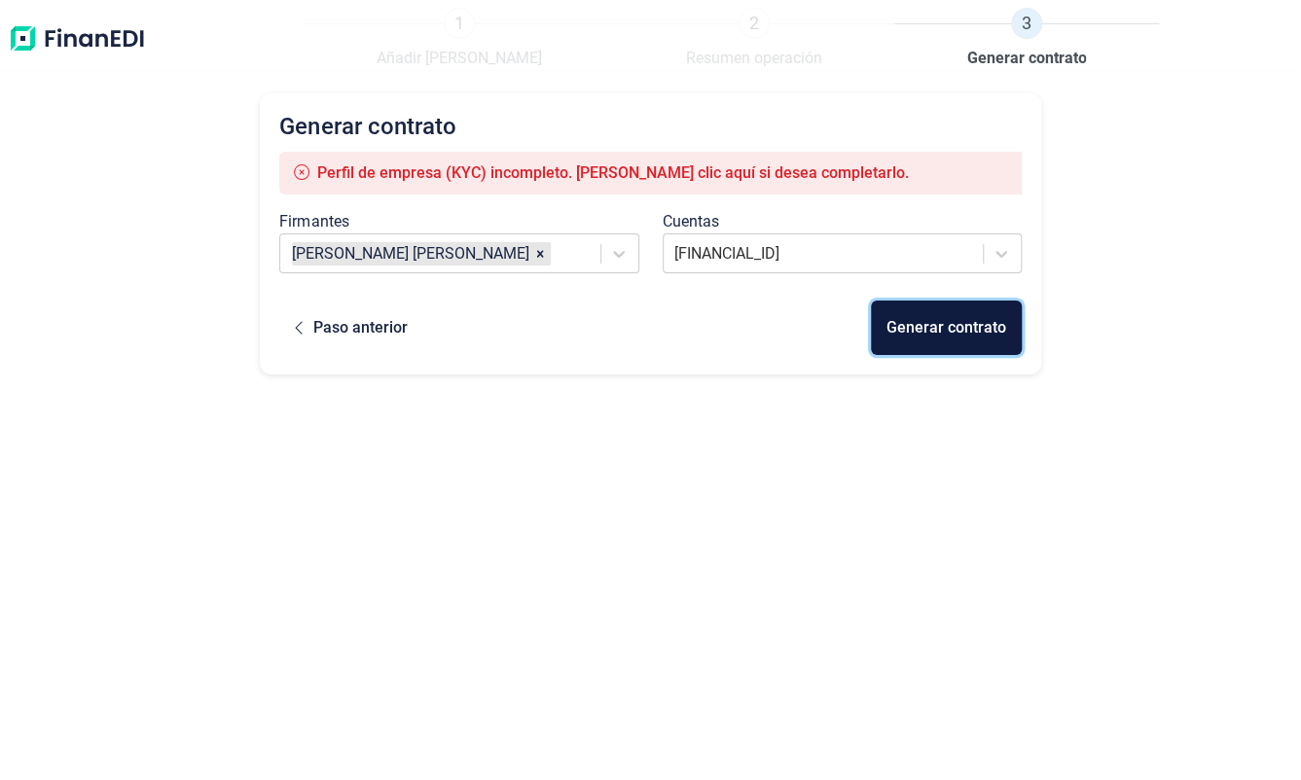
click at [939, 317] on div "Generar contrato" at bounding box center [946, 327] width 120 height 23
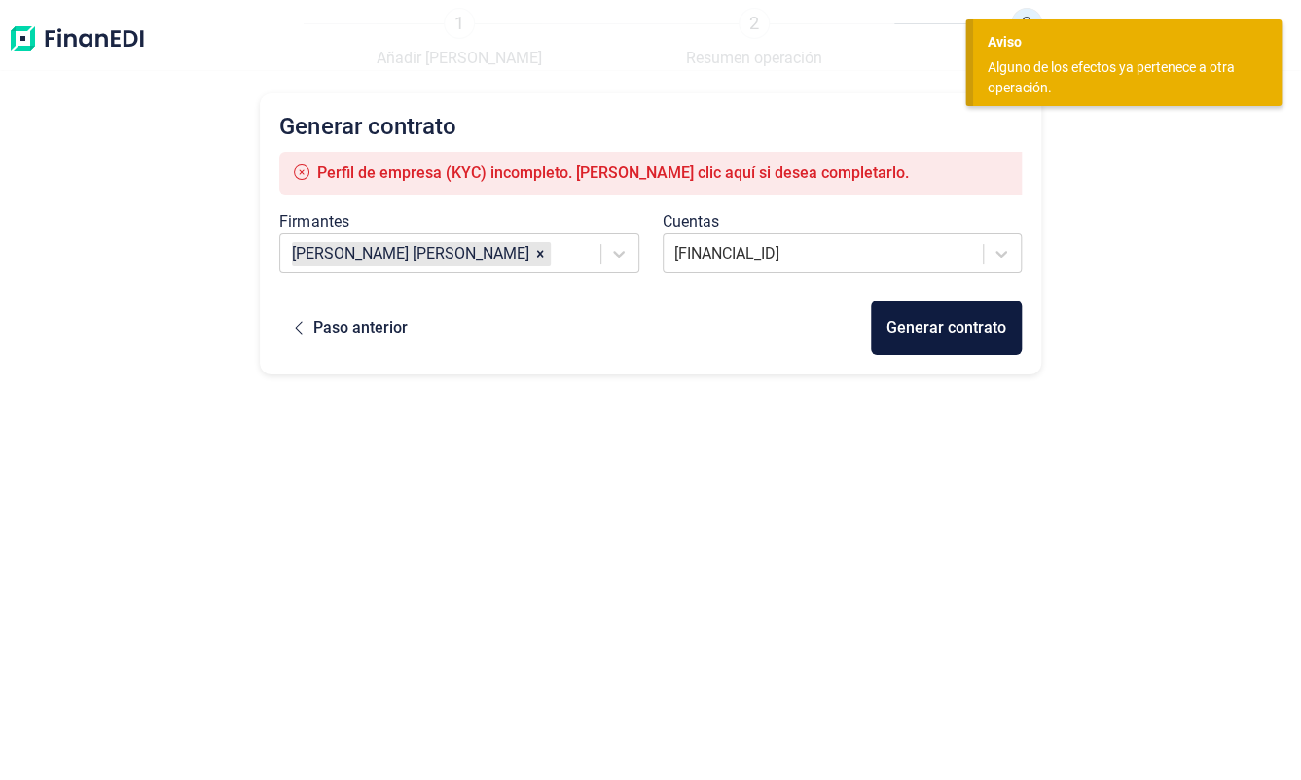
drag, startPoint x: 615, startPoint y: 306, endPoint x: 1151, endPoint y: 167, distance: 553.8
click at [1152, 167] on div "Generar contrato Perfil de empresa (KYC) incompleto. [PERSON_NAME] clic aquí si…" at bounding box center [650, 413] width 1301 height 640
click at [399, 322] on div "Paso anterior" at bounding box center [359, 327] width 94 height 23
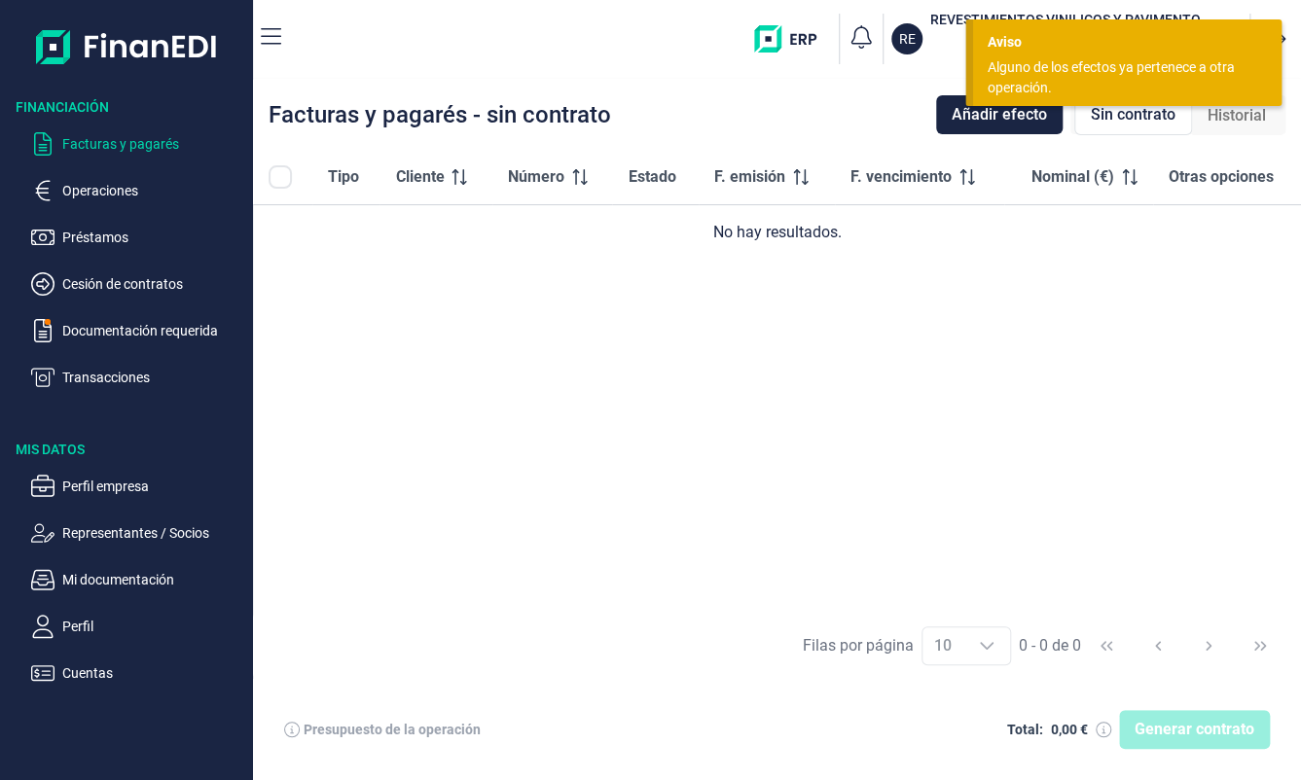
click at [140, 145] on p "Facturas y pagarés" at bounding box center [153, 143] width 183 height 23
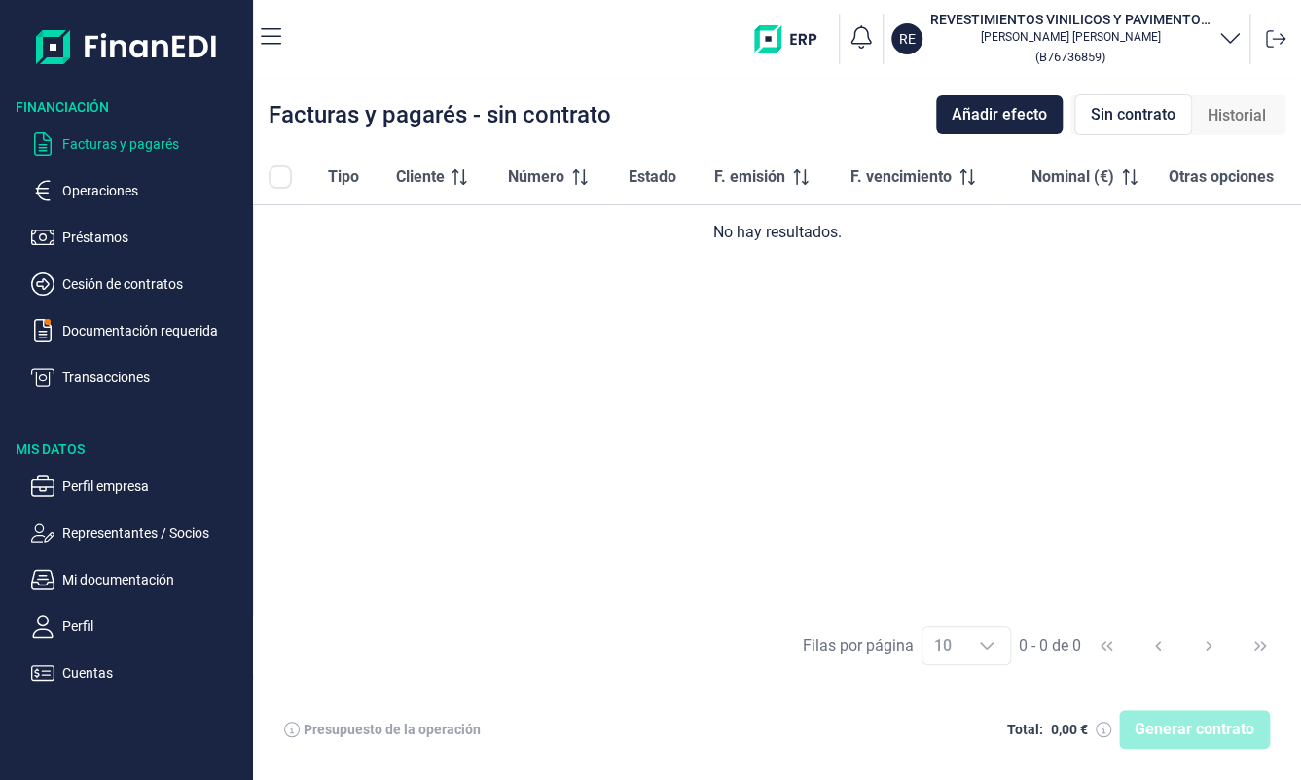
click at [305, 175] on th at bounding box center [282, 177] width 59 height 55
click at [89, 333] on p "Documentación requerida" at bounding box center [153, 330] width 183 height 23
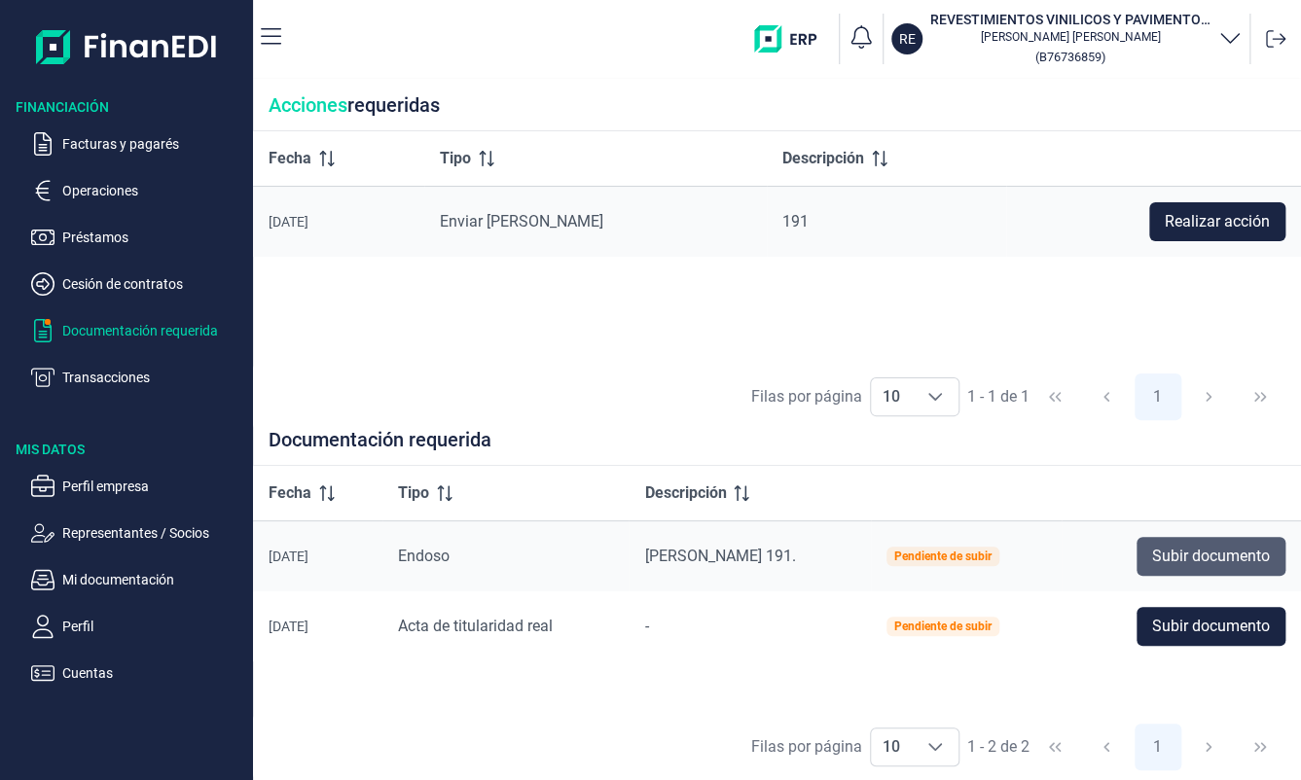
click at [1232, 563] on span "Subir documento" at bounding box center [1211, 556] width 118 height 23
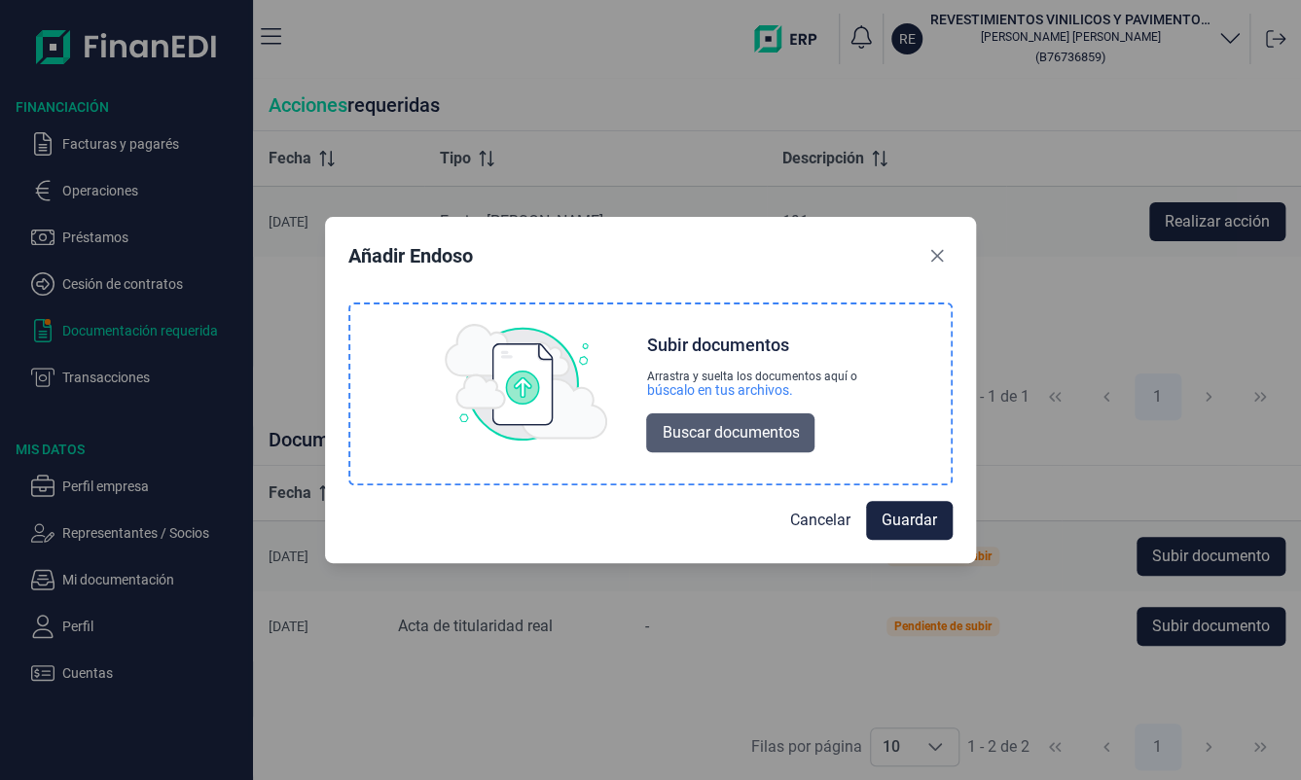
click at [736, 443] on span "Buscar documentos" at bounding box center [730, 432] width 137 height 23
click at [782, 442] on span "Buscar documentos" at bounding box center [730, 432] width 137 height 23
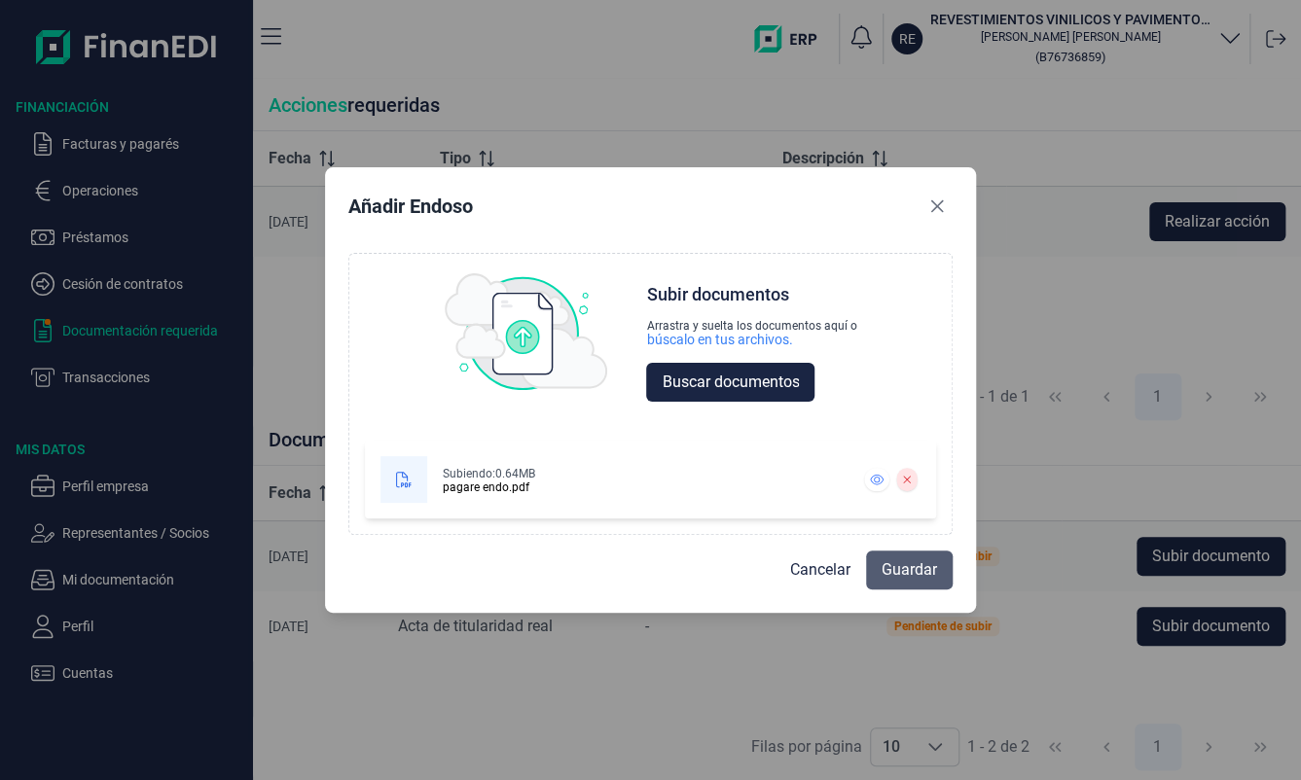
click at [928, 567] on span "Guardar" at bounding box center [908, 569] width 55 height 23
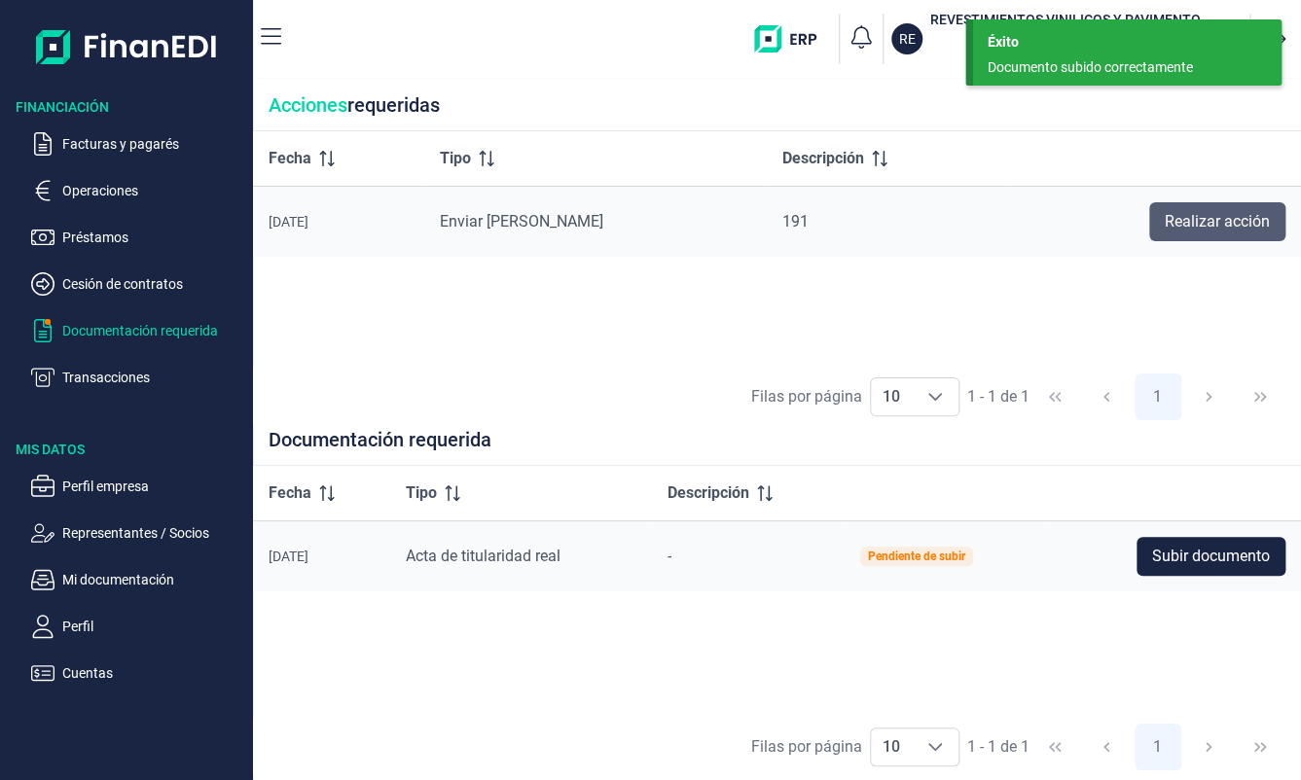
click at [1244, 231] on span "Realizar acción" at bounding box center [1216, 221] width 105 height 23
